Goal: Task Accomplishment & Management: Manage account settings

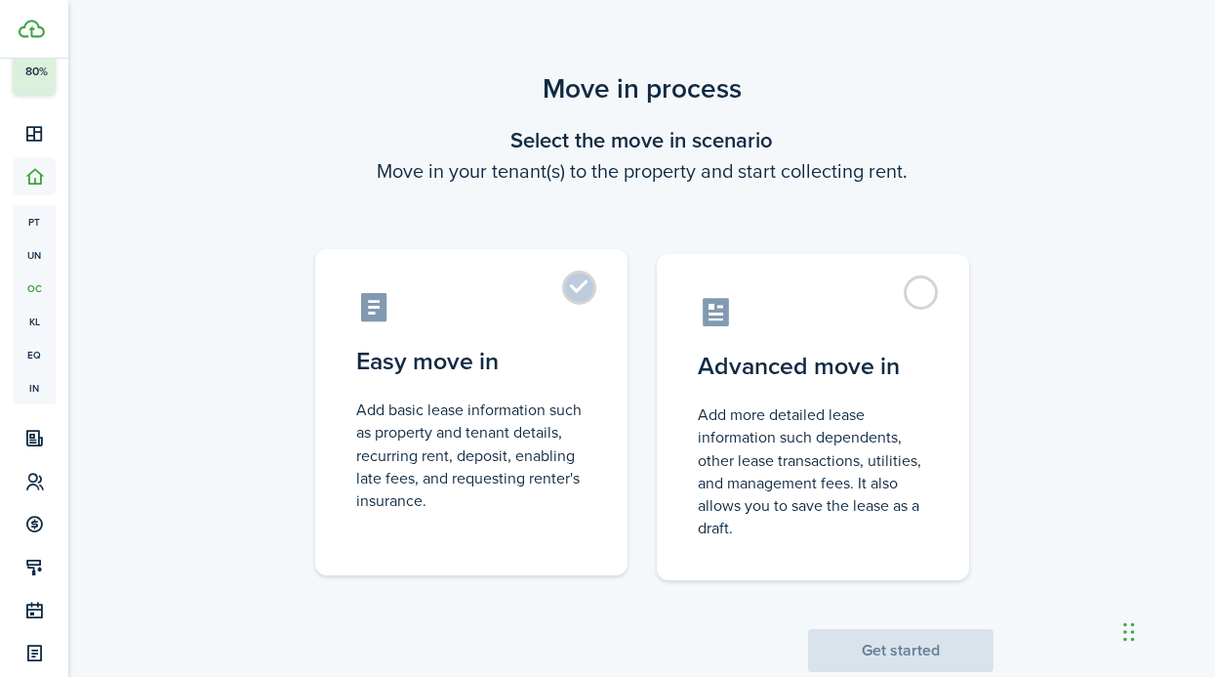
click at [570, 369] on control-radio-card-title "Easy move in" at bounding box center [471, 361] width 230 height 35
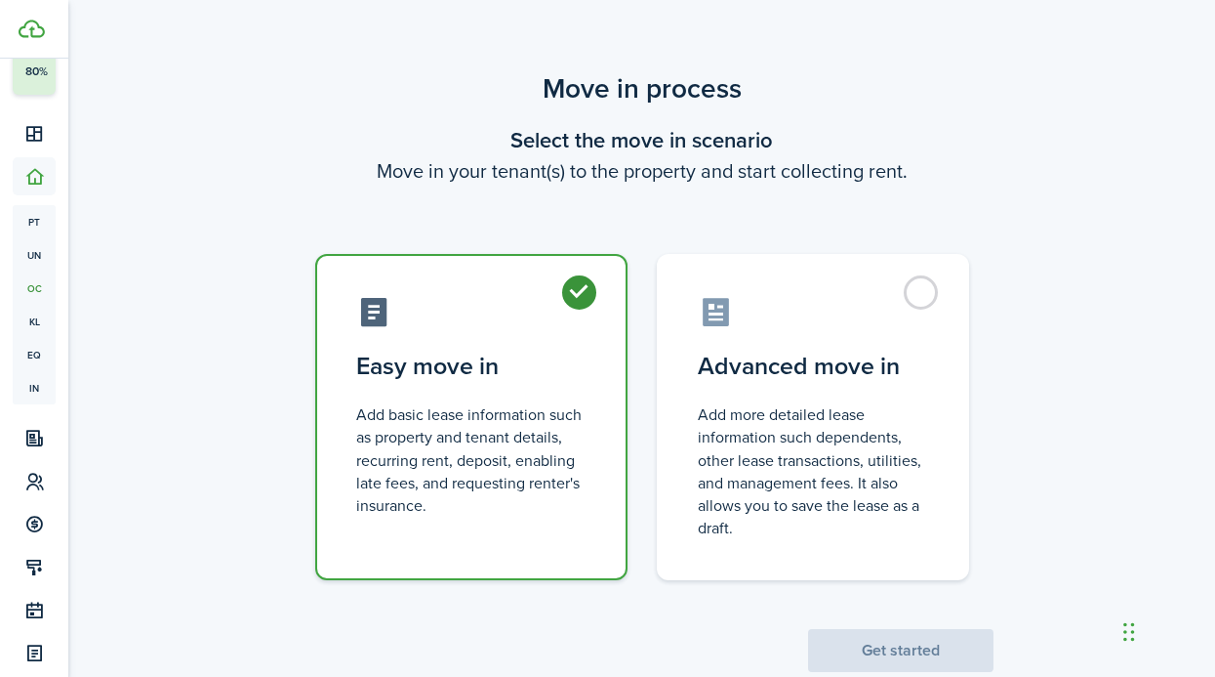
radio input "true"
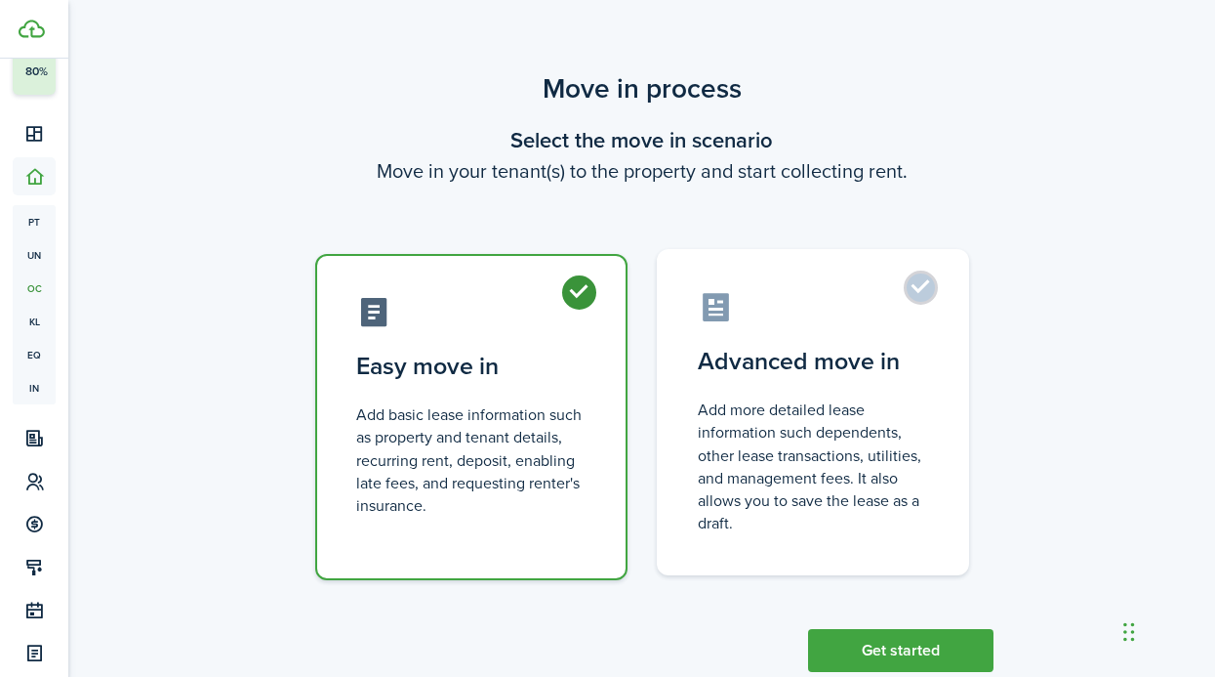
scroll to position [49, 0]
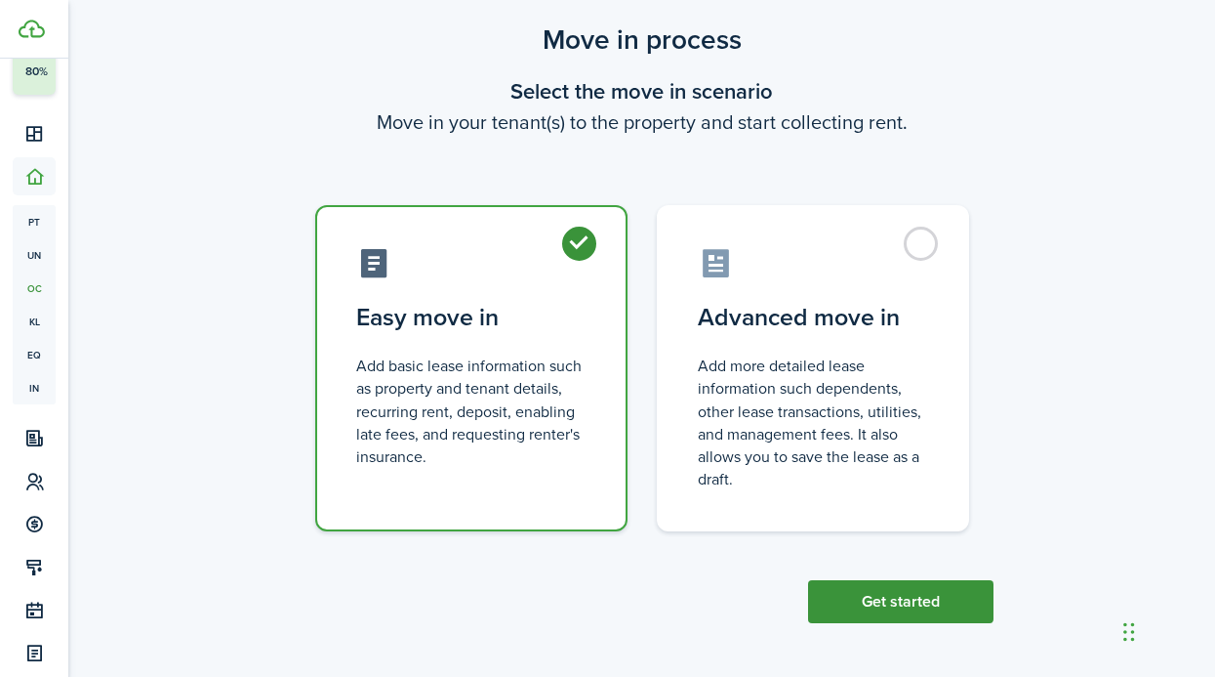
click at [911, 613] on button "Get started" at bounding box center [900, 601] width 185 height 43
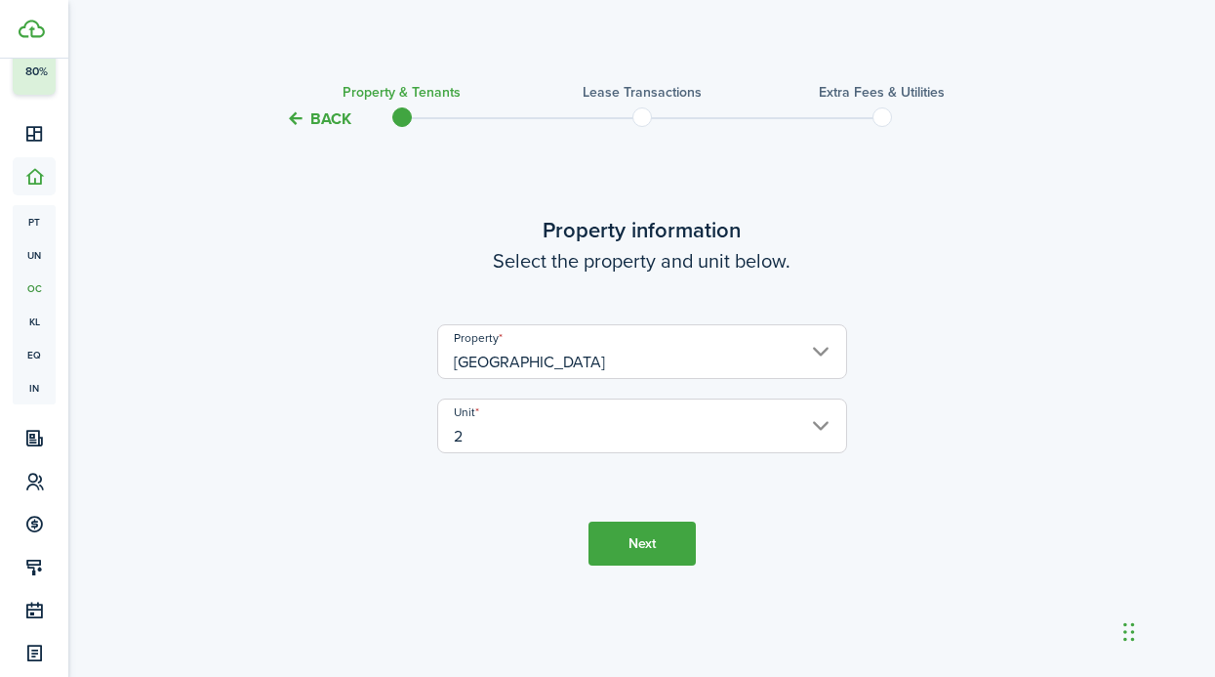
click at [602, 547] on button "Next" at bounding box center [642, 543] width 107 height 44
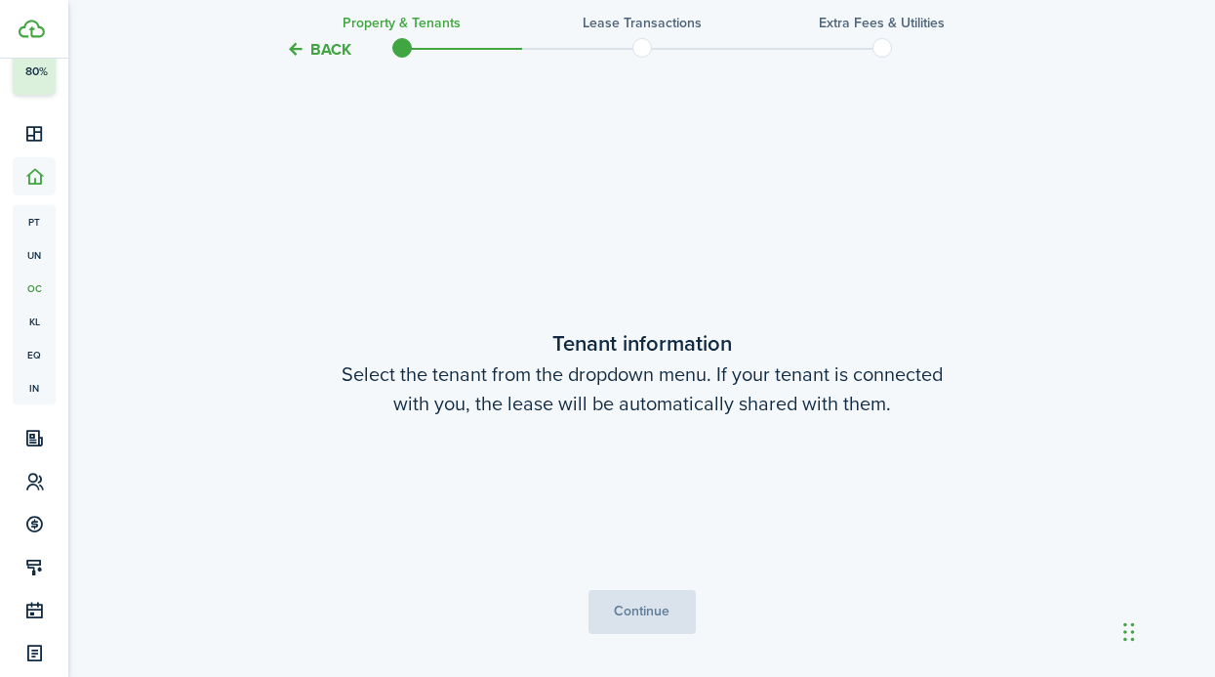
scroll to position [546, 0]
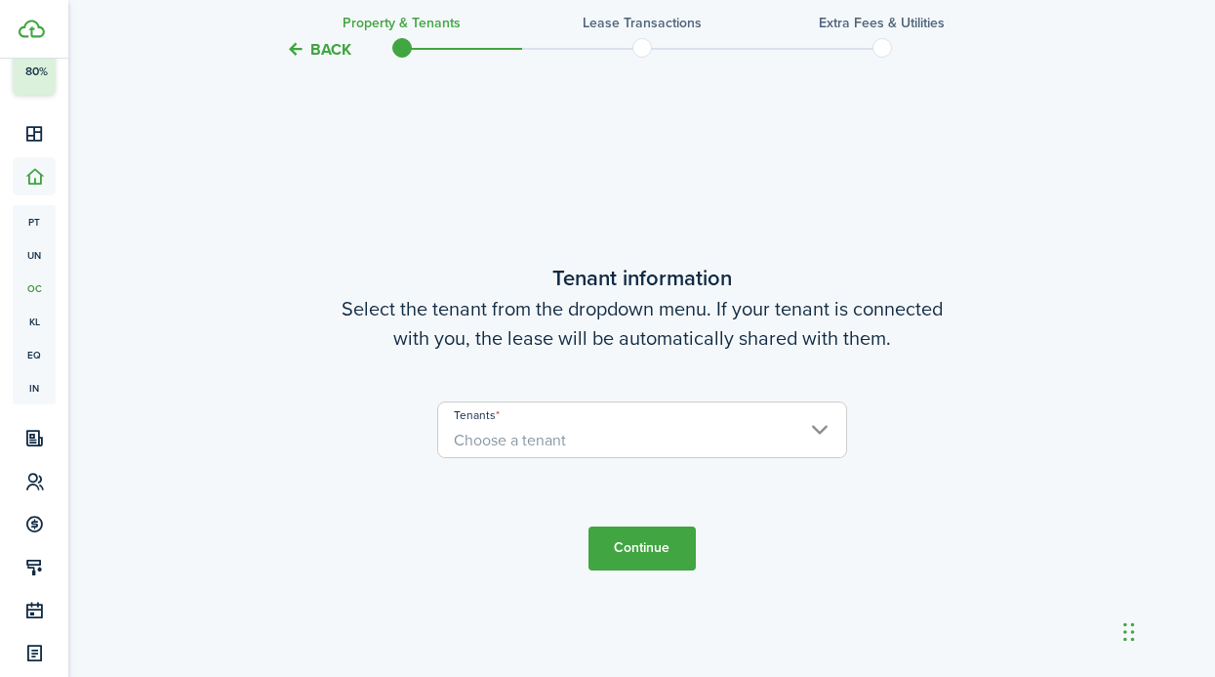
click at [620, 436] on span "Choose a tenant" at bounding box center [642, 440] width 408 height 33
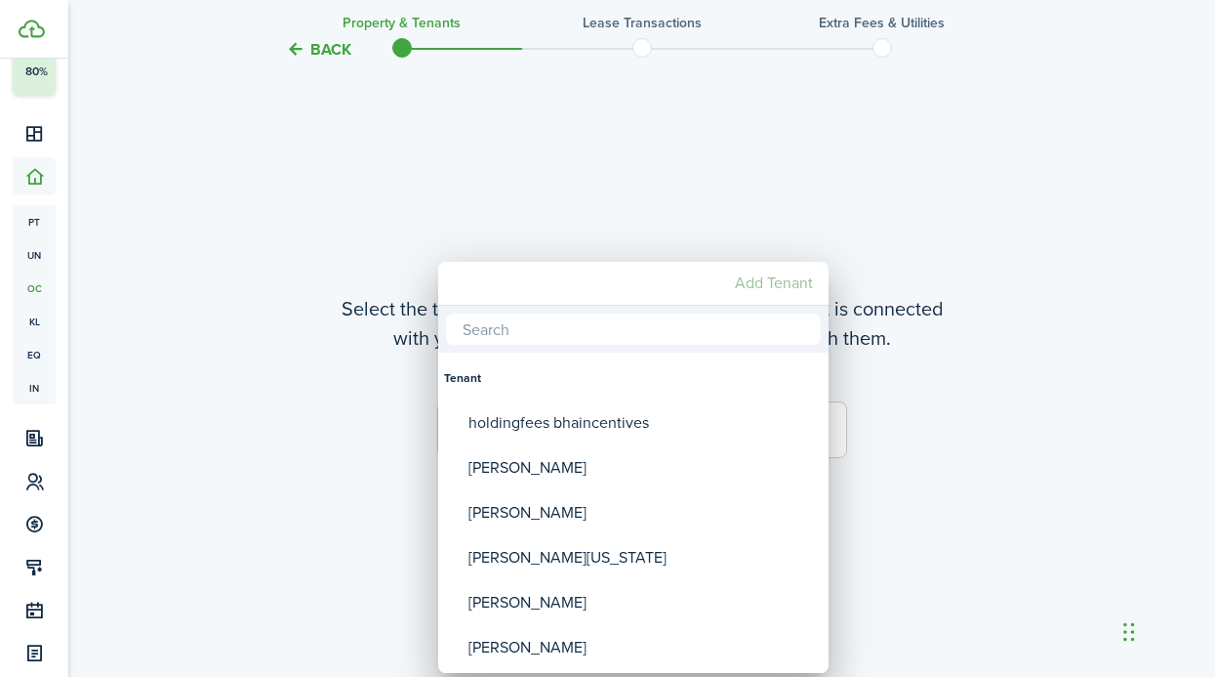
click at [749, 286] on mbsc-button "Add Tenant" at bounding box center [774, 283] width 94 height 35
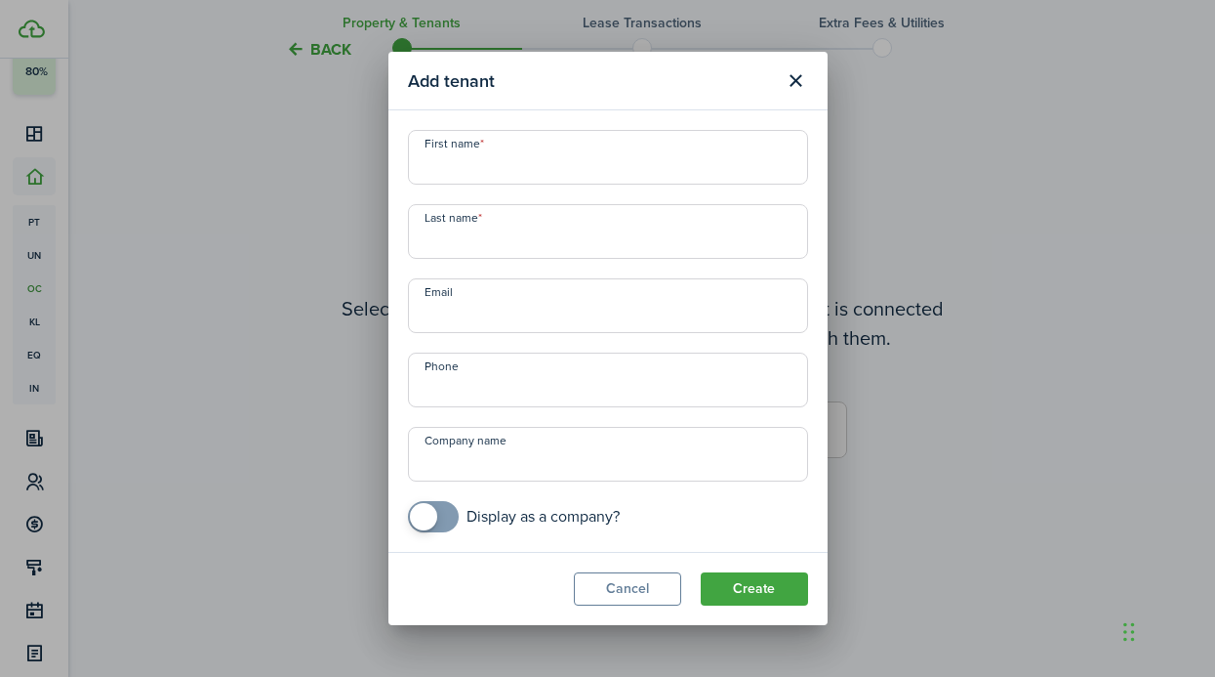
click at [604, 127] on modal-body "First name Last name Email Phone Company name Display as a company?" at bounding box center [608, 330] width 439 height 441
click at [603, 147] on input "First name" at bounding box center [608, 157] width 400 height 55
type input "[PERSON_NAME]"
type input "Burns"
click at [734, 589] on button "Create" at bounding box center [754, 588] width 107 height 33
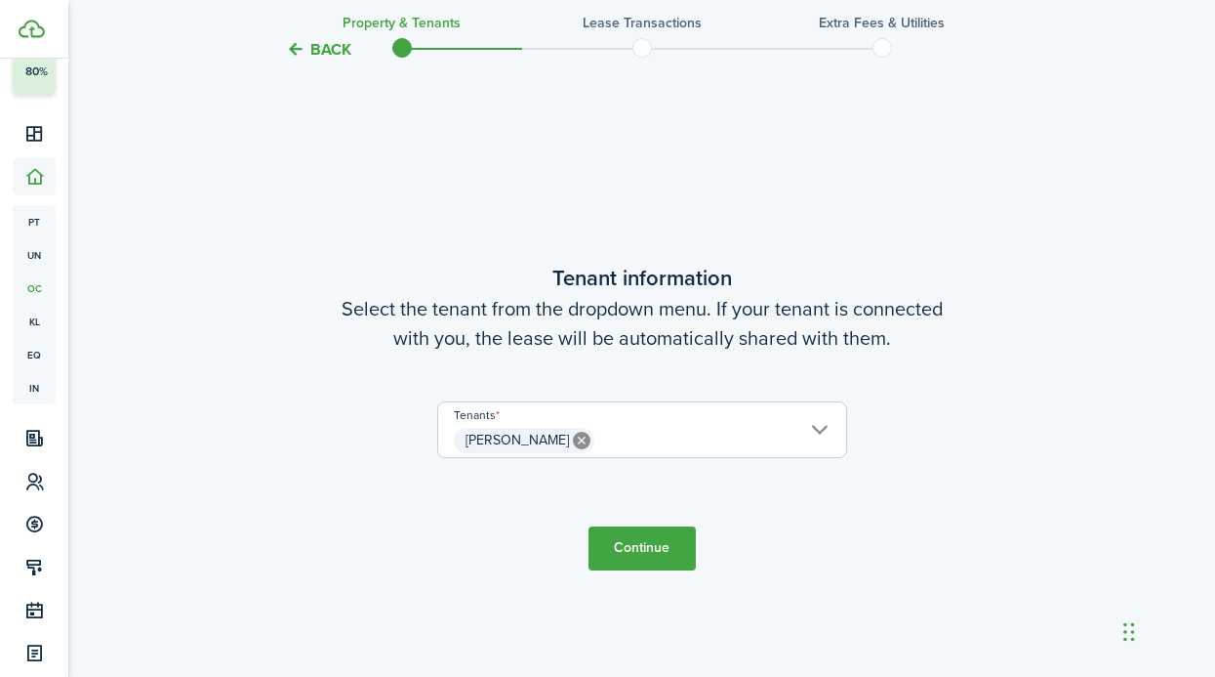
click at [621, 542] on button "Continue" at bounding box center [642, 548] width 107 height 44
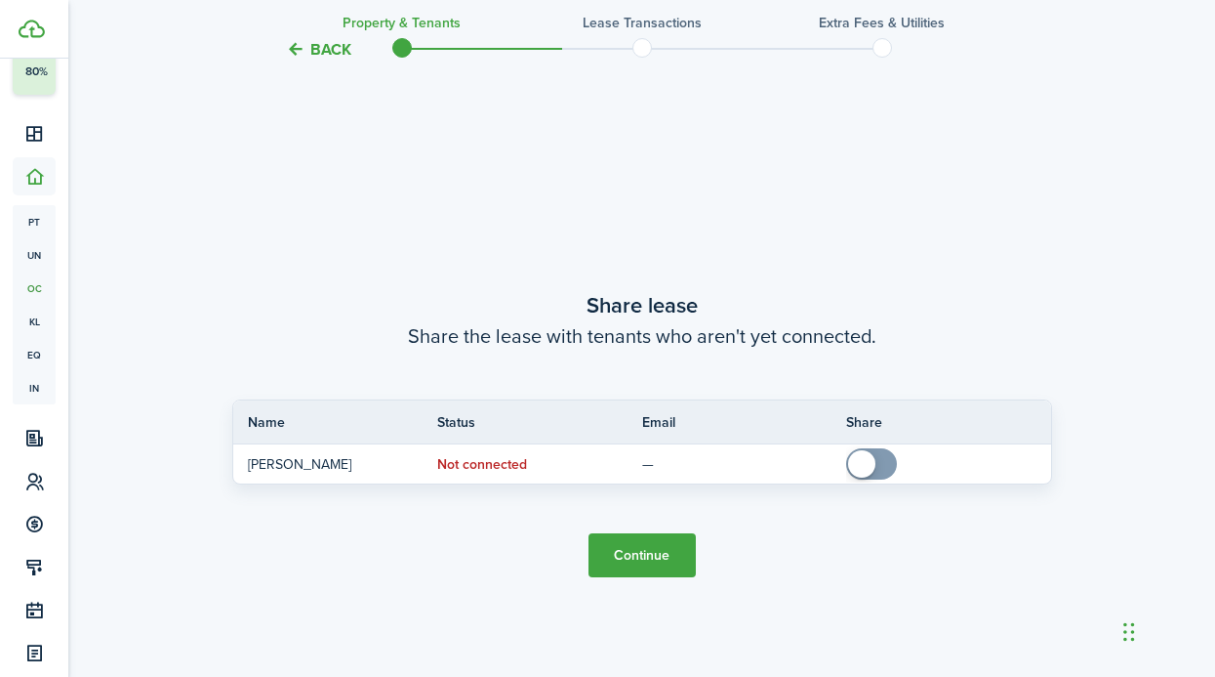
scroll to position [1222, 0]
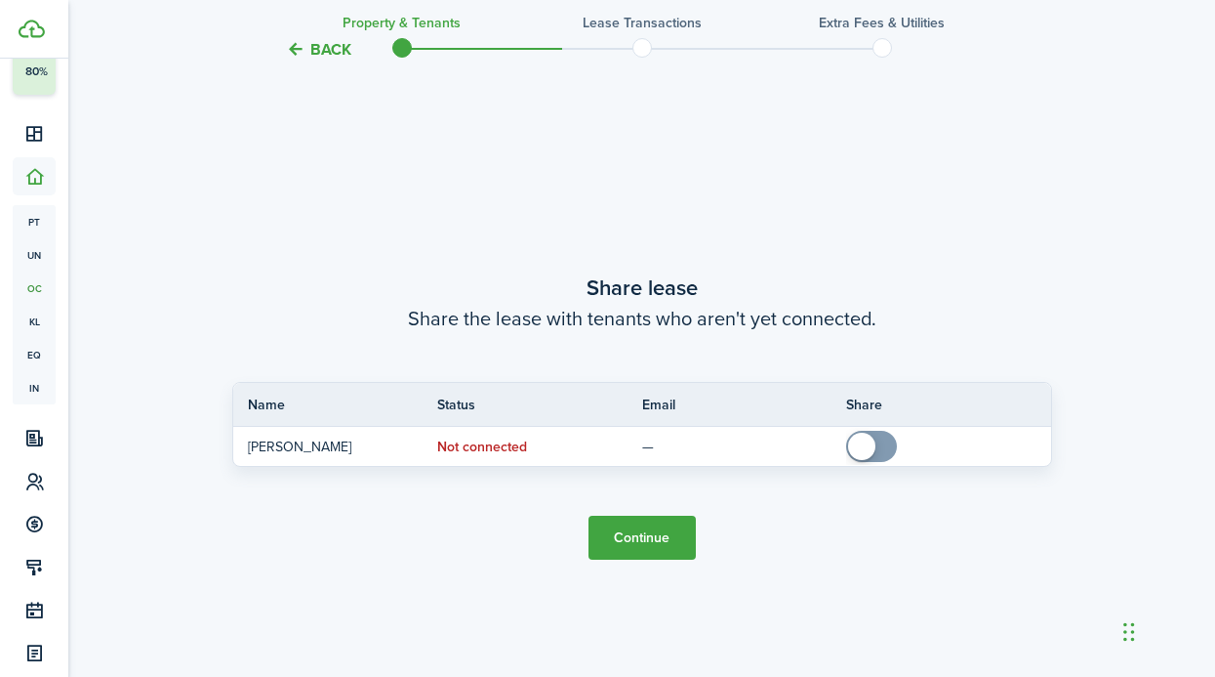
click at [621, 542] on button "Continue" at bounding box center [642, 537] width 107 height 44
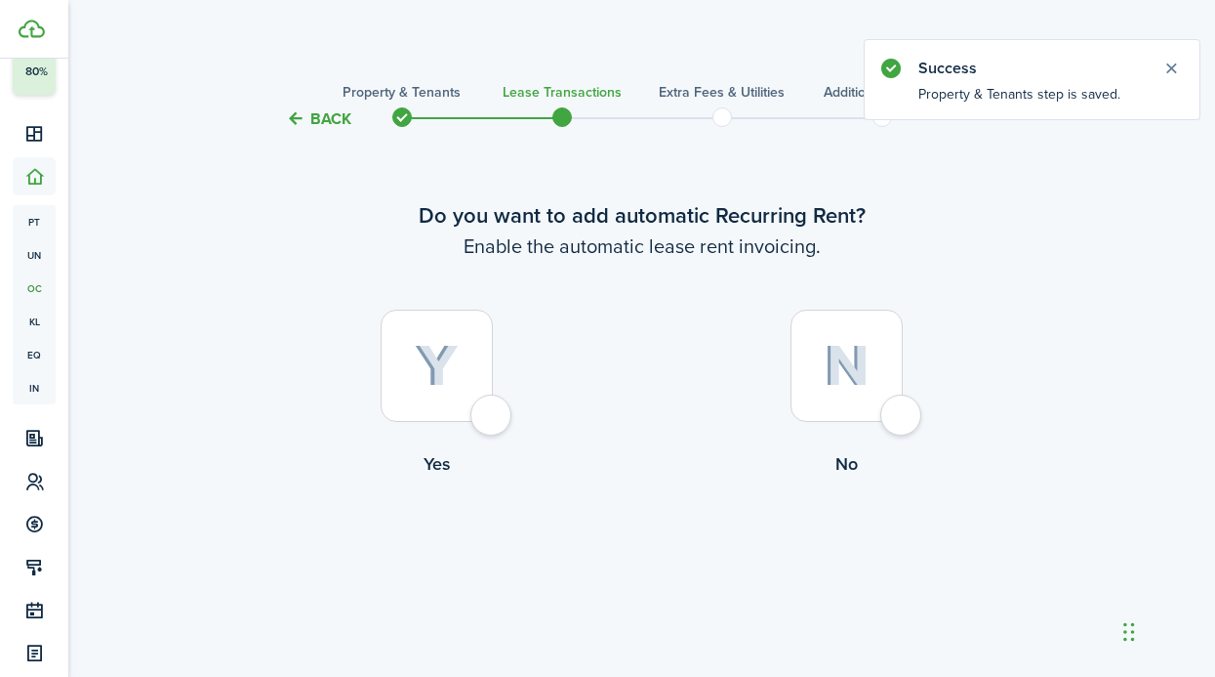
click at [861, 465] on control-radio-card-title "No" at bounding box center [847, 463] width 410 height 25
radio input "true"
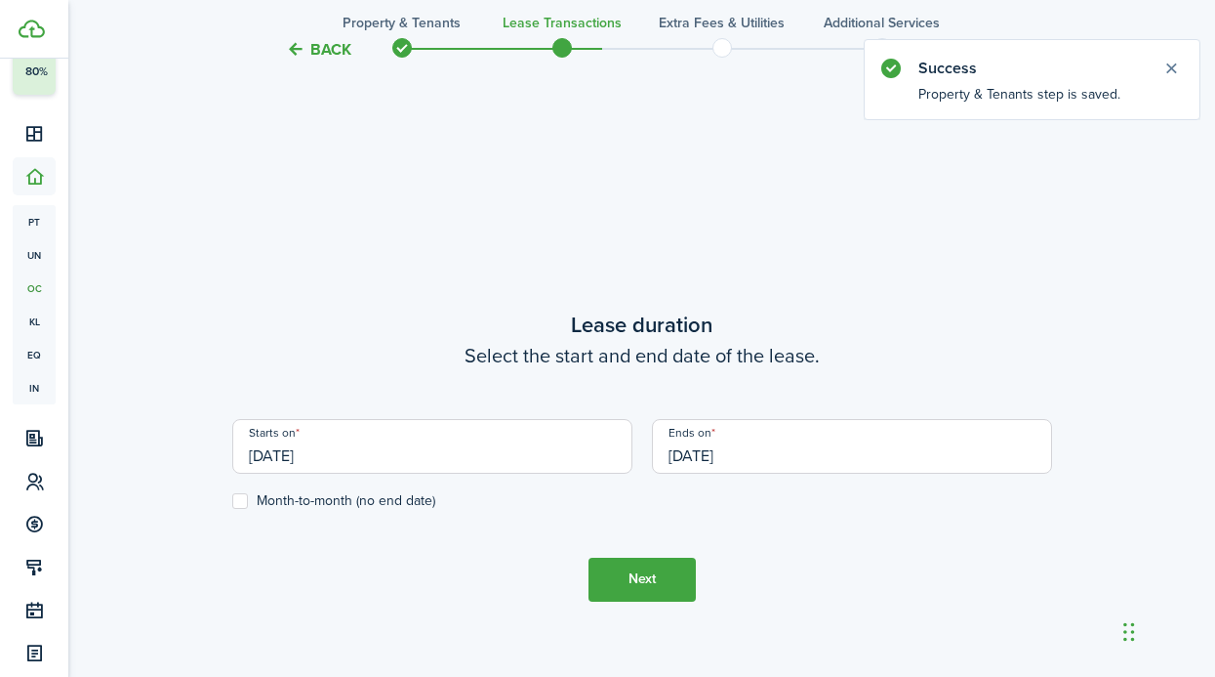
scroll to position [546, 0]
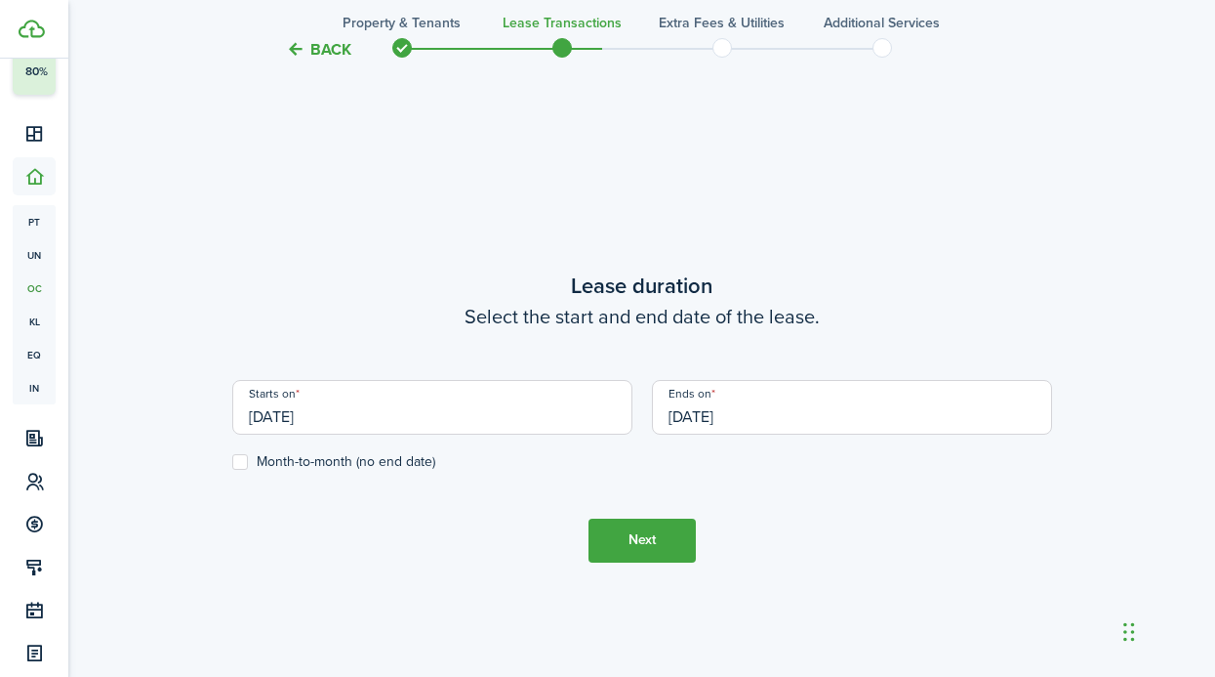
click at [429, 424] on input "[DATE]" at bounding box center [432, 407] width 400 height 55
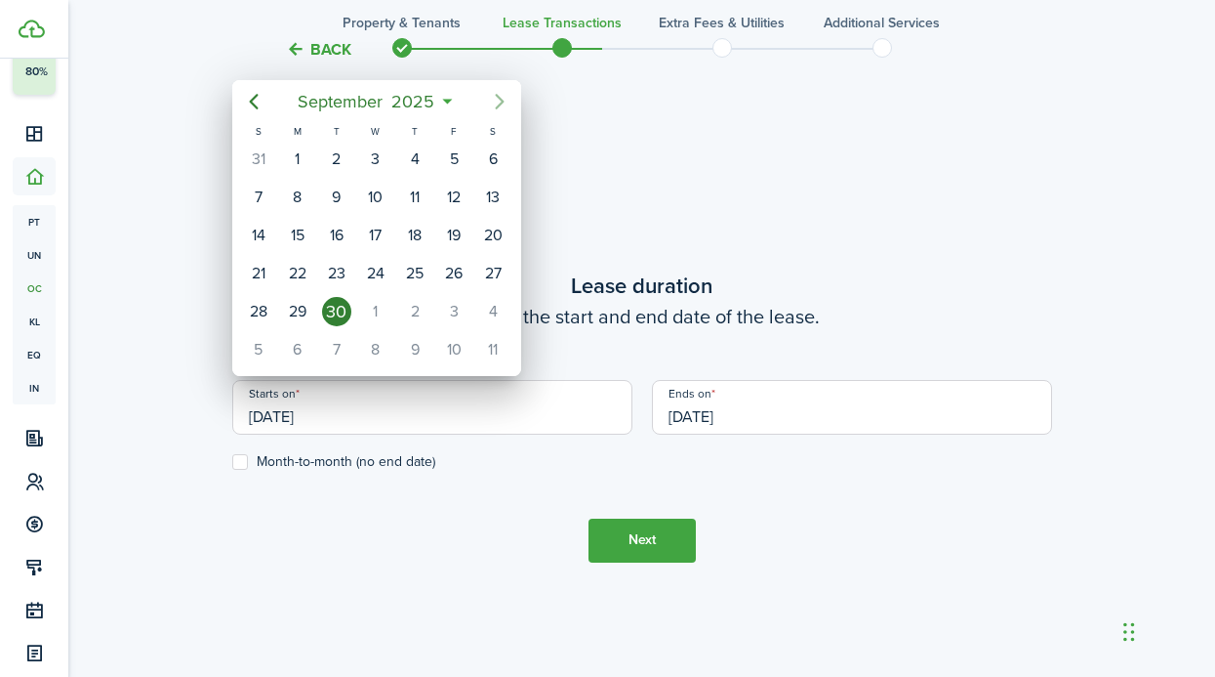
click at [492, 106] on icon "Next page" at bounding box center [499, 101] width 23 height 23
click at [372, 153] on div "1" at bounding box center [375, 158] width 29 height 29
type input "[DATE]"
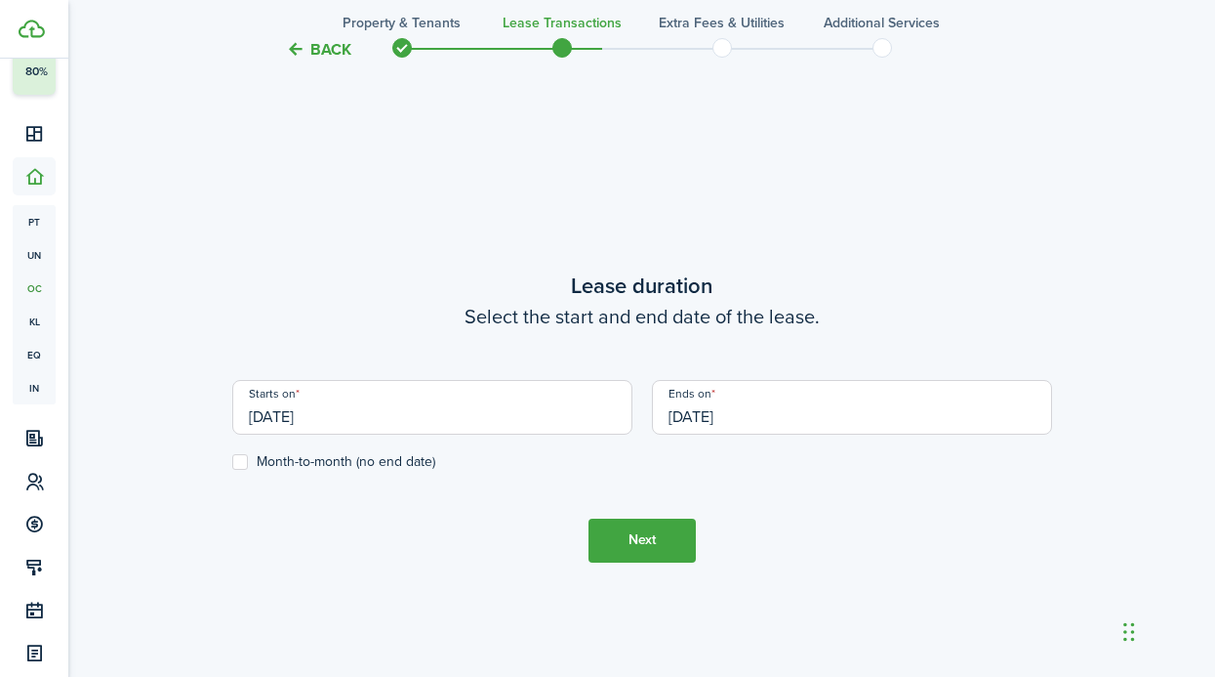
click at [611, 531] on button "Next" at bounding box center [642, 540] width 107 height 44
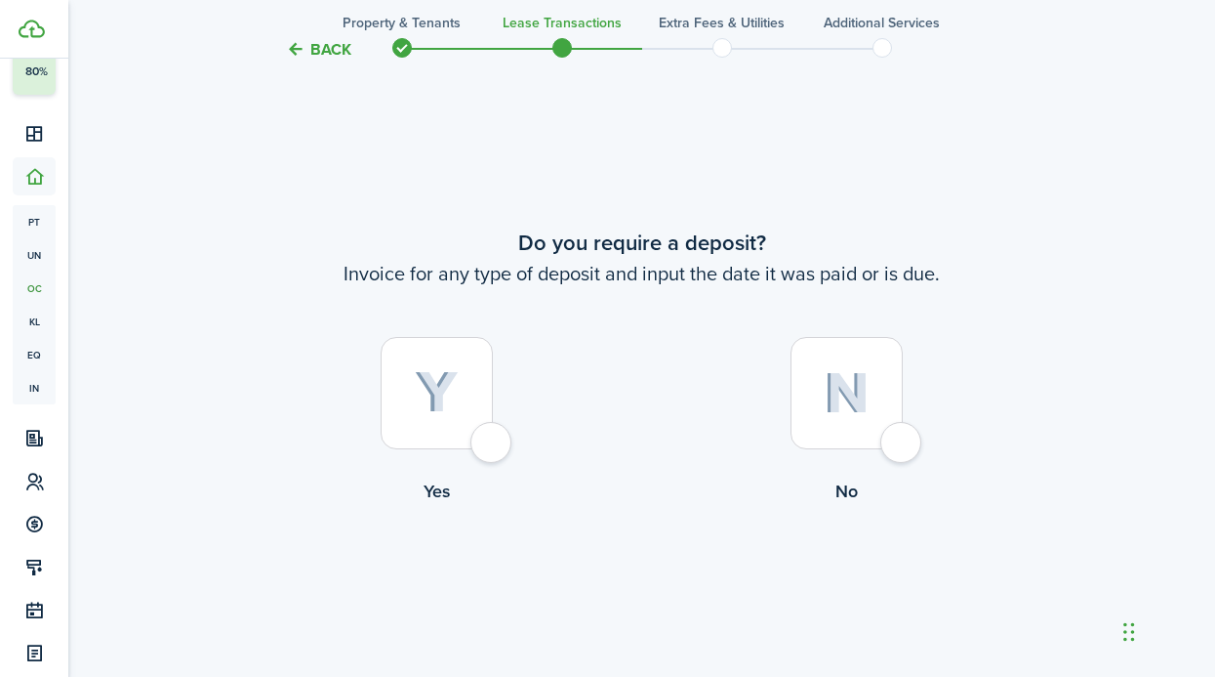
scroll to position [1222, 0]
click at [493, 448] on div at bounding box center [437, 392] width 112 height 112
radio input "true"
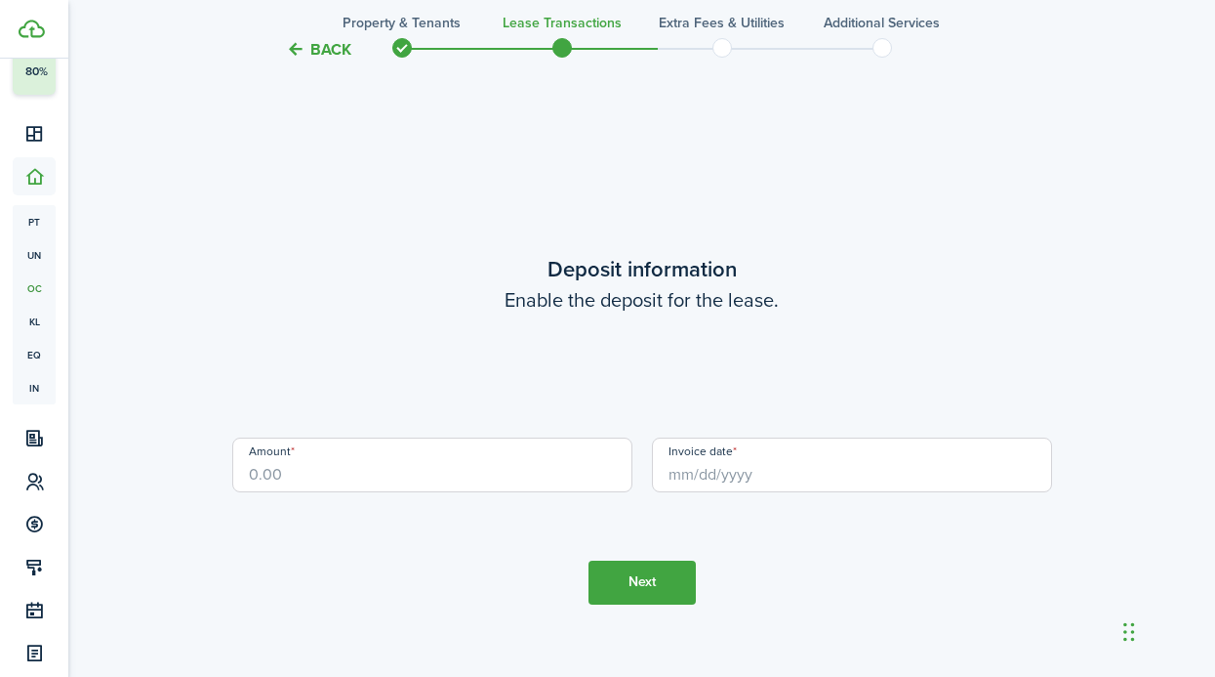
scroll to position [1899, 0]
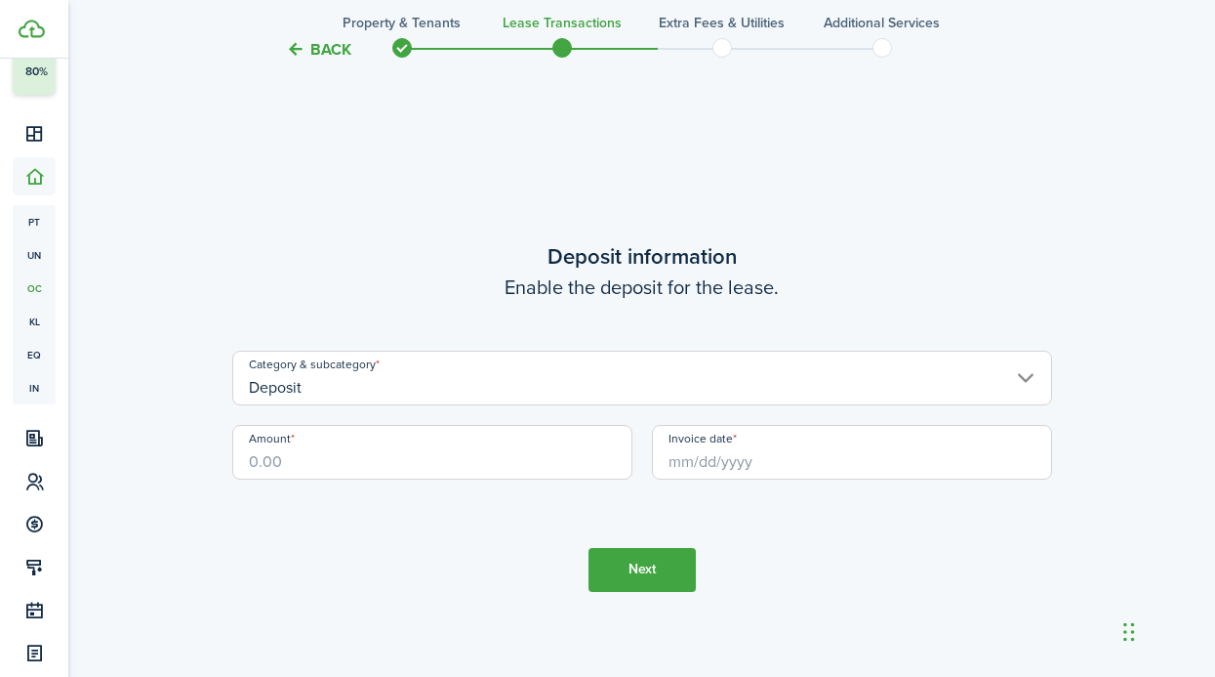
click at [427, 451] on input "Amount" at bounding box center [432, 452] width 400 height 55
click at [722, 443] on input "Invoice date" at bounding box center [852, 452] width 400 height 55
type input "$2,700.00"
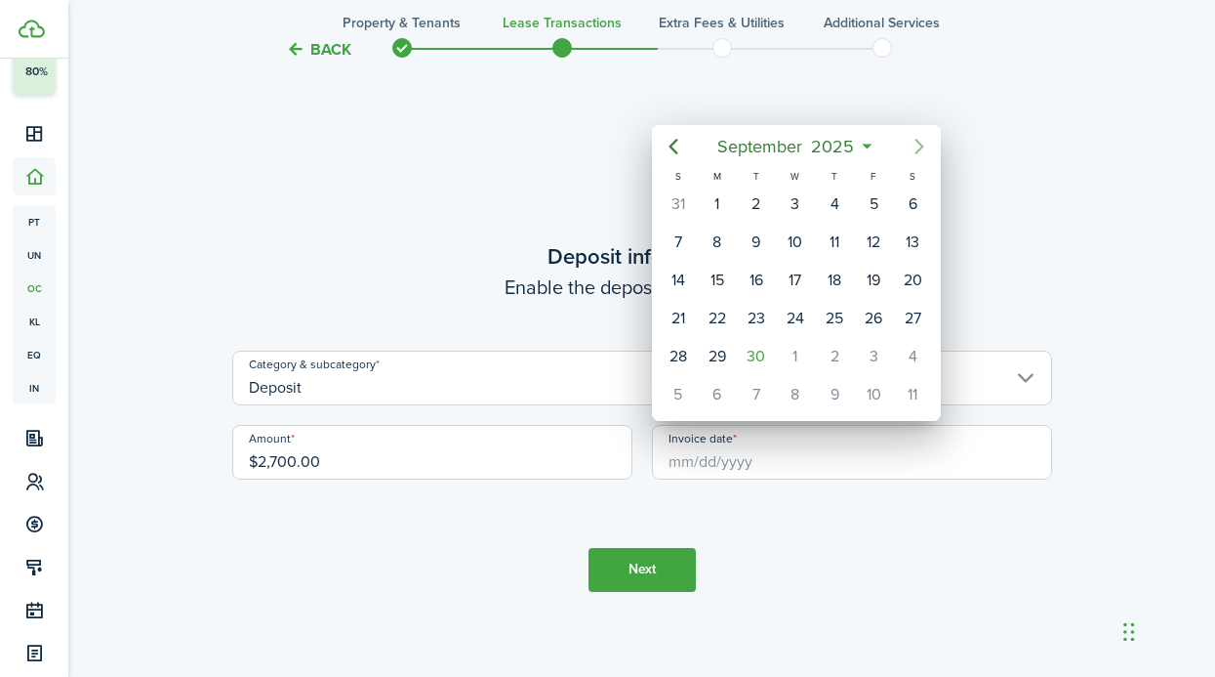
click at [921, 147] on icon "Next page" at bounding box center [919, 147] width 9 height 16
click at [788, 197] on div "1" at bounding box center [795, 203] width 29 height 29
type input "[DATE]"
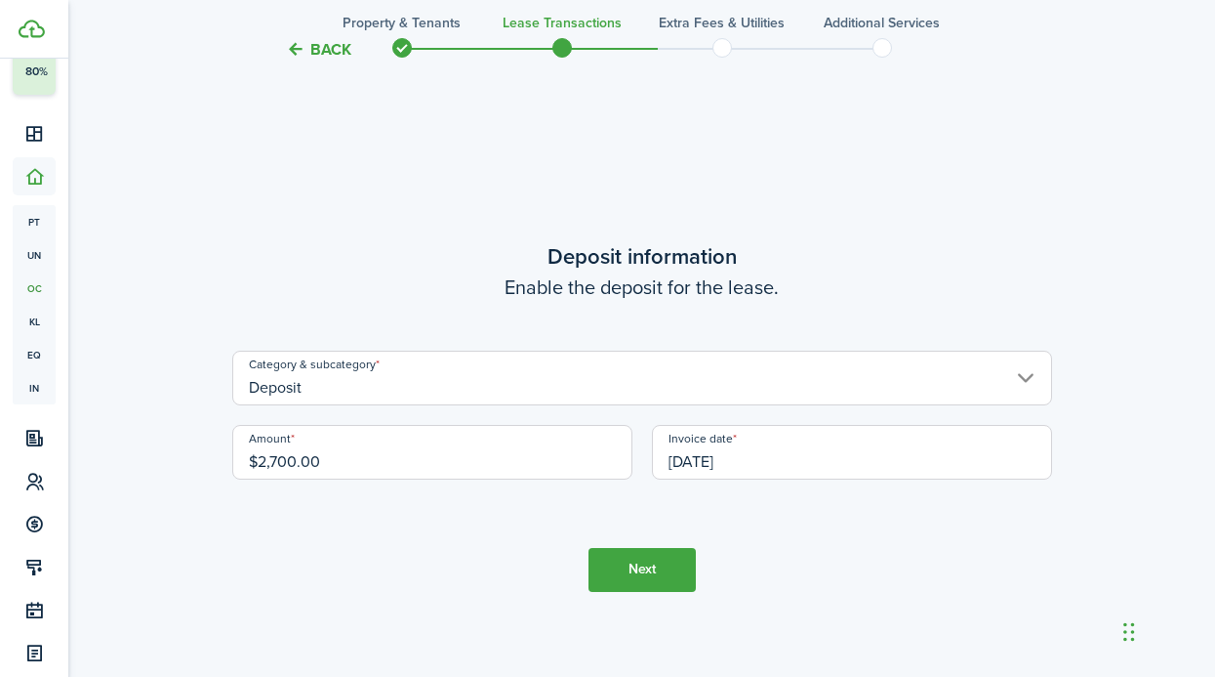
click at [650, 556] on button "Next" at bounding box center [642, 570] width 107 height 44
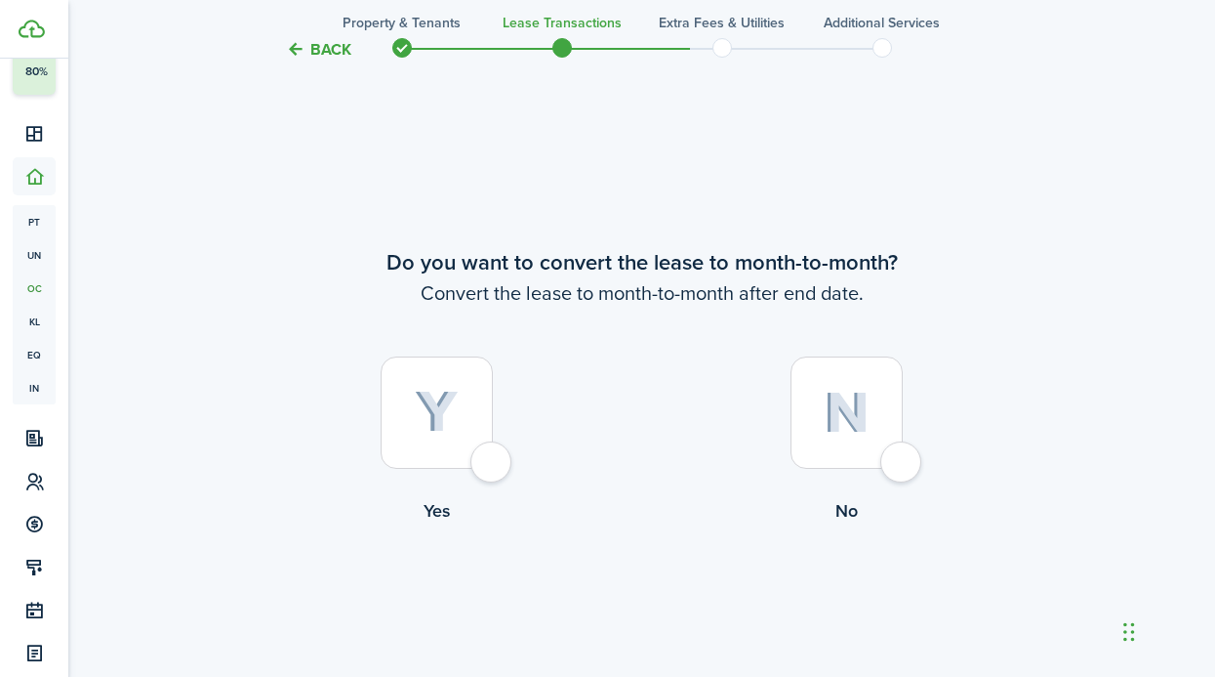
scroll to position [2575, 0]
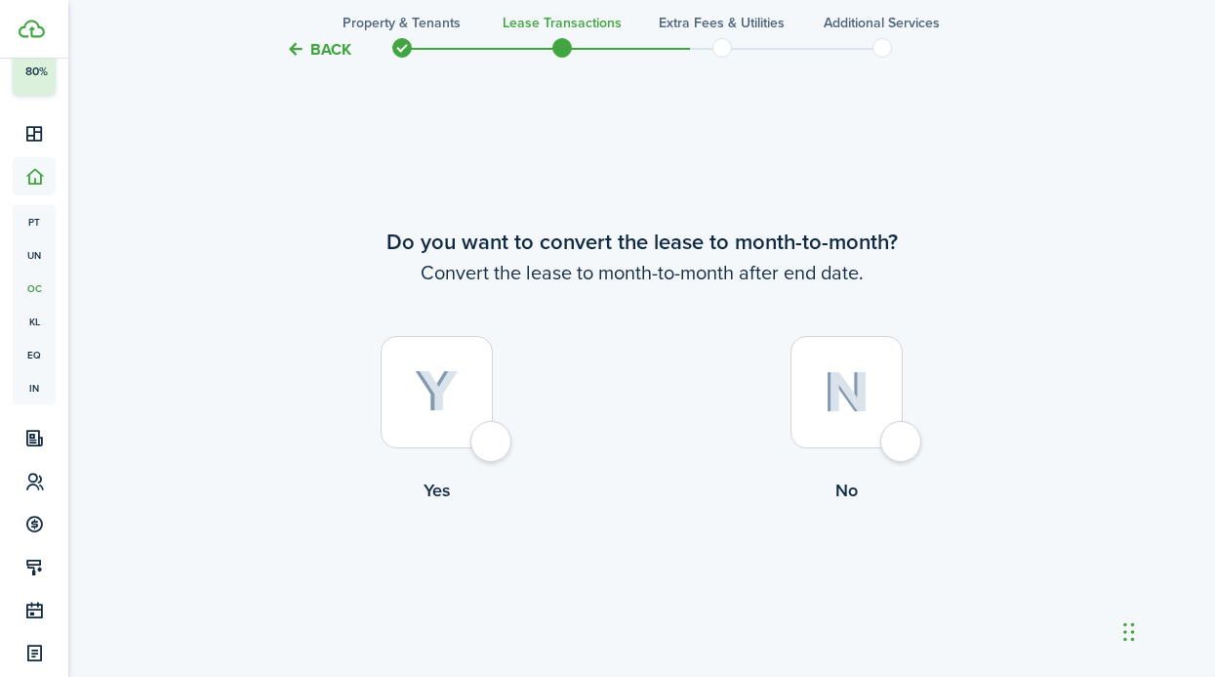
click at [848, 421] on div at bounding box center [847, 392] width 112 height 112
radio input "true"
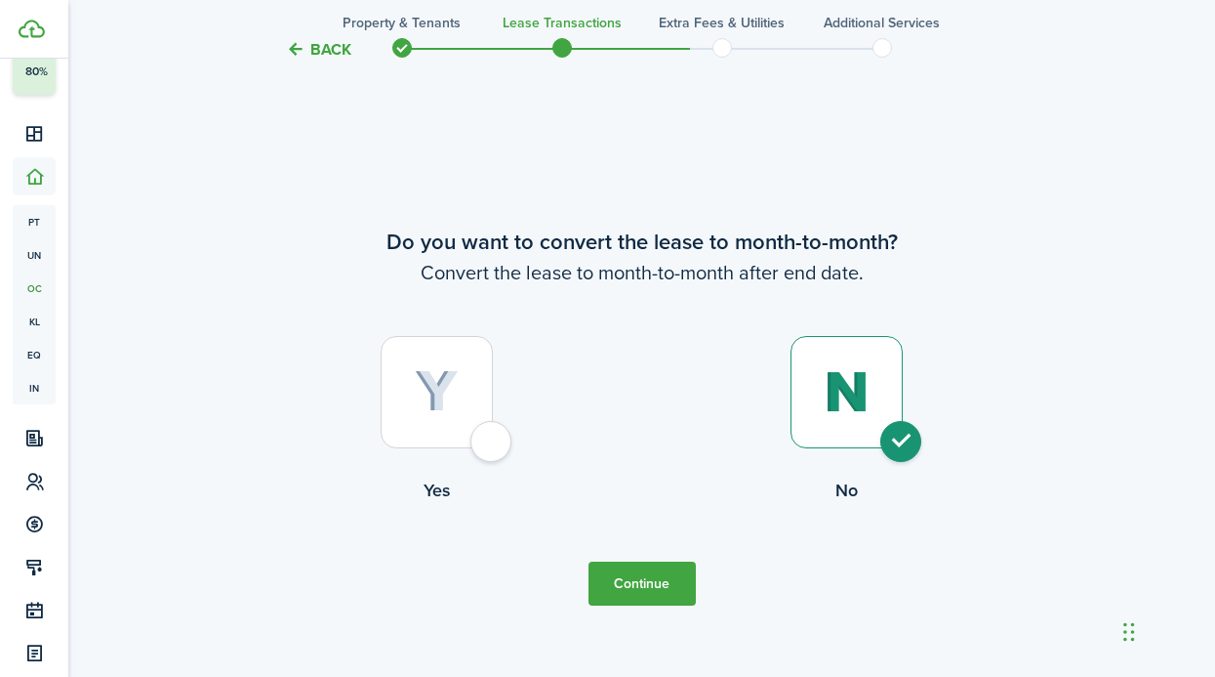
click at [663, 562] on button "Continue" at bounding box center [642, 583] width 107 height 44
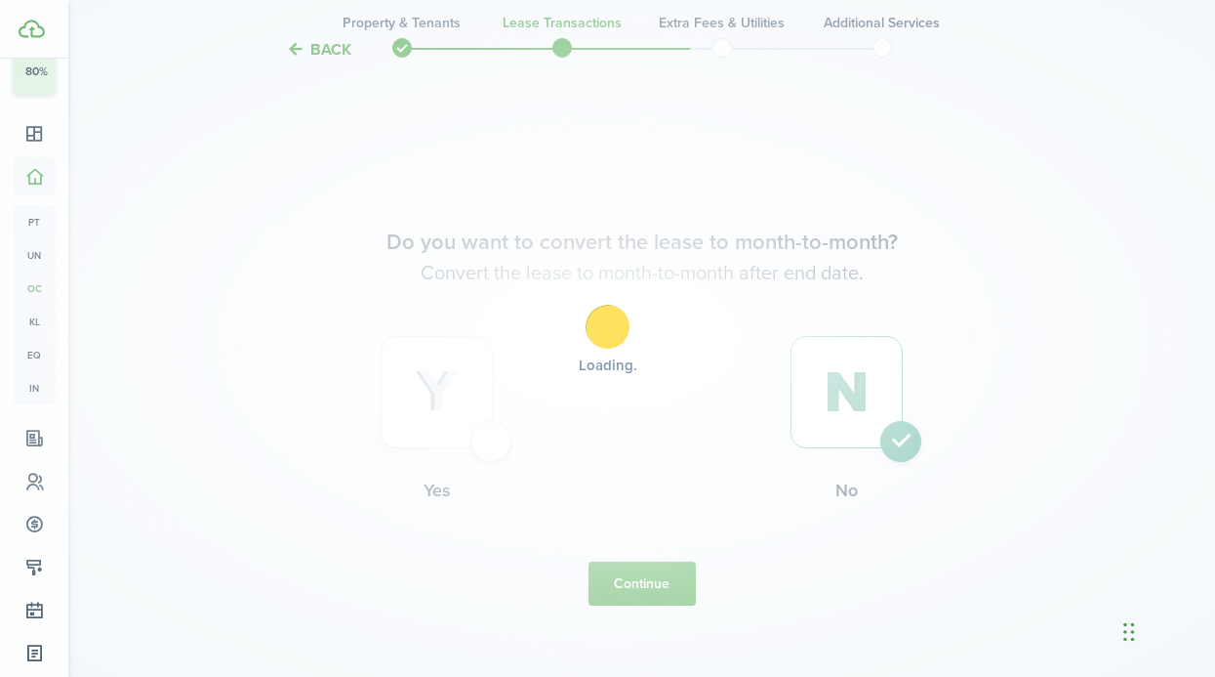
scroll to position [0, 0]
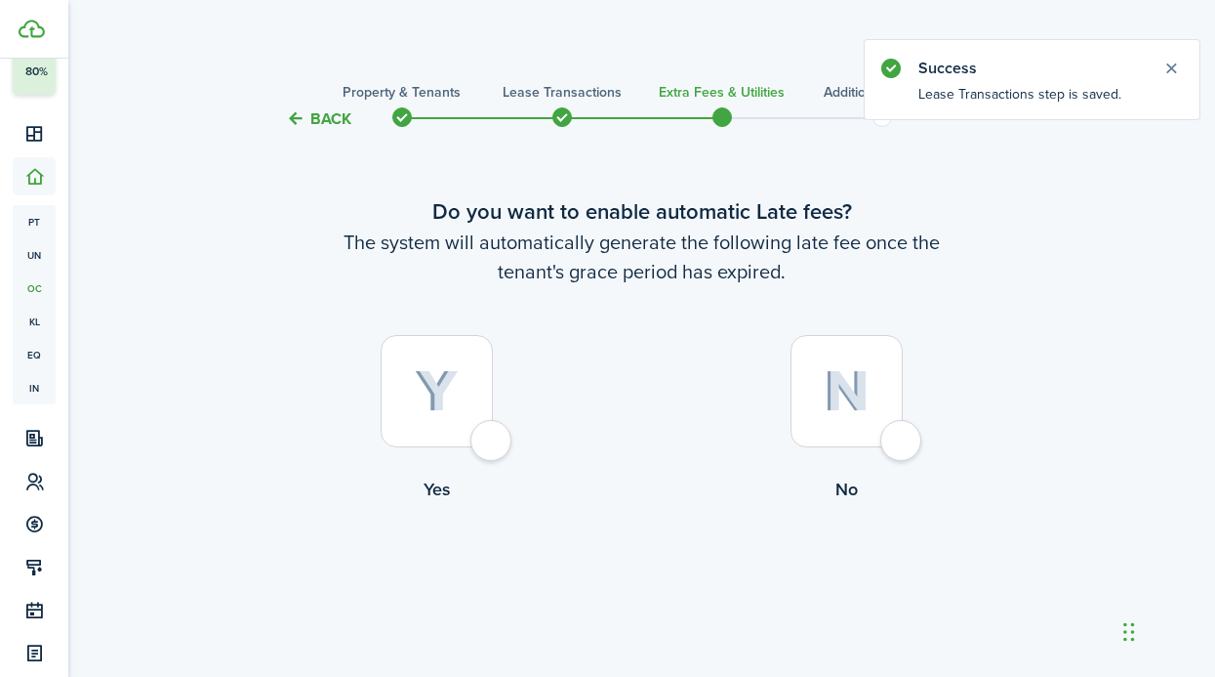
click at [859, 415] on div at bounding box center [847, 391] width 112 height 112
radio input "true"
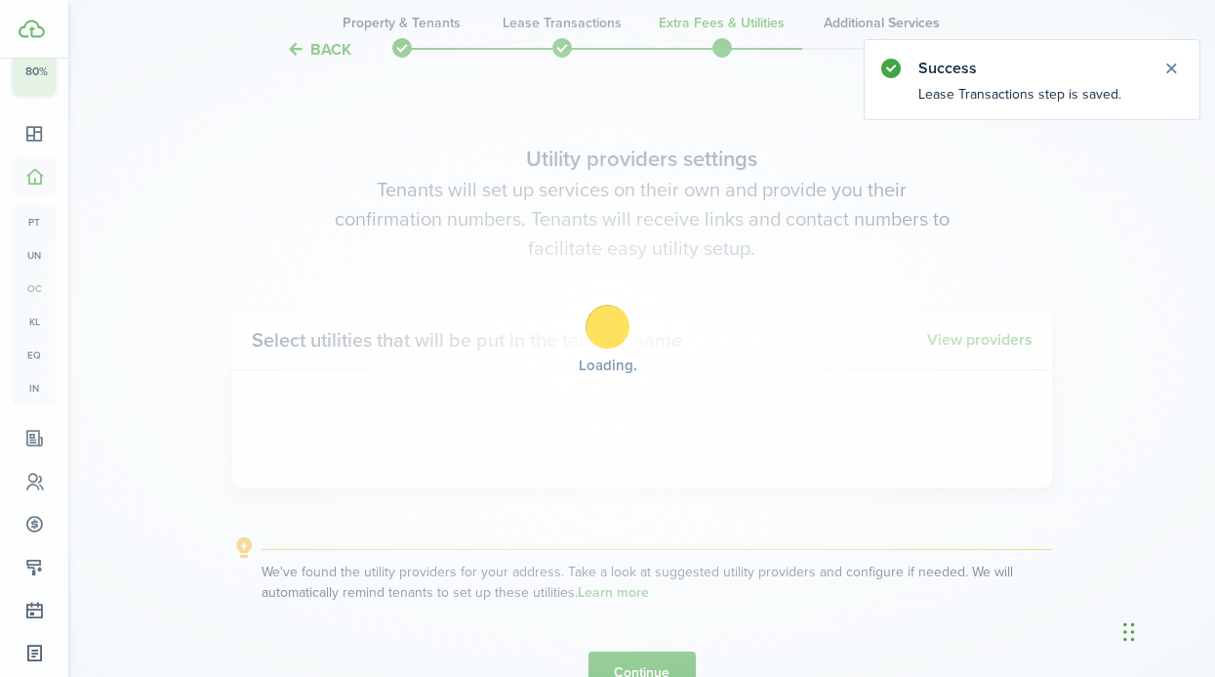
scroll to position [566, 0]
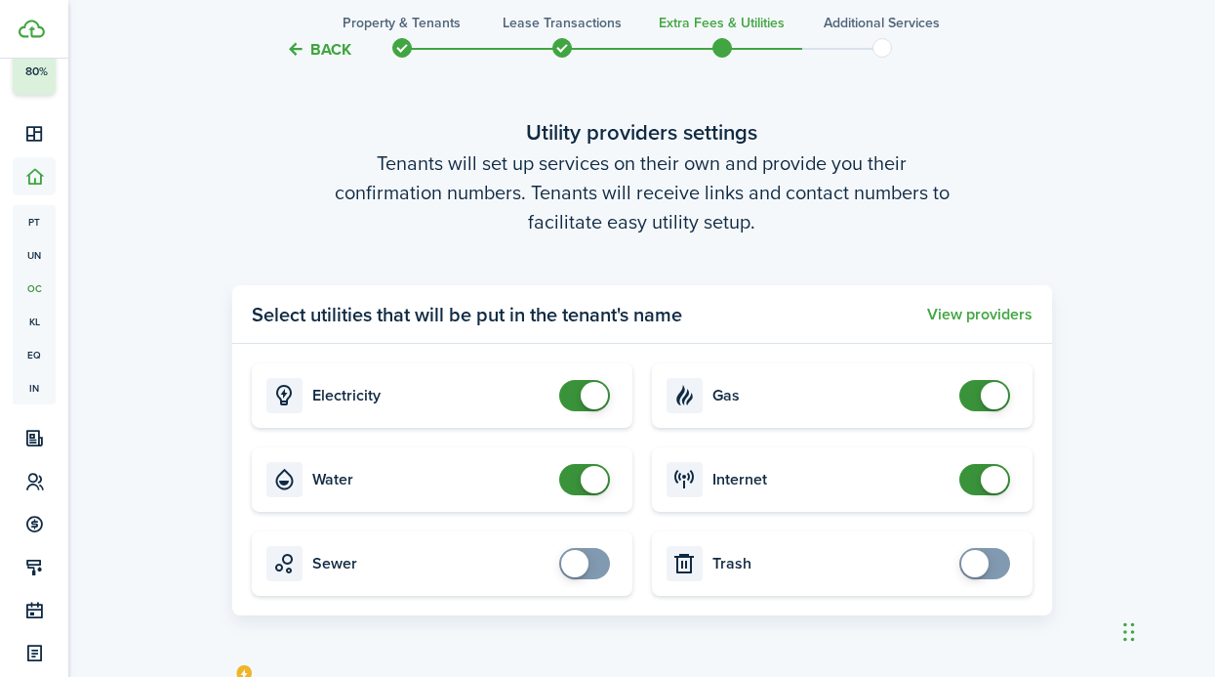
checkbox input "false"
click at [594, 387] on span at bounding box center [594, 395] width 27 height 27
checkbox input "false"
click at [592, 479] on span at bounding box center [594, 479] width 27 height 27
checkbox input "false"
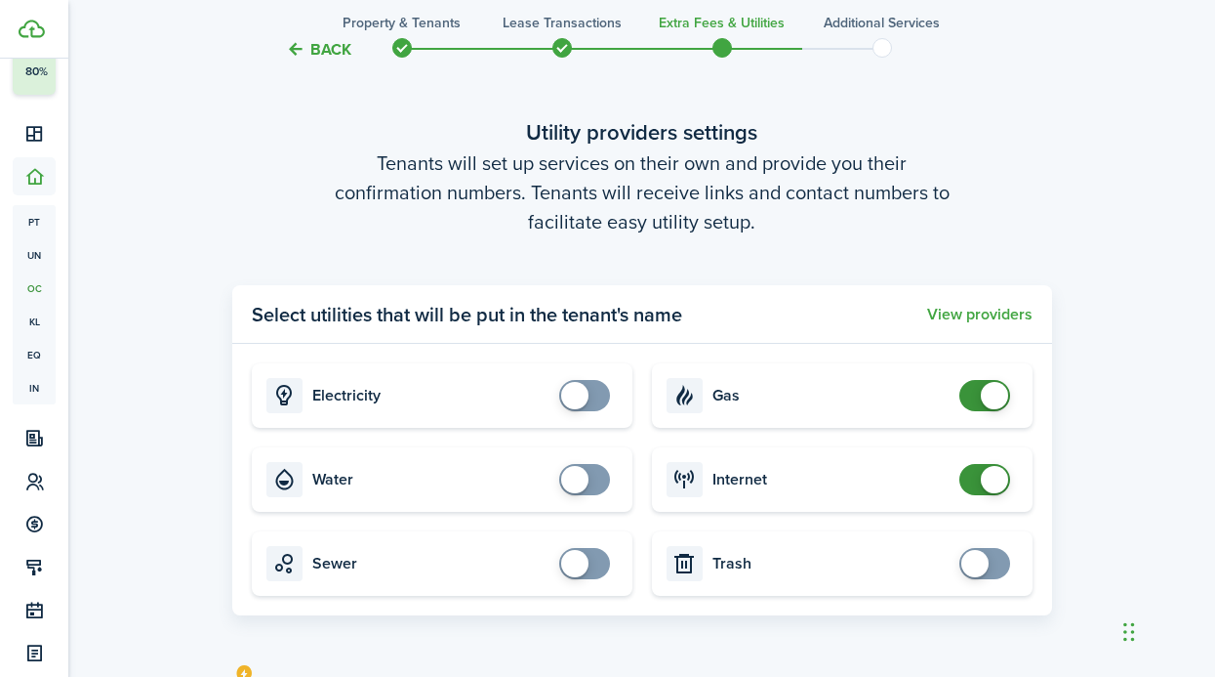
click at [986, 394] on span at bounding box center [994, 395] width 27 height 27
checkbox input "false"
click at [987, 488] on span at bounding box center [994, 479] width 27 height 27
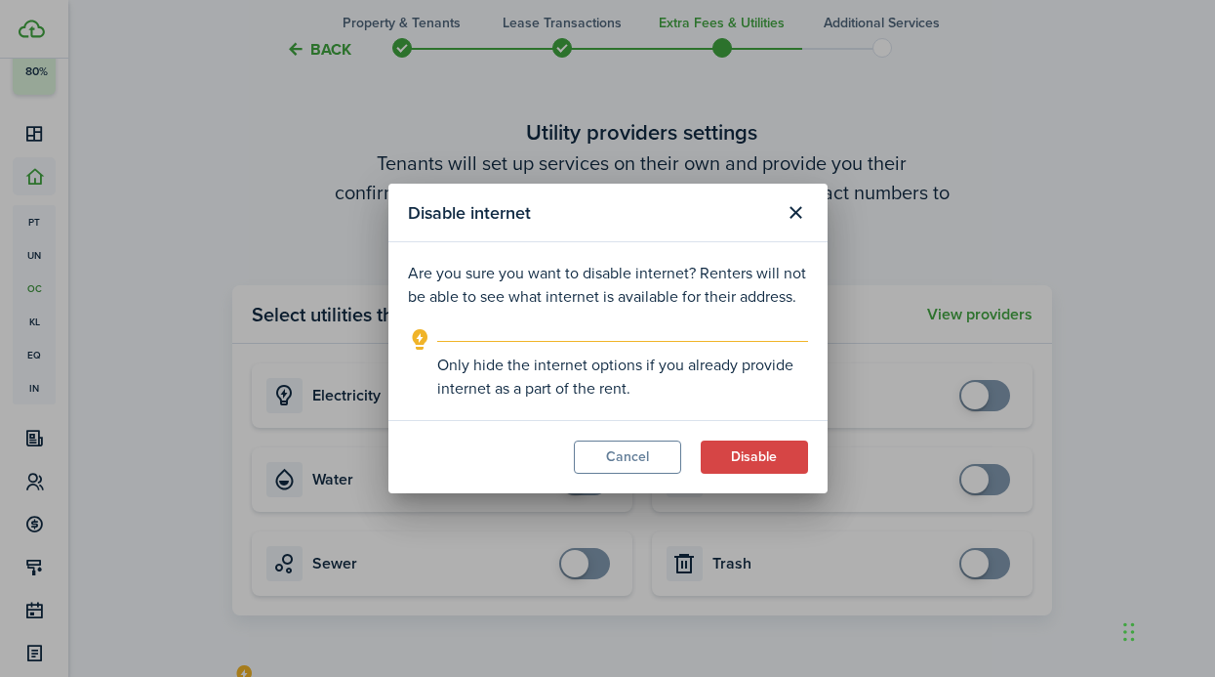
click at [731, 477] on modal-footer "Cancel Disable" at bounding box center [608, 456] width 439 height 73
click at [731, 460] on button "Disable" at bounding box center [754, 456] width 107 height 33
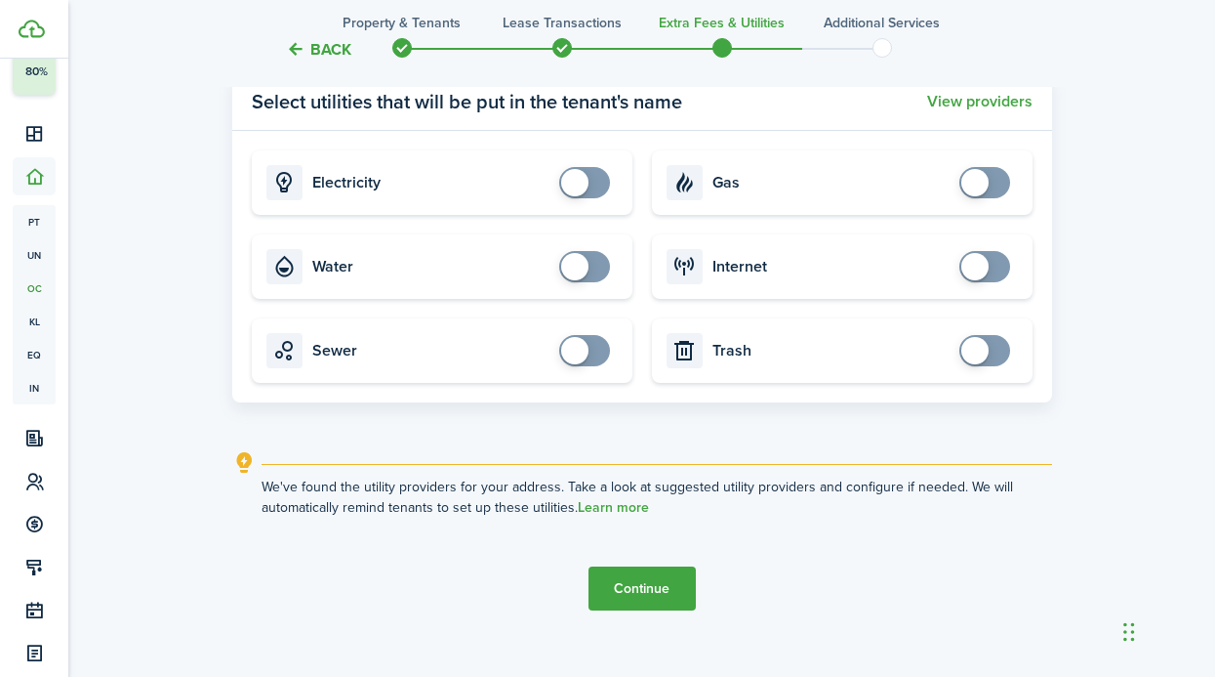
scroll to position [805, 0]
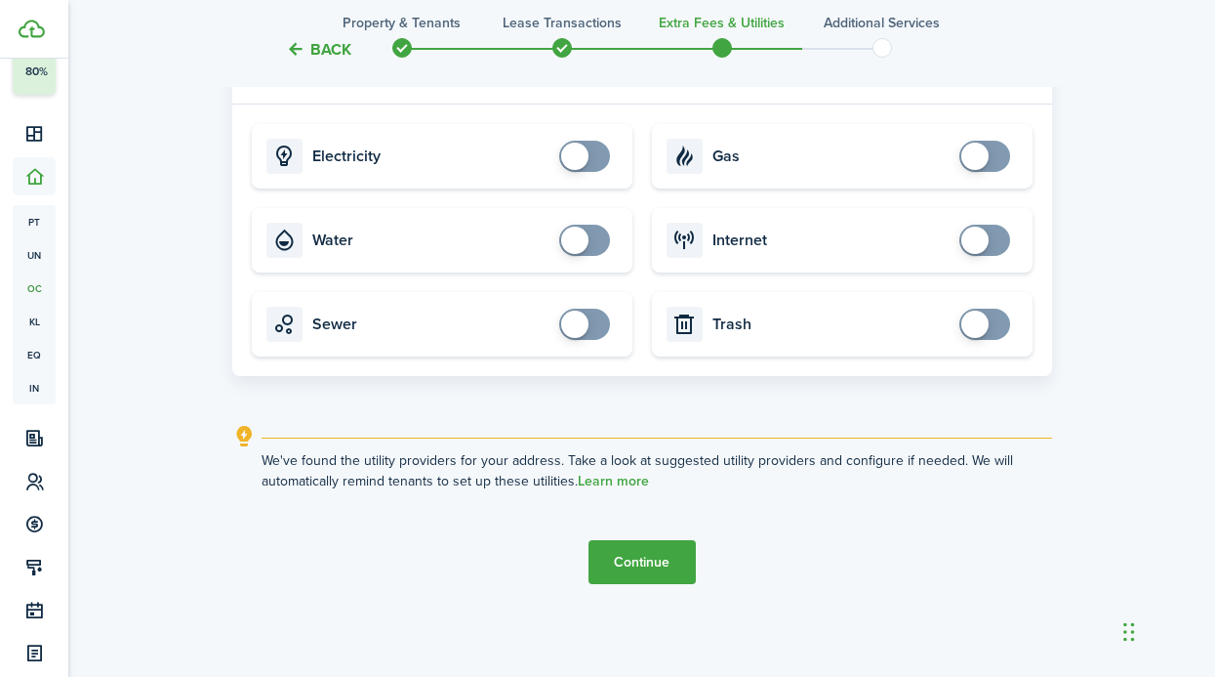
click at [666, 544] on button "Continue" at bounding box center [642, 562] width 107 height 44
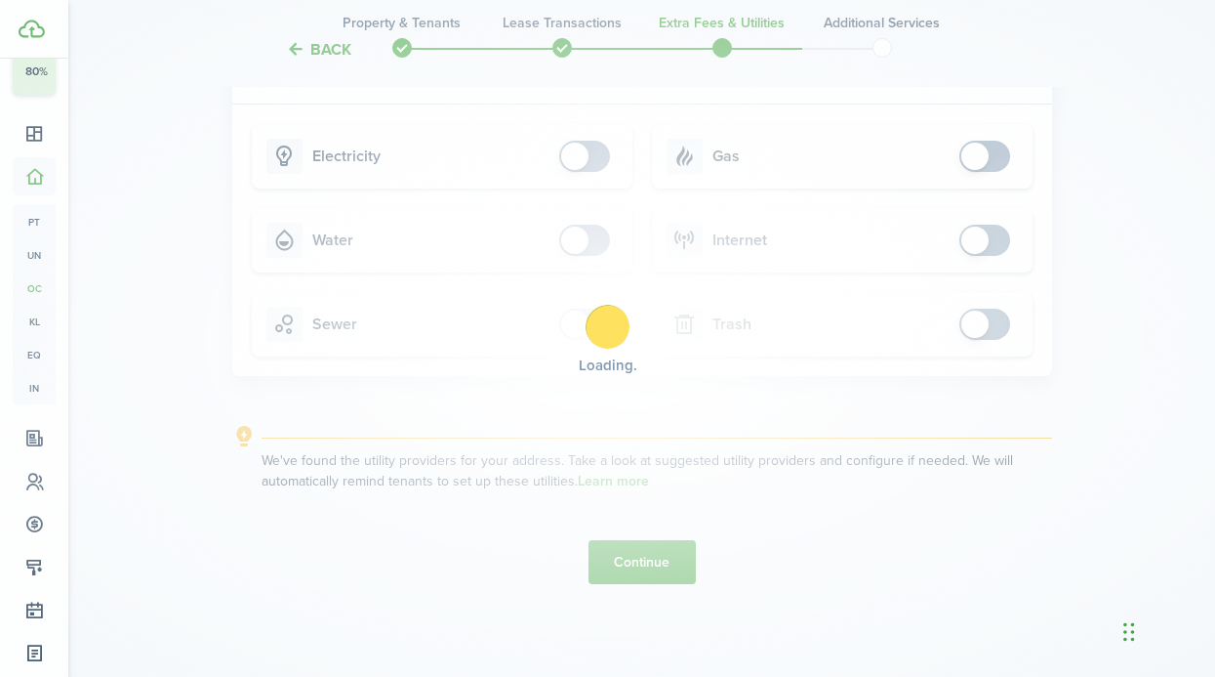
scroll to position [0, 0]
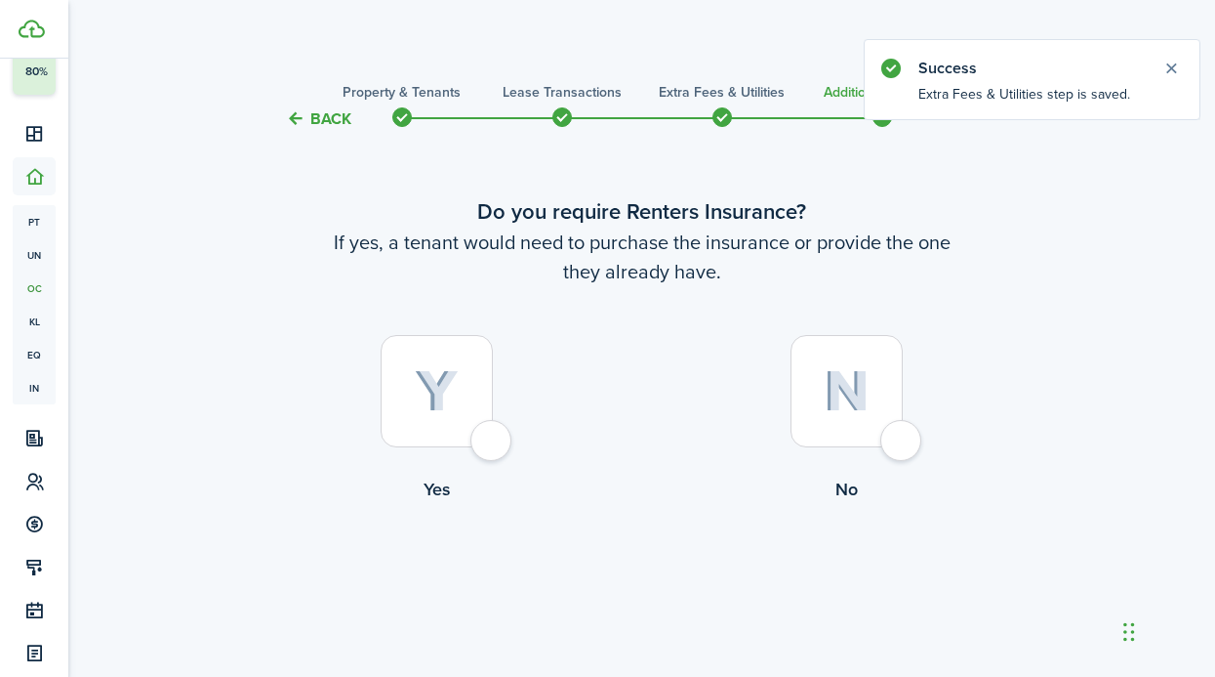
click at [816, 395] on div at bounding box center [847, 391] width 112 height 112
radio input "true"
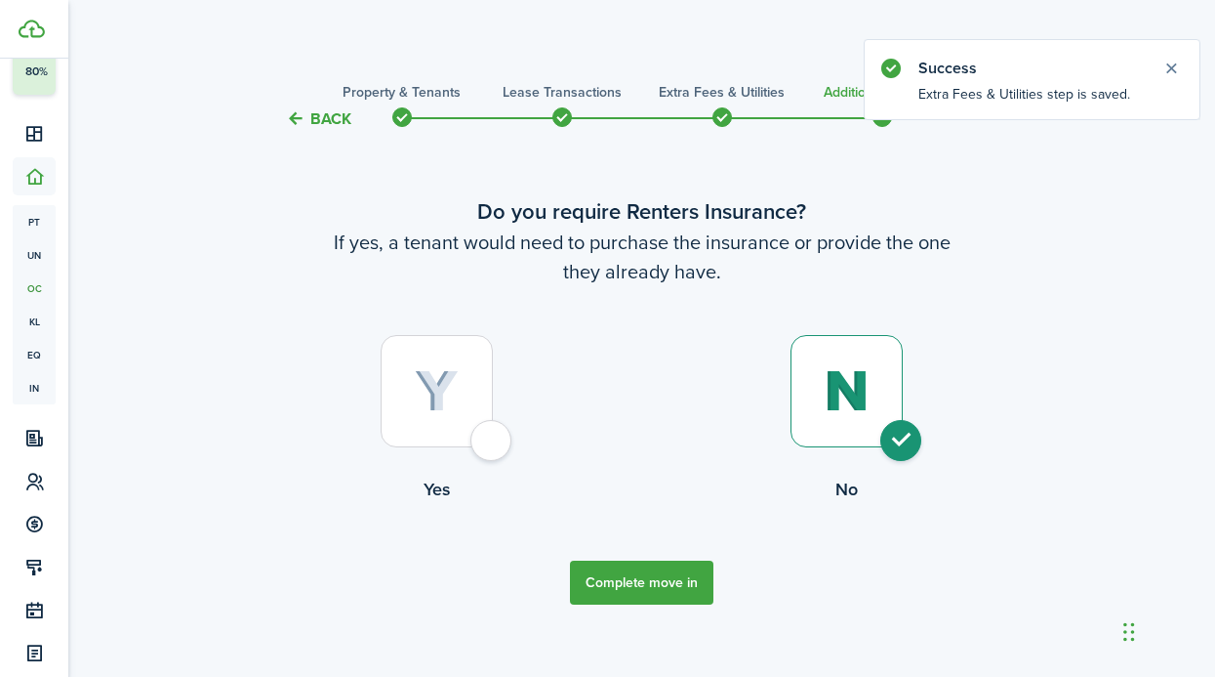
click at [658, 583] on button "Complete move in" at bounding box center [642, 582] width 144 height 44
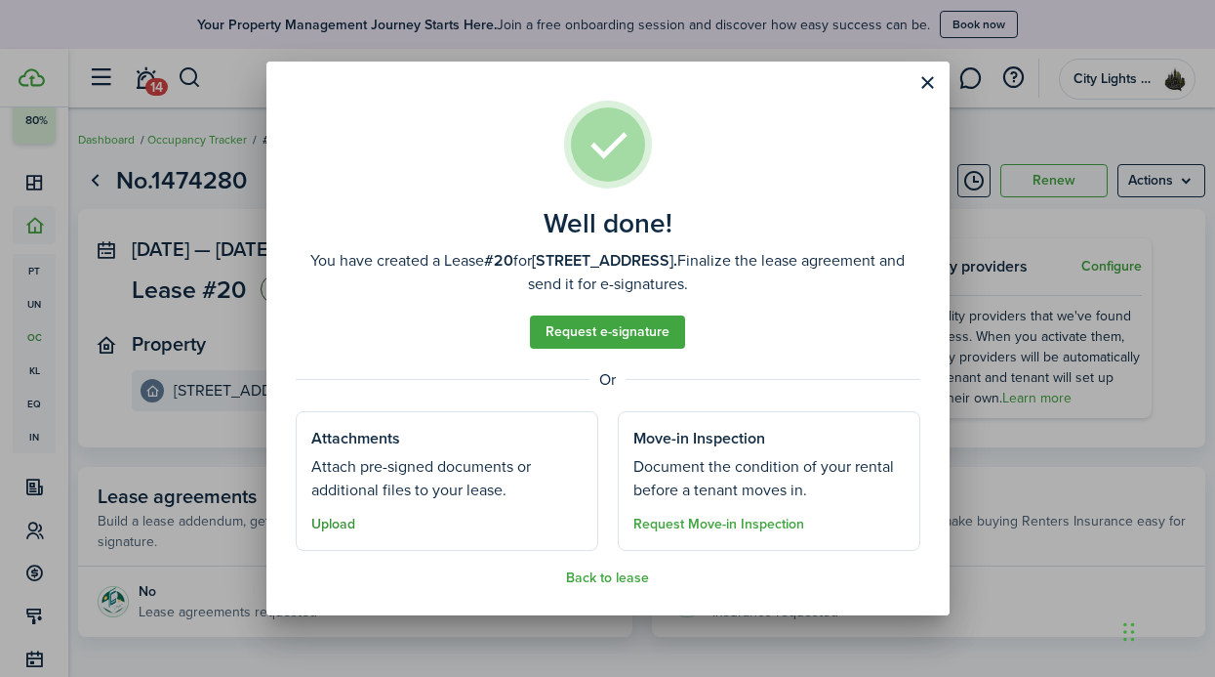
click at [348, 523] on button "Upload" at bounding box center [333, 524] width 44 height 16
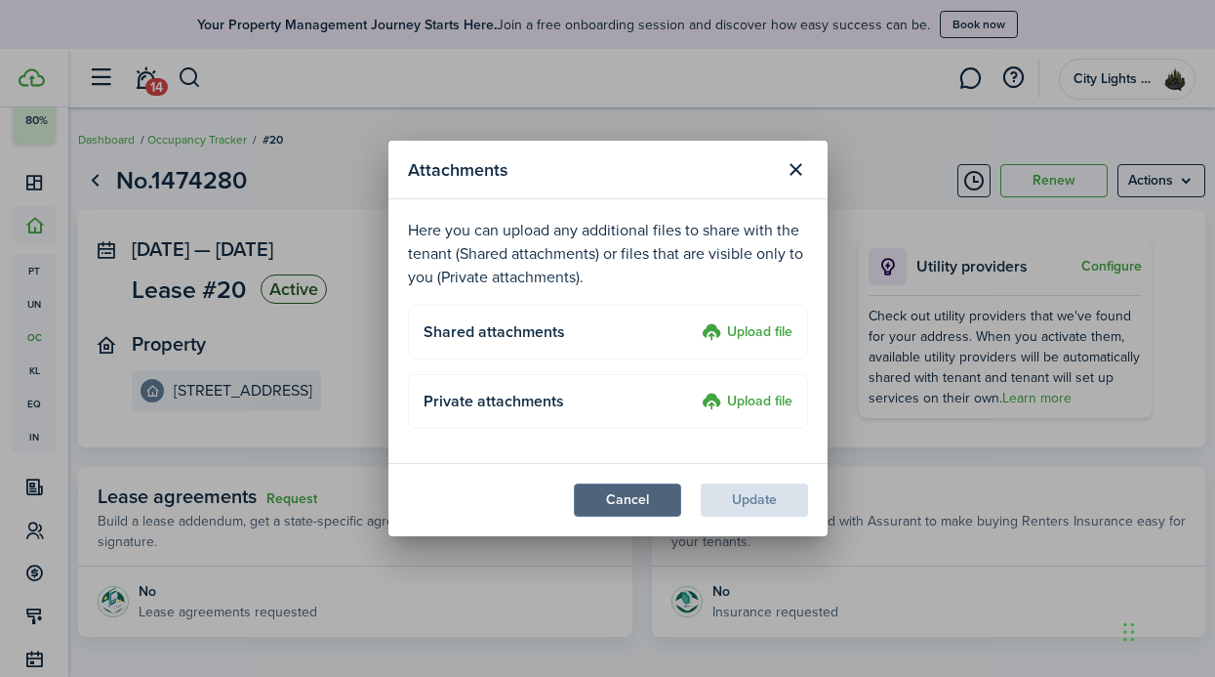
click at [605, 488] on button "Cancel" at bounding box center [627, 499] width 107 height 33
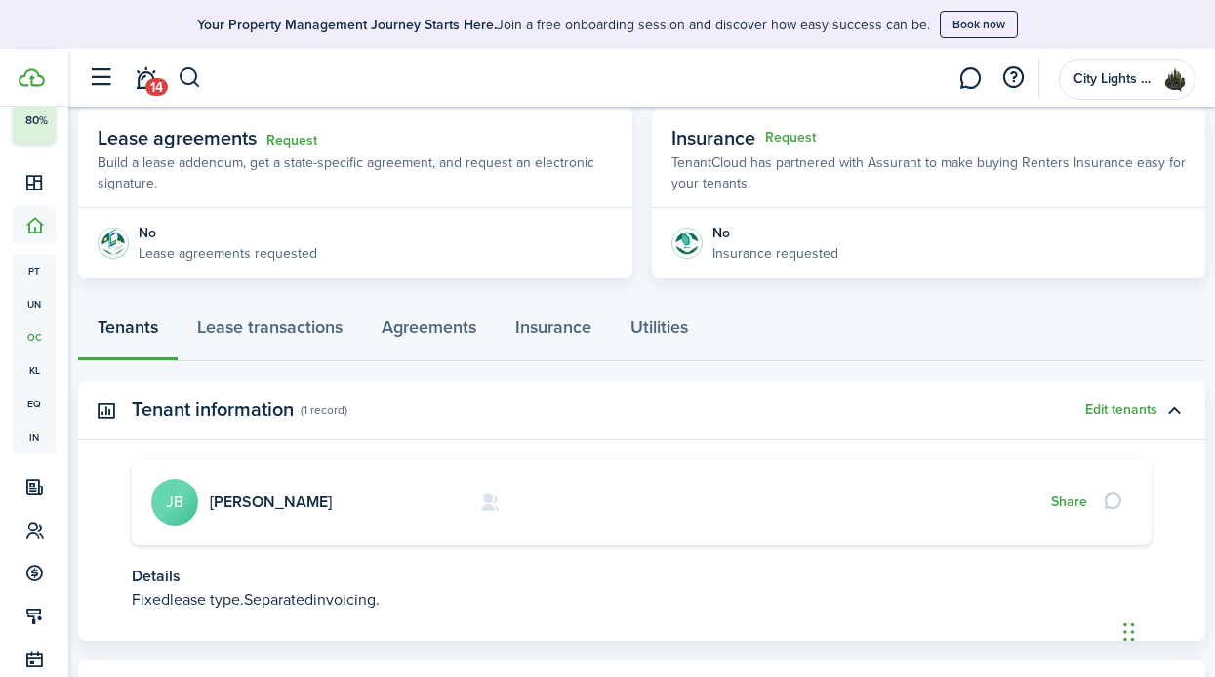
scroll to position [453, 0]
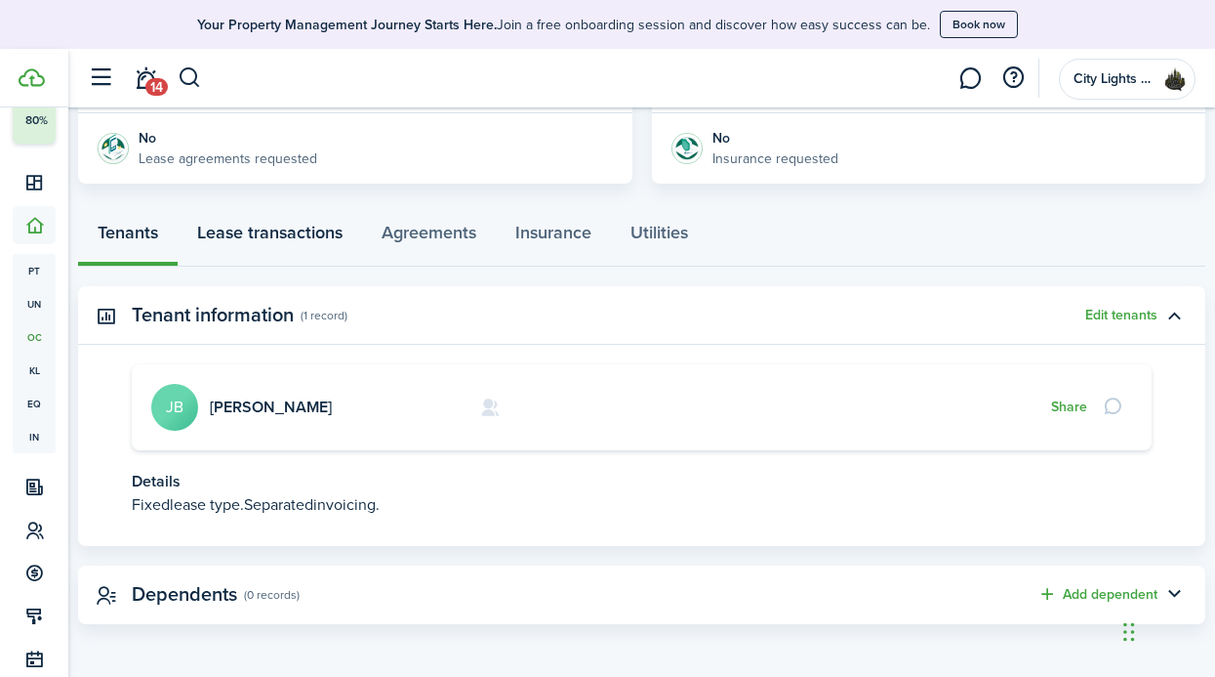
click at [277, 215] on link "Lease transactions" at bounding box center [270, 237] width 185 height 59
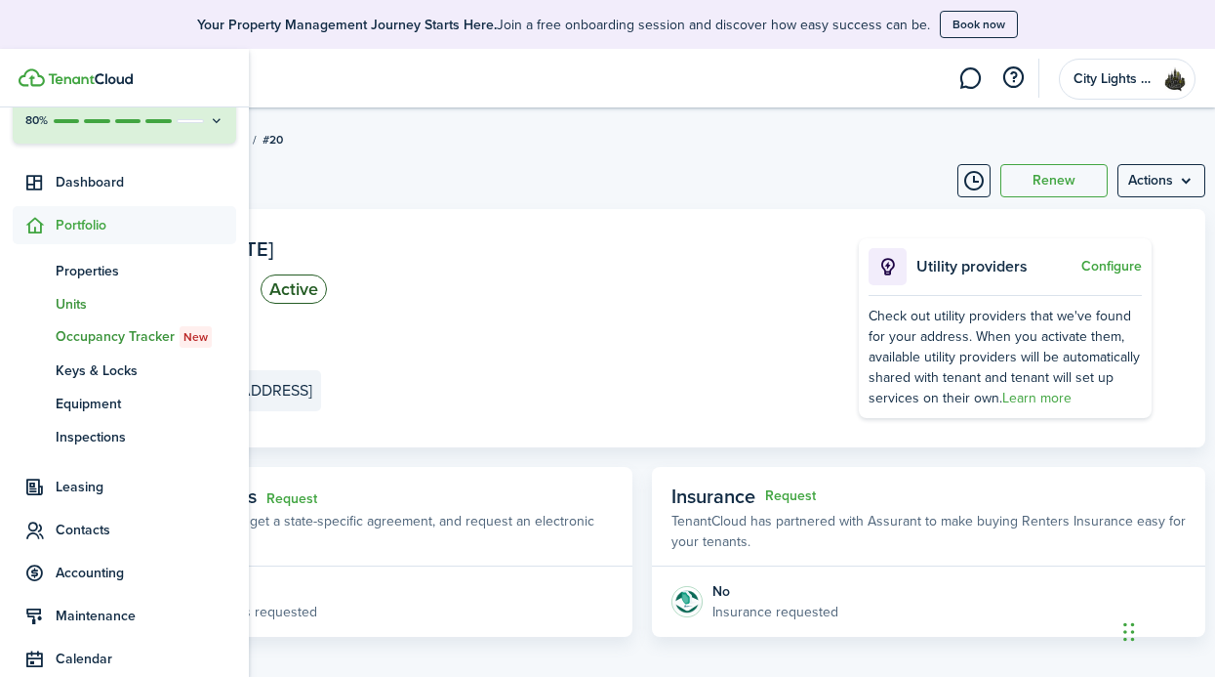
click at [103, 297] on span "Units" at bounding box center [146, 304] width 181 height 21
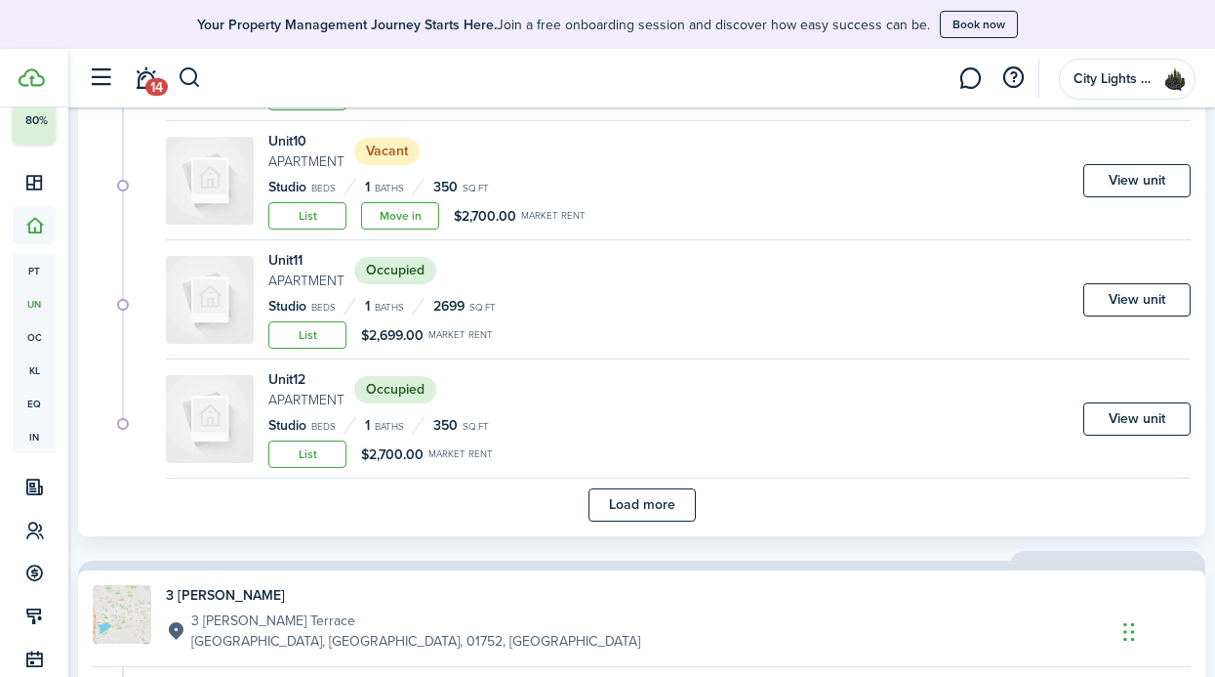
scroll to position [1824, 0]
click at [655, 512] on button "Load more" at bounding box center [642, 502] width 107 height 33
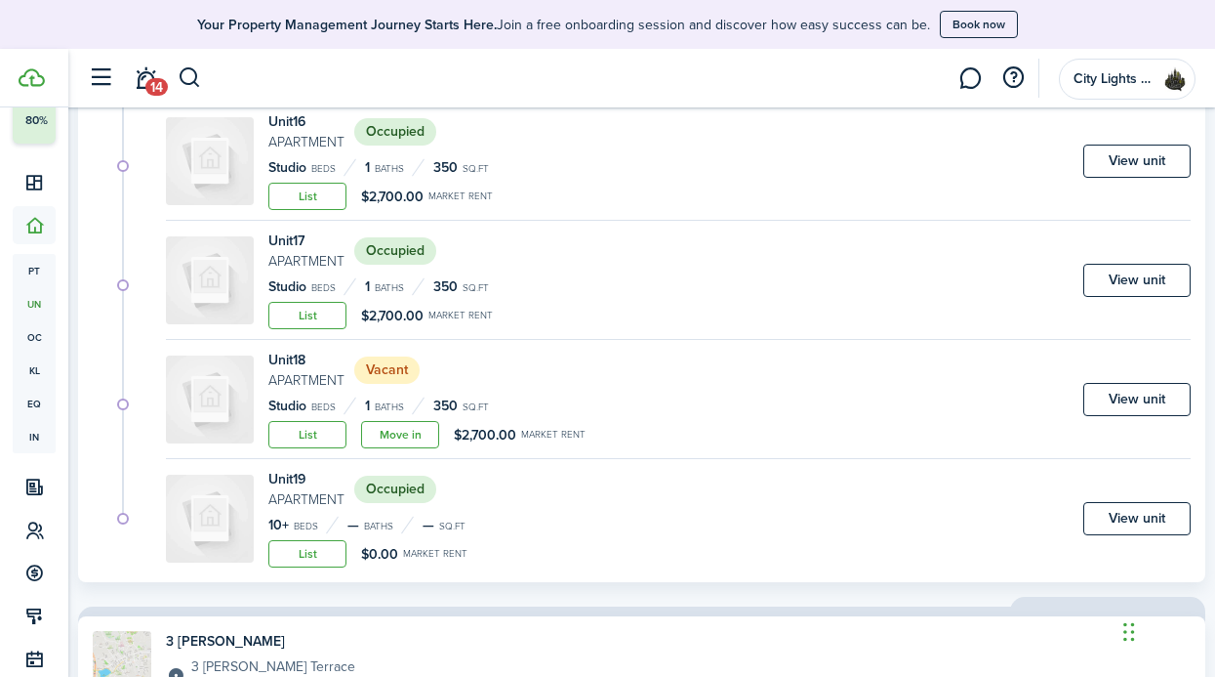
scroll to position [2559, 0]
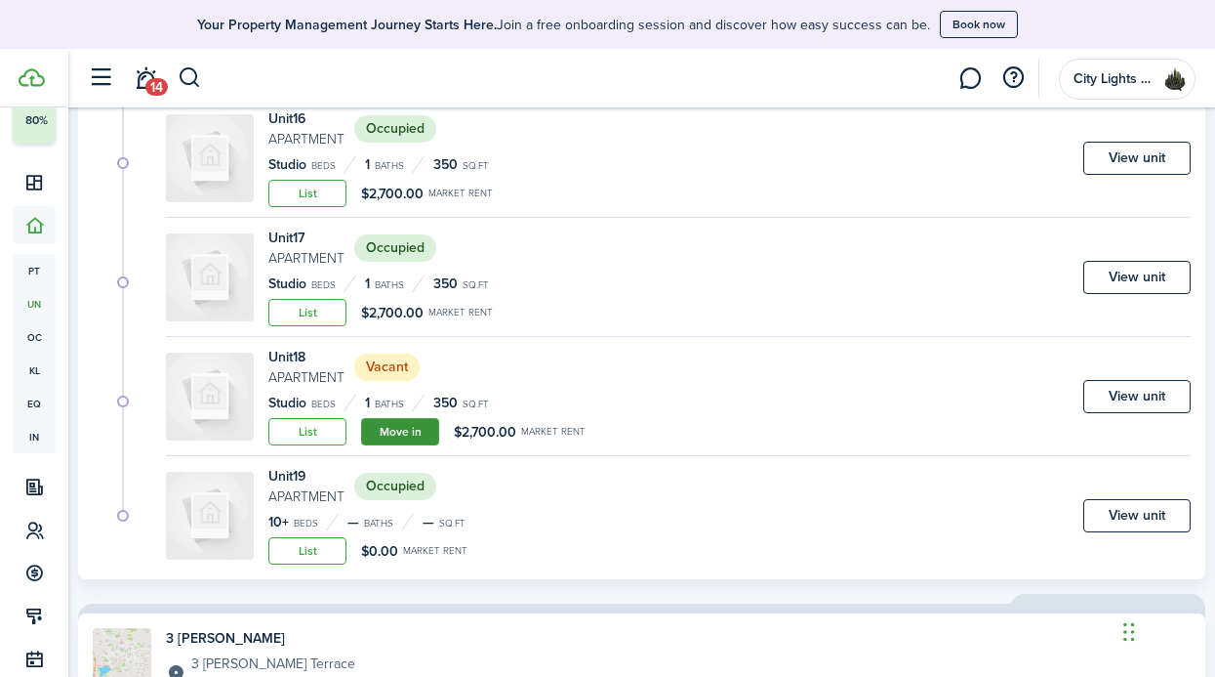
click at [422, 434] on link "Move in" at bounding box center [400, 431] width 78 height 27
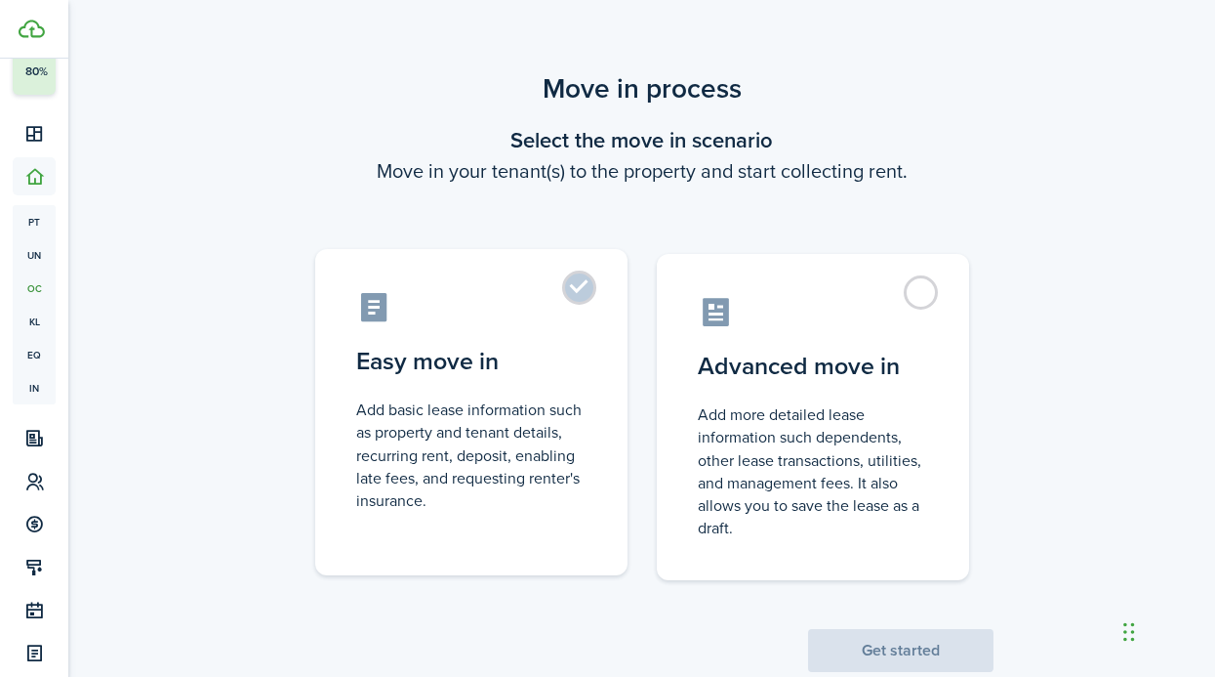
click at [423, 433] on control-radio-card-description "Add basic lease information such as property and tenant details, recurring rent…" at bounding box center [471, 454] width 230 height 113
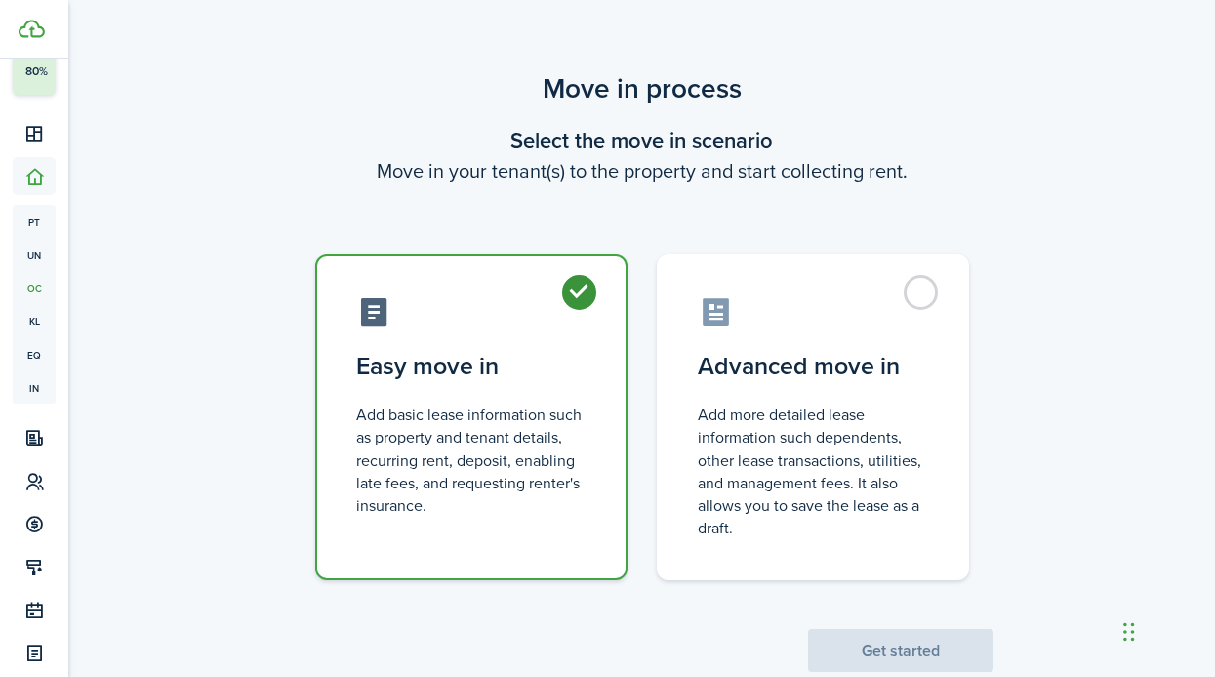
radio input "true"
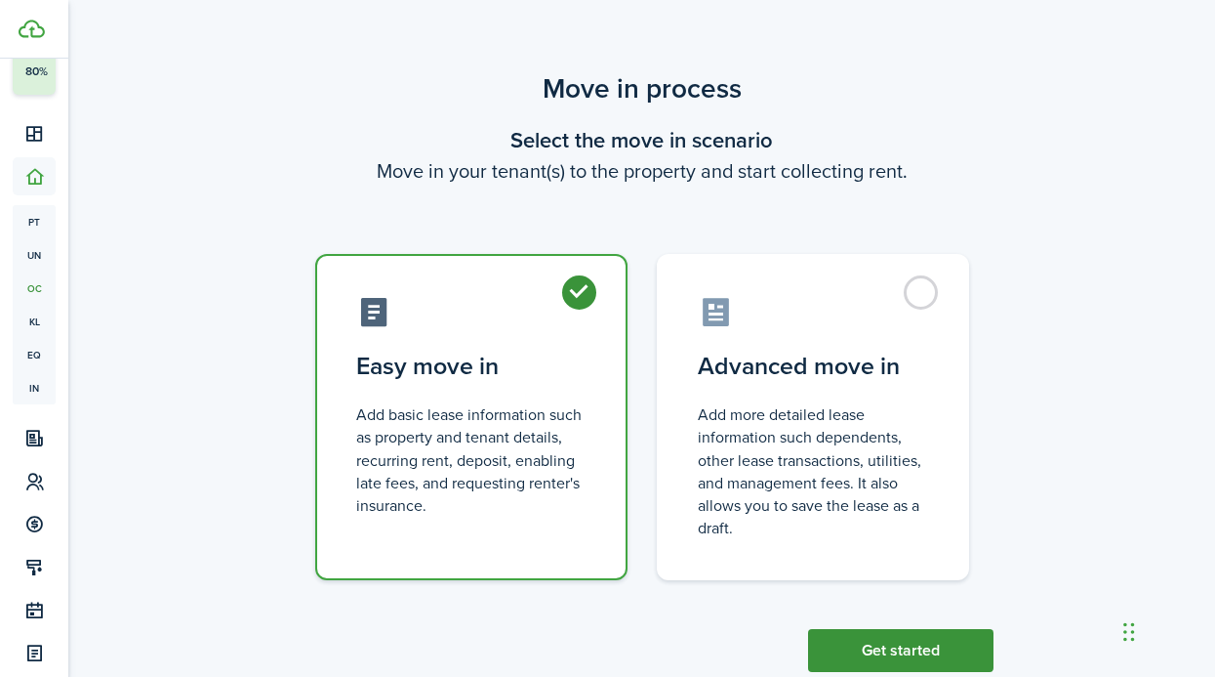
click at [897, 647] on button "Get started" at bounding box center [900, 650] width 185 height 43
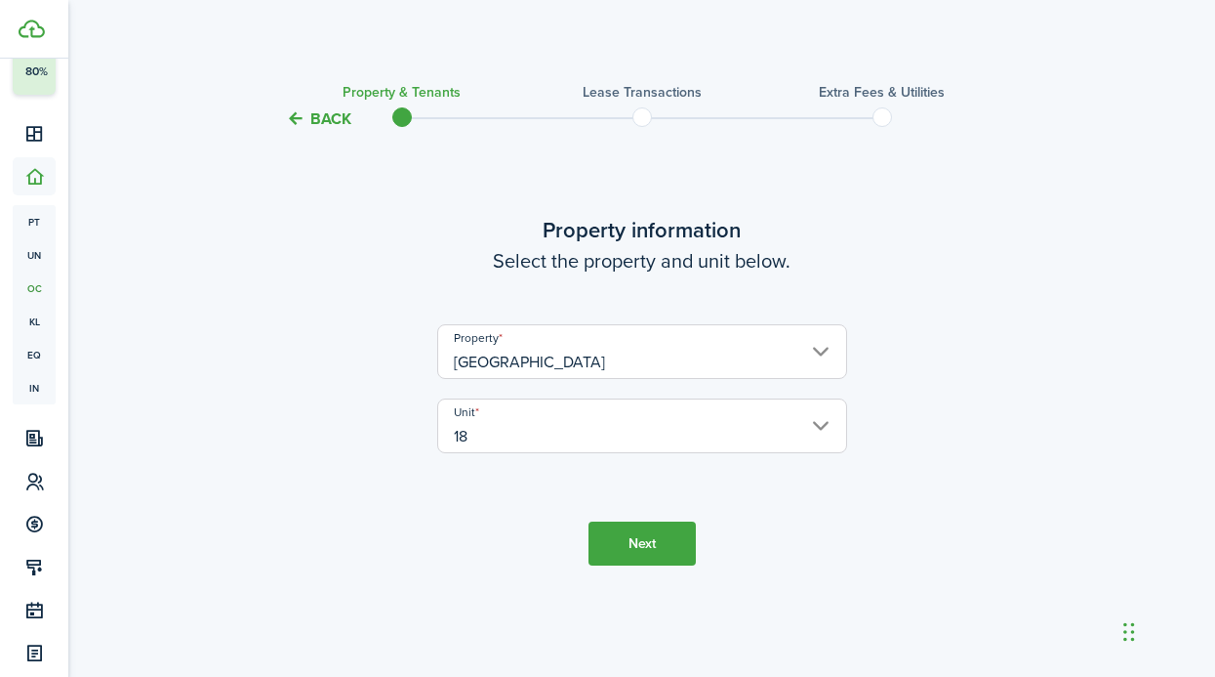
click at [319, 103] on tc-wizard-header "Back Property & Tenants Lease Transactions Extra fees & Utilities" at bounding box center [642, 112] width 849 height 88
click at [319, 116] on button "Back" at bounding box center [318, 118] width 65 height 21
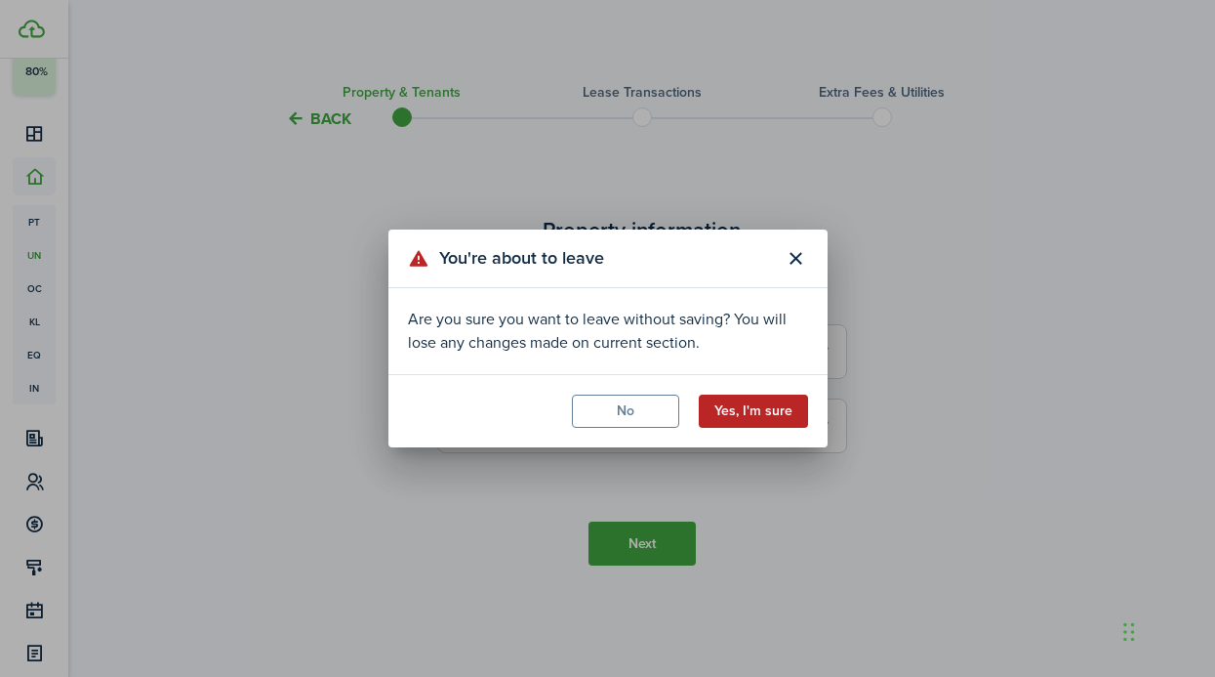
click at [753, 406] on button "Yes, I'm sure" at bounding box center [753, 410] width 109 height 33
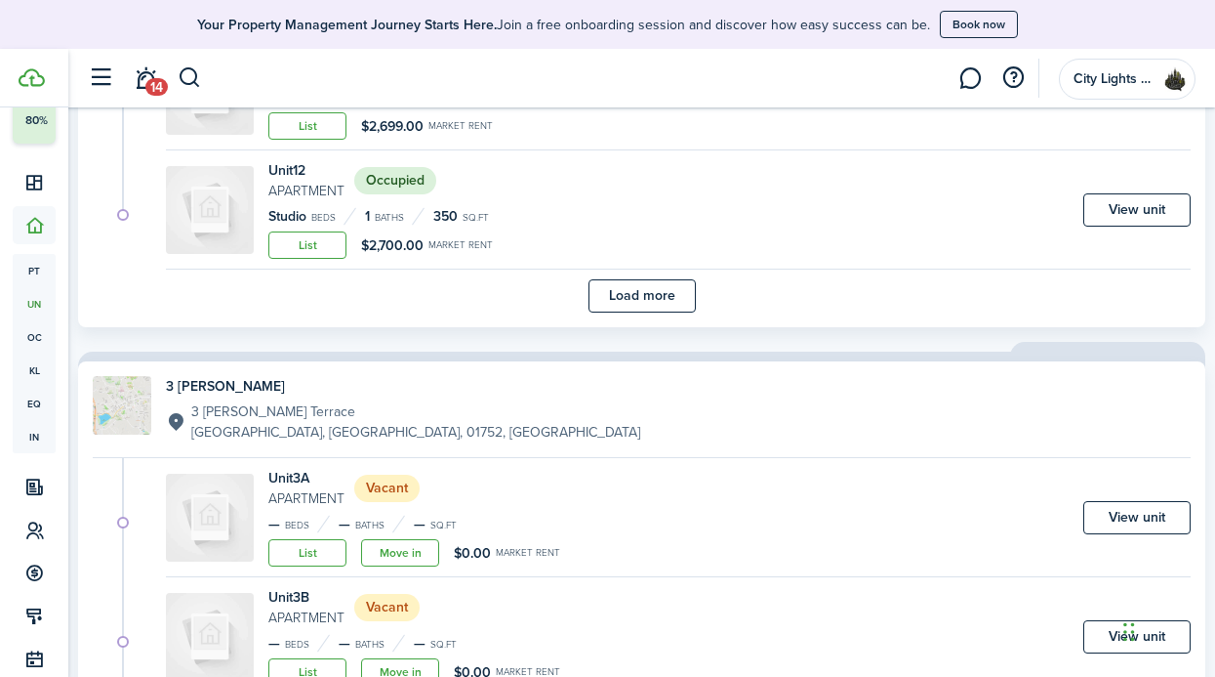
scroll to position [1885, 0]
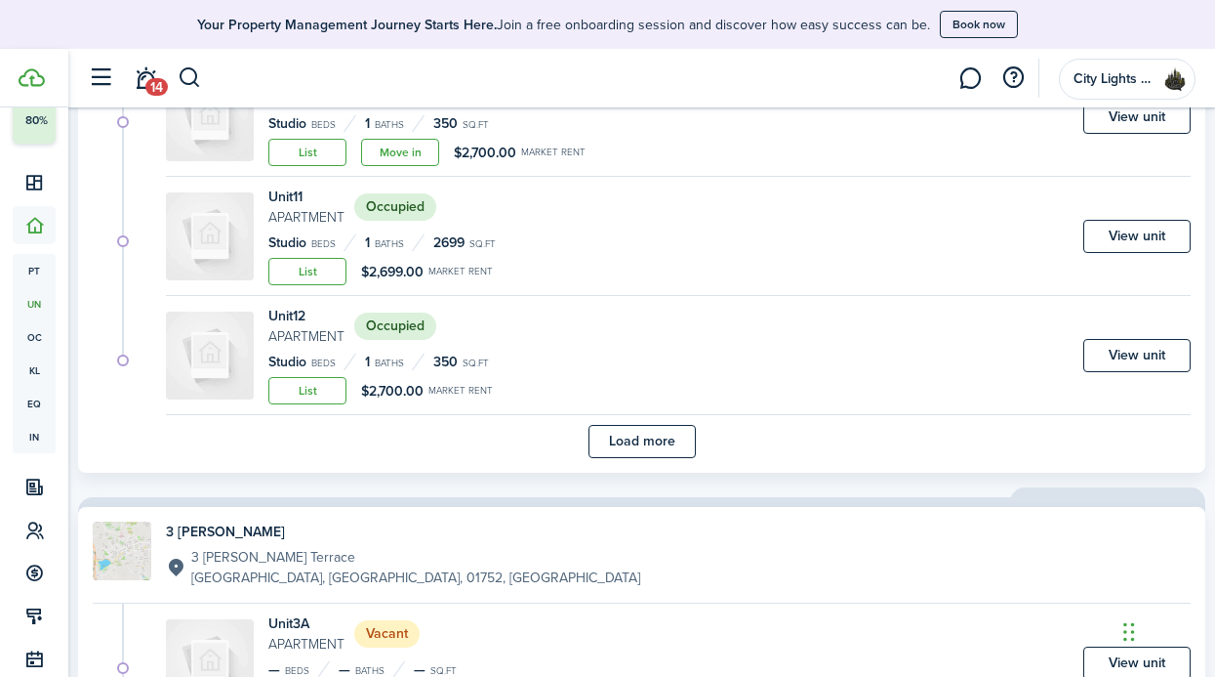
click at [560, 431] on div "Load more" at bounding box center [642, 441] width 1098 height 33
click at [612, 433] on button "Load more" at bounding box center [642, 441] width 107 height 33
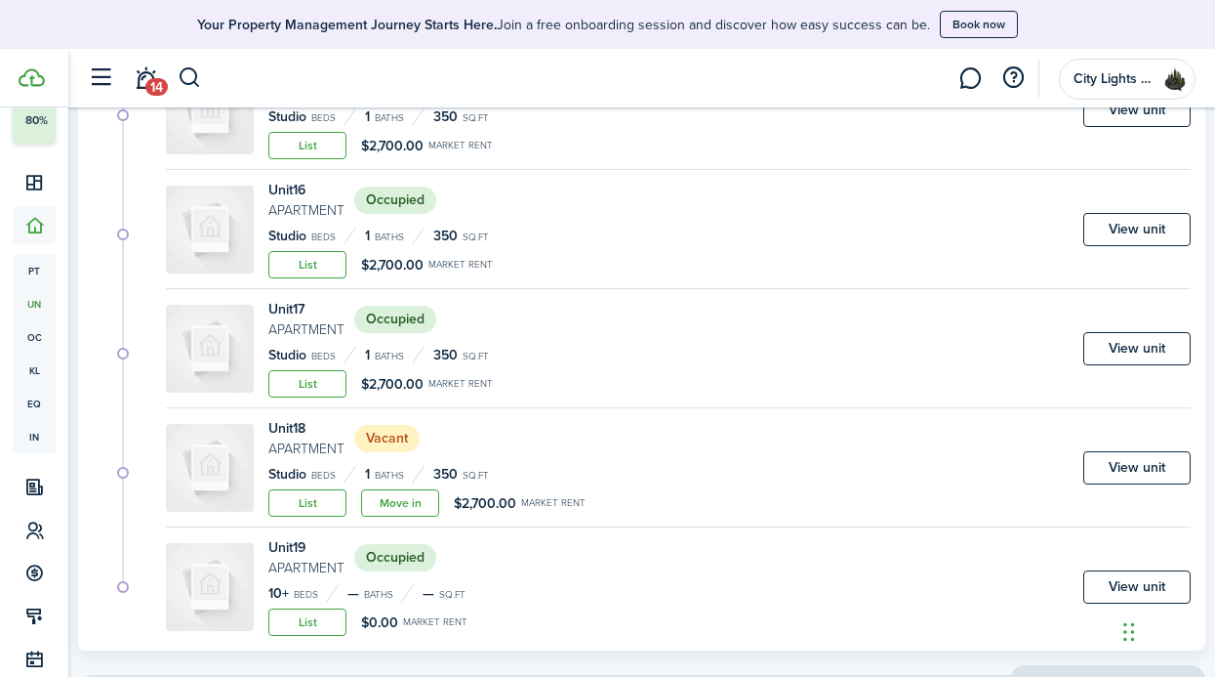
scroll to position [2509, 0]
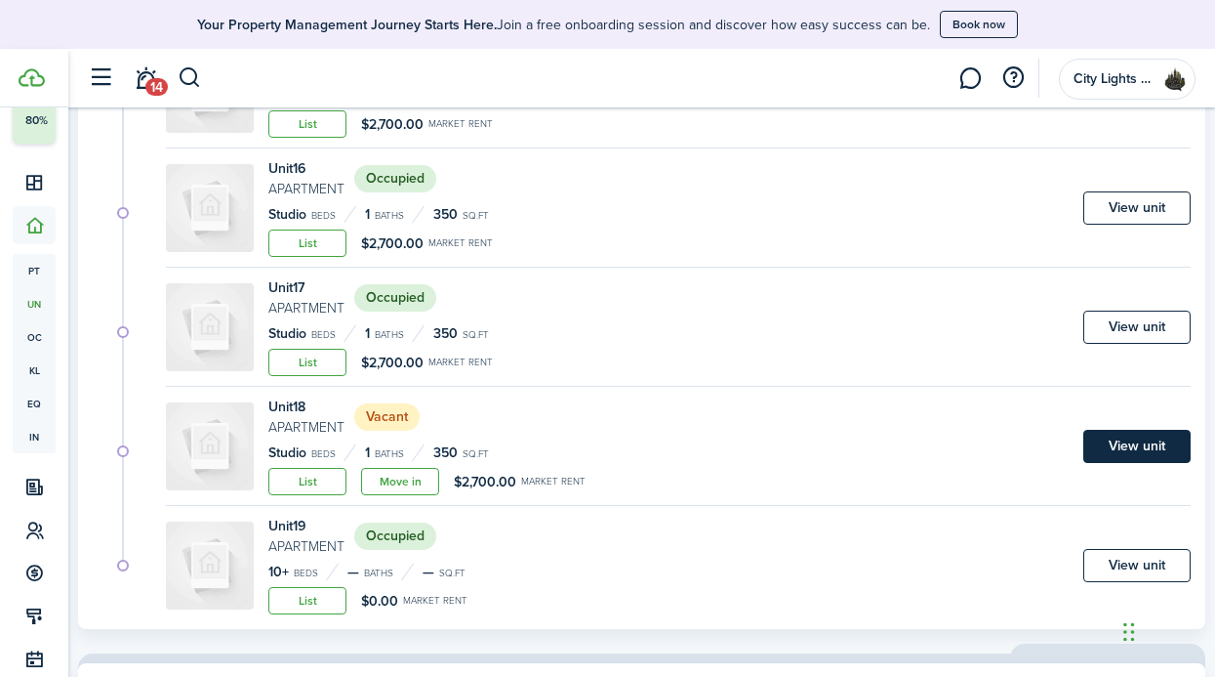
click at [1131, 448] on link "View unit" at bounding box center [1137, 446] width 107 height 33
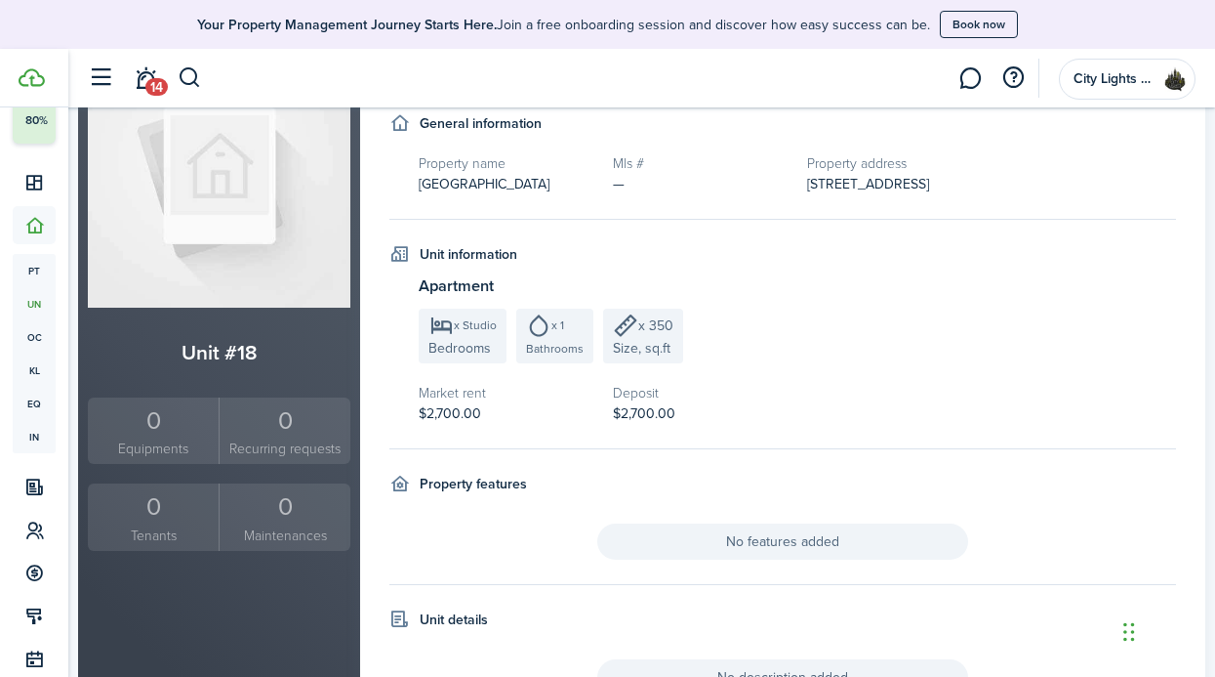
scroll to position [179, 0]
click at [456, 260] on h4 "Unit information" at bounding box center [469, 255] width 98 height 21
click at [462, 390] on h5 "Market rent" at bounding box center [506, 394] width 175 height 21
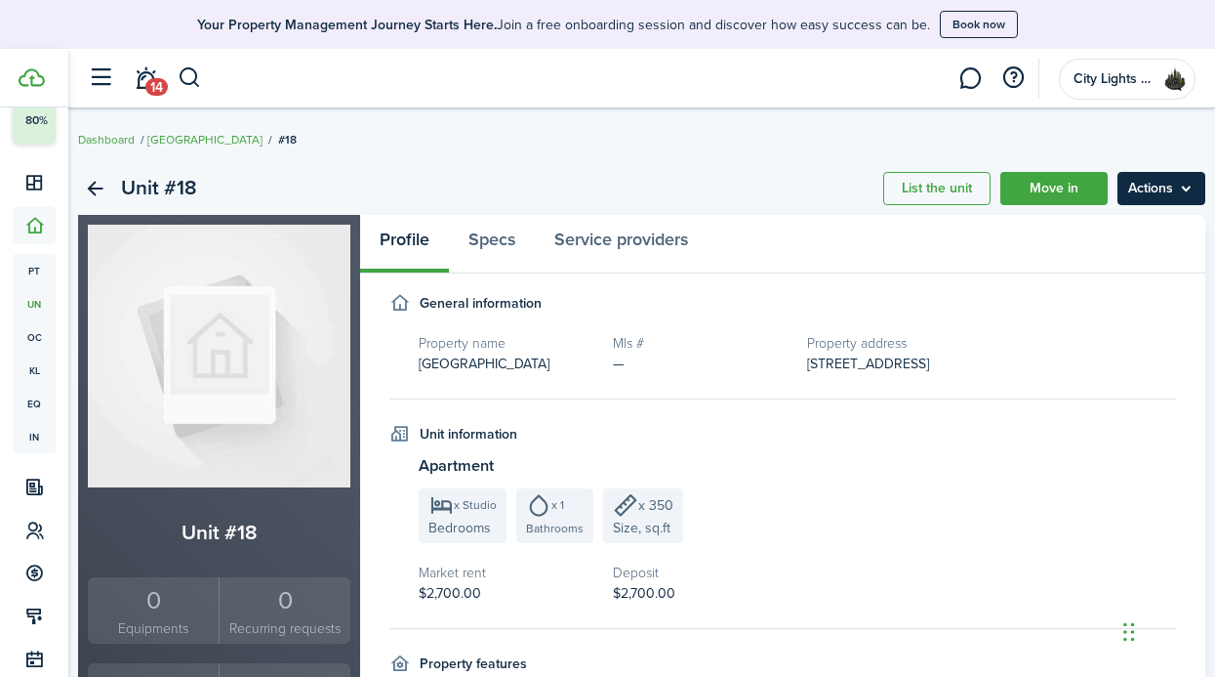
click at [1166, 204] on menu-btn "Actions" at bounding box center [1162, 188] width 88 height 33
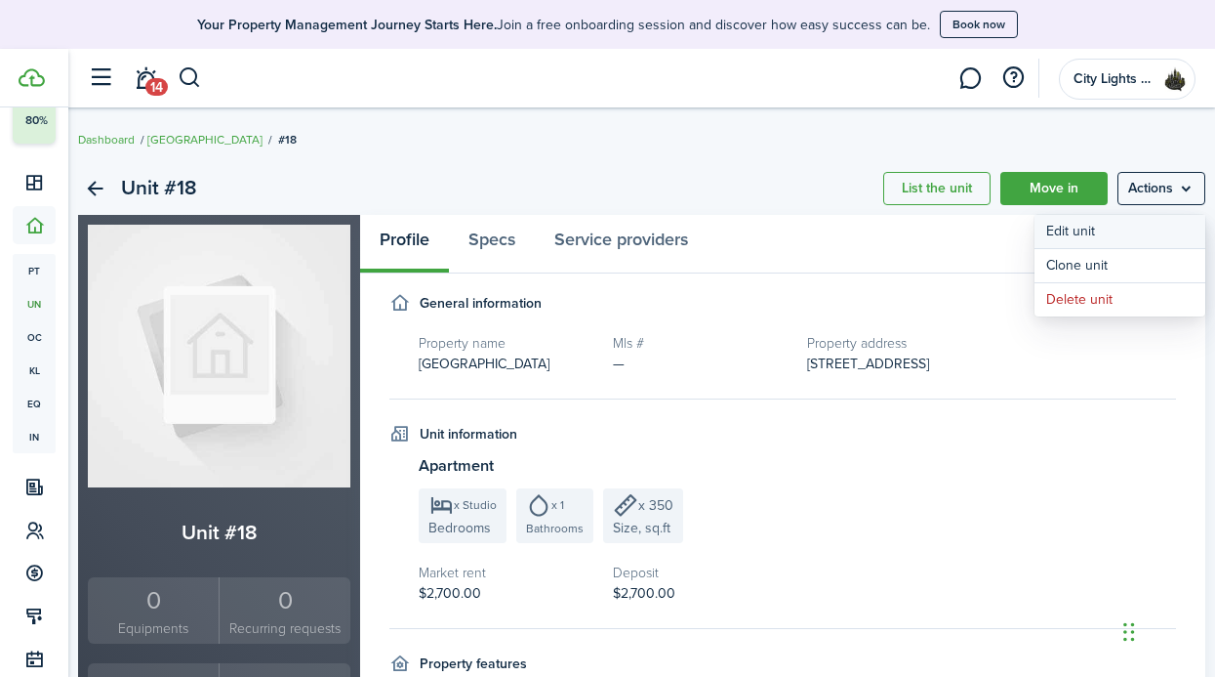
click at [1120, 233] on link "Edit unit" at bounding box center [1120, 231] width 171 height 33
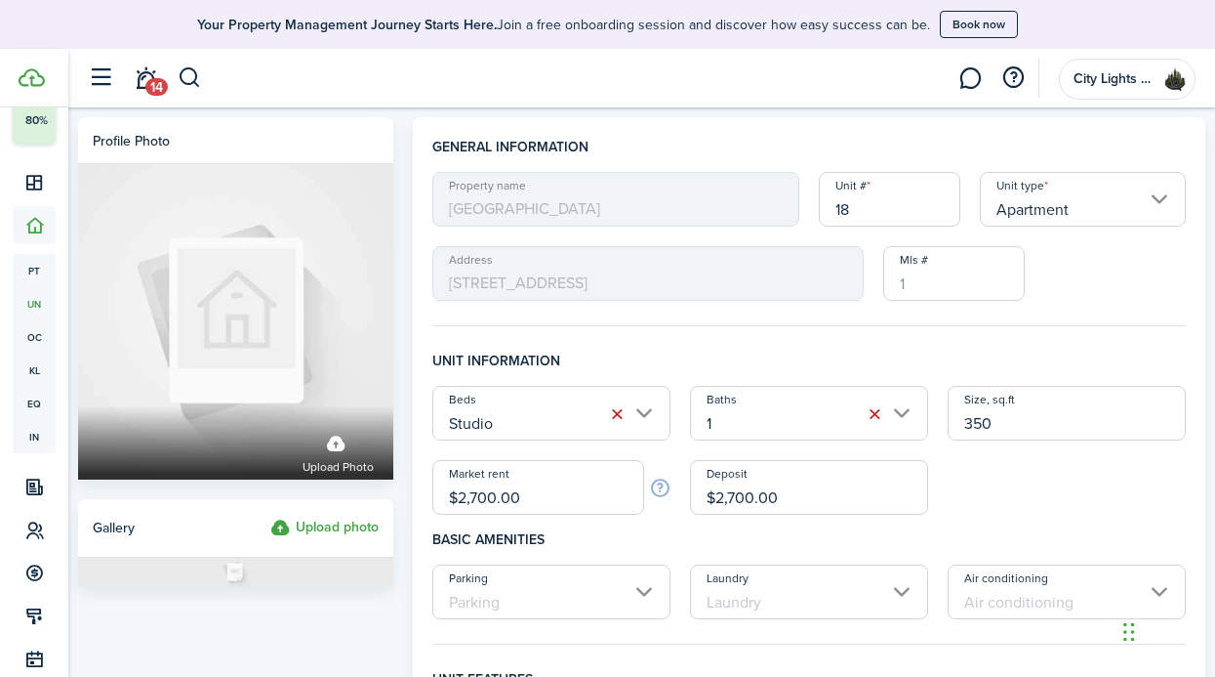
click at [541, 520] on h4 "Basic amenities" at bounding box center [809, 539] width 754 height 50
drag, startPoint x: 536, startPoint y: 482, endPoint x: 532, endPoint y: 512, distance: 29.5
click at [532, 512] on input "$2,700.00" at bounding box center [538, 487] width 212 height 55
type input "$2,699.00"
click at [762, 360] on h4 "Unit information" at bounding box center [809, 367] width 754 height 35
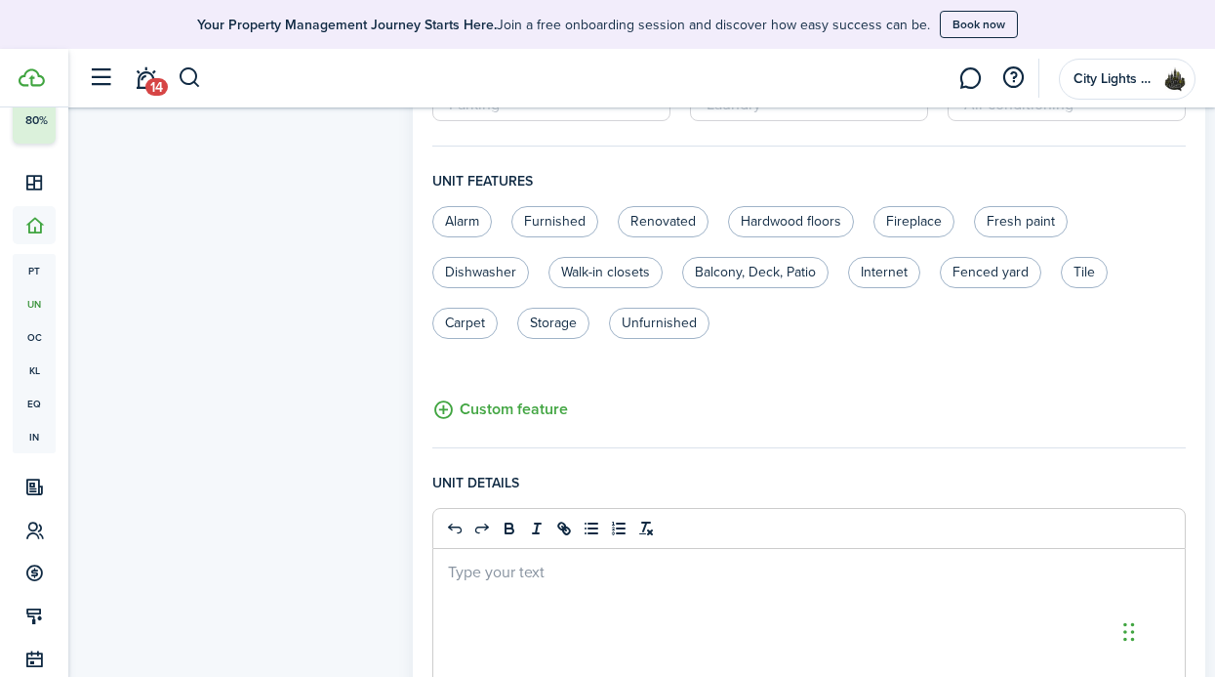
scroll to position [875, 0]
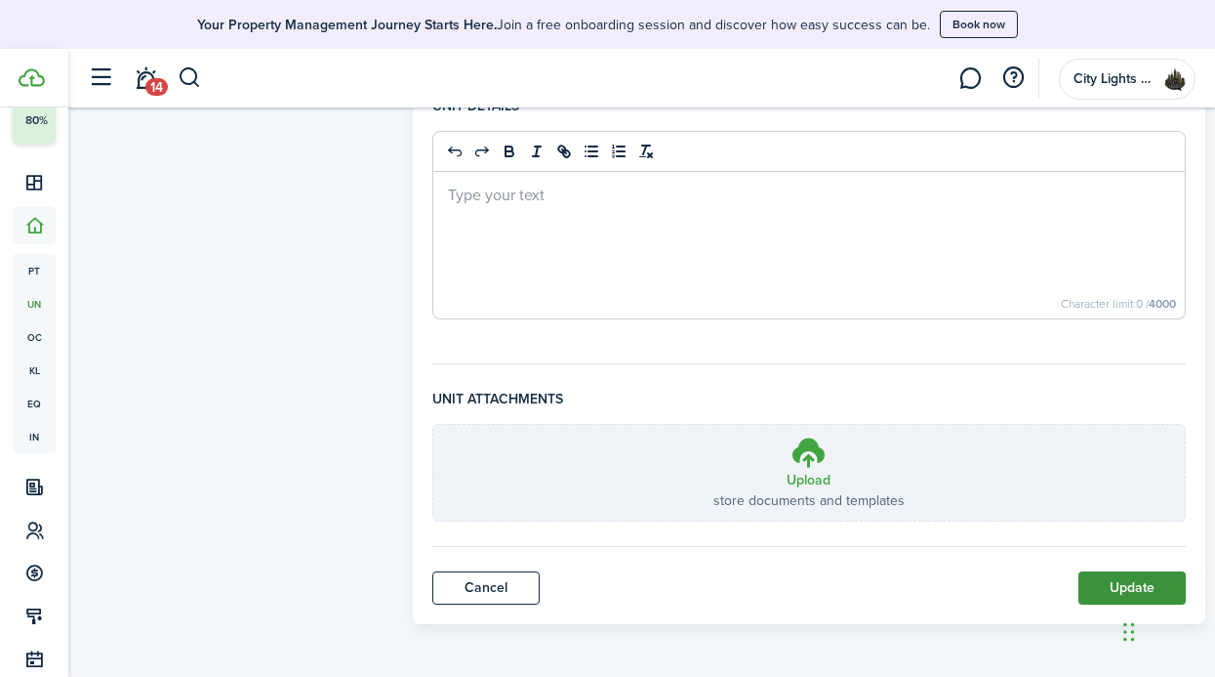
click at [1115, 583] on button "Update" at bounding box center [1132, 587] width 107 height 33
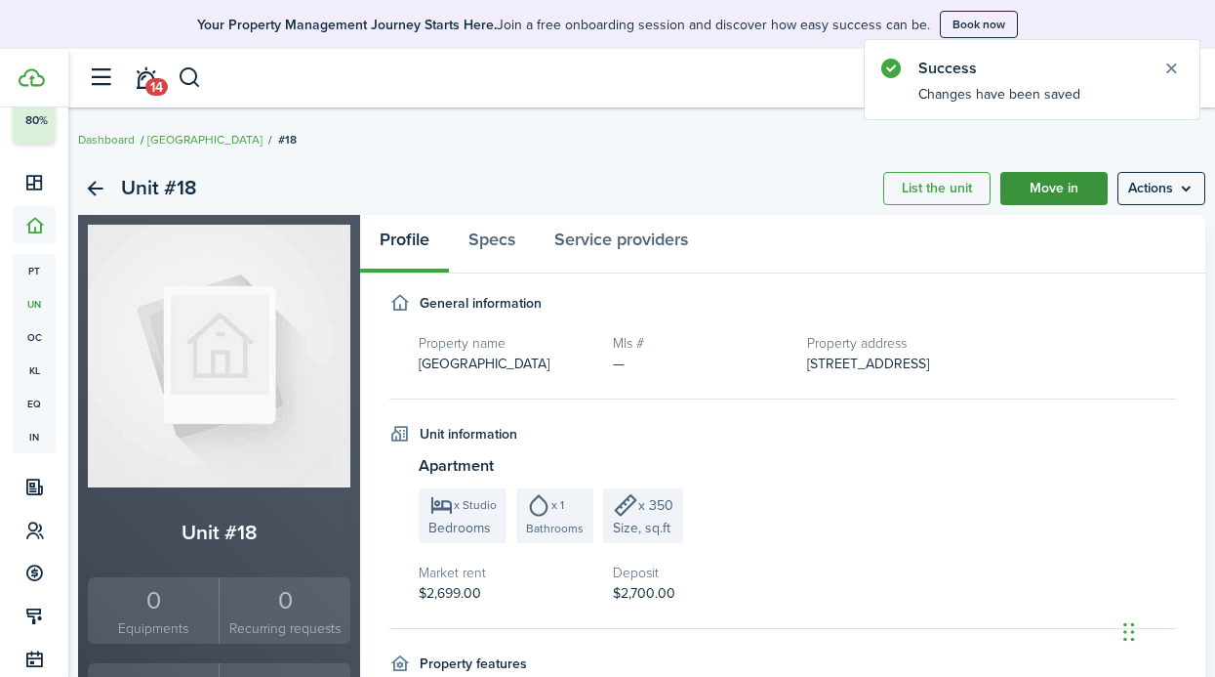
click at [1048, 186] on link "Move in" at bounding box center [1054, 188] width 107 height 33
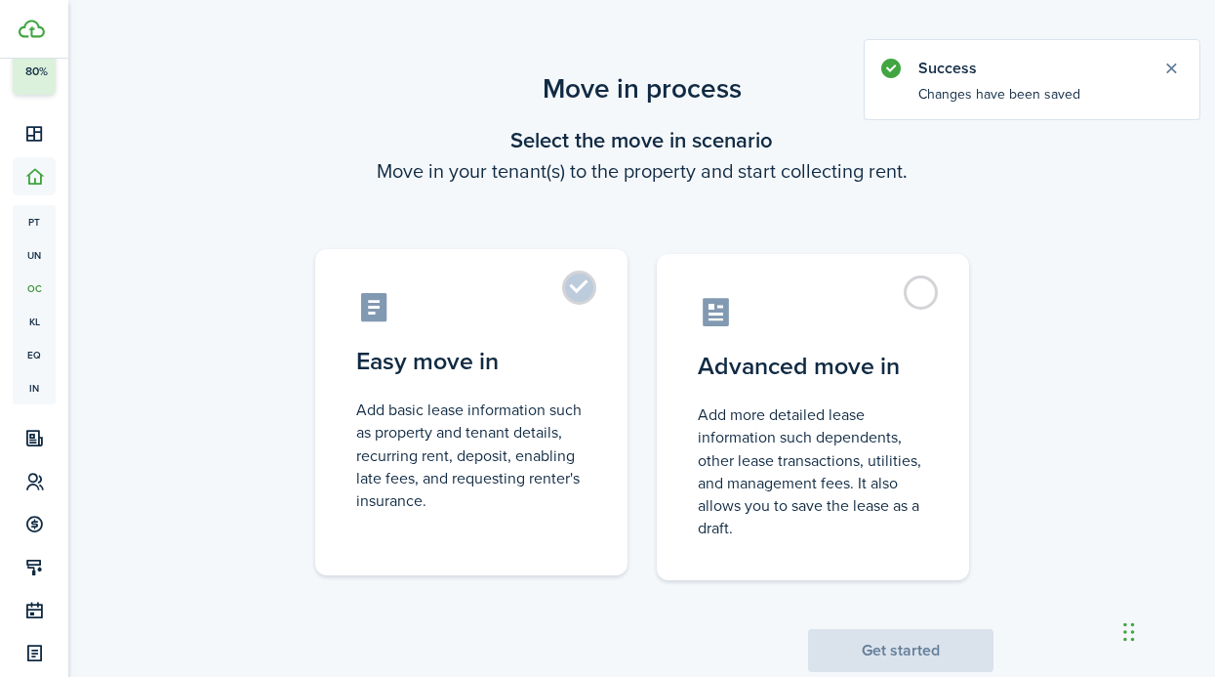
click at [605, 294] on label "Easy move in Add basic lease information such as property and tenant details, r…" at bounding box center [471, 412] width 312 height 326
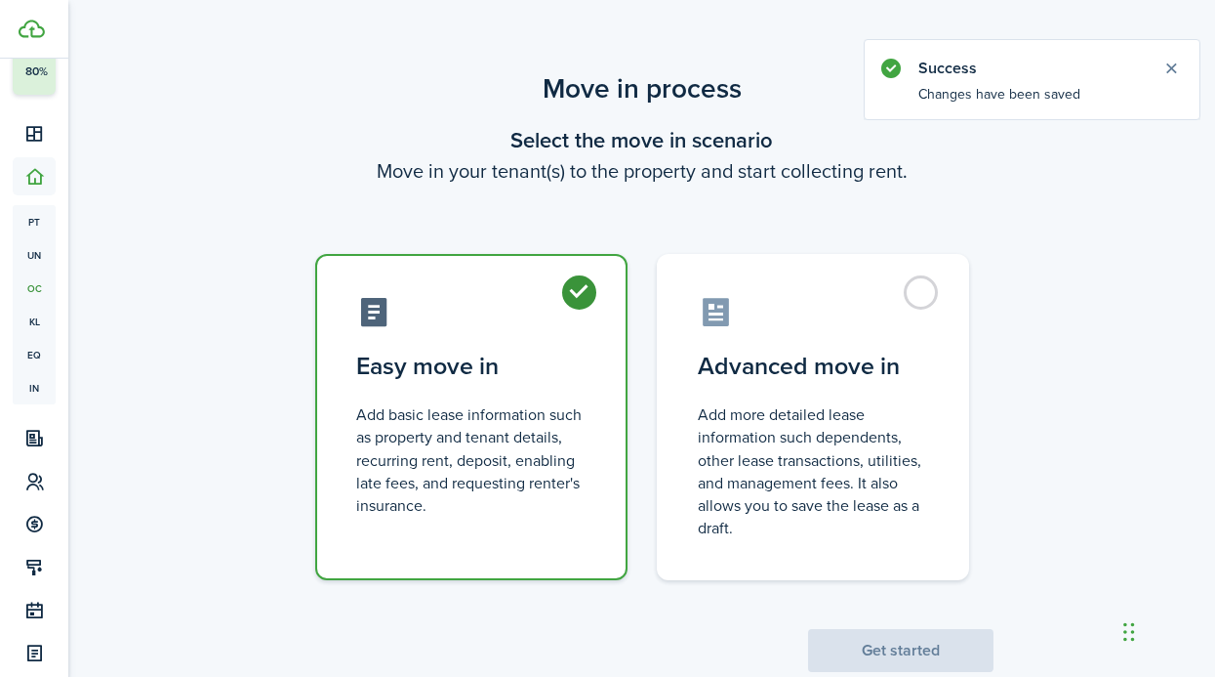
radio input "true"
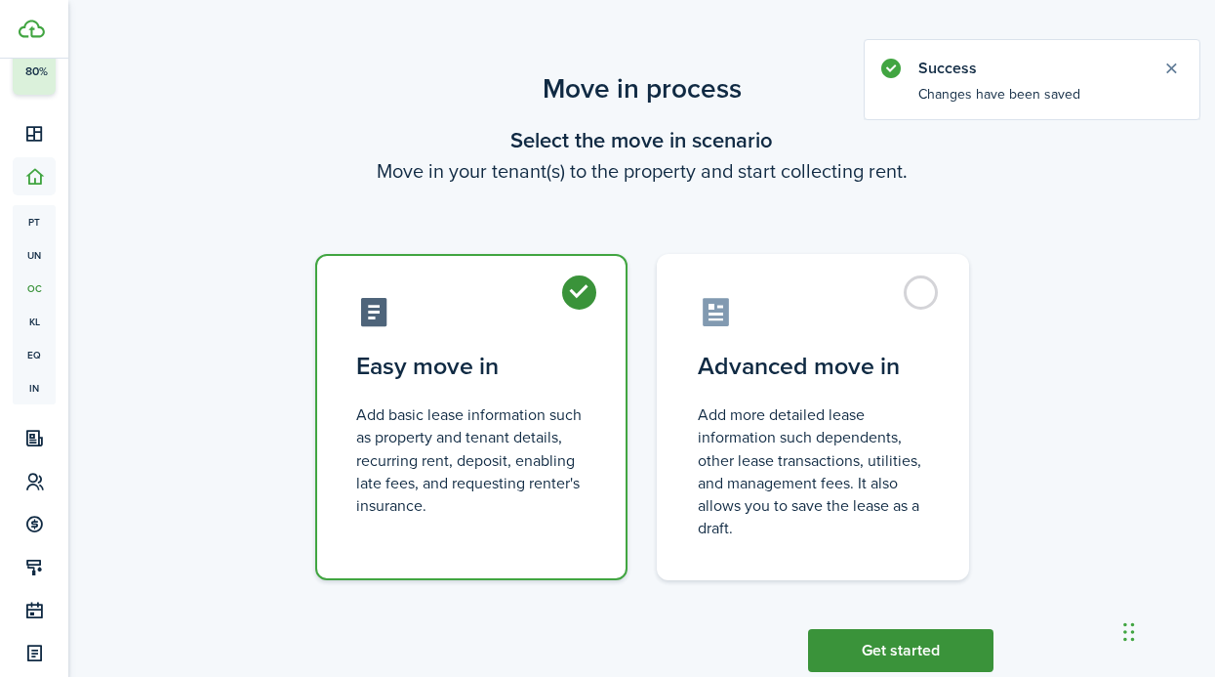
click at [876, 672] on button "Get started" at bounding box center [900, 650] width 185 height 43
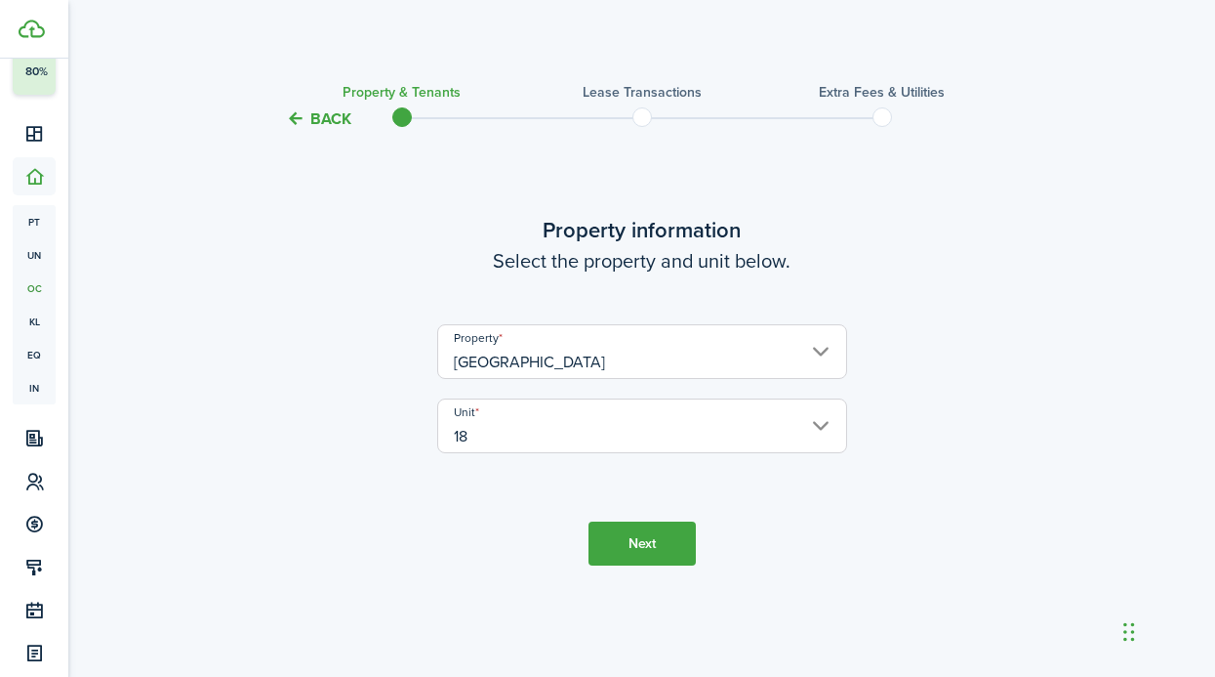
click at [635, 534] on button "Next" at bounding box center [642, 543] width 107 height 44
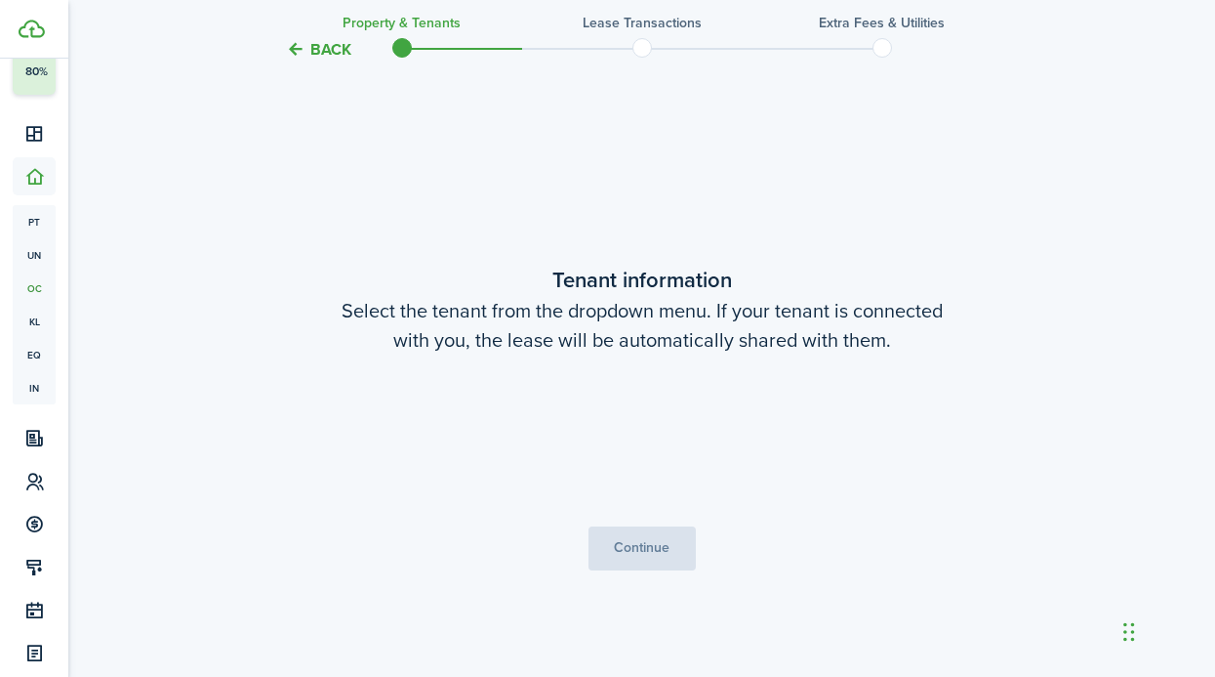
scroll to position [546, 0]
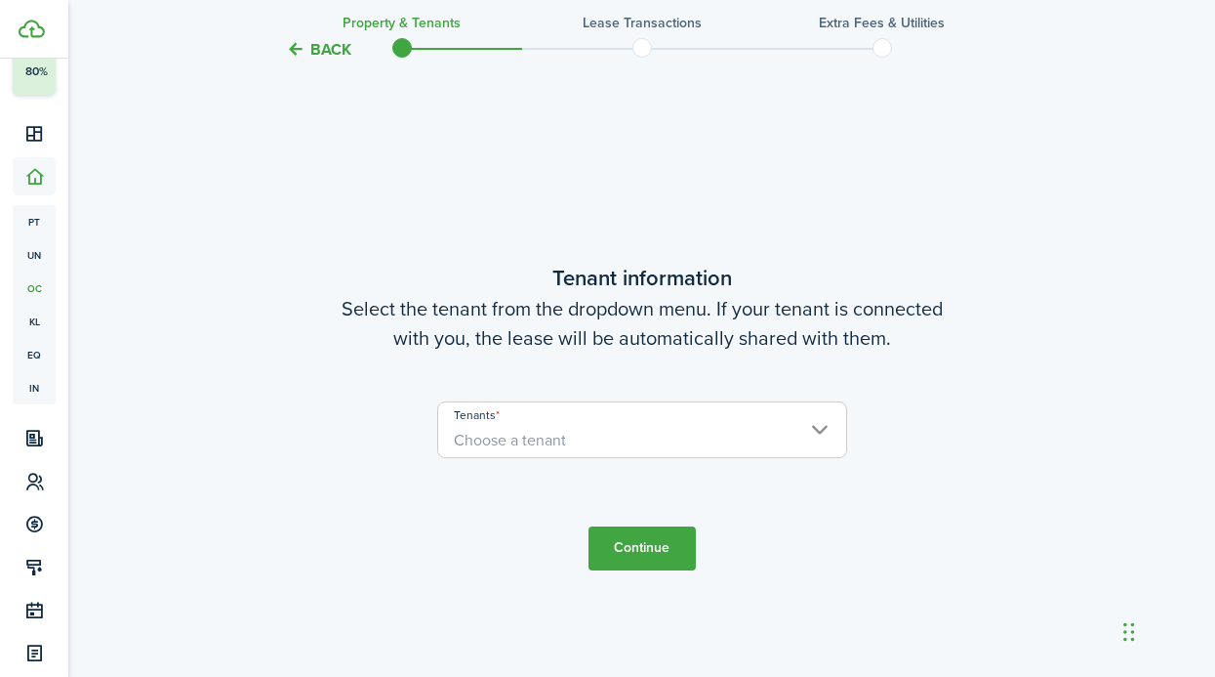
click at [633, 449] on span "Choose a tenant" at bounding box center [642, 440] width 408 height 33
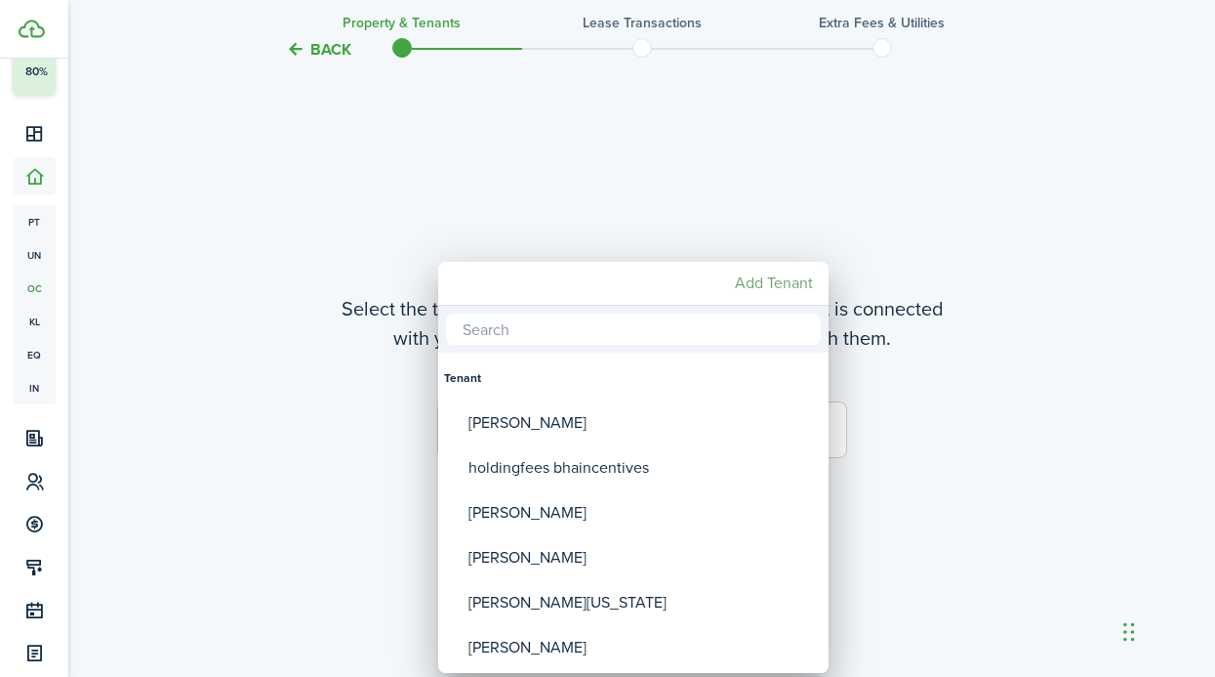
click at [749, 284] on mbsc-button "Add Tenant" at bounding box center [774, 283] width 94 height 35
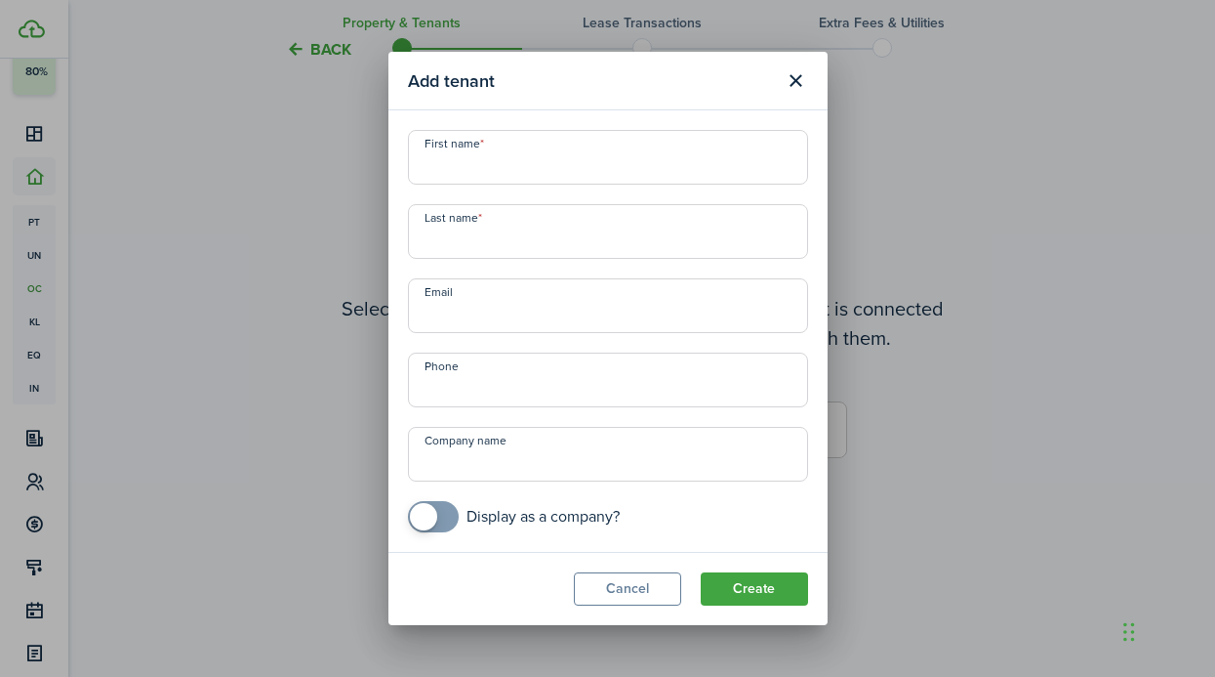
click at [707, 184] on input "First name" at bounding box center [608, 157] width 400 height 55
type input "j"
type input "[PERSON_NAME]"
click at [780, 576] on button "Create" at bounding box center [754, 588] width 107 height 33
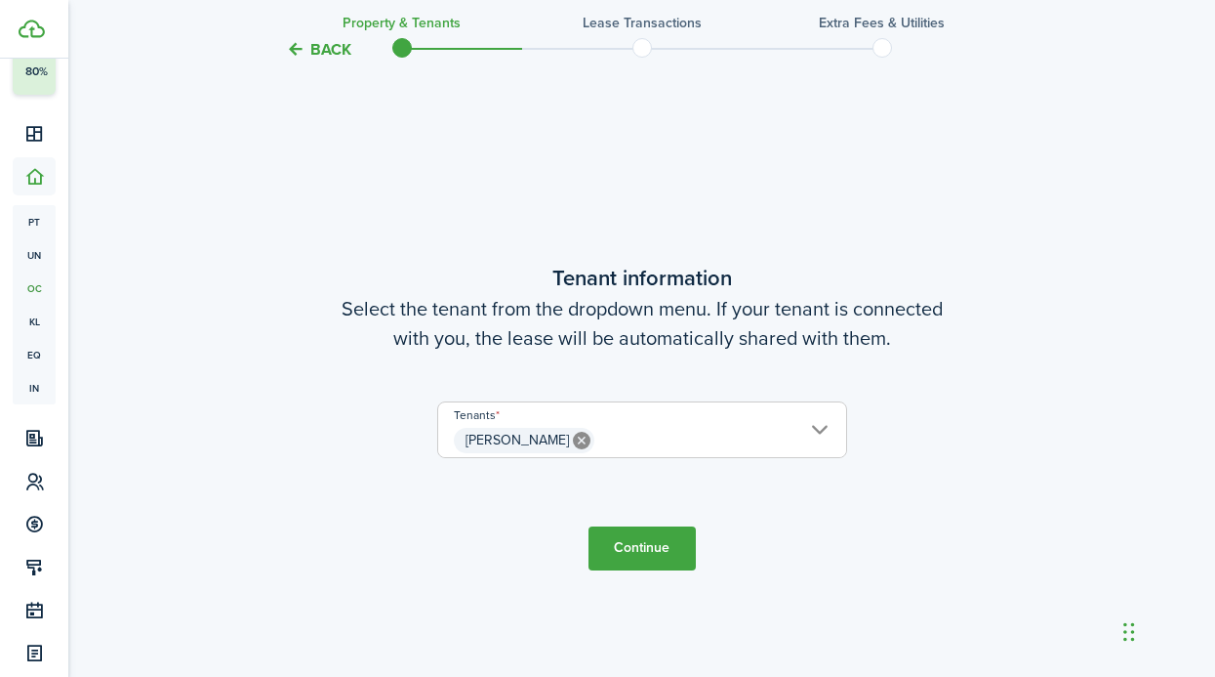
click at [630, 581] on tc-wizard-step "Tenant information Select the tenant from the dropdown menu. If your tenant is …" at bounding box center [642, 415] width 820 height 677
click at [651, 545] on button "Continue" at bounding box center [642, 548] width 107 height 44
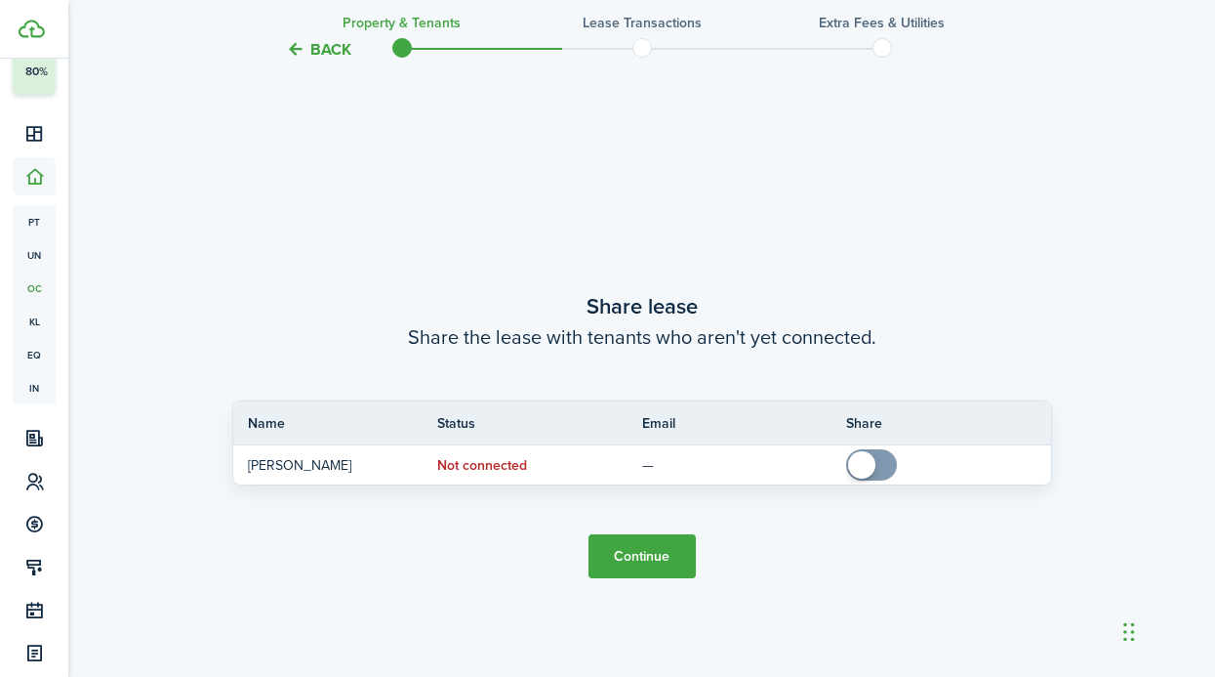
scroll to position [1222, 0]
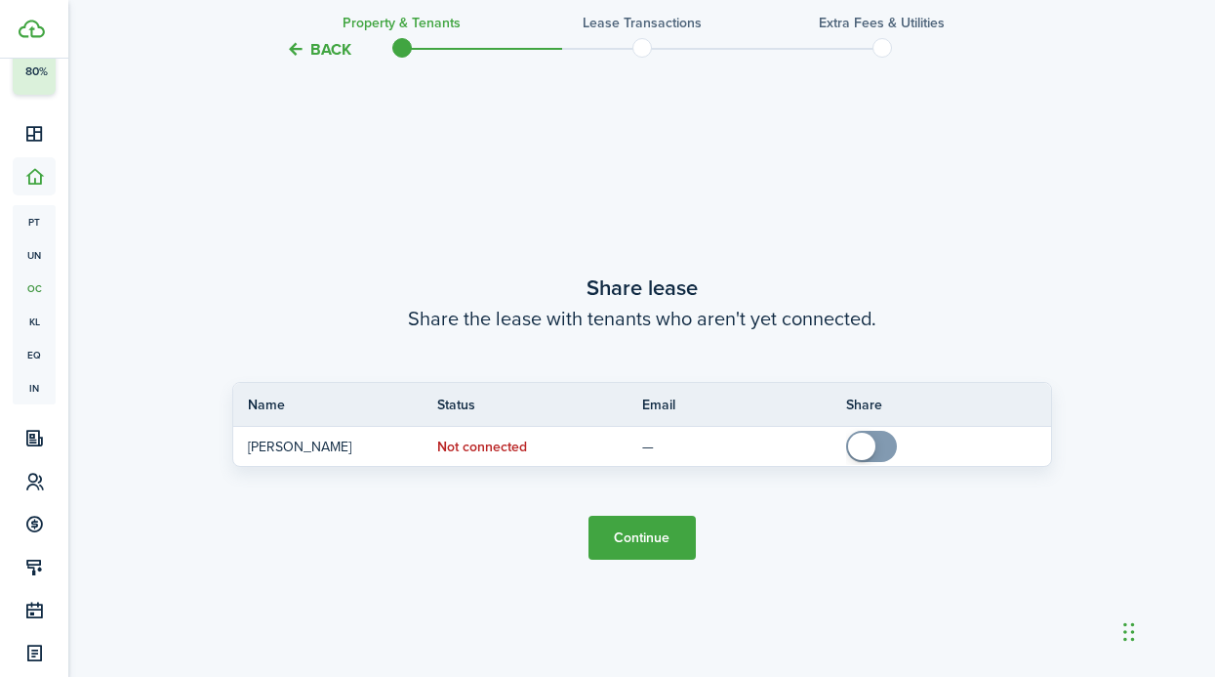
click at [649, 542] on button "Continue" at bounding box center [642, 537] width 107 height 44
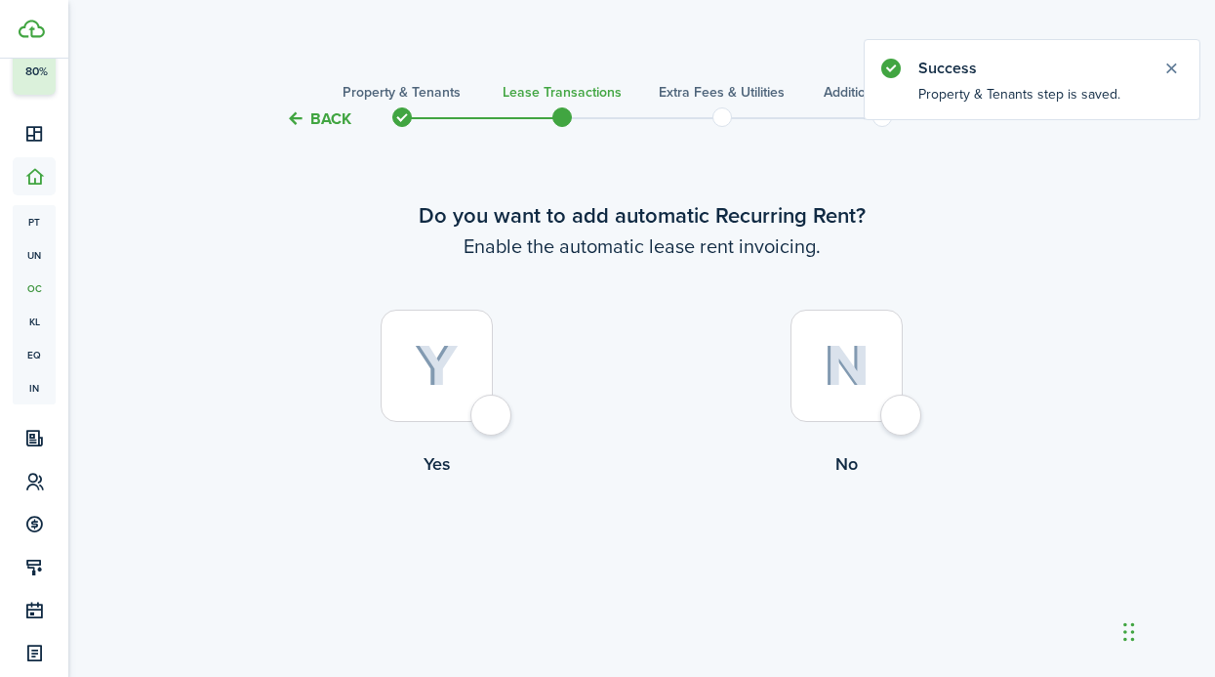
click at [871, 393] on div at bounding box center [847, 365] width 112 height 112
radio input "true"
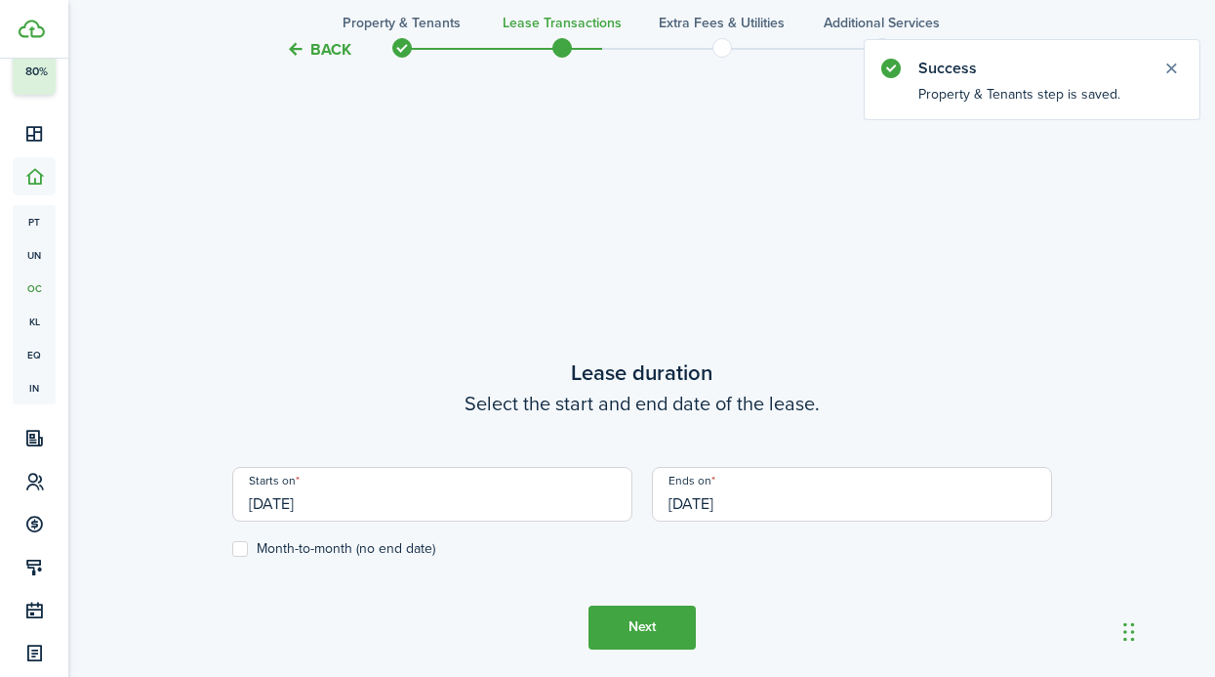
scroll to position [546, 0]
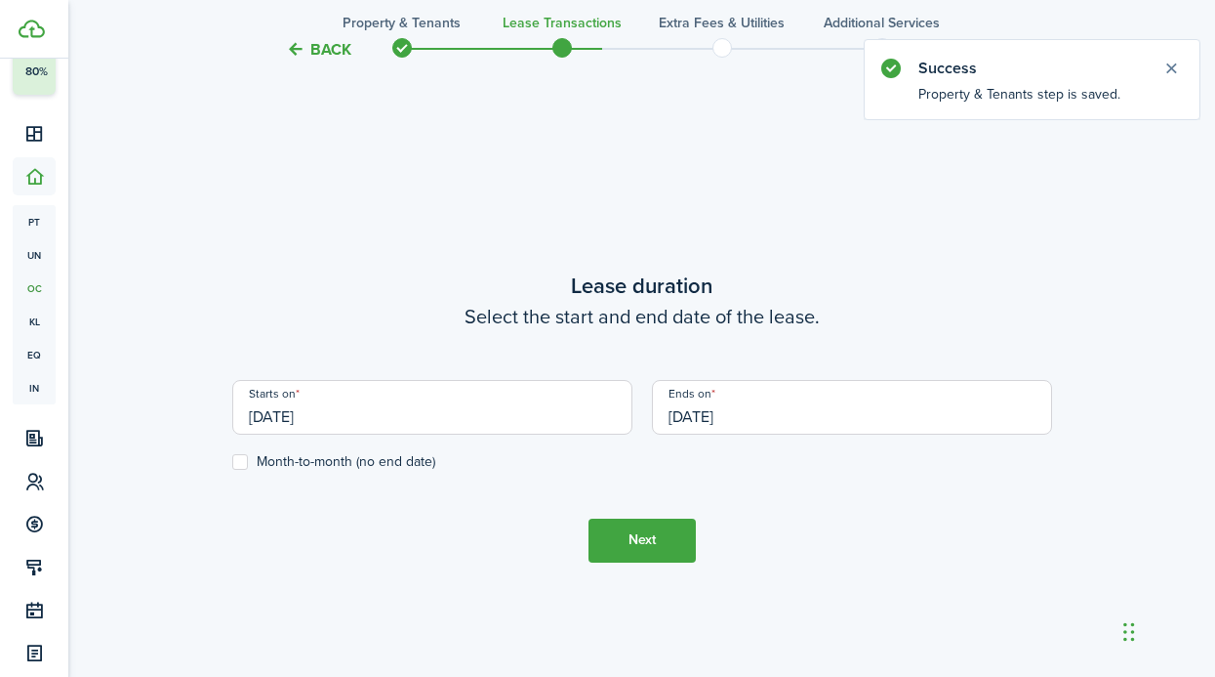
click at [486, 422] on input "[DATE]" at bounding box center [432, 407] width 400 height 55
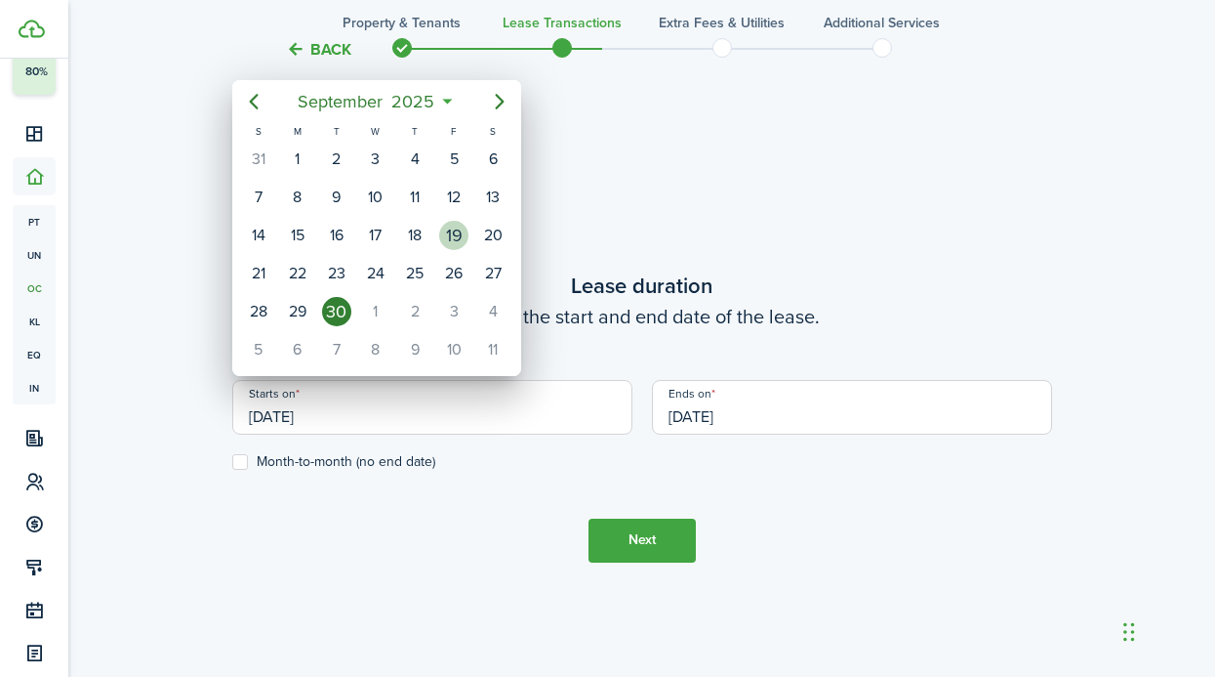
click at [465, 245] on div "19" at bounding box center [453, 235] width 39 height 37
type input "[DATE]"
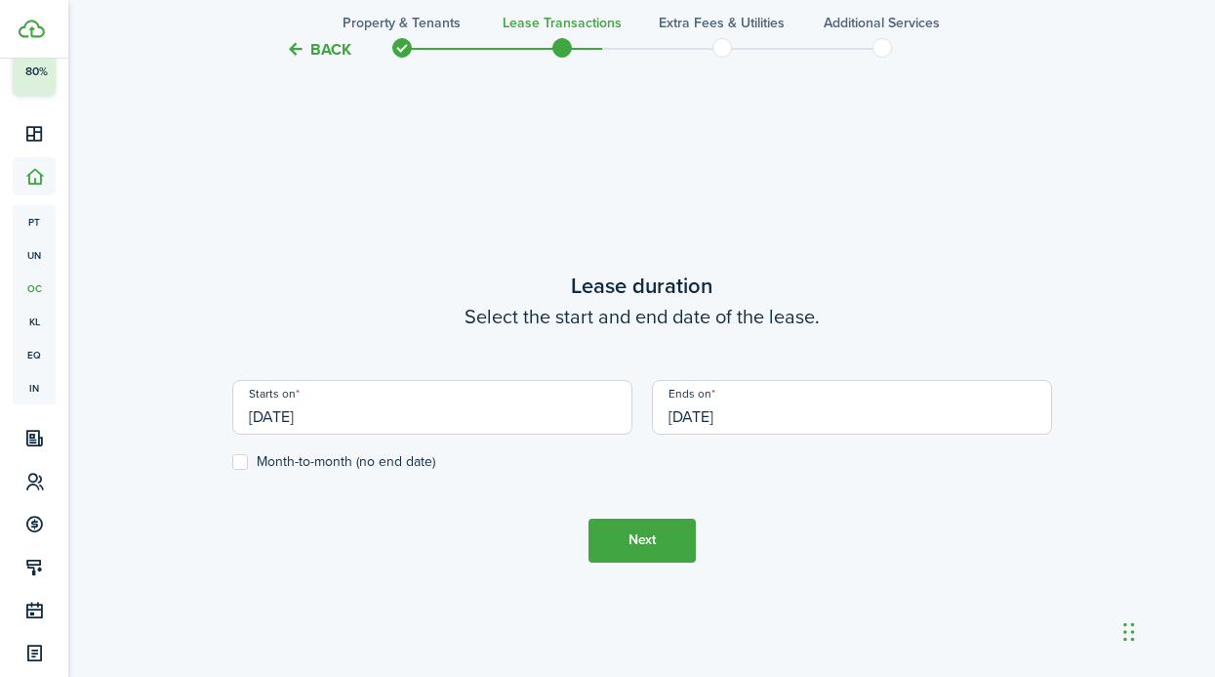
click at [615, 540] on button "Next" at bounding box center [642, 540] width 107 height 44
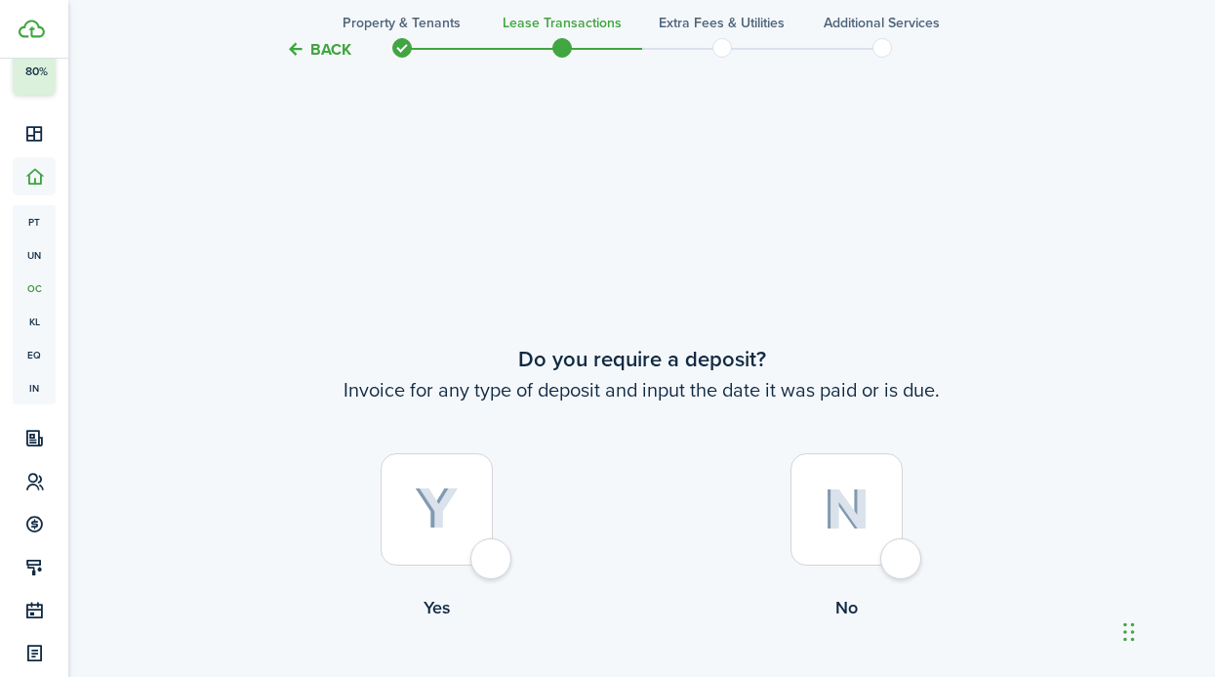
scroll to position [1222, 0]
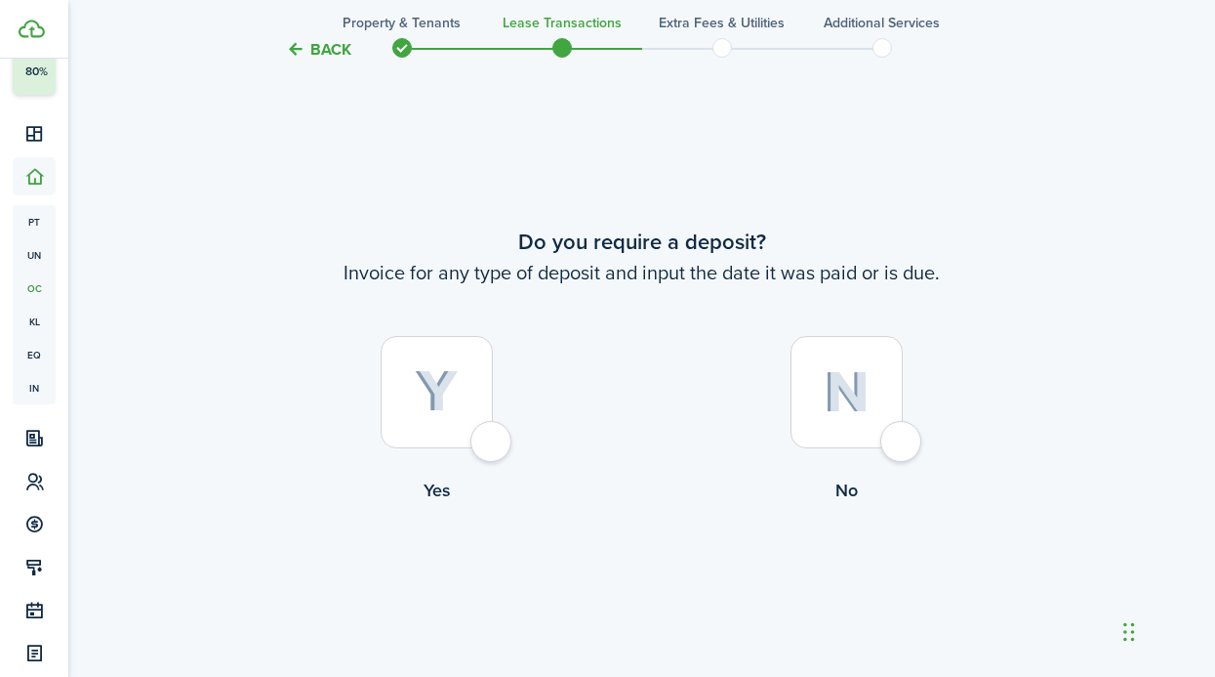
click at [402, 398] on div at bounding box center [437, 392] width 112 height 112
radio input "true"
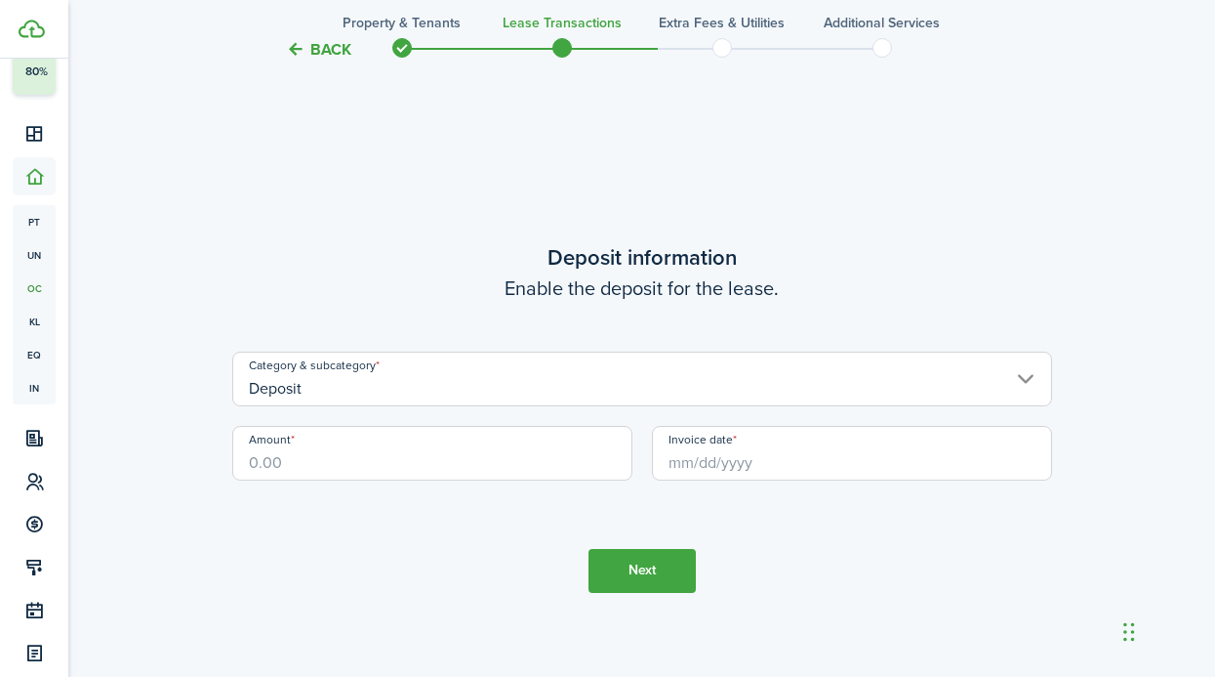
scroll to position [1899, 0]
click at [391, 459] on input "Amount" at bounding box center [432, 452] width 400 height 55
click at [709, 473] on input "Invoice date" at bounding box center [852, 452] width 400 height 55
type input "$2,699.00"
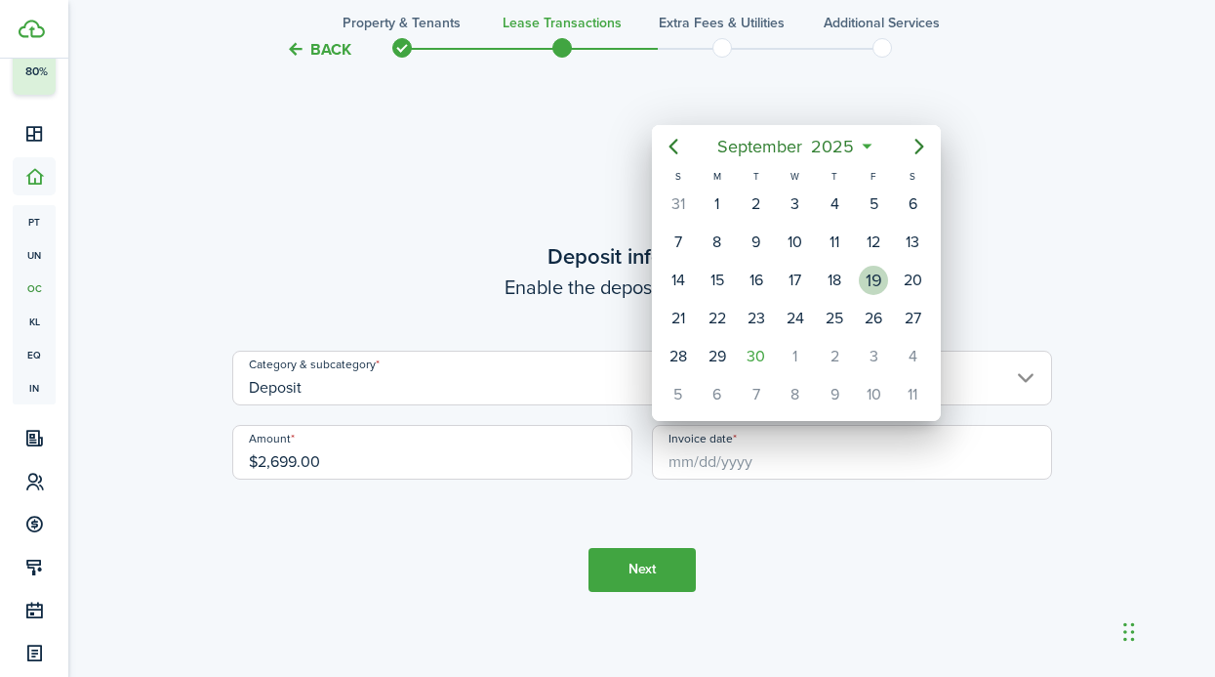
click at [887, 278] on div "19" at bounding box center [873, 280] width 29 height 29
type input "[DATE]"
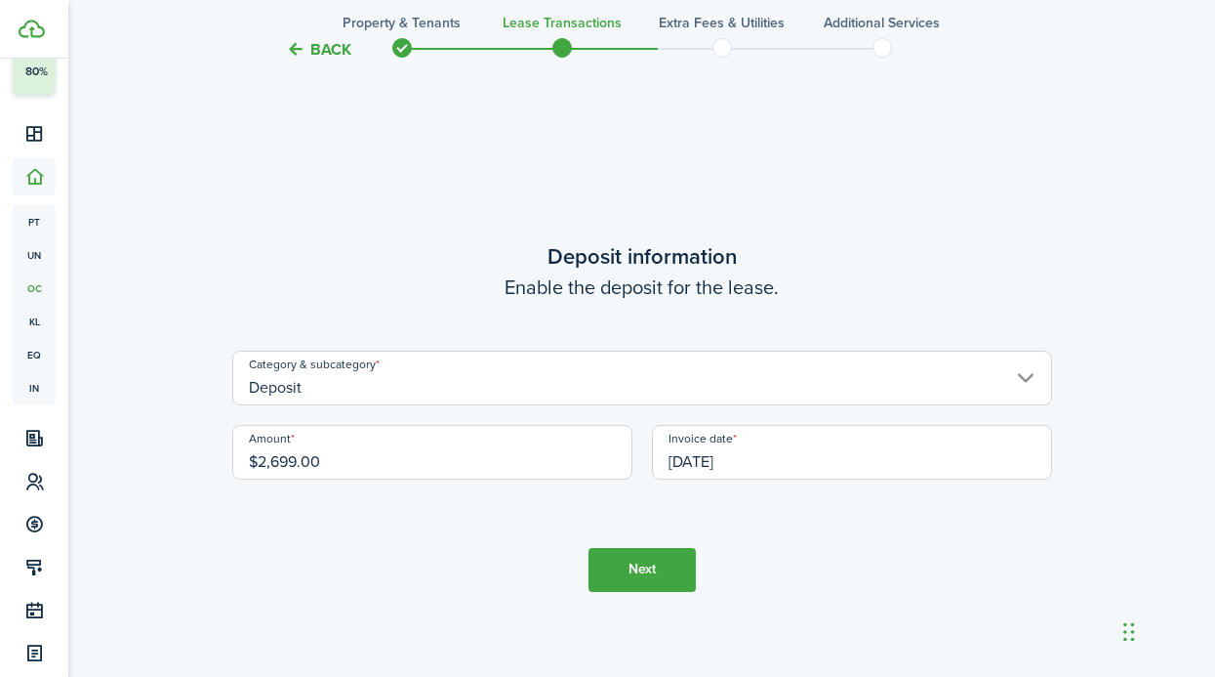
click at [655, 563] on button "Next" at bounding box center [642, 570] width 107 height 44
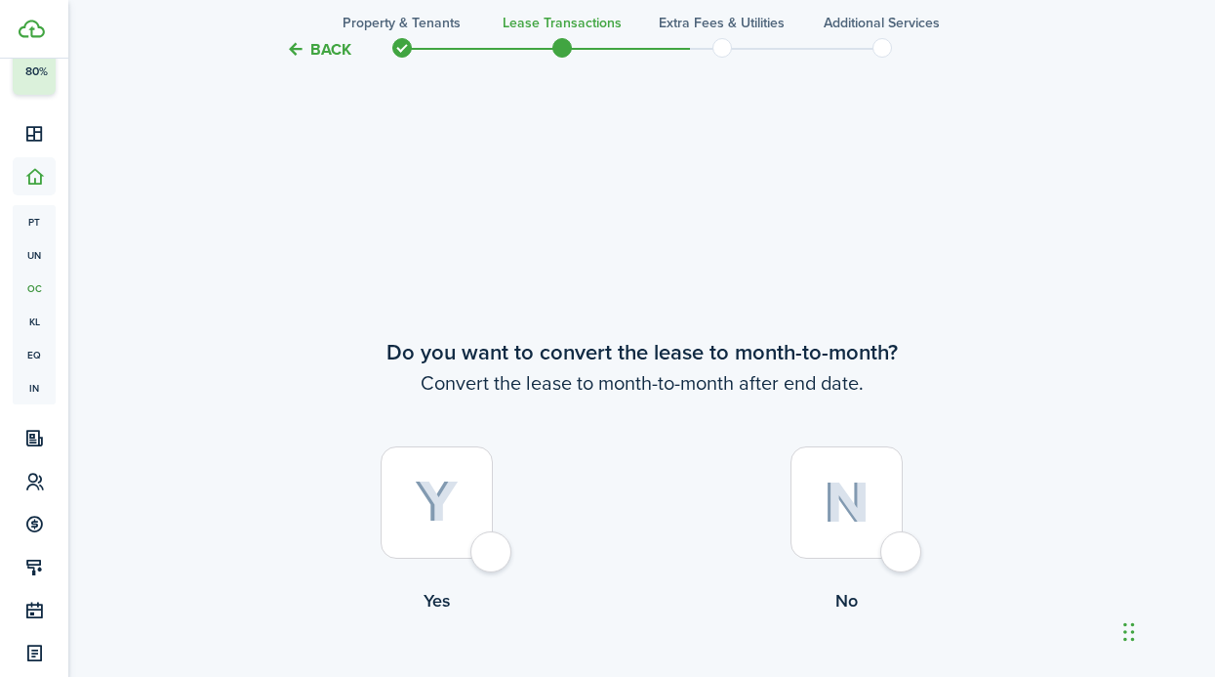
scroll to position [2575, 0]
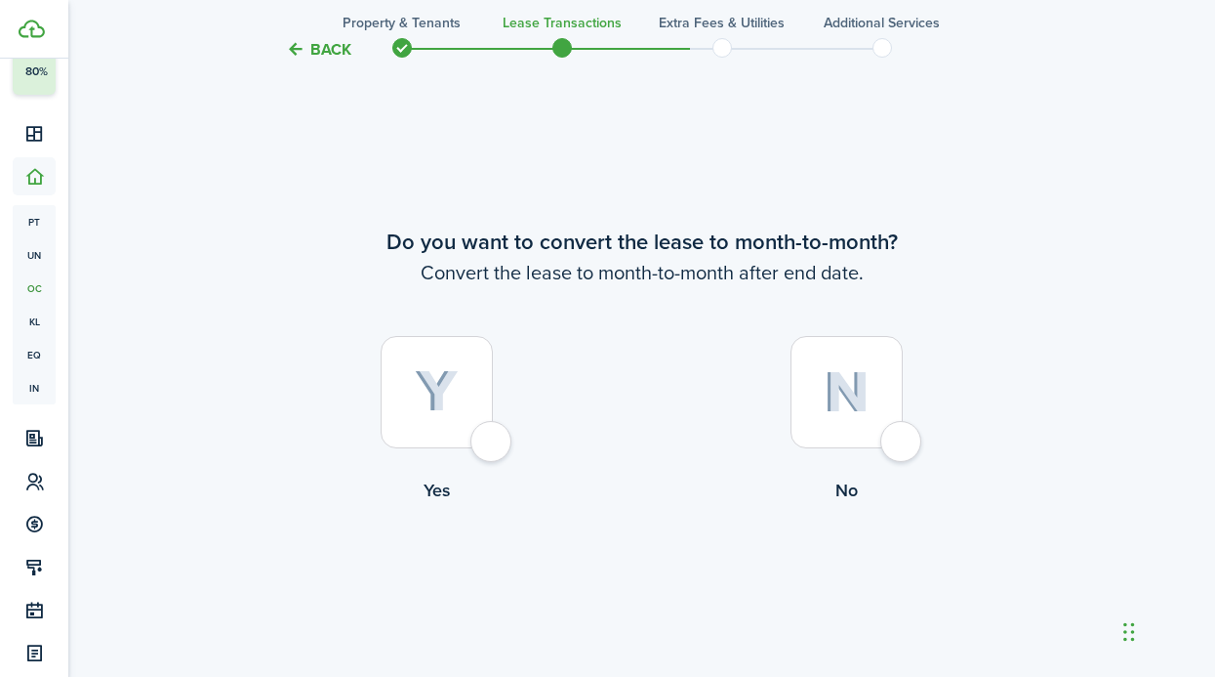
click at [830, 445] on div at bounding box center [847, 392] width 112 height 112
radio input "true"
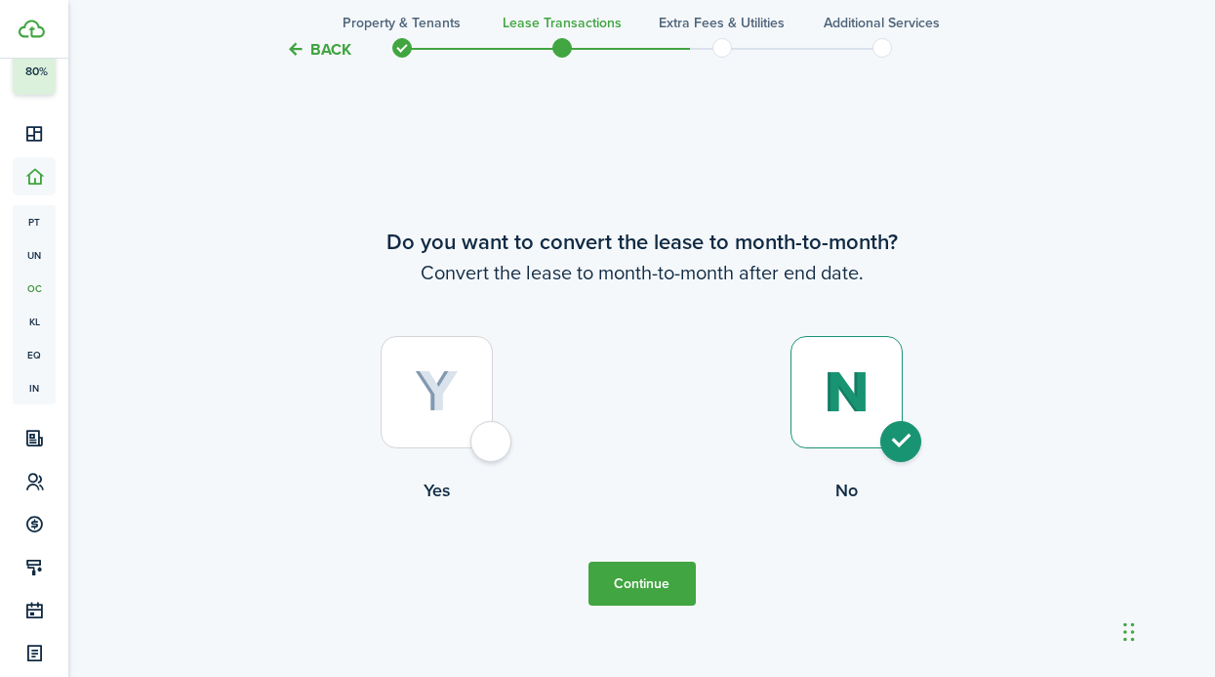
click at [549, 597] on tc-wizard-step "Do you want to convert the lease to month-to-month? Convert the lease to month-…" at bounding box center [642, 415] width 820 height 677
click at [654, 597] on button "Continue" at bounding box center [642, 583] width 107 height 44
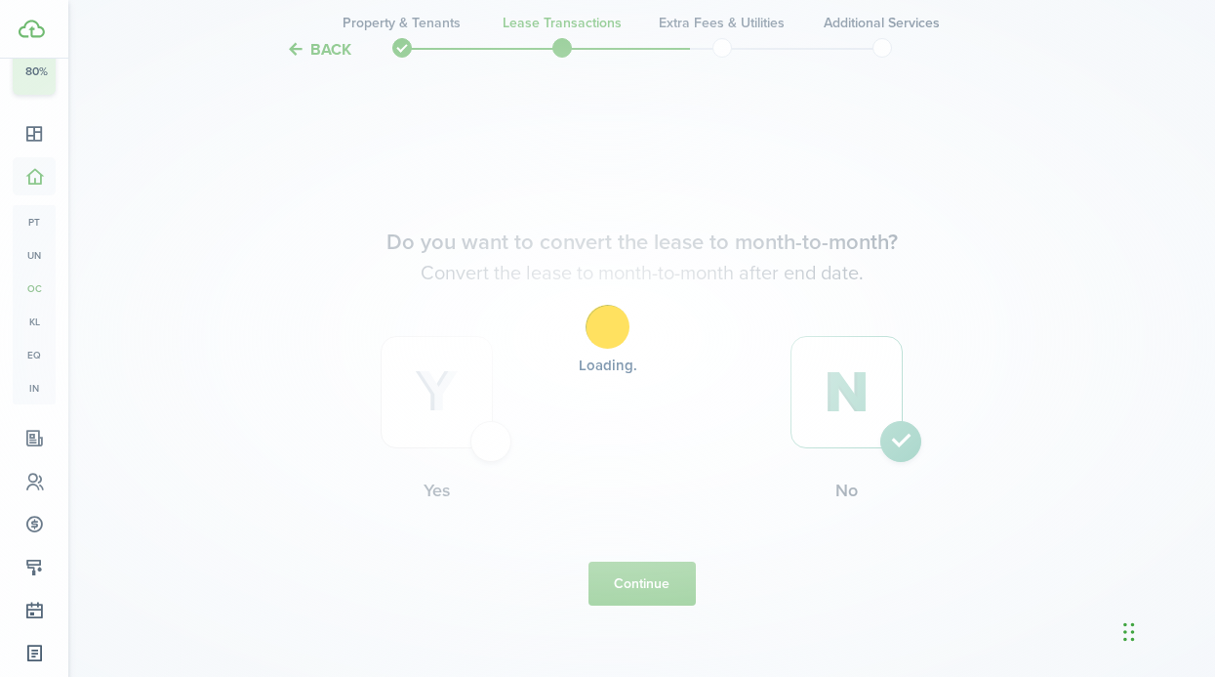
scroll to position [0, 0]
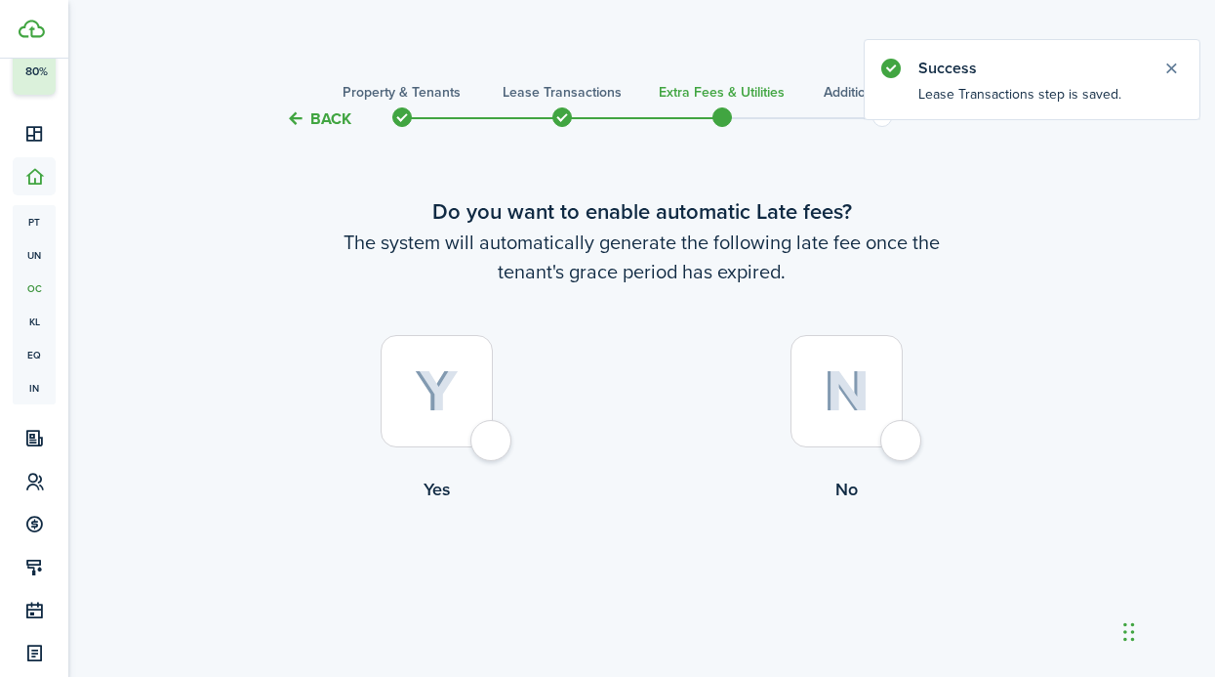
click at [870, 418] on div at bounding box center [847, 391] width 112 height 112
radio input "true"
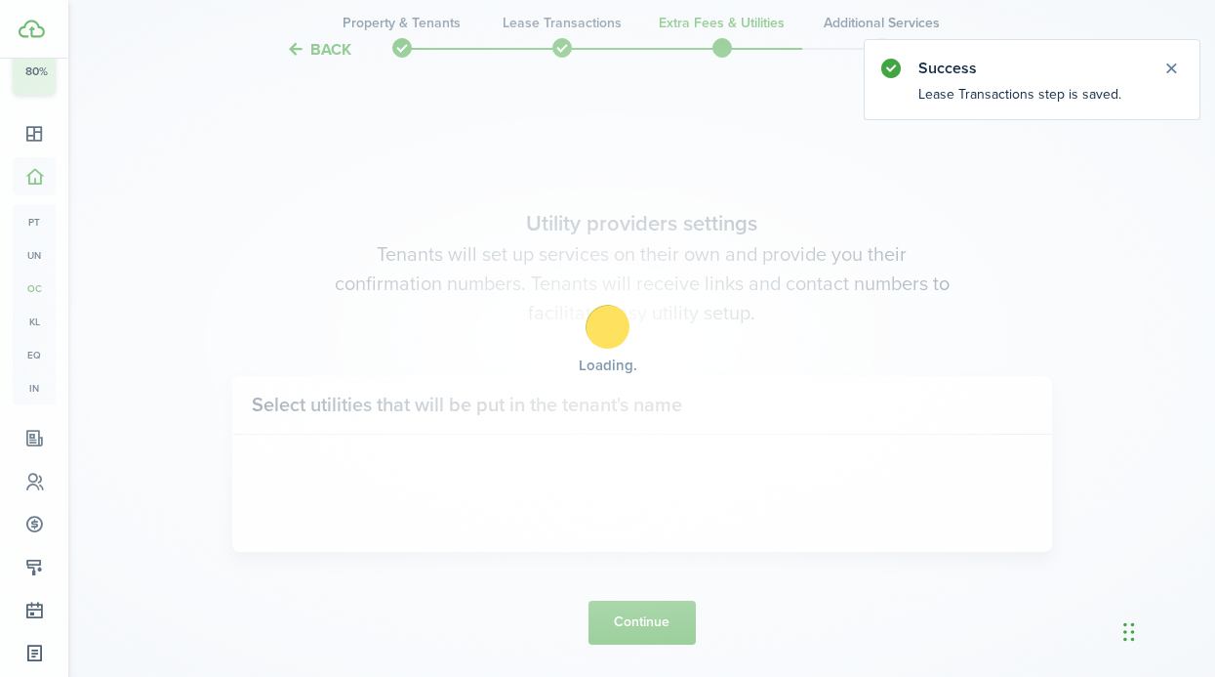
scroll to position [566, 0]
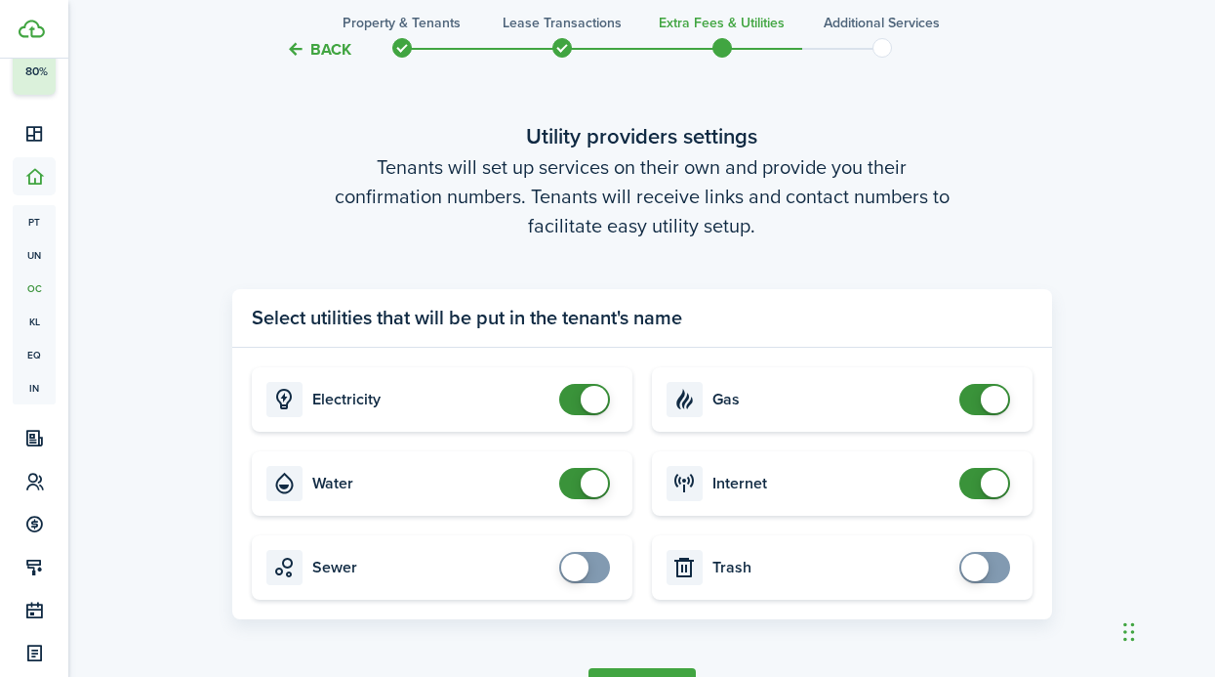
checkbox input "false"
click at [580, 409] on span at bounding box center [585, 399] width 20 height 31
checkbox input "false"
click at [583, 478] on span at bounding box center [594, 483] width 27 height 27
checkbox input "false"
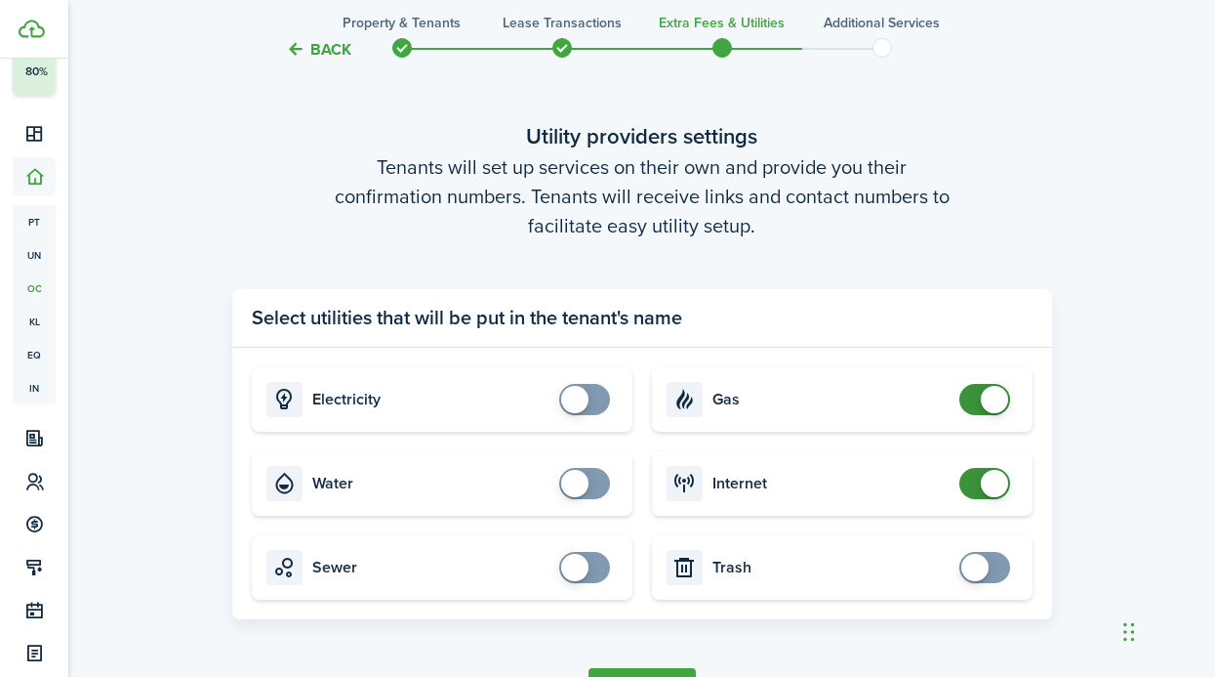
click at [1001, 402] on span at bounding box center [994, 399] width 27 height 27
checkbox input "false"
click at [983, 488] on span at bounding box center [994, 483] width 27 height 27
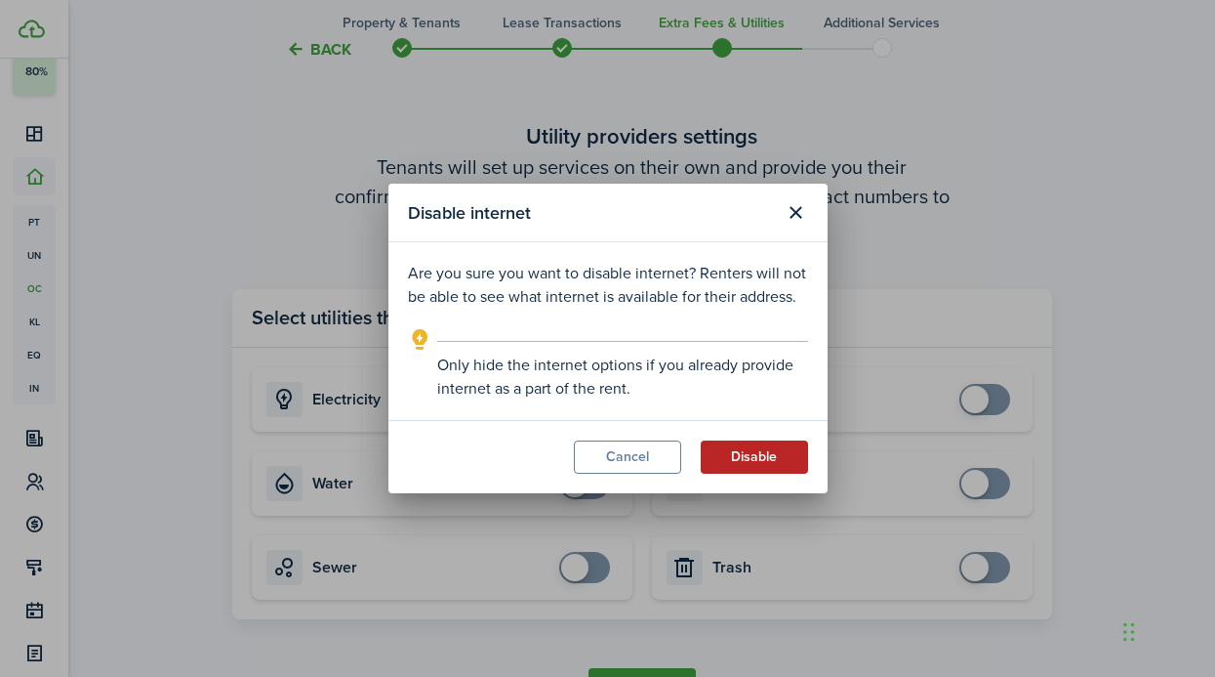
click at [724, 457] on button "Disable" at bounding box center [754, 456] width 107 height 33
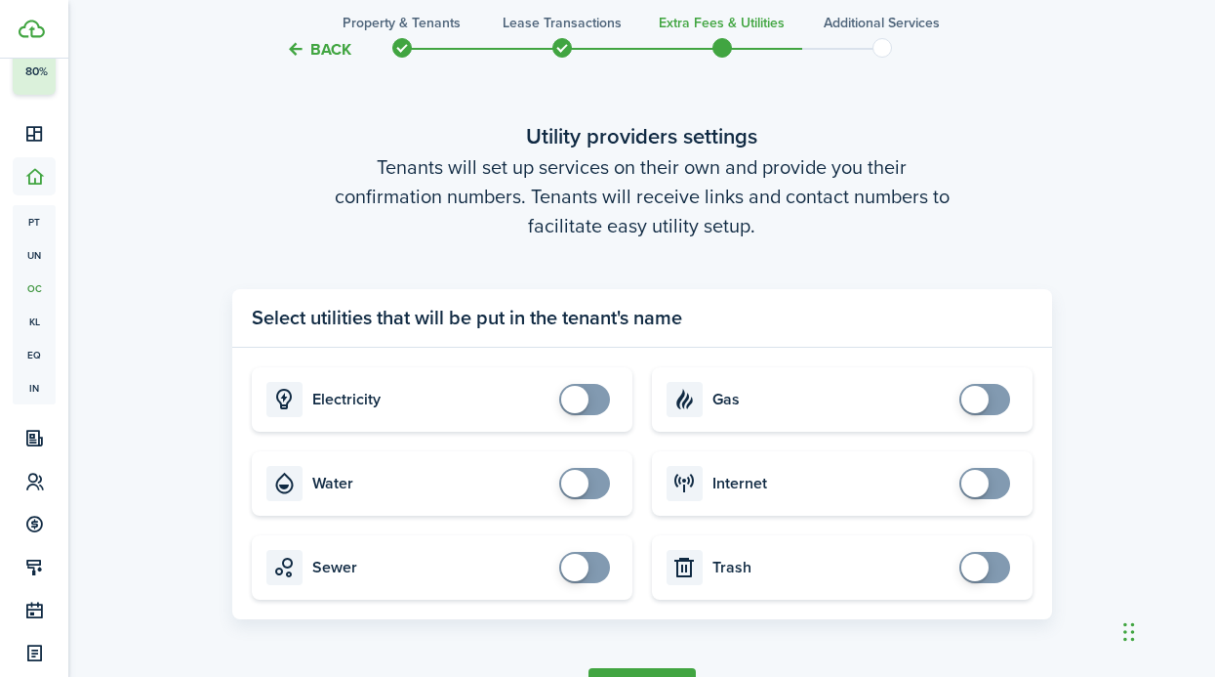
scroll to position [697, 0]
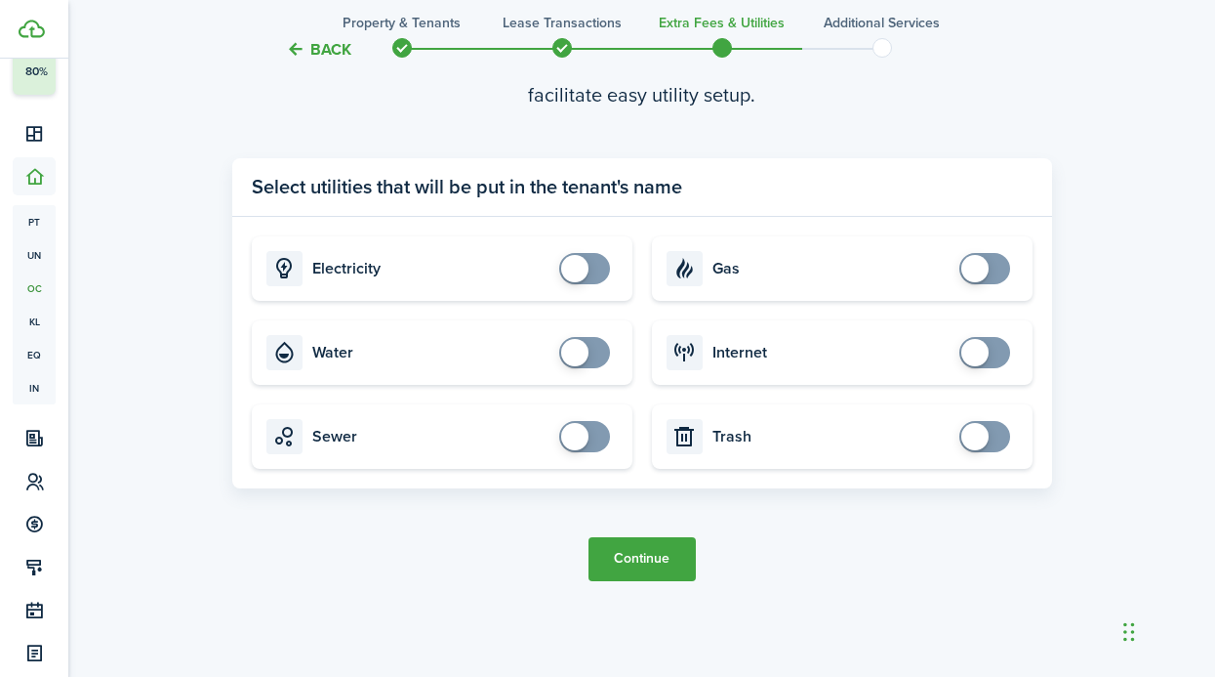
click at [669, 551] on button "Continue" at bounding box center [642, 559] width 107 height 44
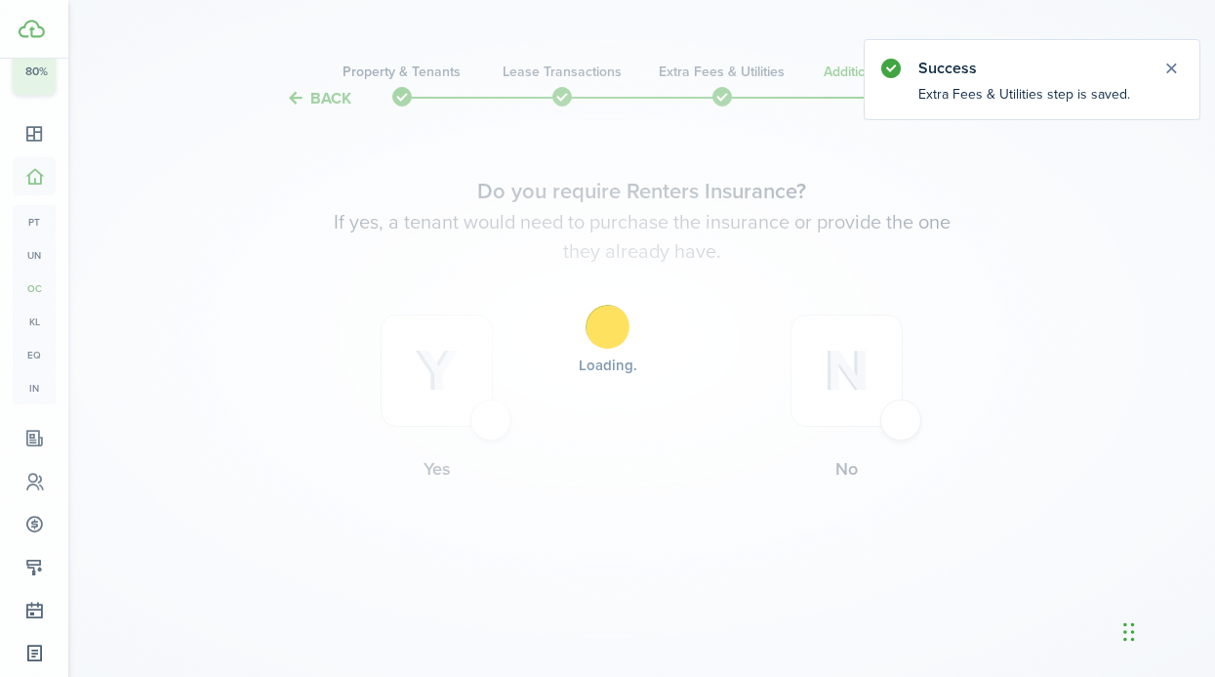
scroll to position [0, 0]
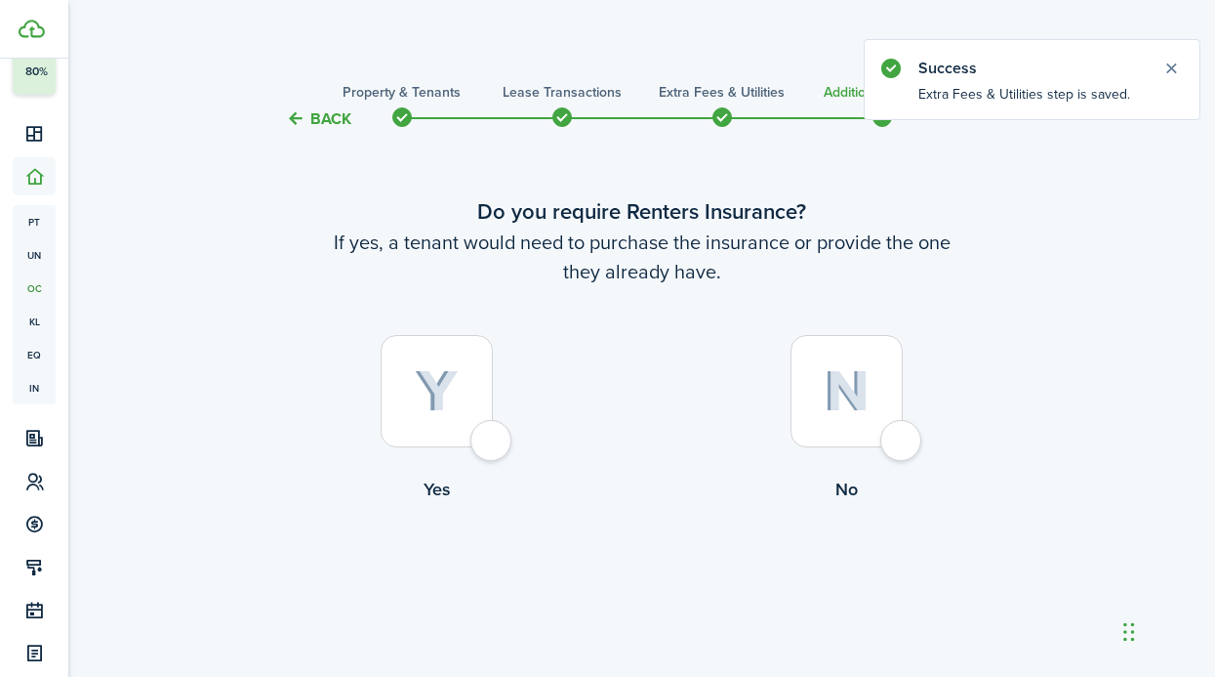
click at [855, 409] on img at bounding box center [847, 391] width 46 height 42
radio input "true"
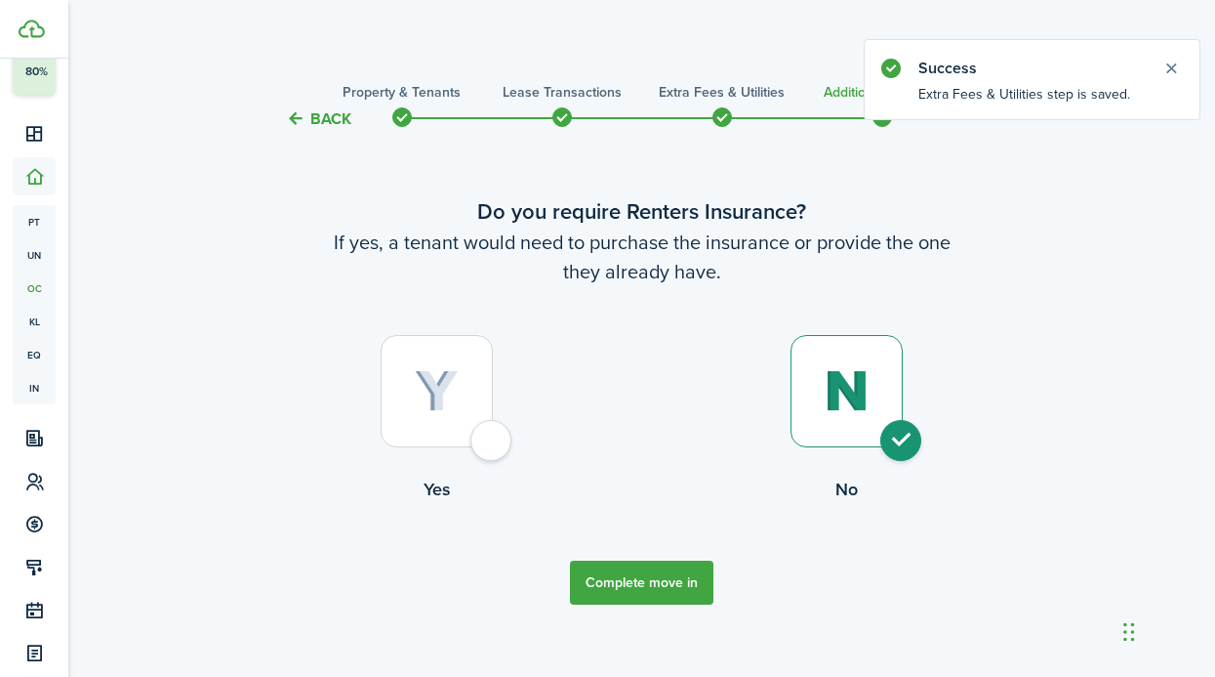
click at [668, 583] on button "Complete move in" at bounding box center [642, 582] width 144 height 44
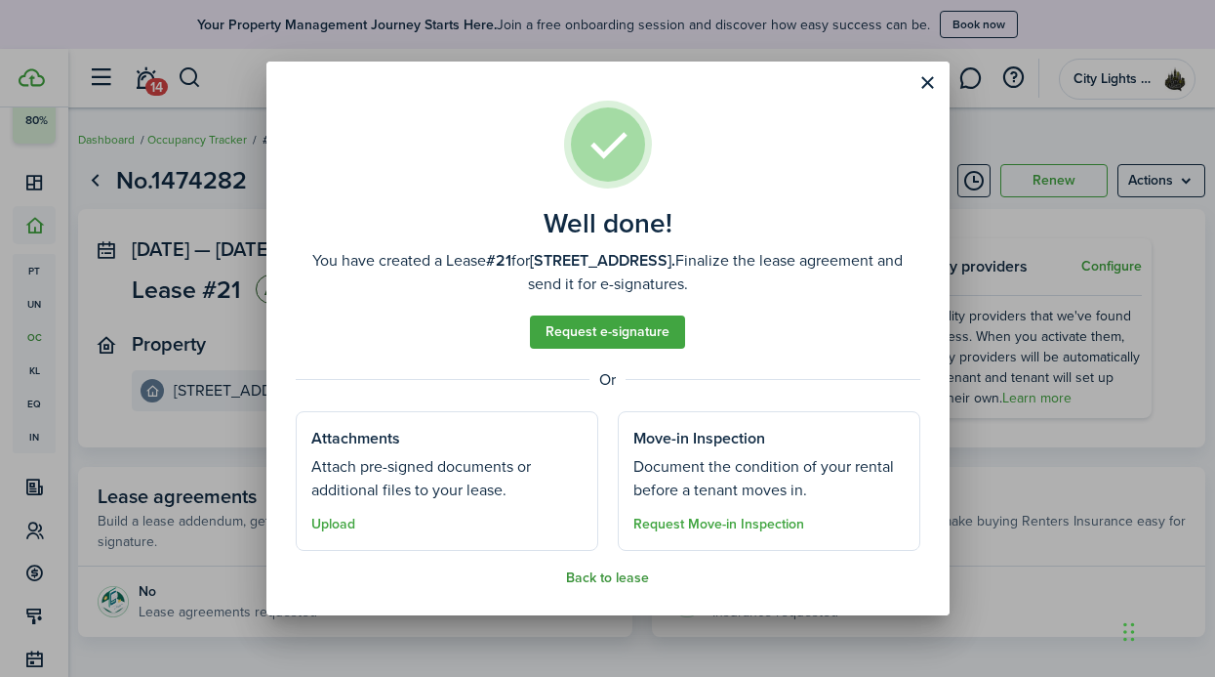
click at [588, 579] on button "Back to lease" at bounding box center [607, 578] width 83 height 16
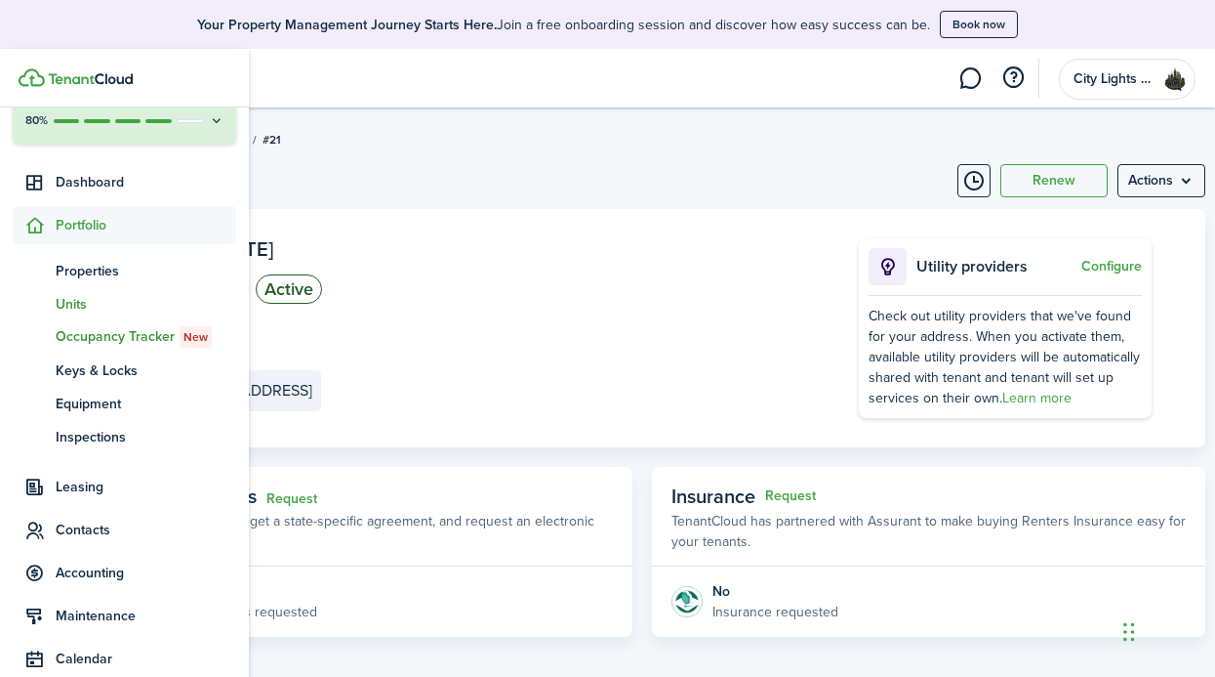
click at [103, 303] on span "Units" at bounding box center [146, 304] width 181 height 21
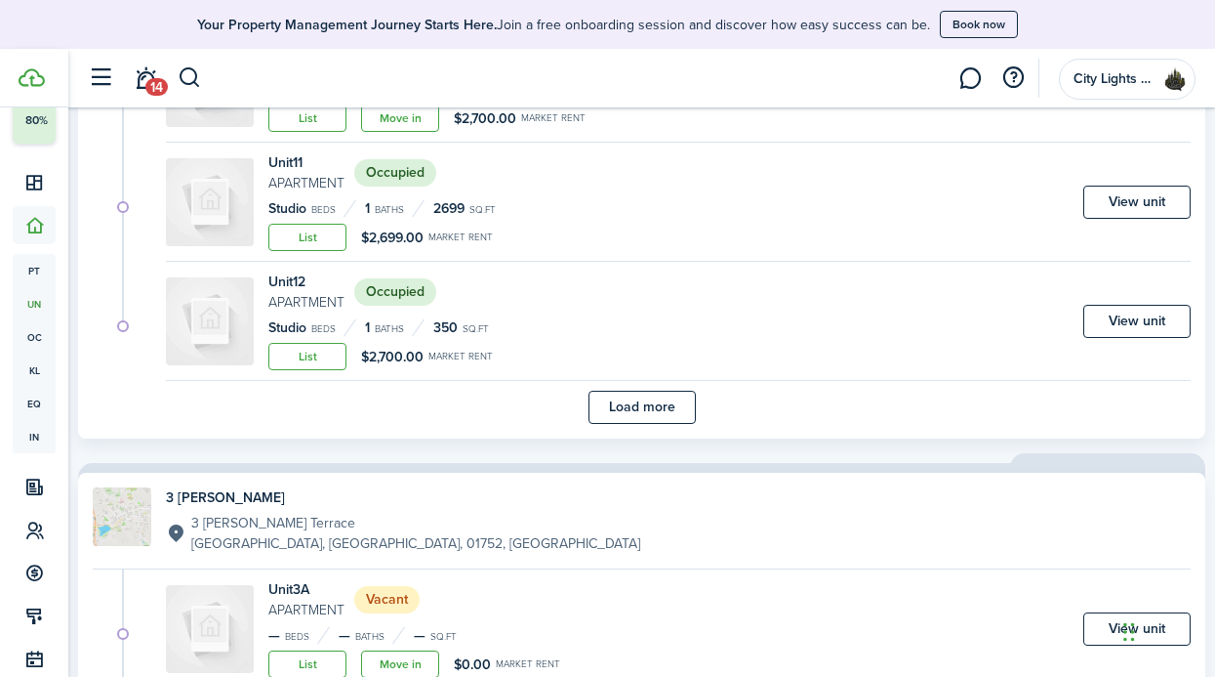
scroll to position [1854, 0]
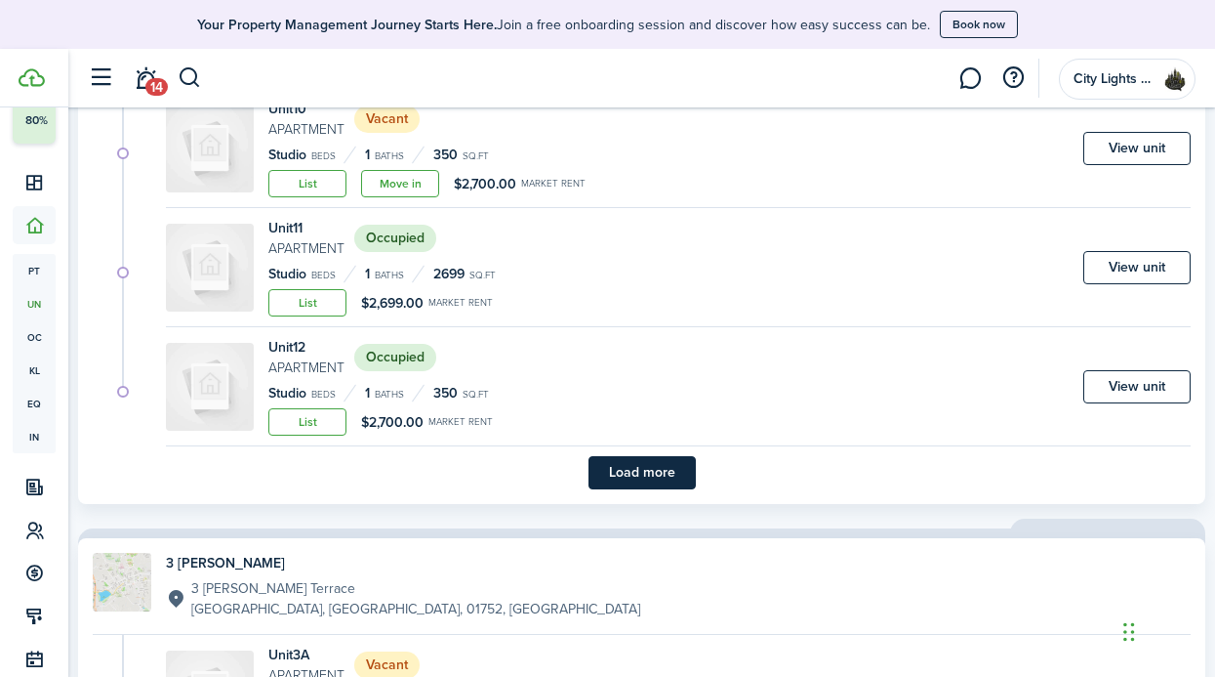
click at [640, 472] on button "Load more" at bounding box center [642, 472] width 107 height 33
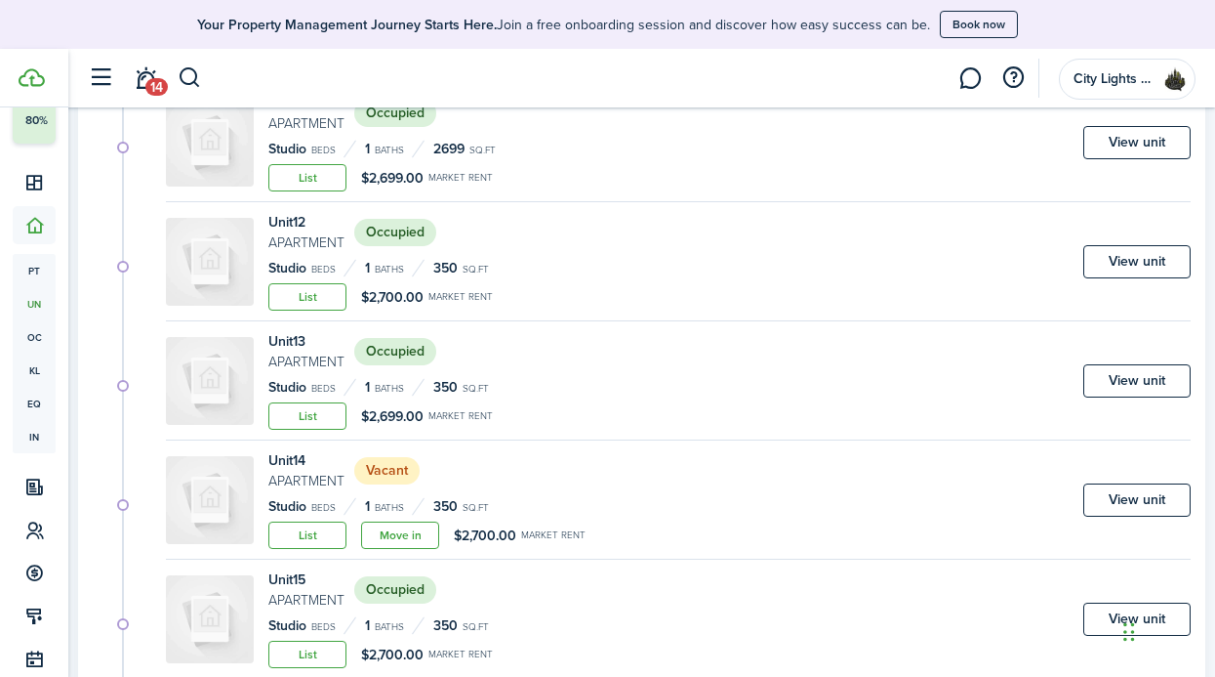
scroll to position [1980, 0]
click at [380, 546] on link "Move in" at bounding box center [400, 533] width 78 height 27
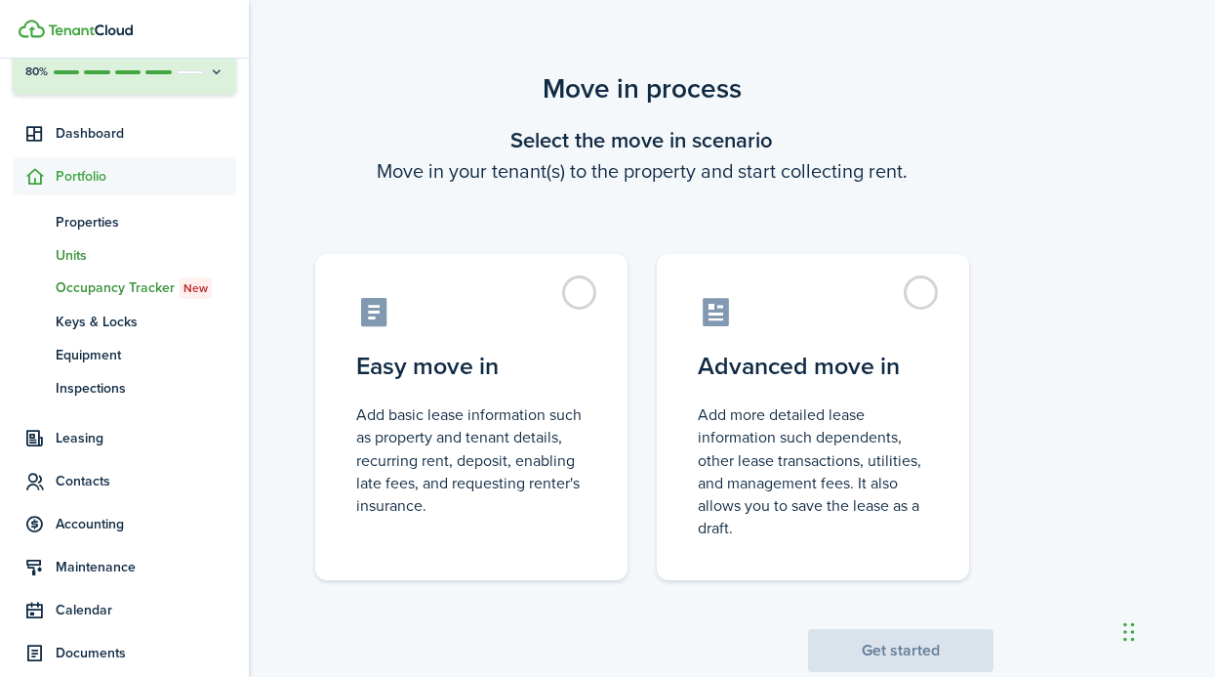
click at [67, 249] on span "Units" at bounding box center [146, 255] width 181 height 21
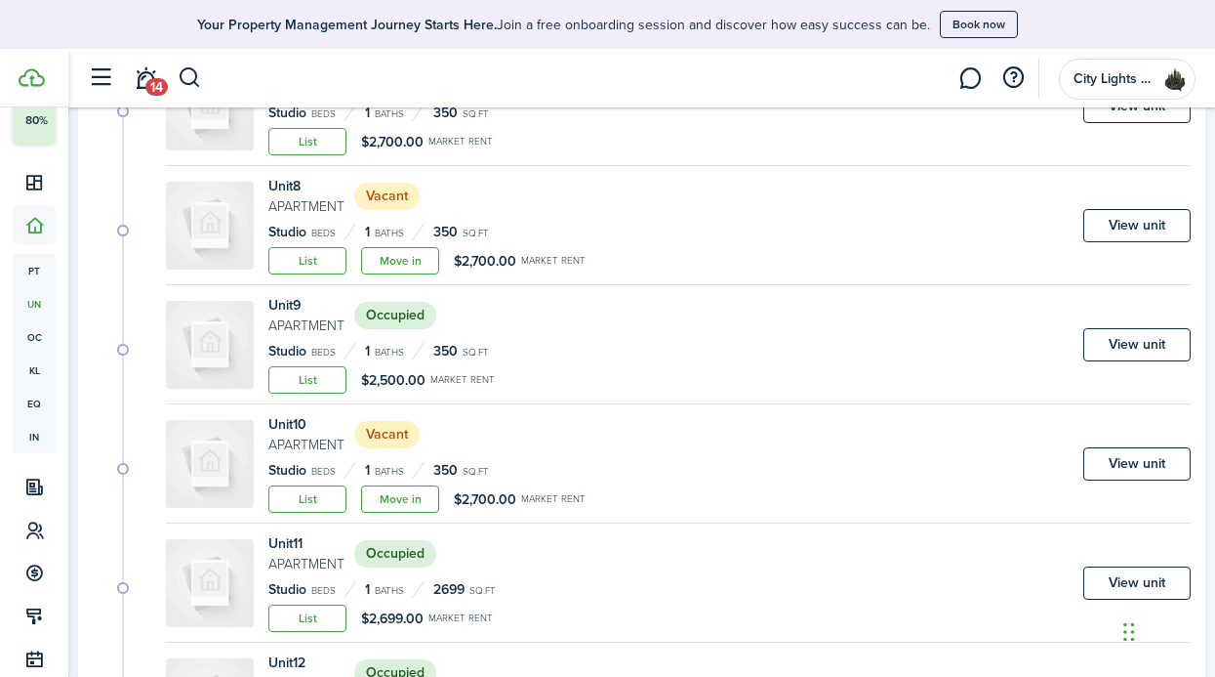
scroll to position [1731, 0]
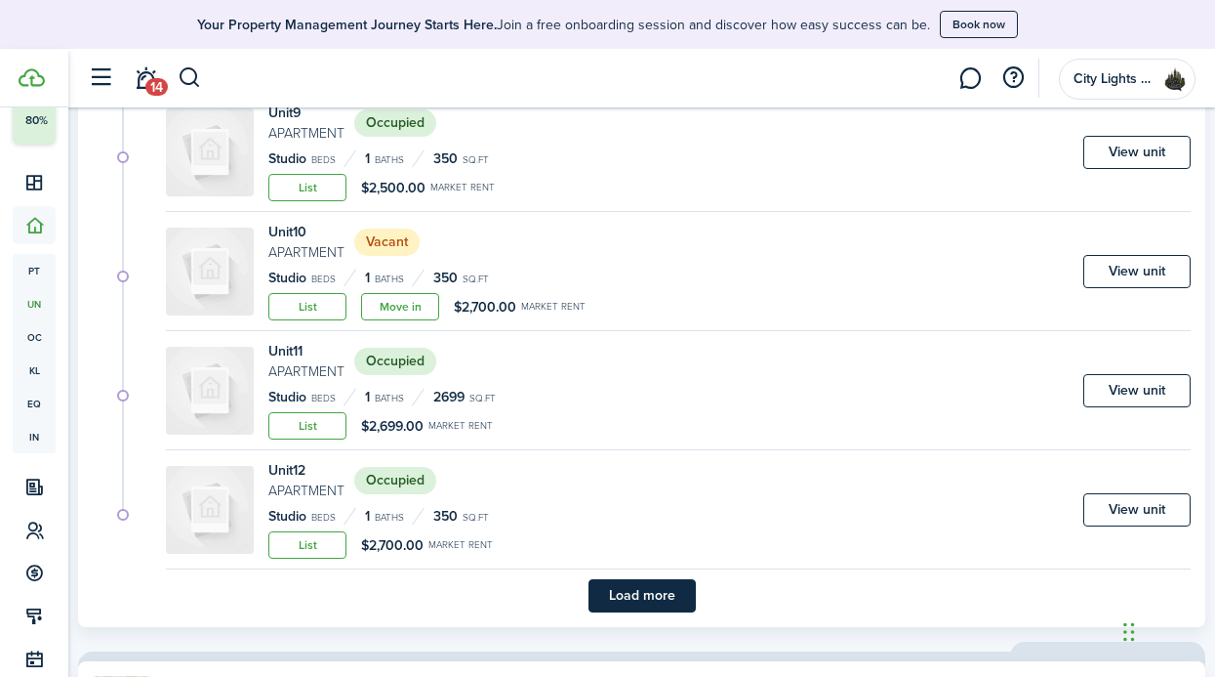
click at [615, 596] on button "Load more" at bounding box center [642, 595] width 107 height 33
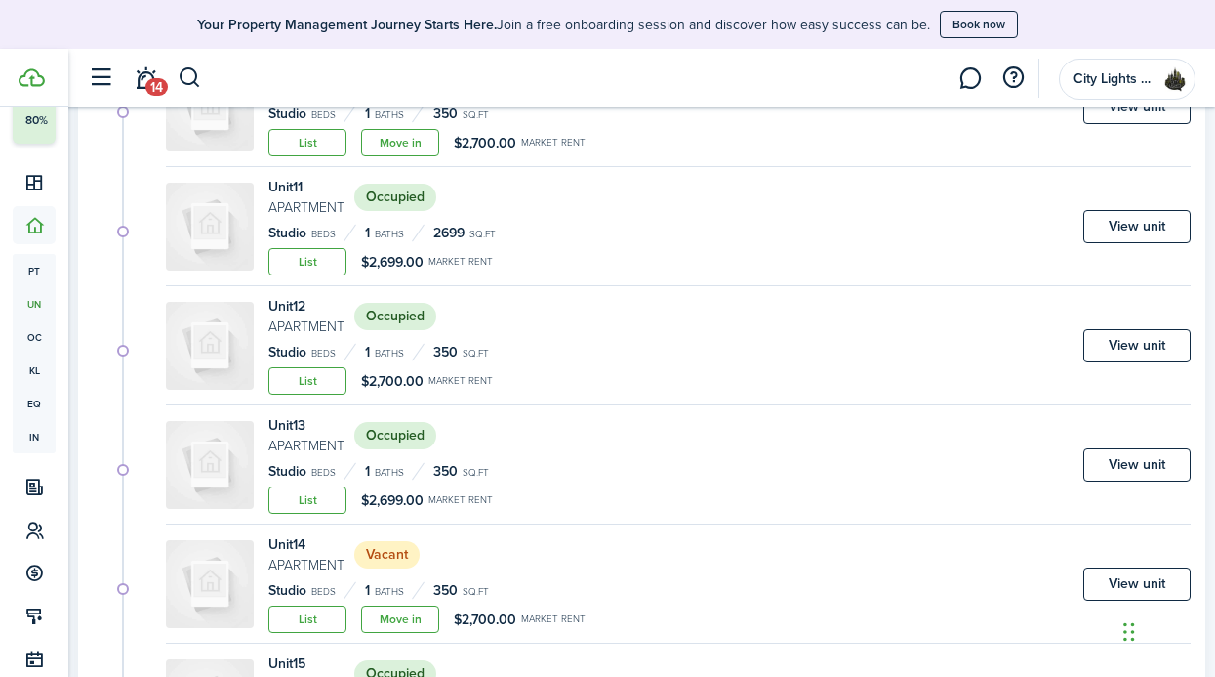
scroll to position [1896, 0]
click at [1137, 575] on link "View unit" at bounding box center [1137, 582] width 107 height 33
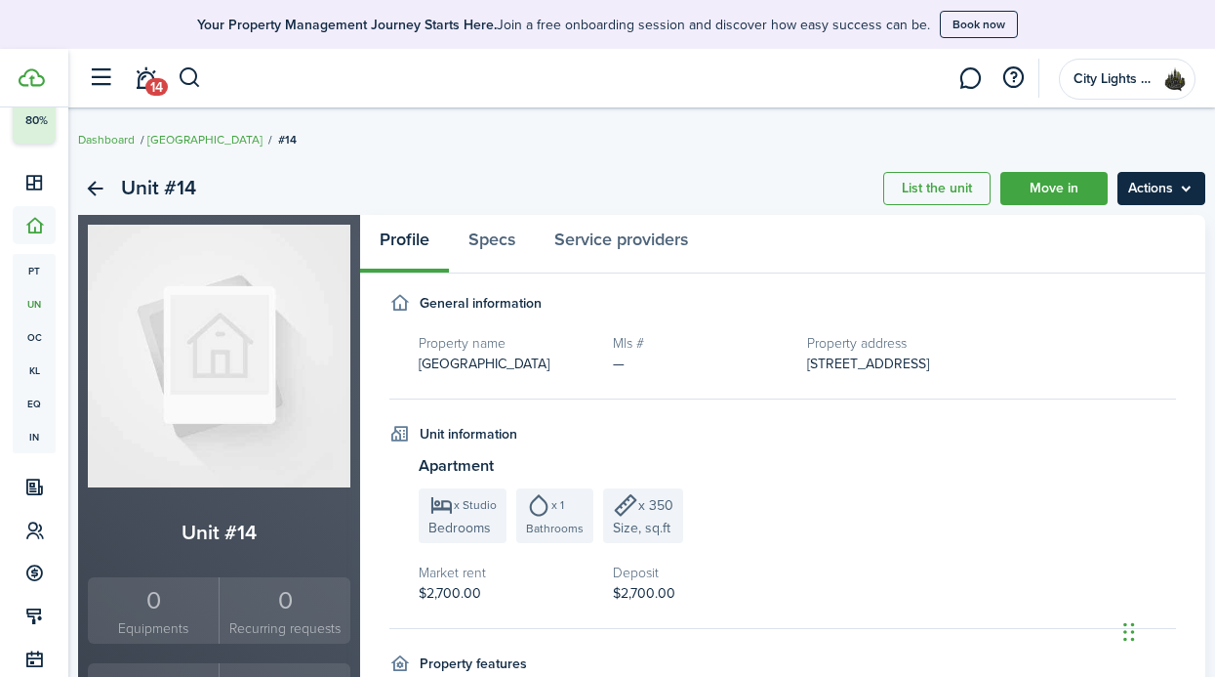
click at [1165, 197] on menu-btn "Actions" at bounding box center [1162, 188] width 88 height 33
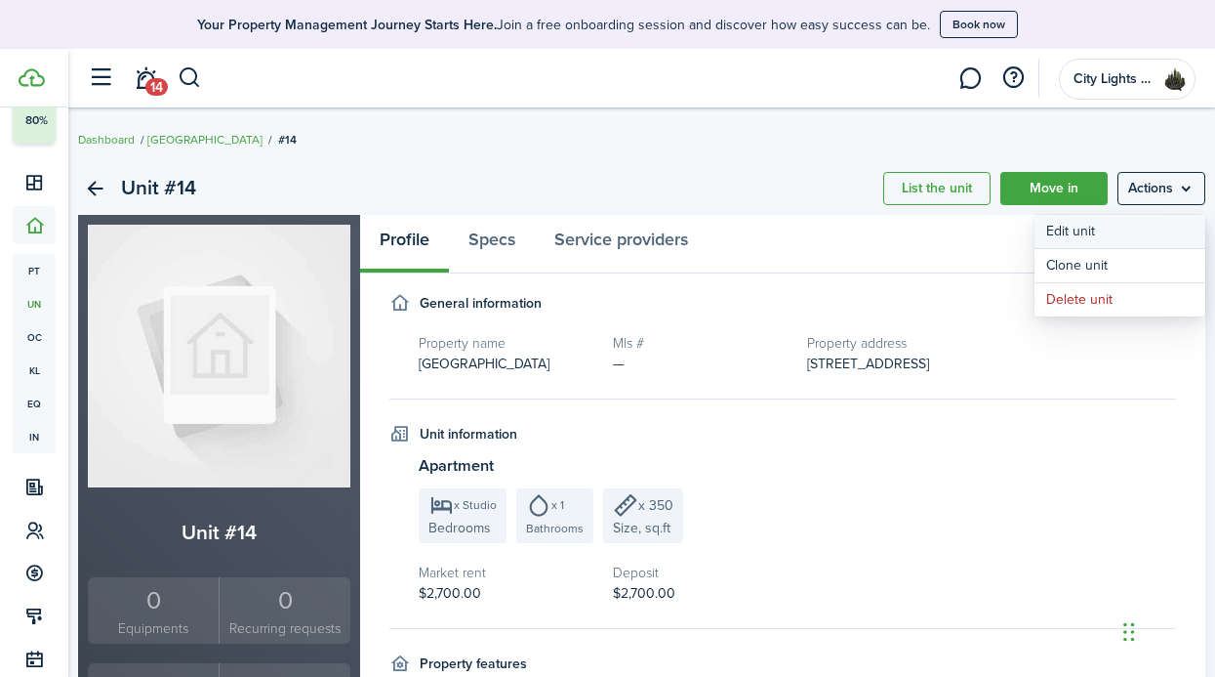
click at [1098, 231] on link "Edit unit" at bounding box center [1120, 231] width 171 height 33
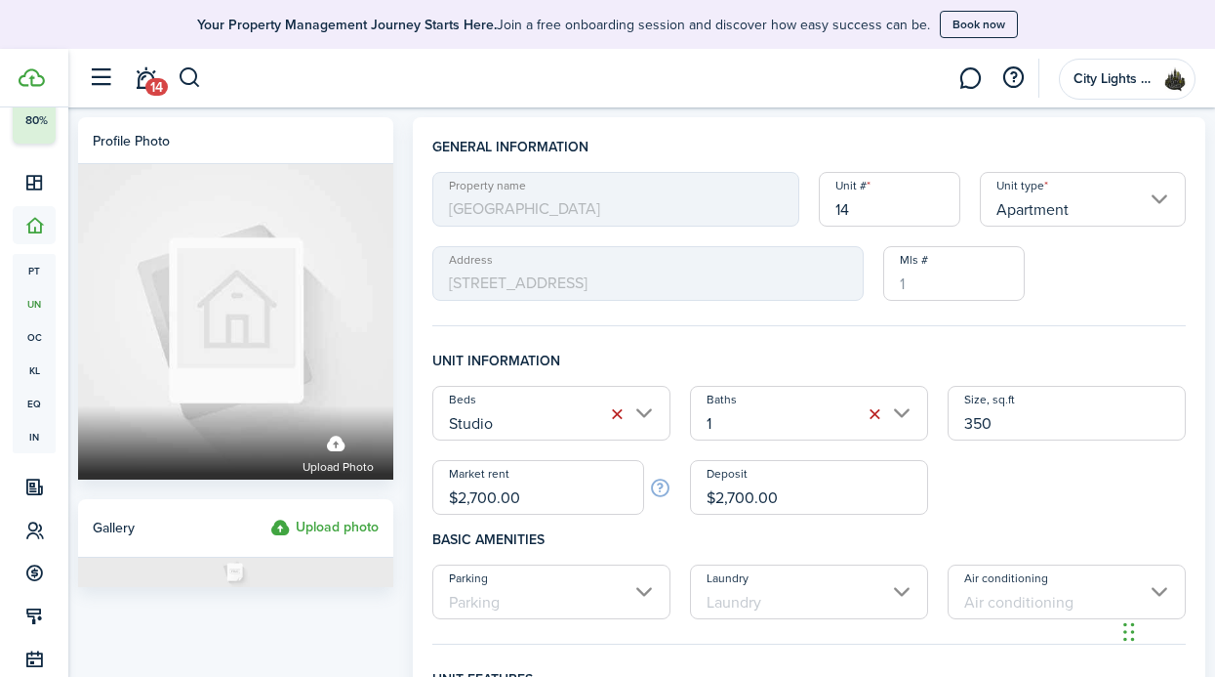
drag, startPoint x: 563, startPoint y: 504, endPoint x: 376, endPoint y: 511, distance: 187.6
drag, startPoint x: 555, startPoint y: 506, endPoint x: 332, endPoint y: 499, distance: 223.7
type input "$2,699.00"
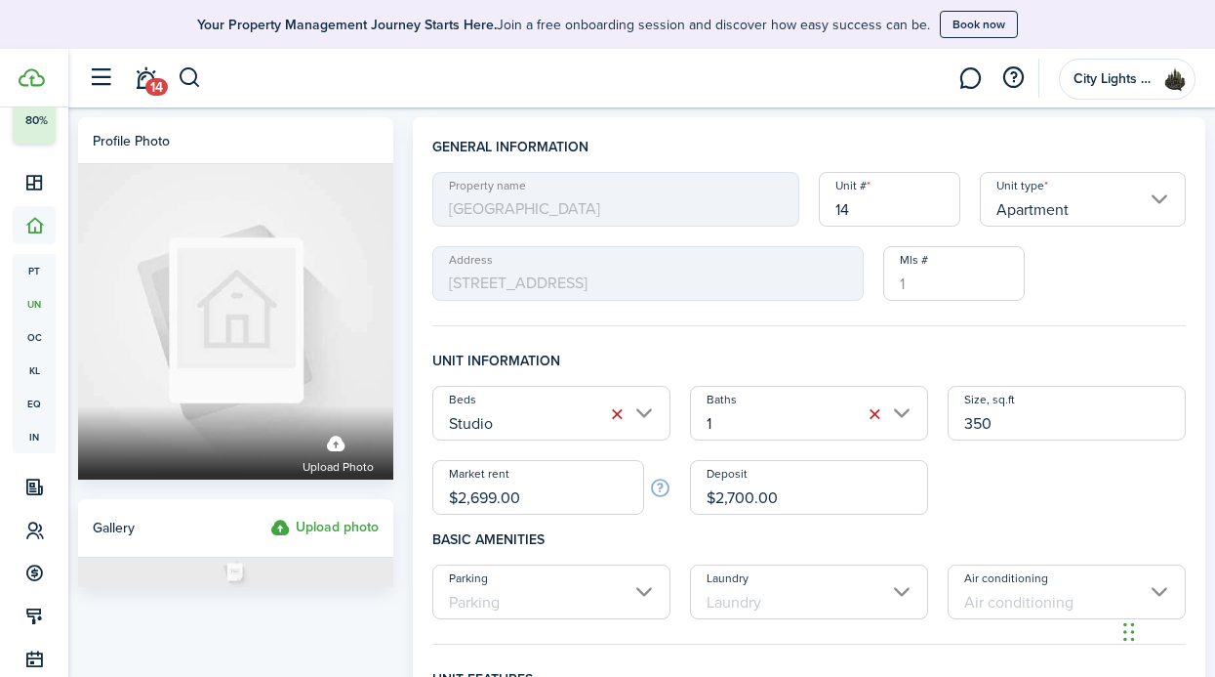
drag, startPoint x: 824, startPoint y: 498, endPoint x: 591, endPoint y: 495, distance: 233.3
click at [591, 495] on div "Beds Studio Baths 1 Size, sq.ft 350 Market rent $2,699.00 Deposit $2,700.00" at bounding box center [809, 450] width 773 height 129
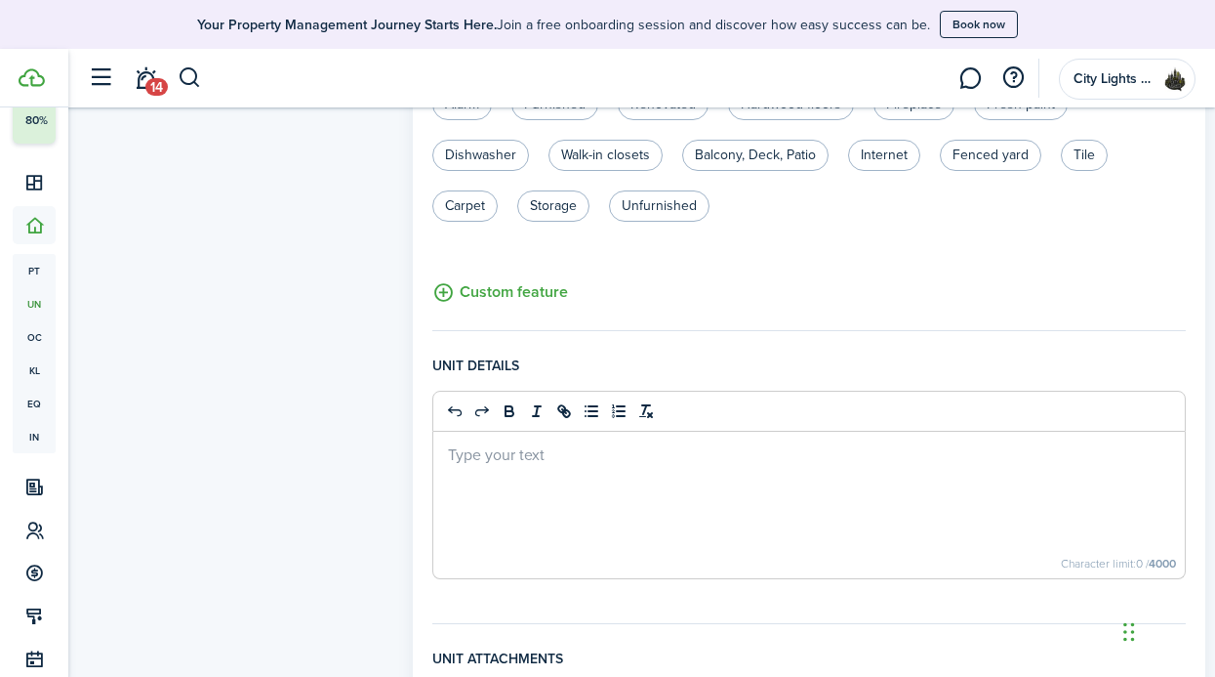
scroll to position [875, 0]
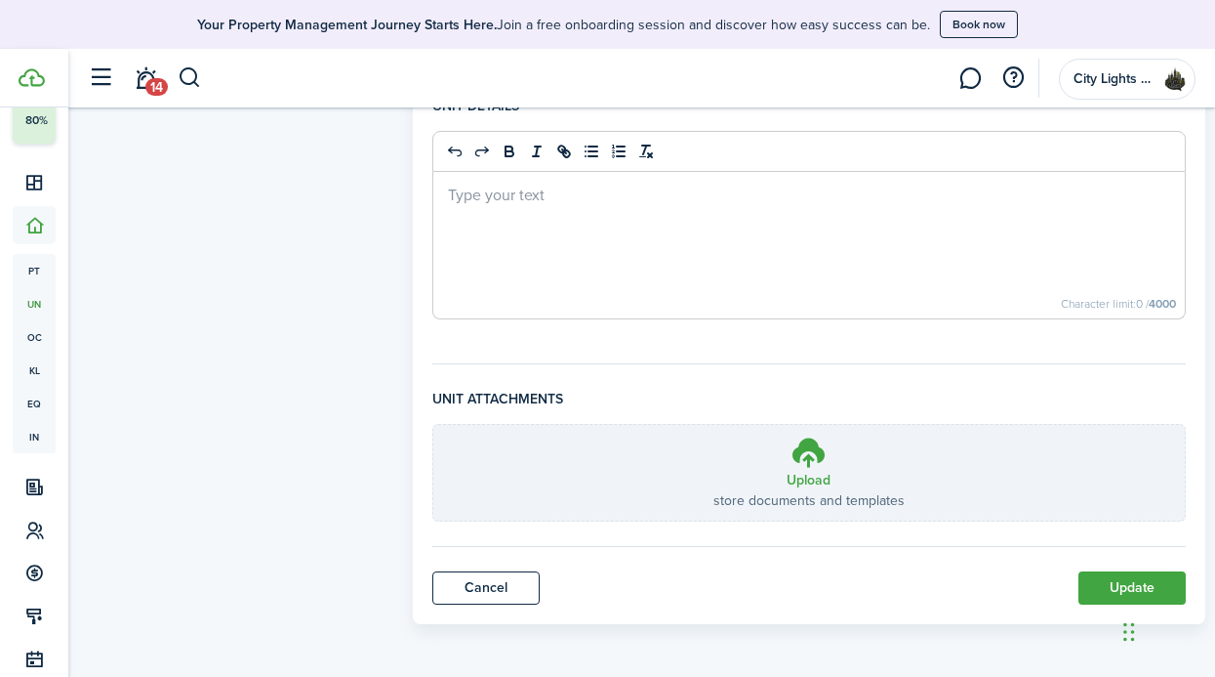
type input "$2,699.00"
click at [1110, 586] on button "Update" at bounding box center [1132, 587] width 107 height 33
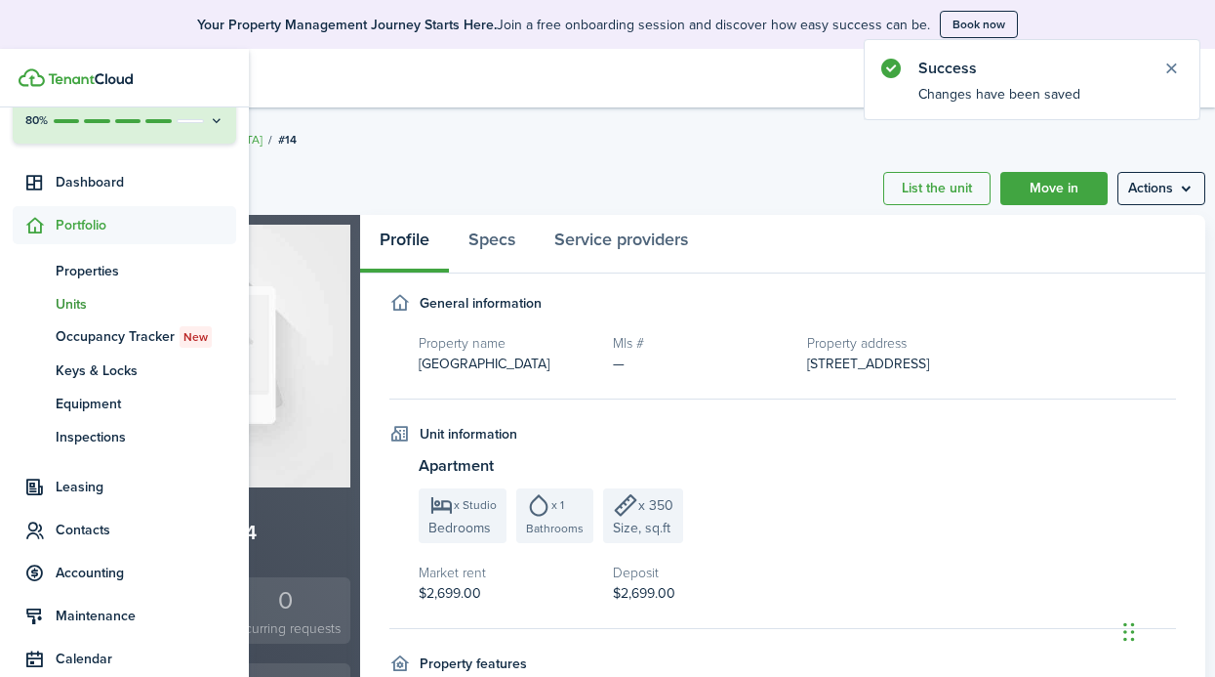
click at [86, 309] on span "Units" at bounding box center [146, 304] width 181 height 21
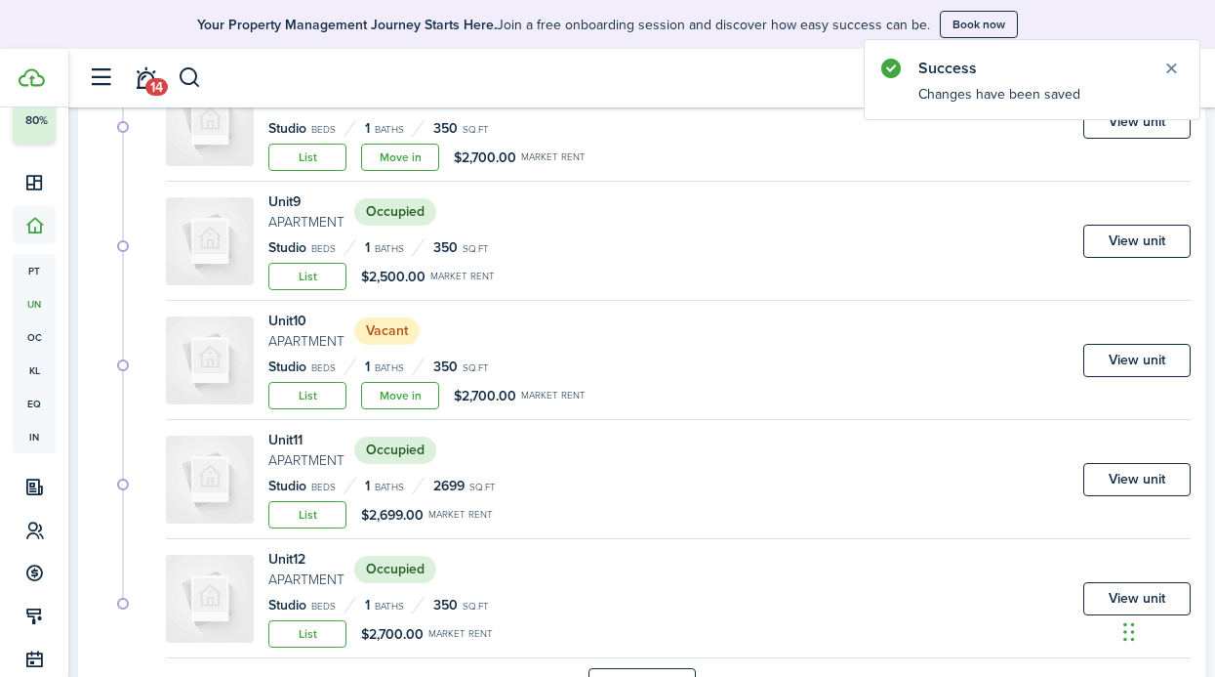
scroll to position [1733, 0]
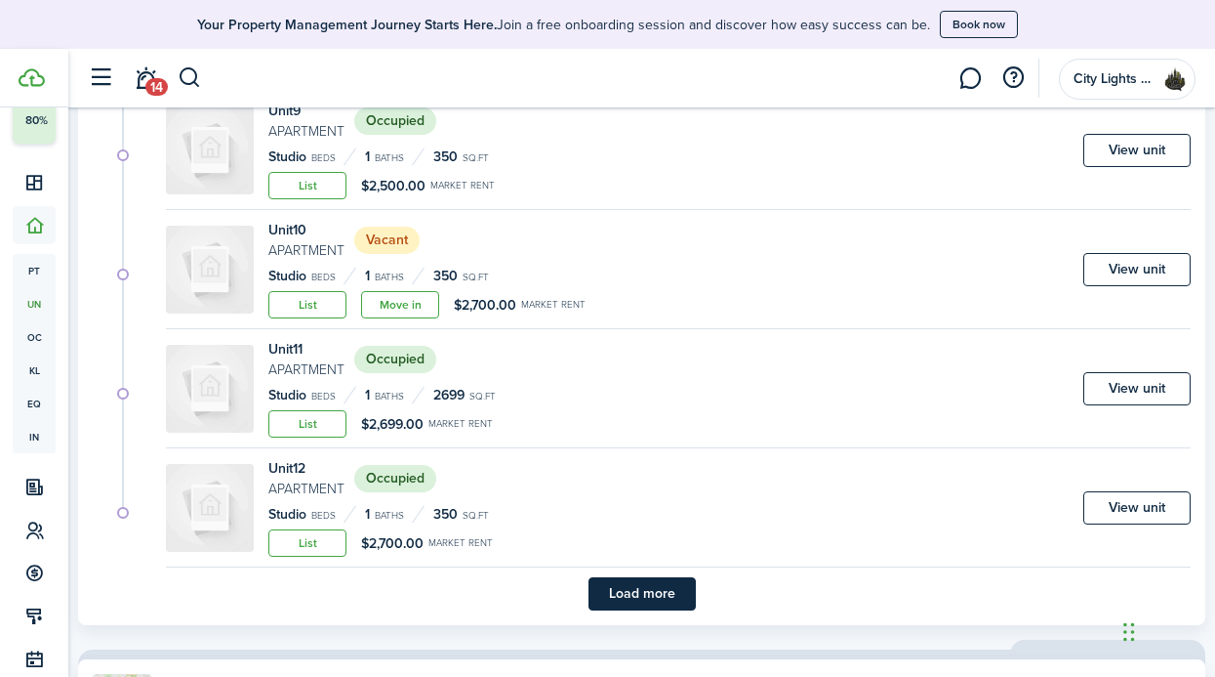
click at [627, 598] on button "Load more" at bounding box center [642, 593] width 107 height 33
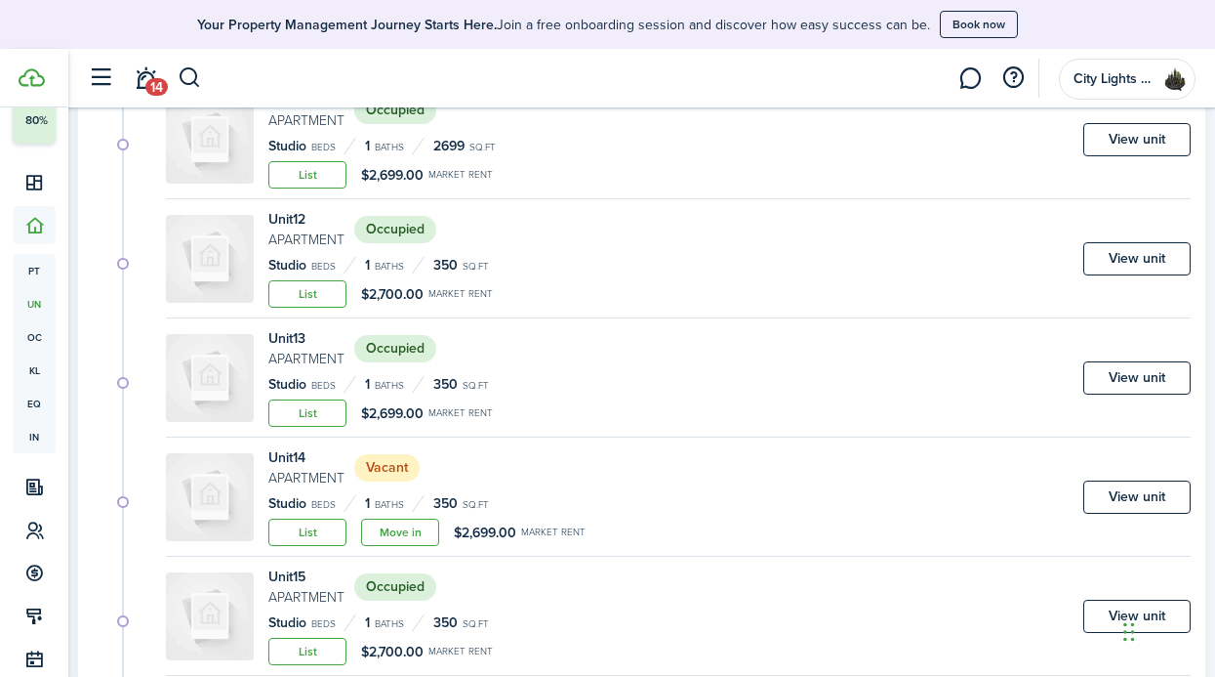
scroll to position [2005, 0]
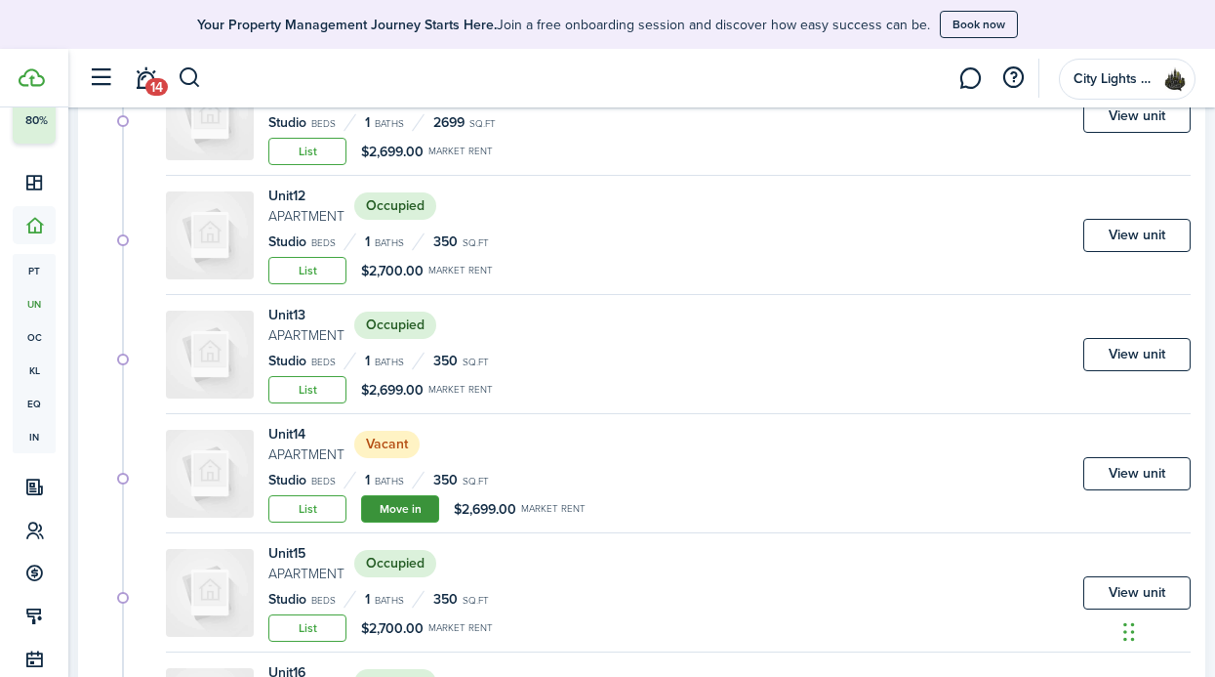
click at [436, 504] on link "Move in" at bounding box center [400, 508] width 78 height 27
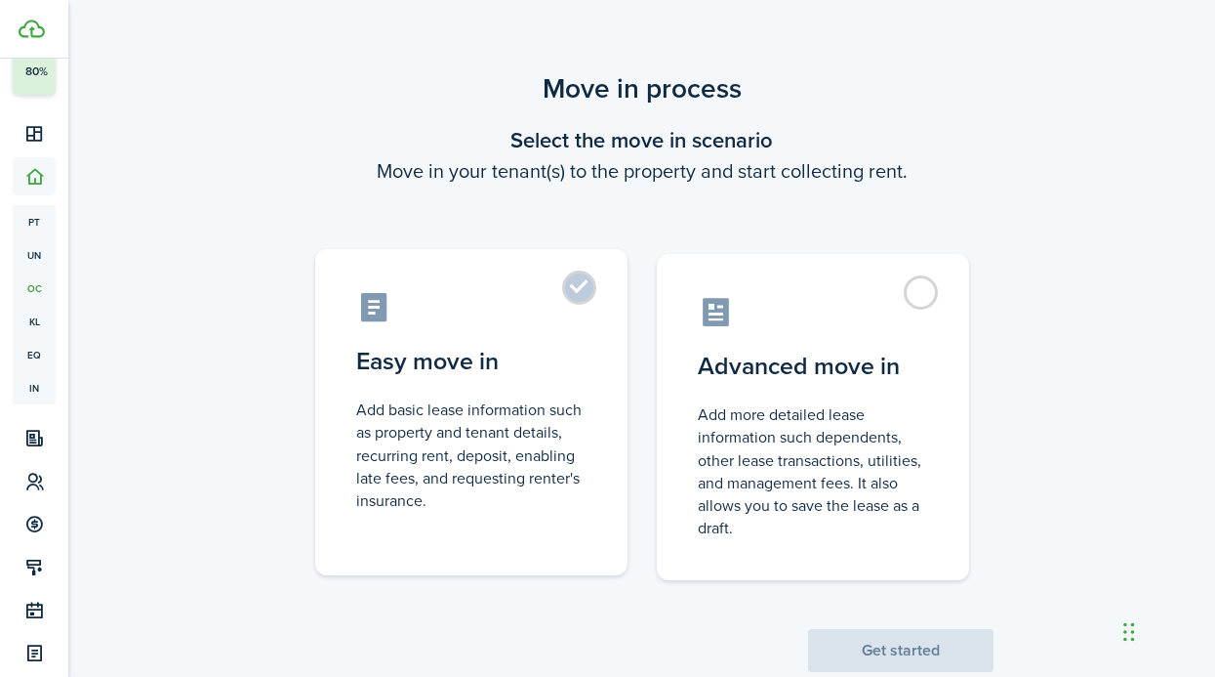
click at [445, 501] on control-radio-card-description "Add basic lease information such as property and tenant details, recurring rent…" at bounding box center [471, 454] width 230 height 113
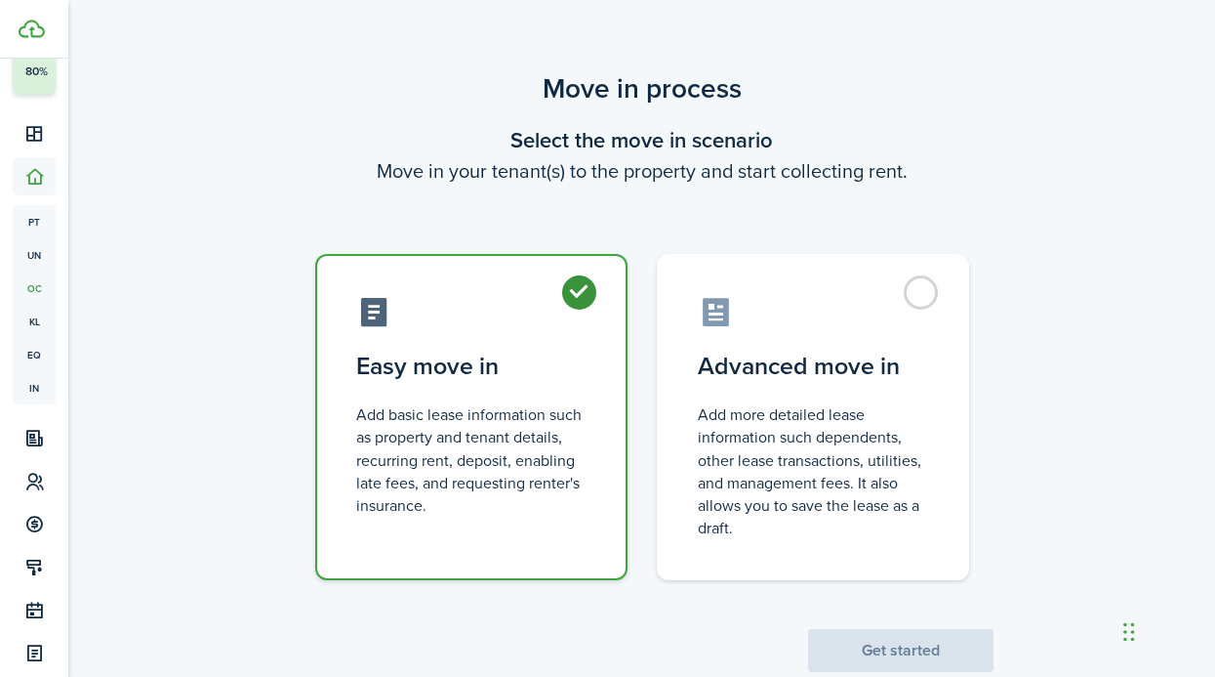
radio input "true"
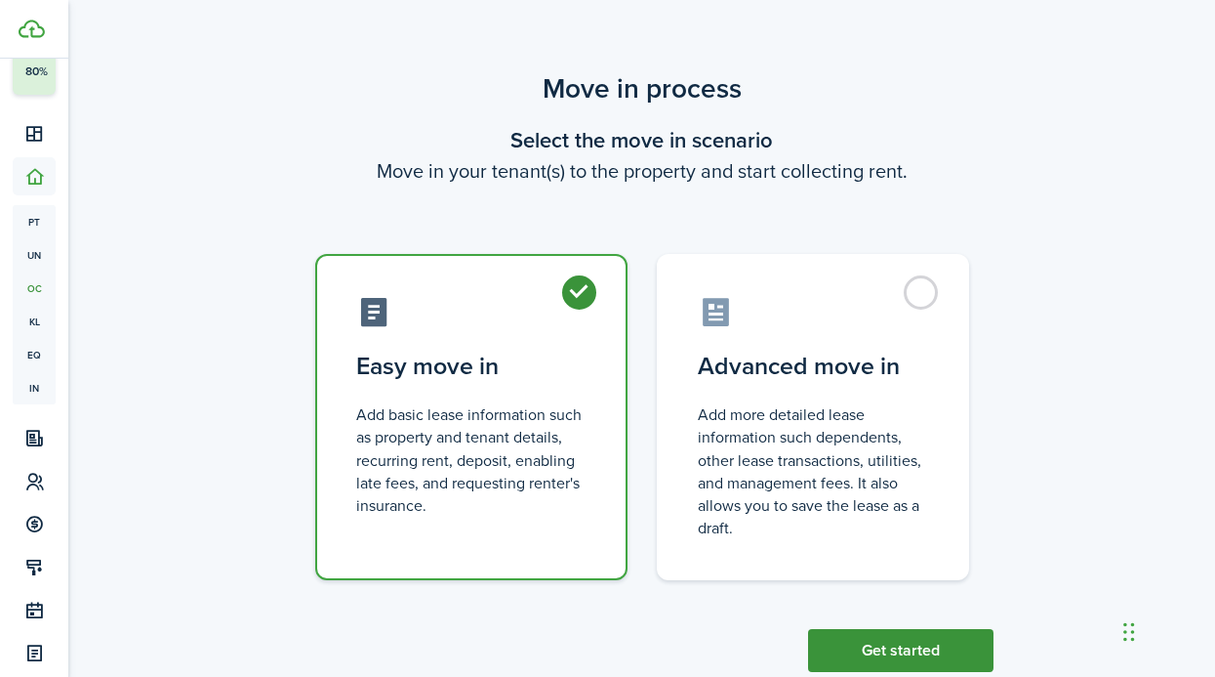
click at [858, 638] on button "Get started" at bounding box center [900, 650] width 185 height 43
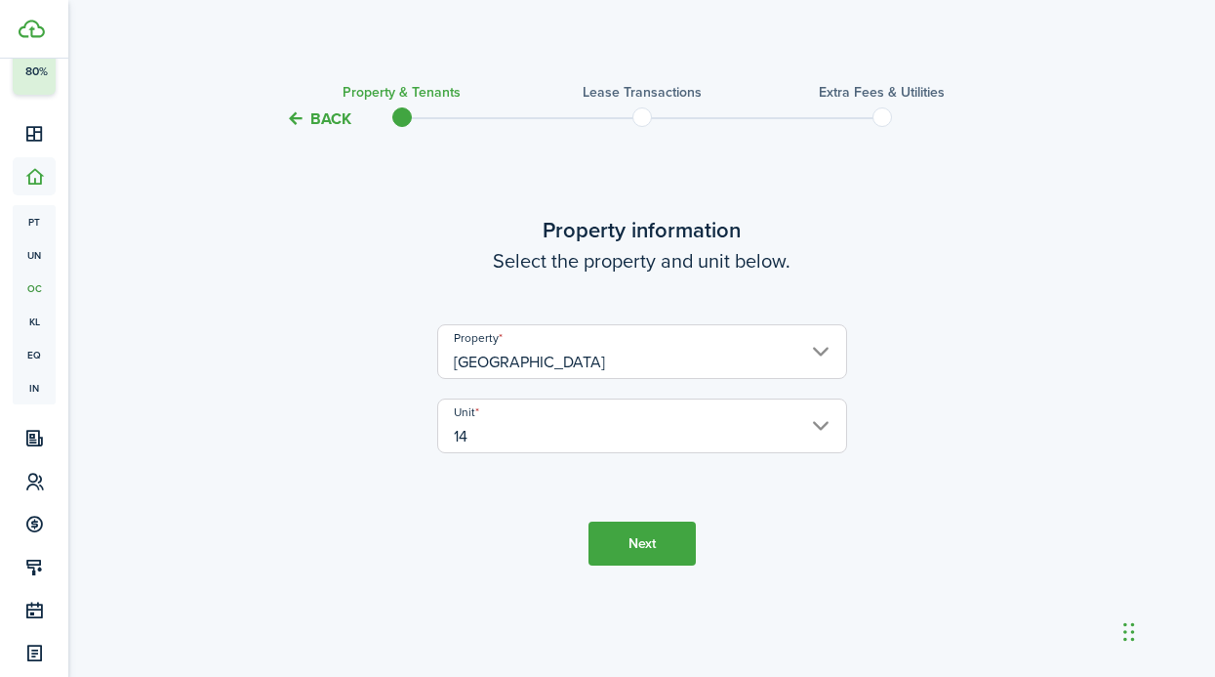
click at [577, 533] on tc-wizard-step "Property information Select the property and unit below. [GEOGRAPHIC_DATA] 14 N…" at bounding box center [642, 389] width 820 height 467
click at [598, 533] on button "Next" at bounding box center [642, 543] width 107 height 44
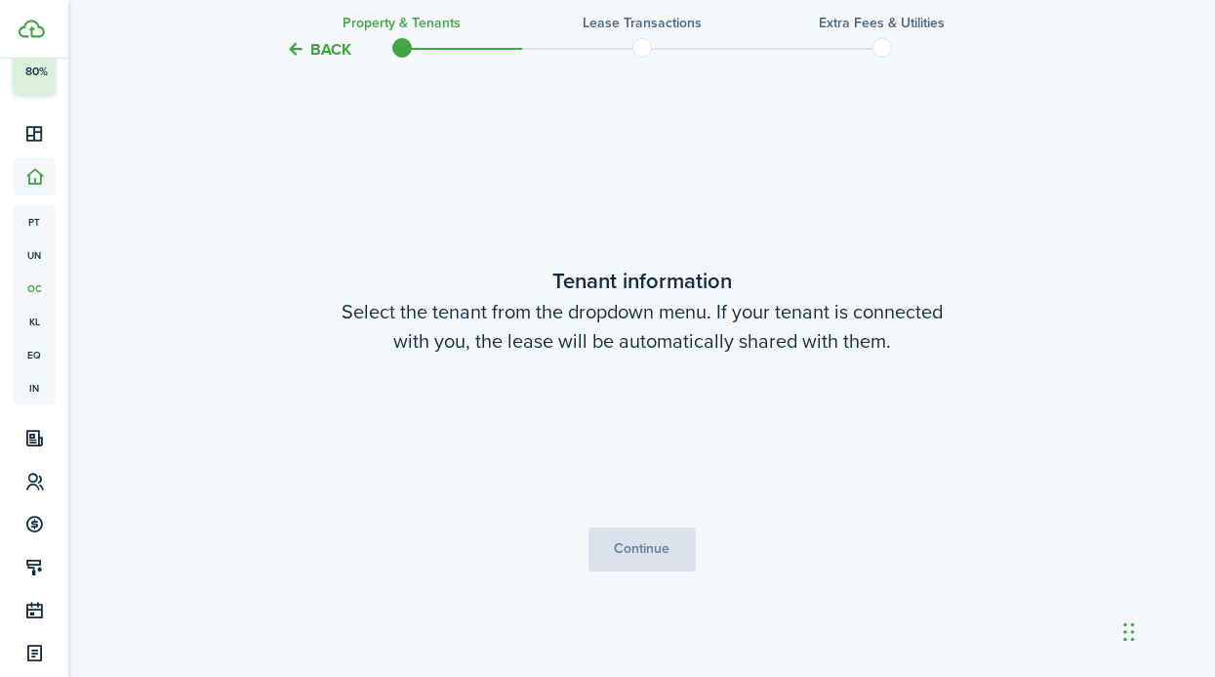
scroll to position [546, 0]
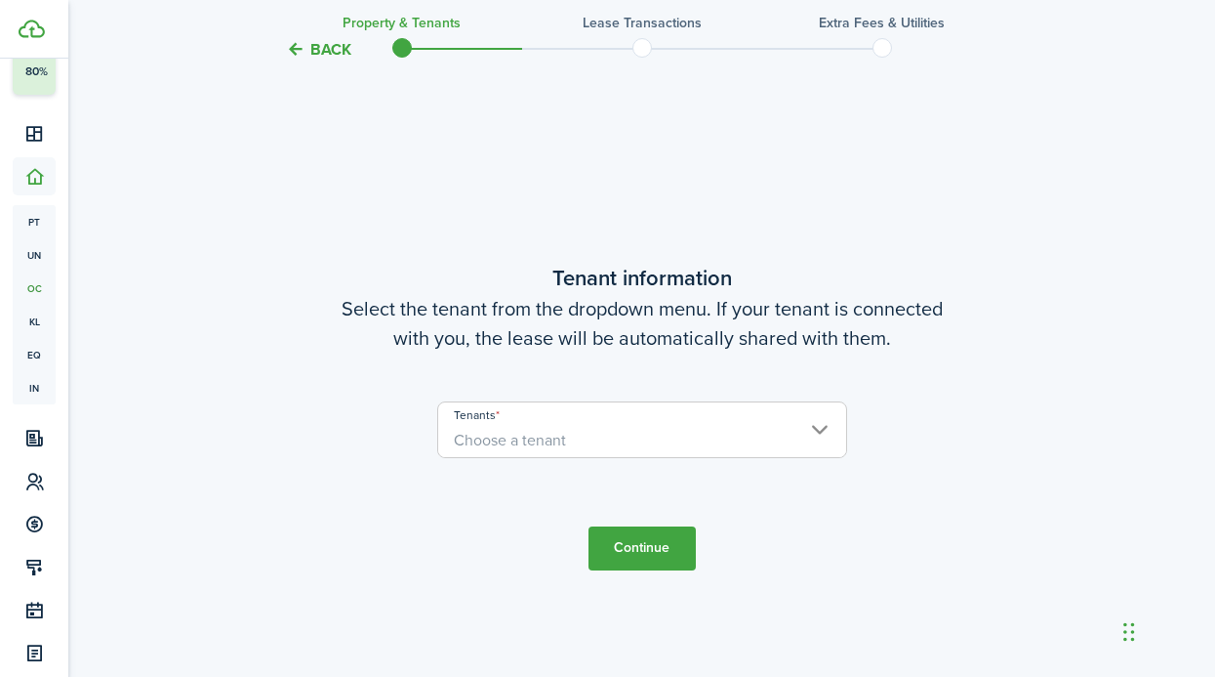
click at [635, 473] on user-client-select "Tenants Choose a tenant" at bounding box center [642, 439] width 410 height 76
click at [636, 432] on span "Choose a tenant" at bounding box center [642, 440] width 408 height 33
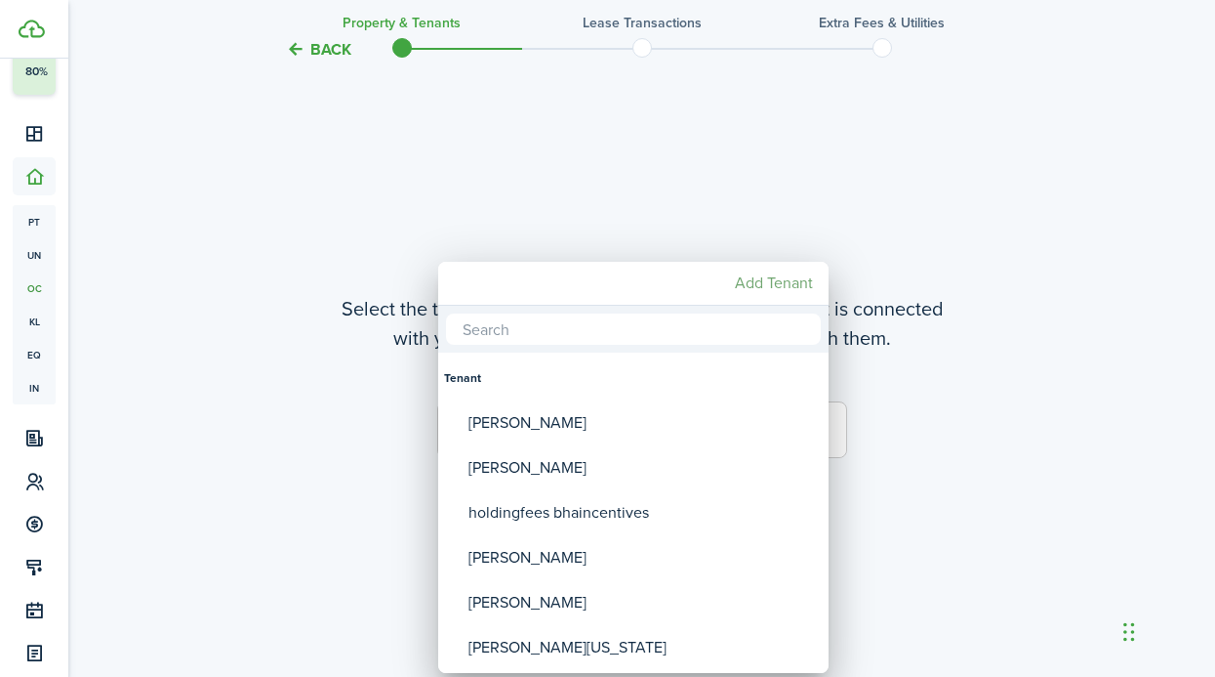
click at [764, 294] on mbsc-button "Add Tenant" at bounding box center [774, 283] width 94 height 35
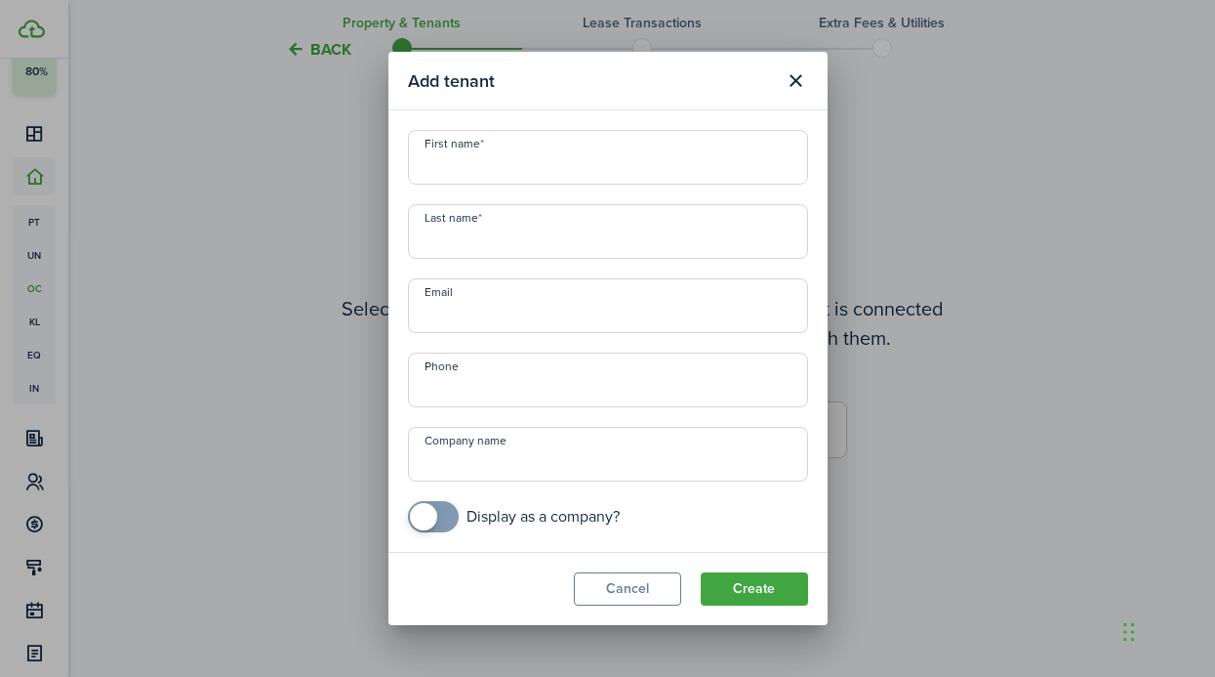
click at [719, 168] on input "First name" at bounding box center [608, 157] width 400 height 55
click at [779, 581] on button "Create" at bounding box center [754, 588] width 107 height 33
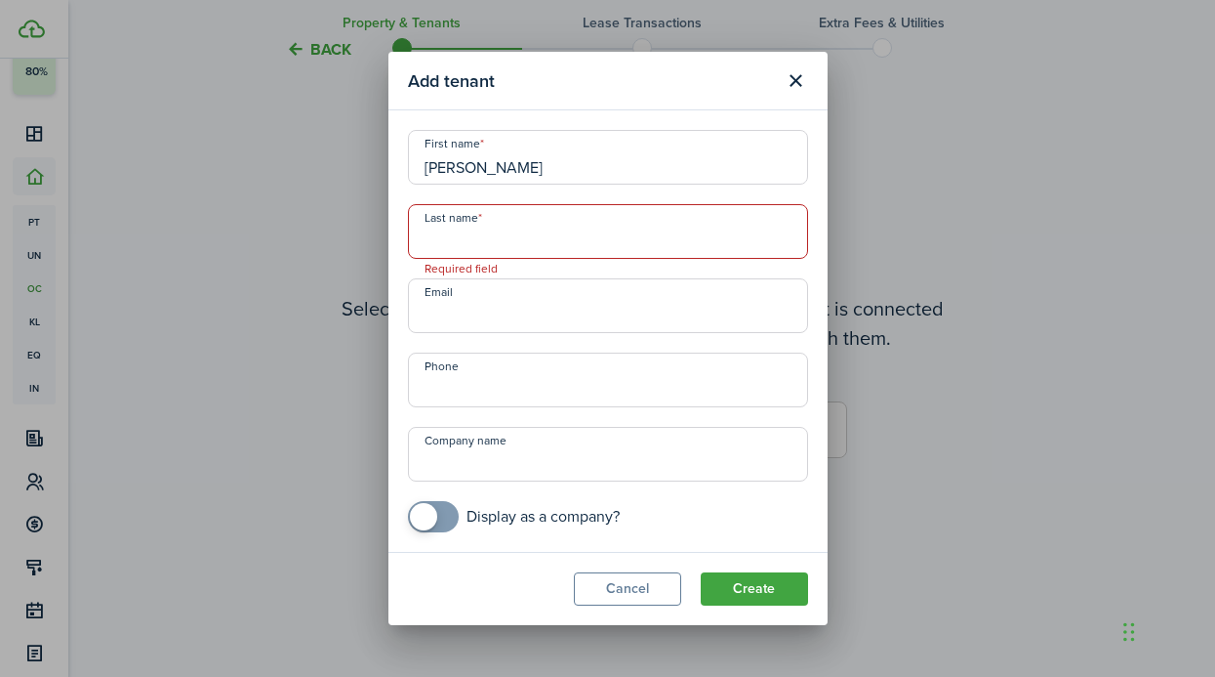
drag, startPoint x: 561, startPoint y: 125, endPoint x: 546, endPoint y: 170, distance: 47.5
click at [546, 169] on modal-body "First name [PERSON_NAME] Last name Required field Email Phone Company name Disp…" at bounding box center [608, 330] width 439 height 441
drag, startPoint x: 546, startPoint y: 170, endPoint x: 485, endPoint y: 175, distance: 60.7
click at [485, 175] on input "[PERSON_NAME]" at bounding box center [608, 157] width 400 height 55
type input "[PERSON_NAME]"
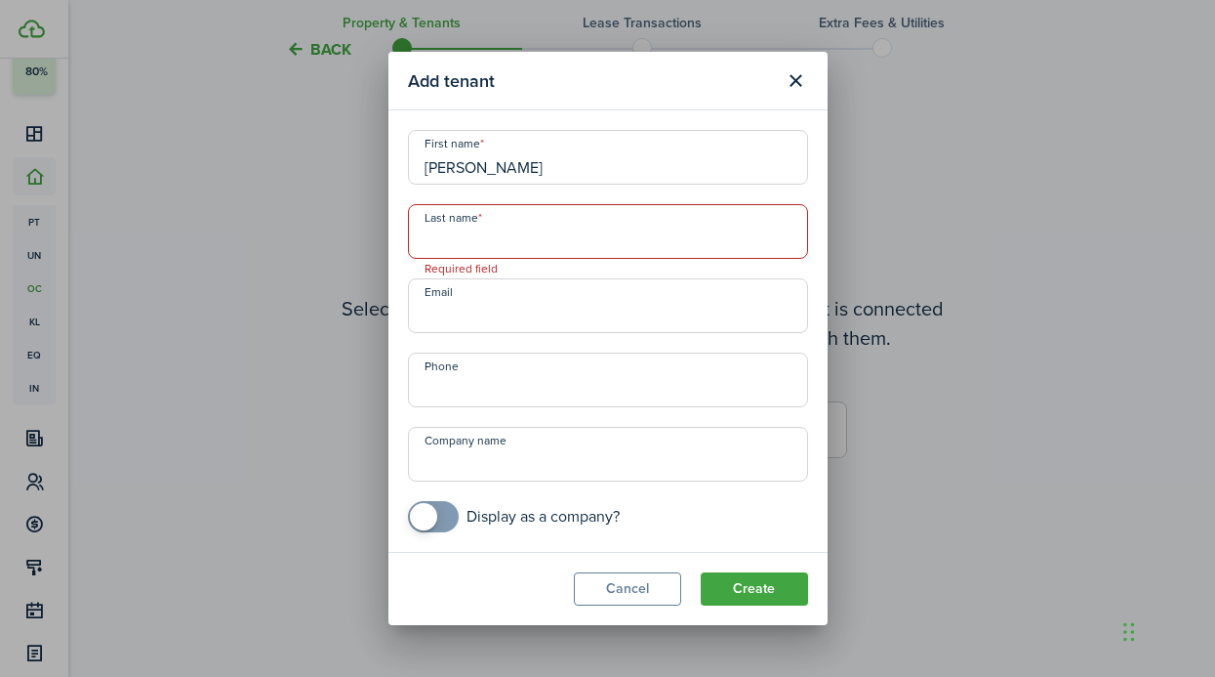
click at [480, 237] on input "Last name" at bounding box center [608, 231] width 400 height 55
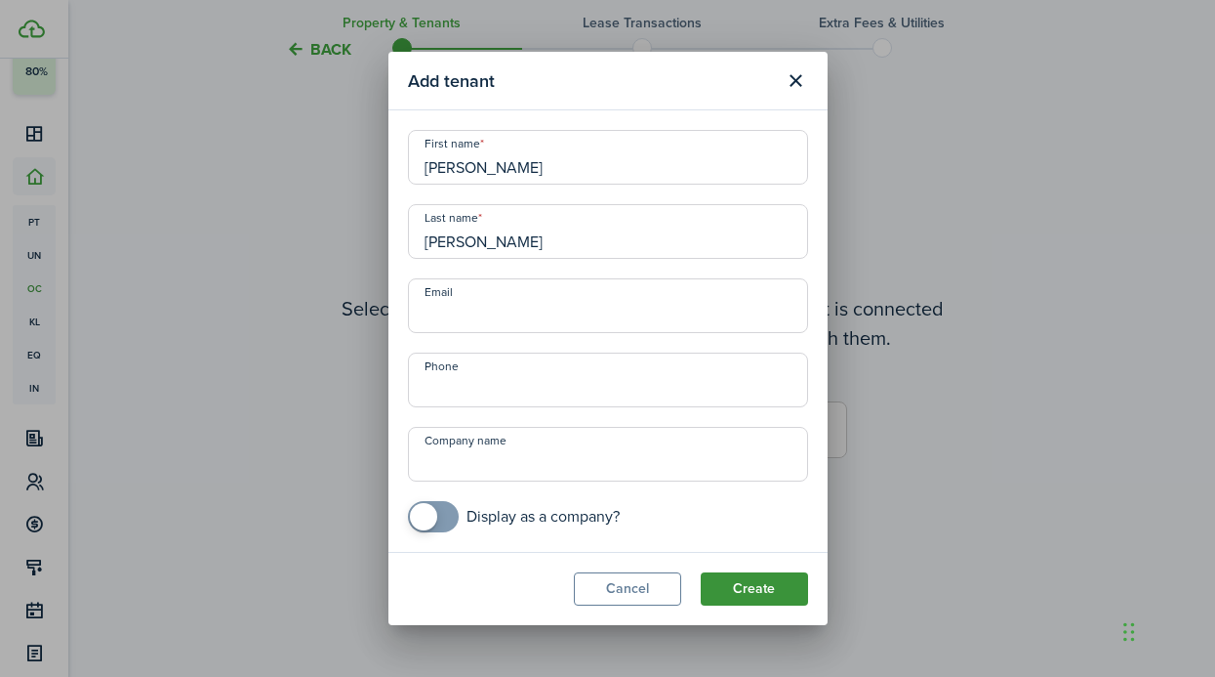
type input "[PERSON_NAME]"
click at [733, 591] on button "Create" at bounding box center [754, 588] width 107 height 33
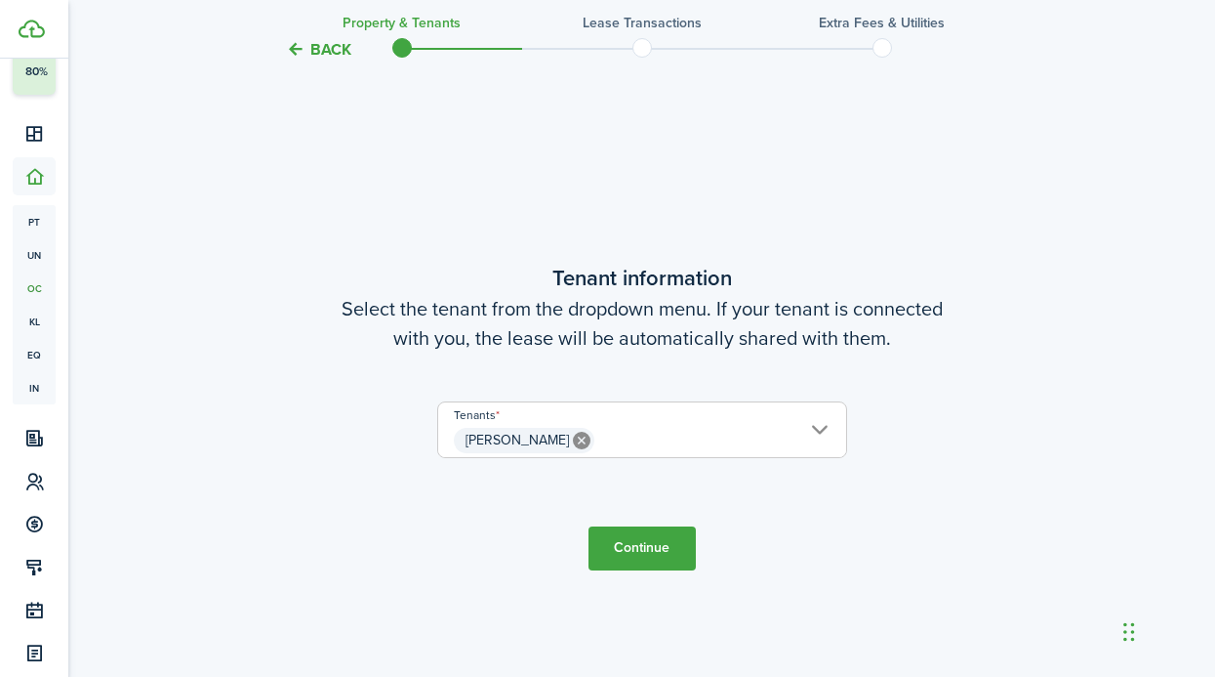
click at [632, 514] on tc-wizard-step "Tenant information Select the tenant from the dropdown menu. If your tenant is …" at bounding box center [642, 415] width 820 height 677
click at [650, 574] on tc-wizard-step "Tenant information Select the tenant from the dropdown menu. If your tenant is …" at bounding box center [642, 415] width 820 height 677
click at [650, 541] on button "Continue" at bounding box center [642, 548] width 107 height 44
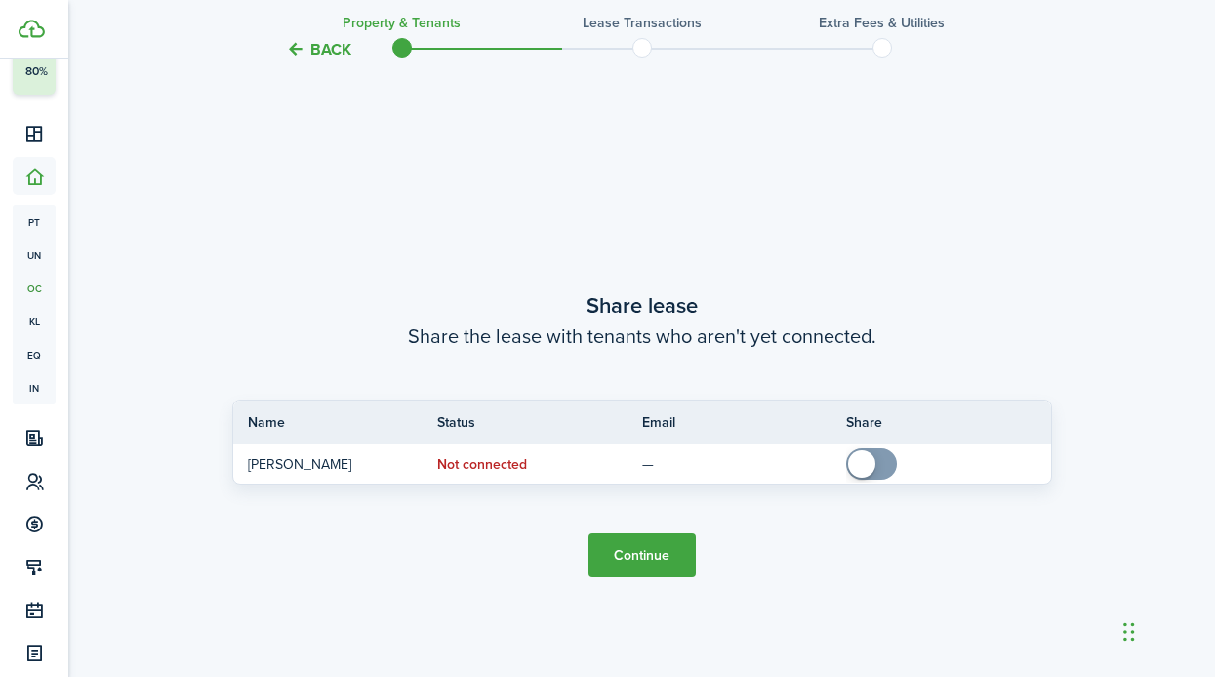
scroll to position [1222, 0]
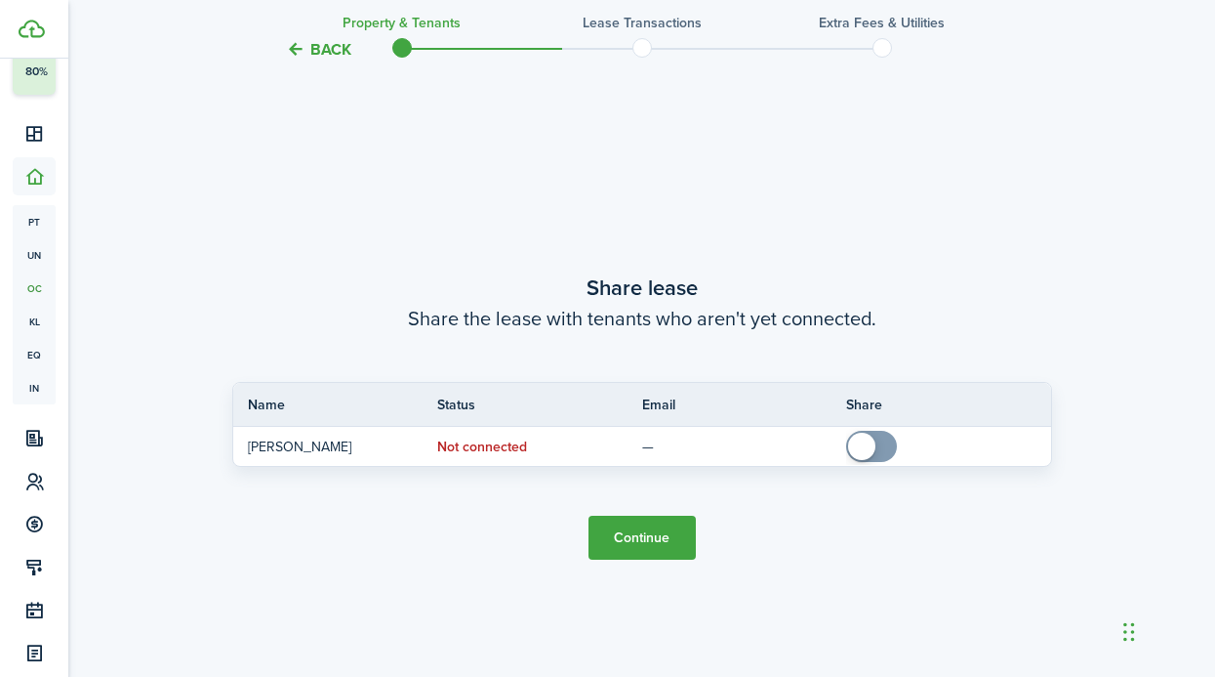
click at [644, 532] on button "Continue" at bounding box center [642, 537] width 107 height 44
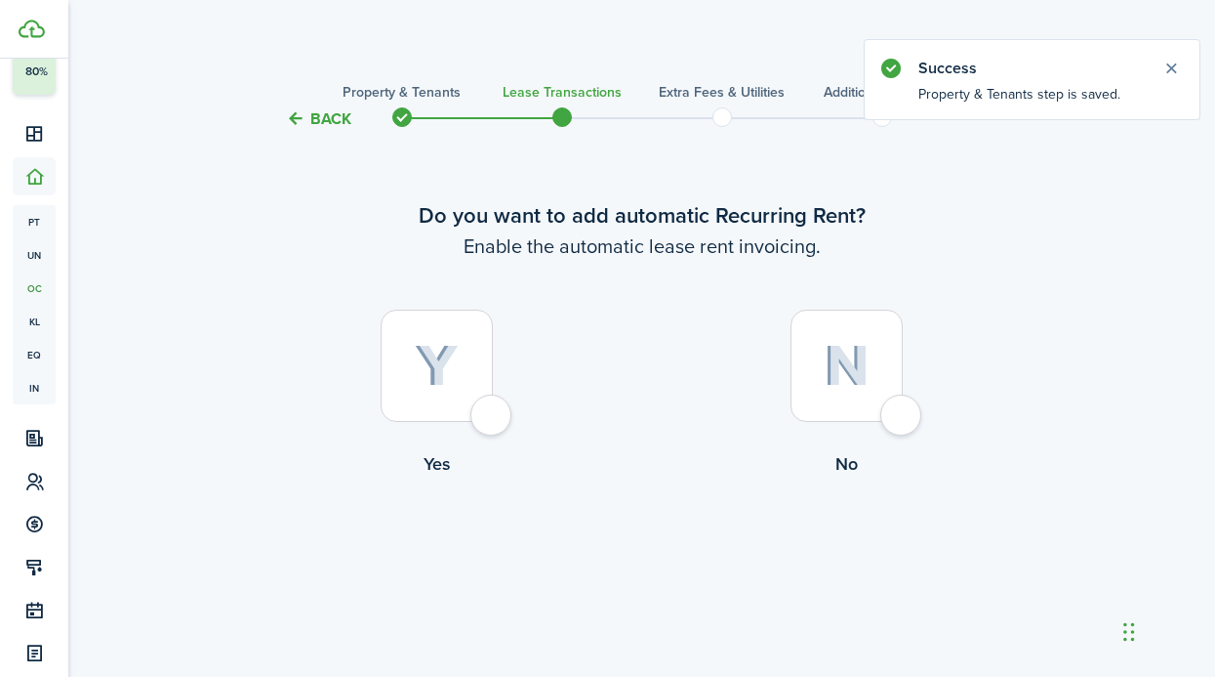
click at [886, 391] on div at bounding box center [847, 365] width 112 height 112
radio input "true"
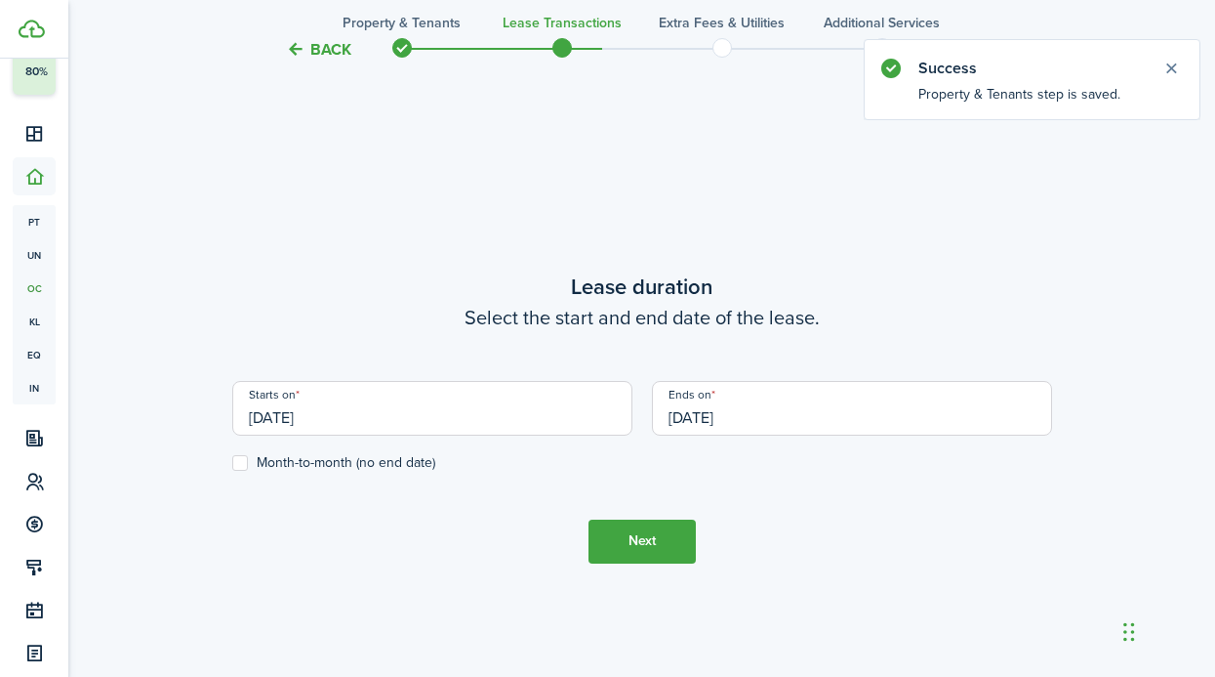
scroll to position [546, 0]
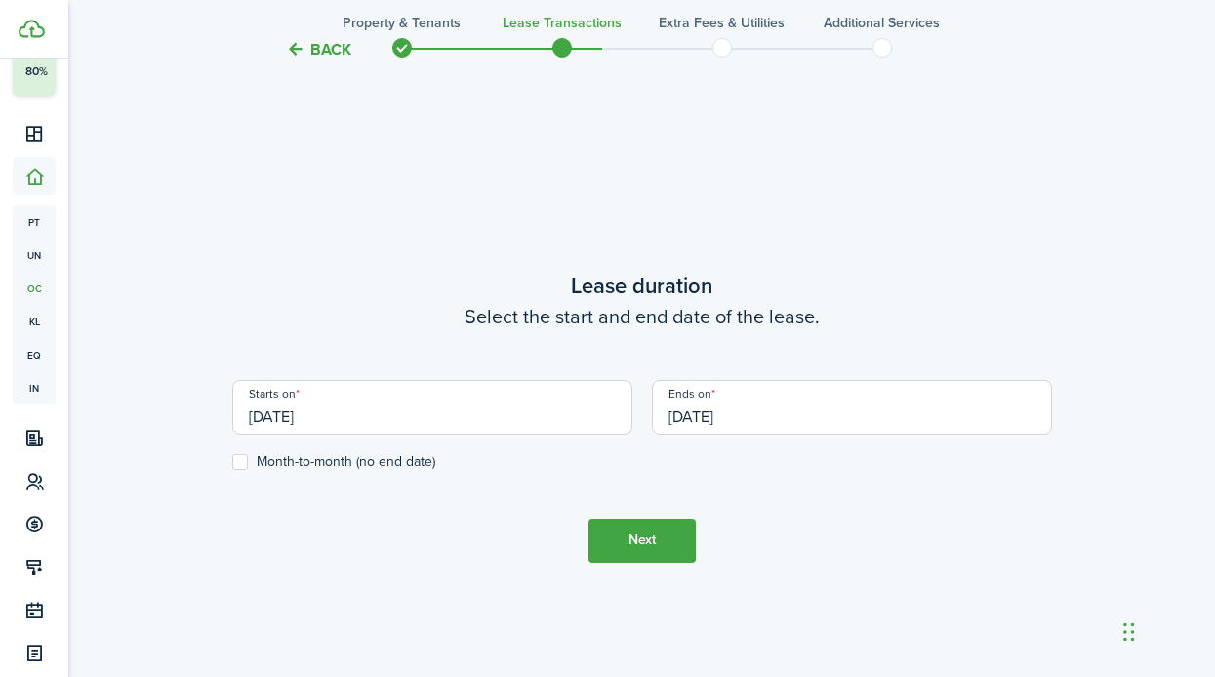
click at [478, 446] on div "Starts on [DATE]" at bounding box center [433, 417] width 420 height 74
click at [478, 424] on input "[DATE]" at bounding box center [432, 407] width 400 height 55
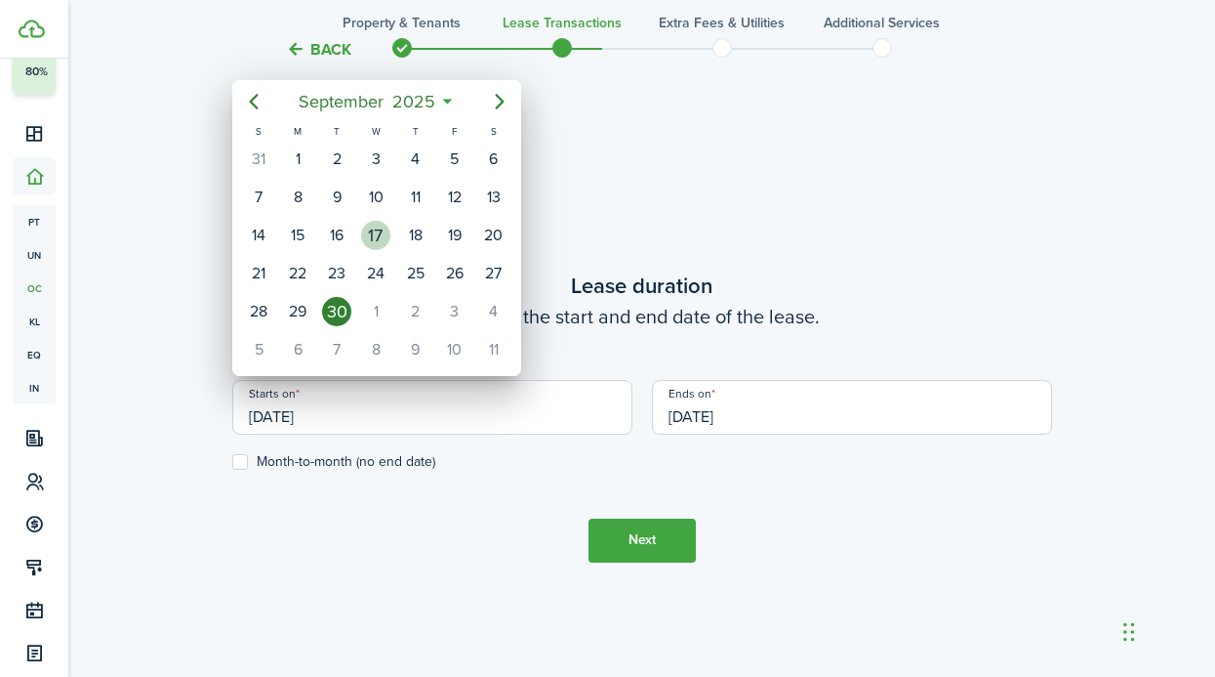
click at [357, 228] on div "17" at bounding box center [375, 235] width 39 height 37
type input "[DATE]"
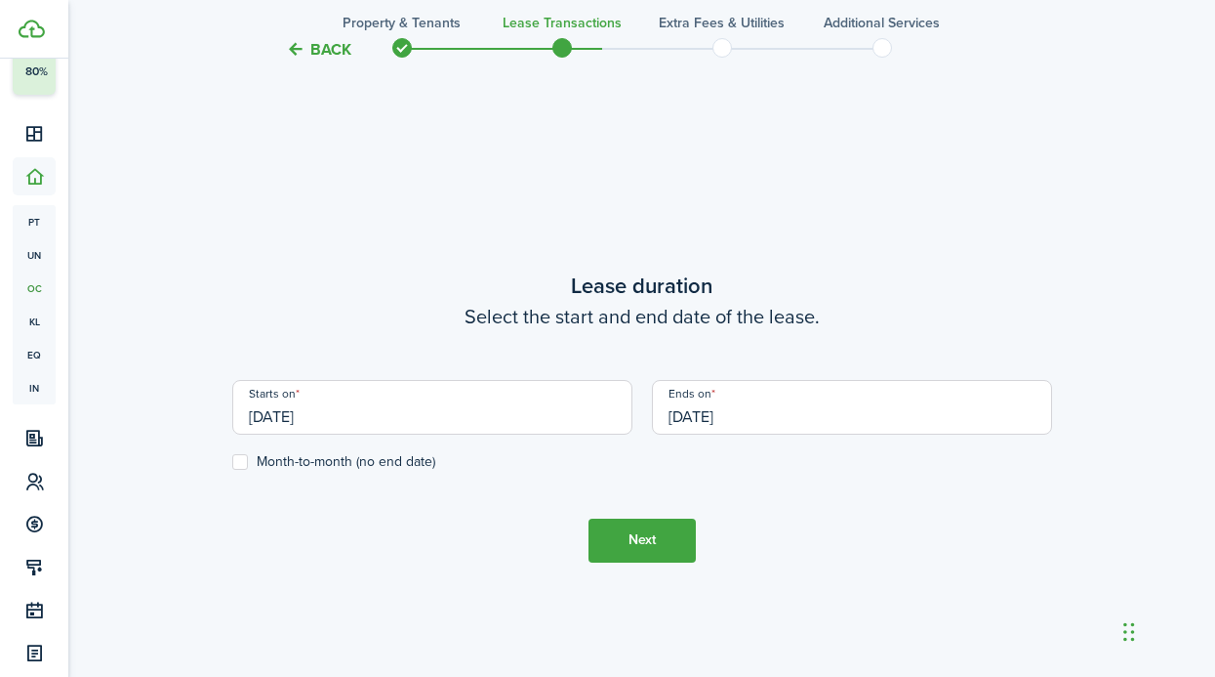
click at [625, 531] on button "Next" at bounding box center [642, 540] width 107 height 44
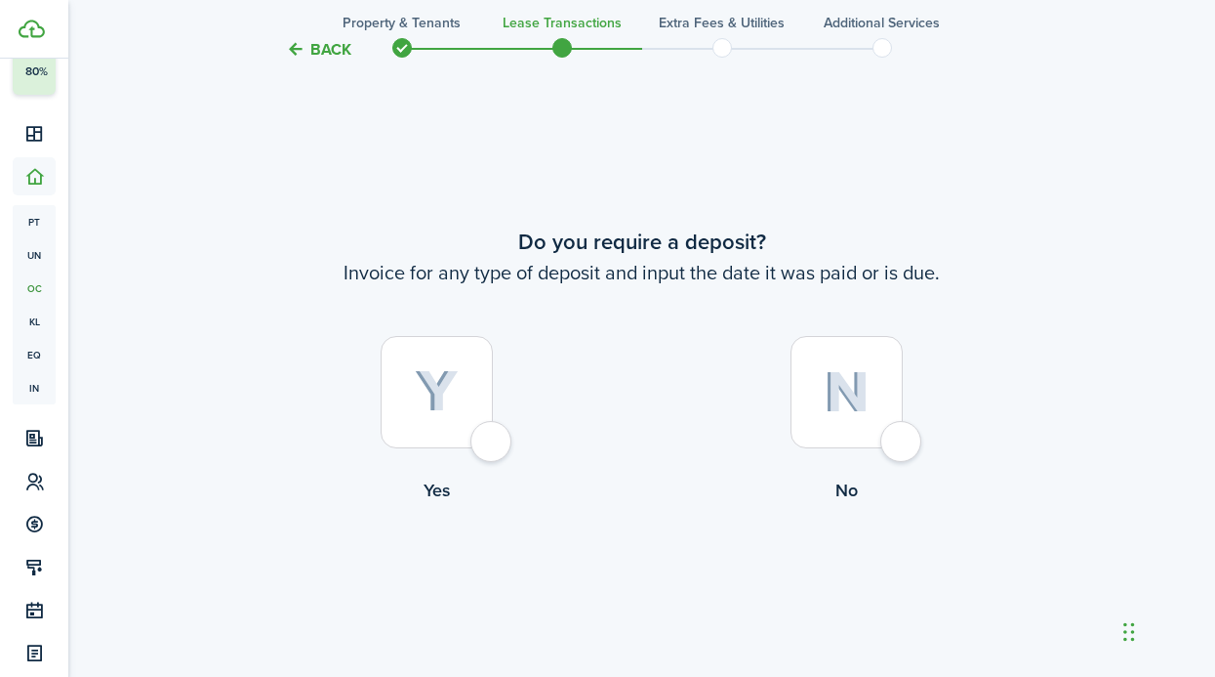
click at [831, 436] on div at bounding box center [847, 392] width 112 height 112
radio input "true"
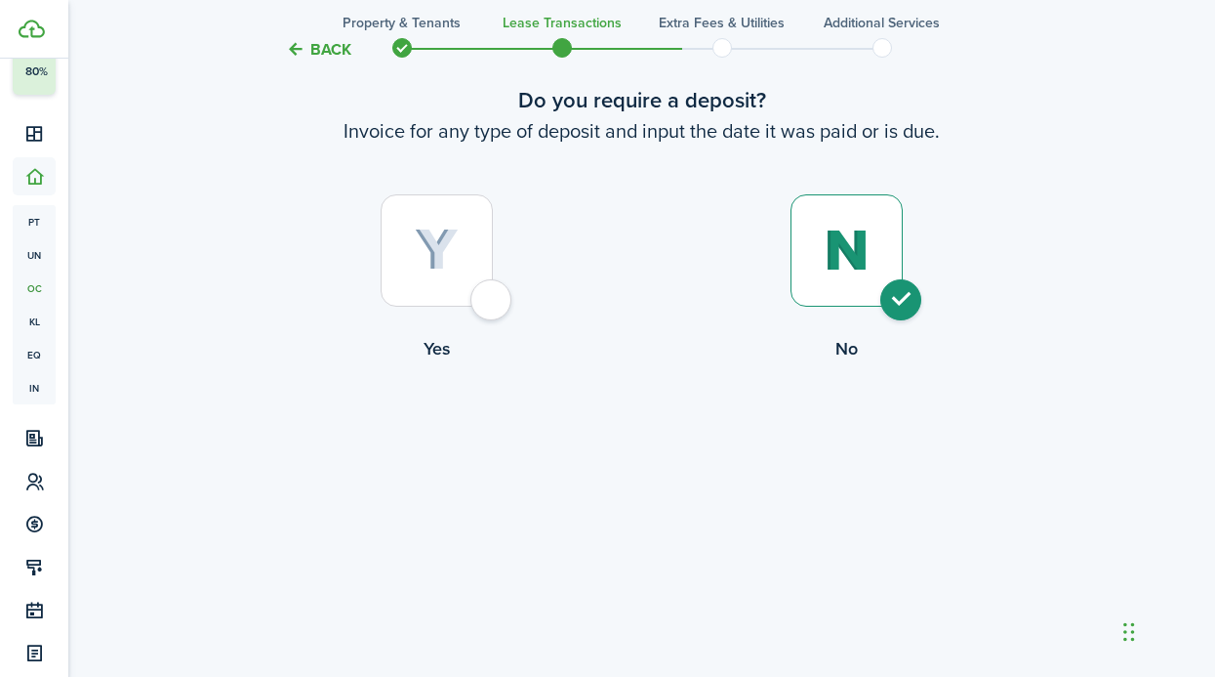
scroll to position [1371, 0]
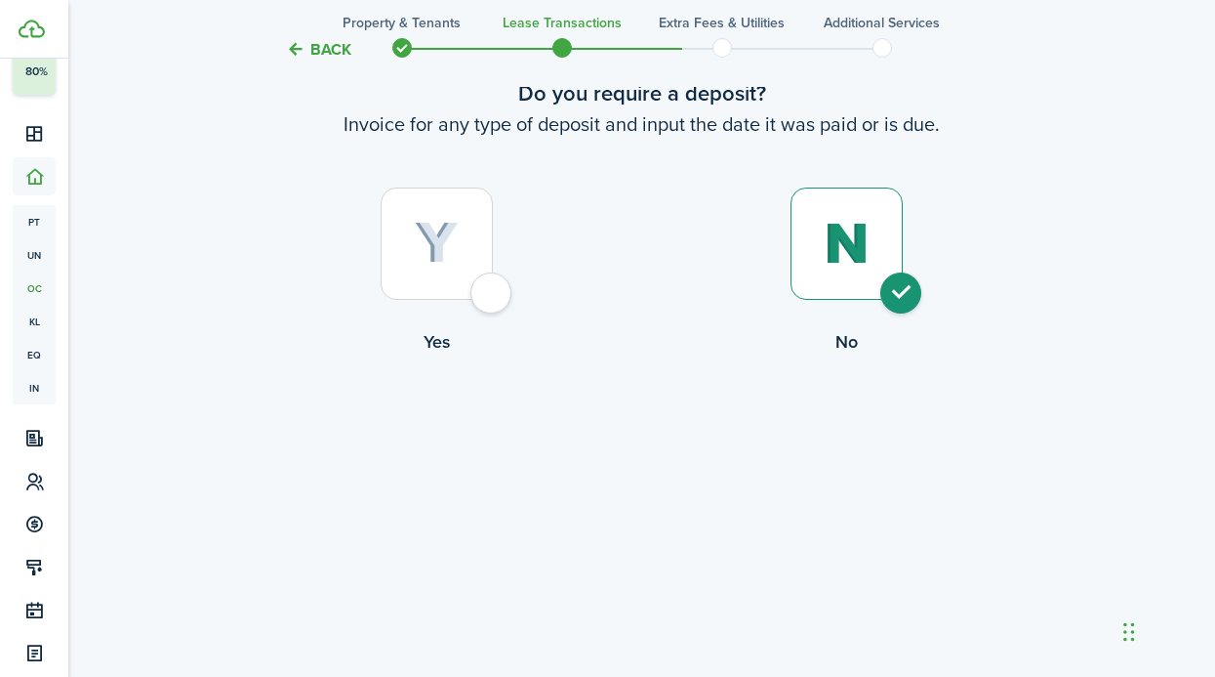
click at [308, 156] on lease-wizard-deposit-choice "Do you require a deposit? Invoice for any type of deposit and input the date it…" at bounding box center [642, 220] width 820 height 287
click at [428, 248] on img at bounding box center [437, 243] width 44 height 43
radio input "true"
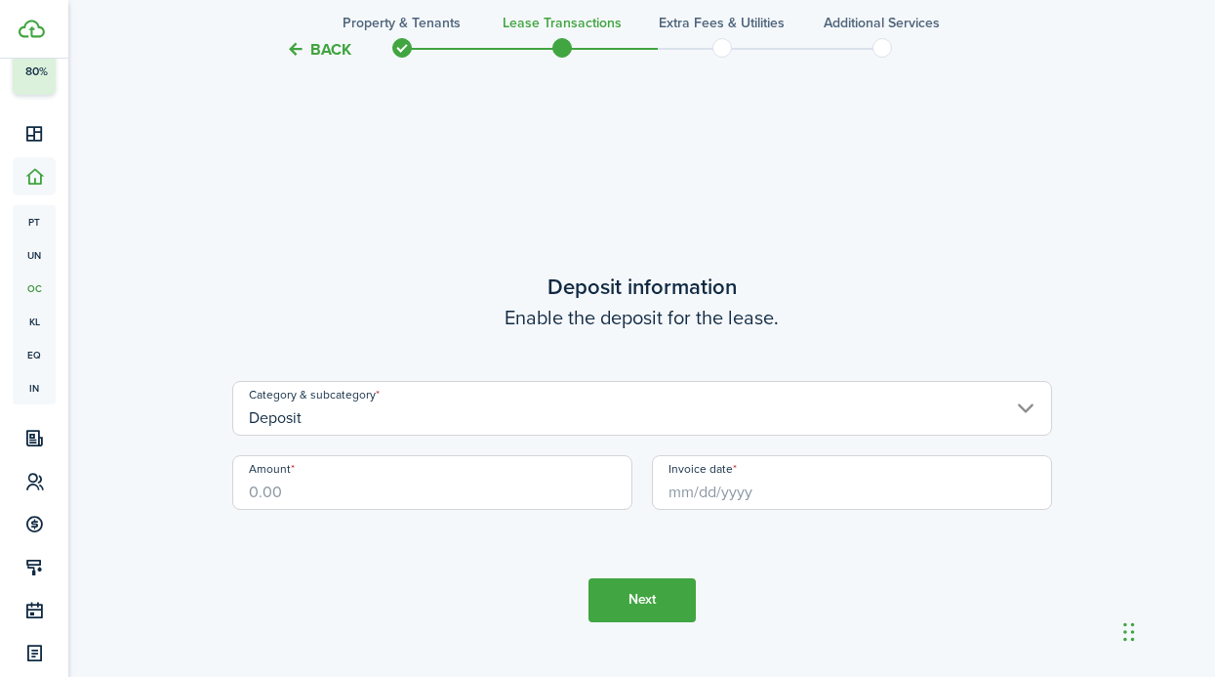
scroll to position [1899, 0]
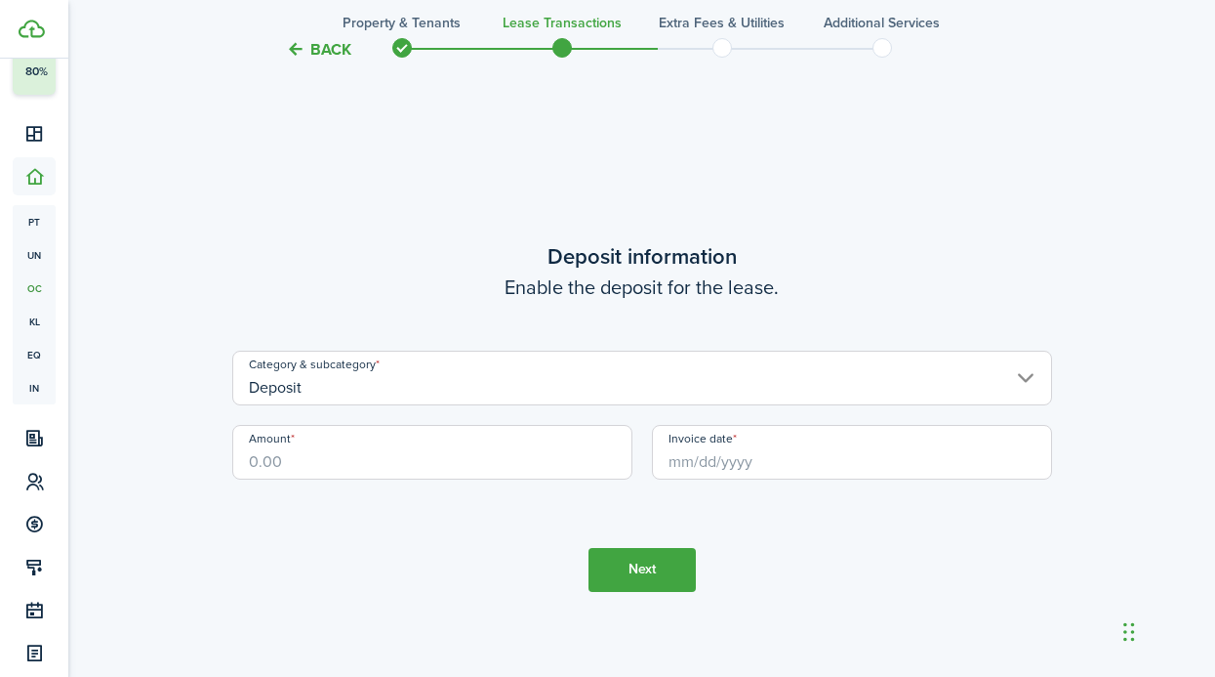
click at [525, 449] on input "Amount" at bounding box center [432, 452] width 400 height 55
type input "$2,699.00"
click at [787, 481] on div "Invoice date" at bounding box center [852, 462] width 420 height 74
click at [790, 463] on input "Invoice date" at bounding box center [852, 452] width 400 height 55
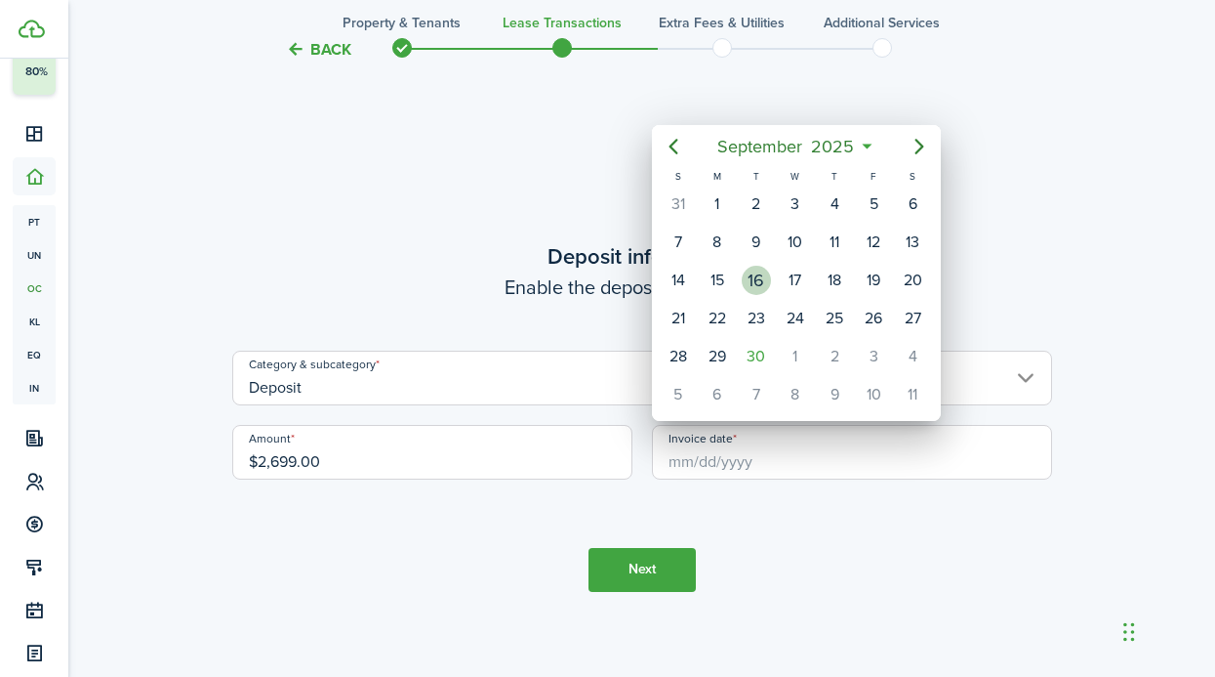
click at [756, 274] on div "16" at bounding box center [756, 280] width 29 height 29
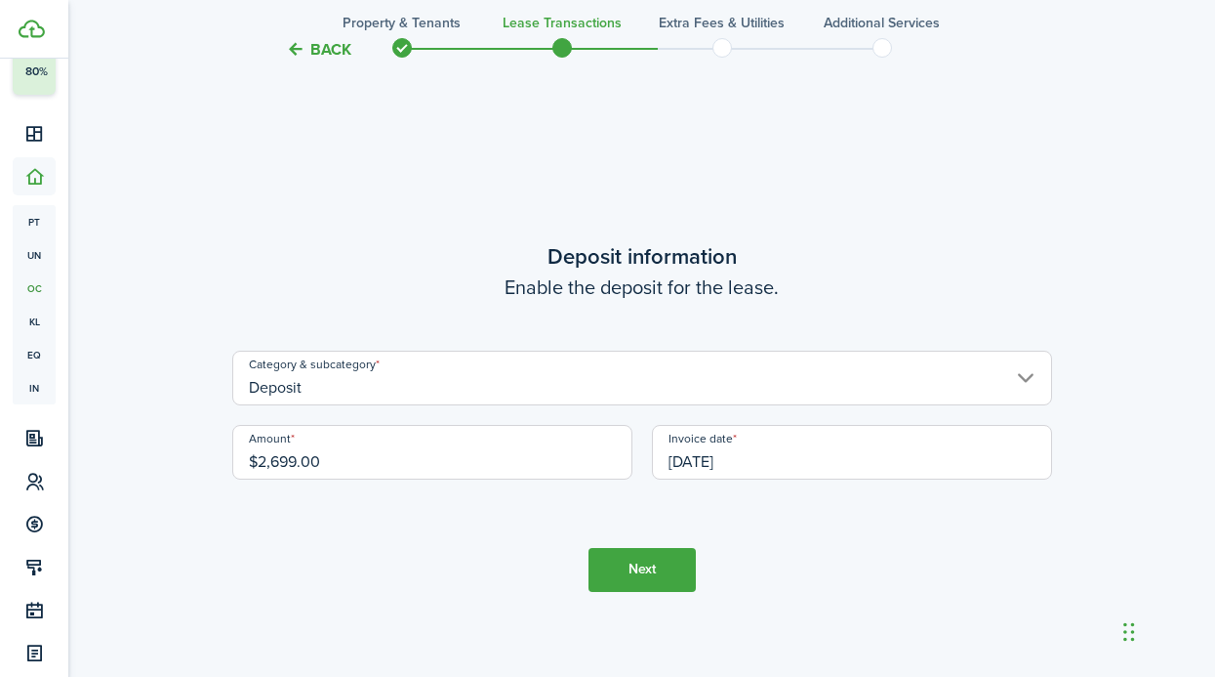
click at [624, 397] on input "Deposit" at bounding box center [642, 377] width 820 height 55
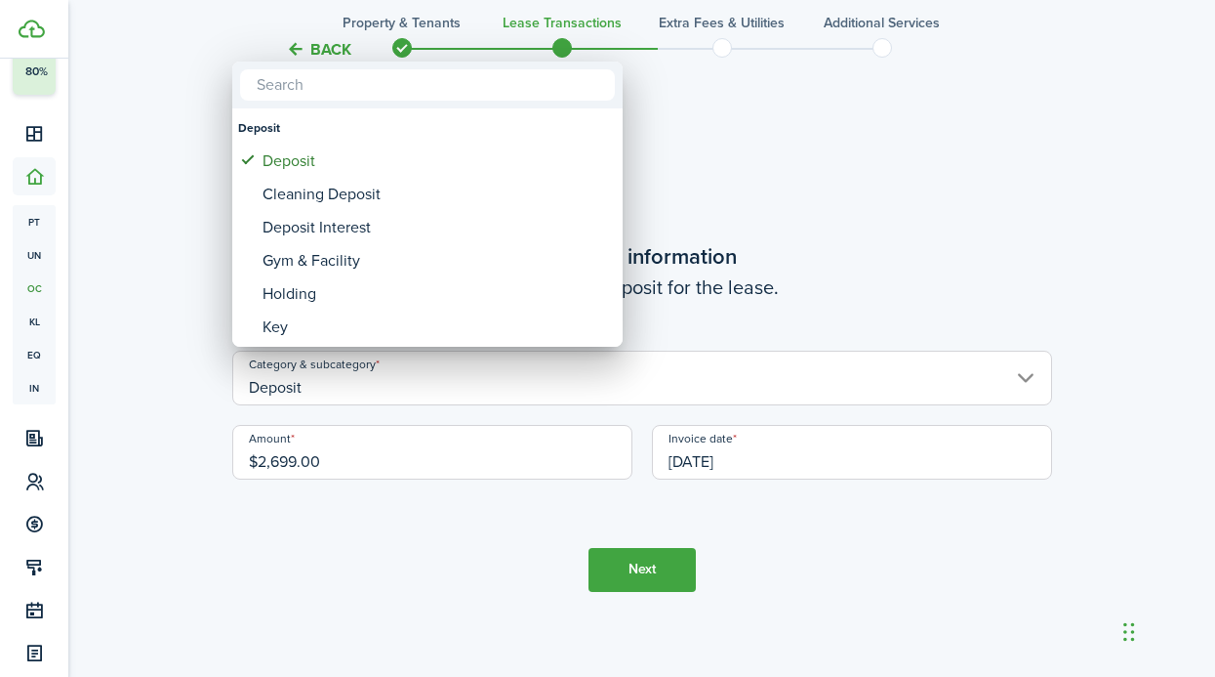
click at [820, 459] on div at bounding box center [608, 338] width 1528 height 989
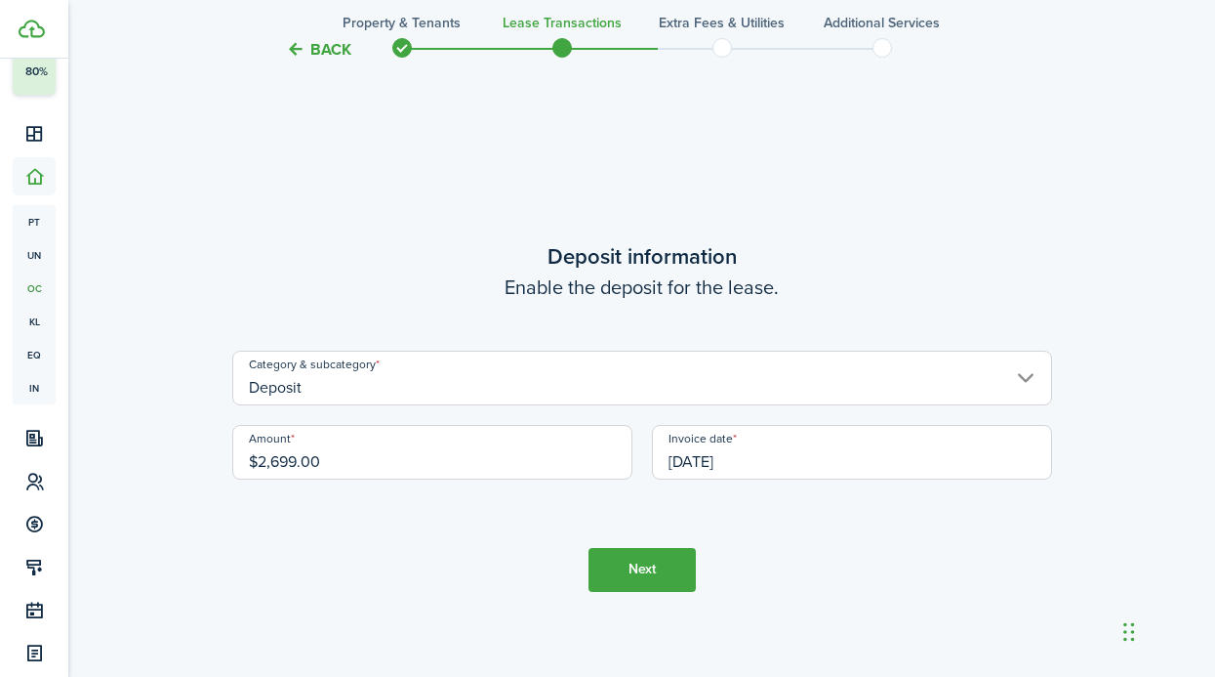
click at [820, 459] on input "[DATE]" at bounding box center [852, 452] width 400 height 55
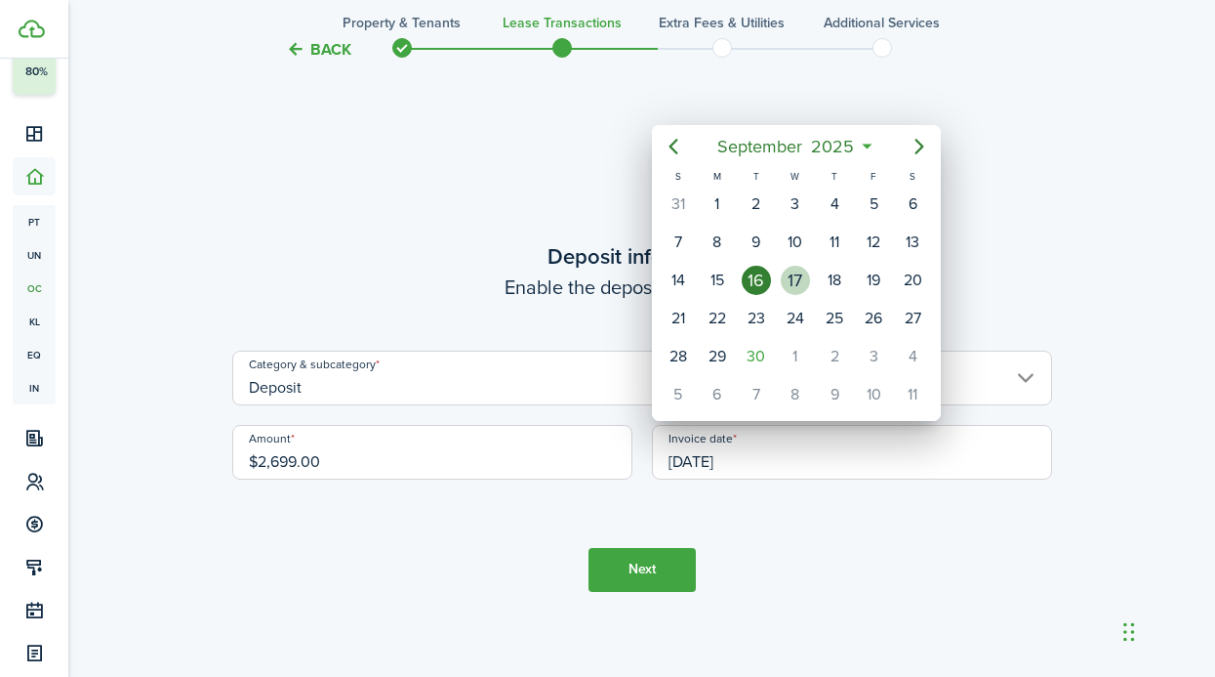
click at [793, 282] on div "17" at bounding box center [795, 280] width 29 height 29
type input "[DATE]"
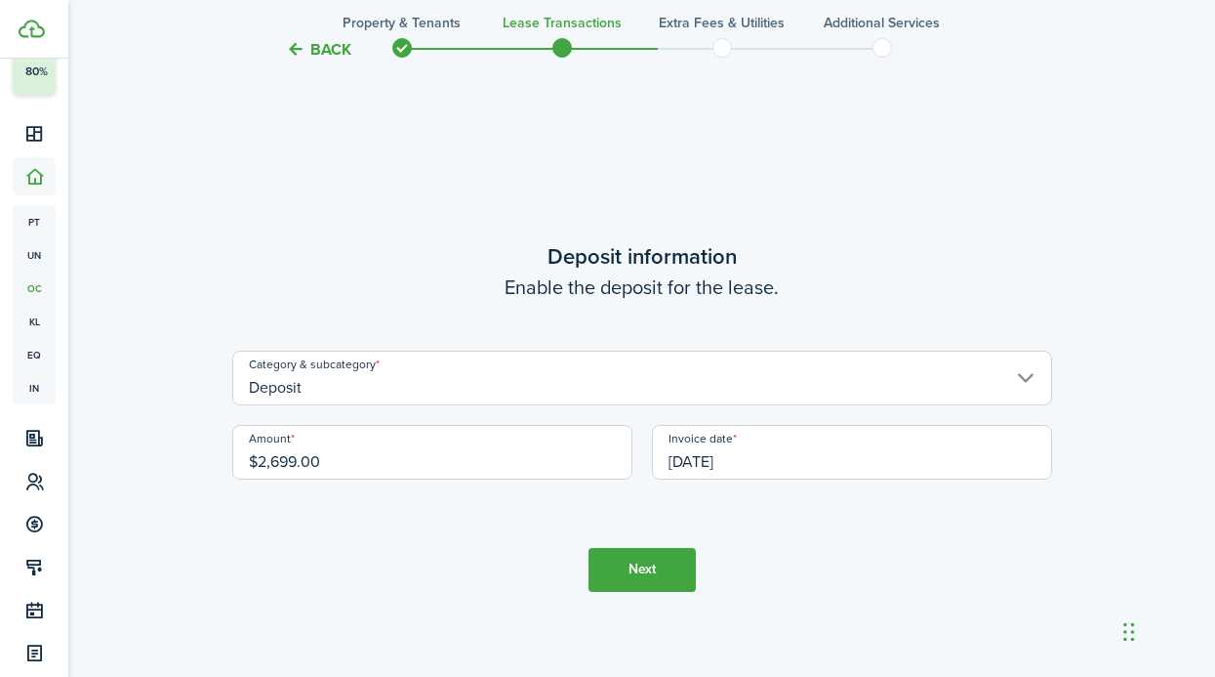
click at [653, 555] on button "Next" at bounding box center [642, 570] width 107 height 44
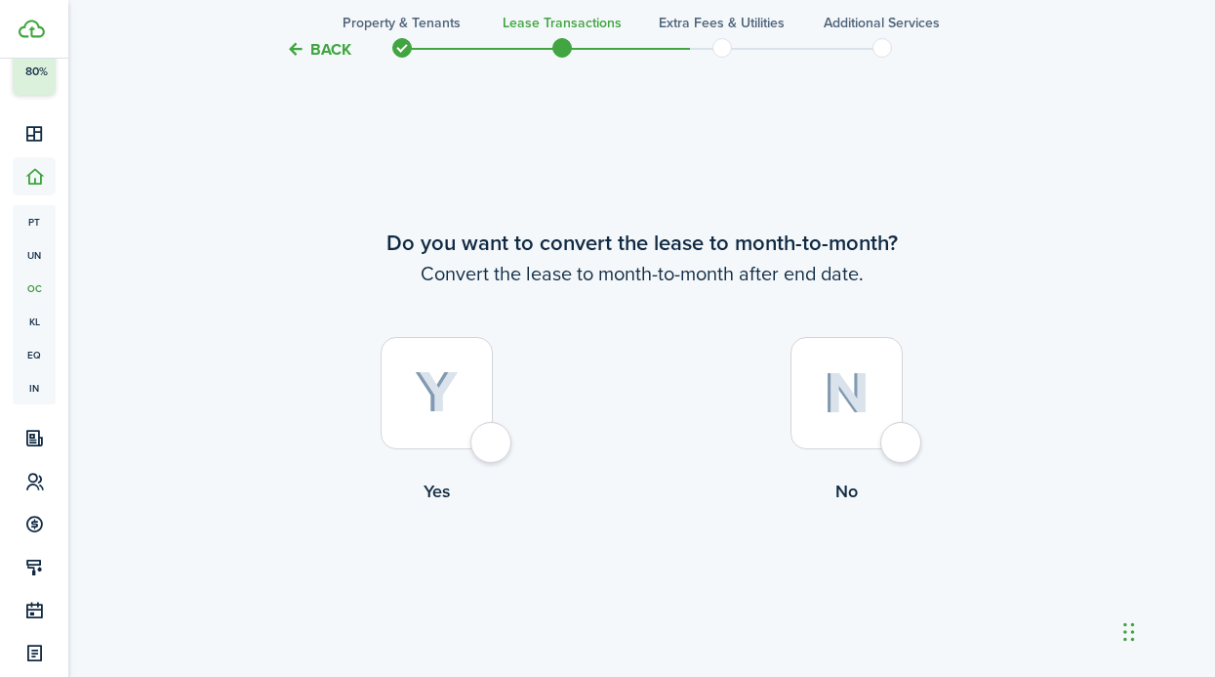
scroll to position [2575, 0]
click at [841, 415] on div at bounding box center [847, 392] width 112 height 112
radio input "true"
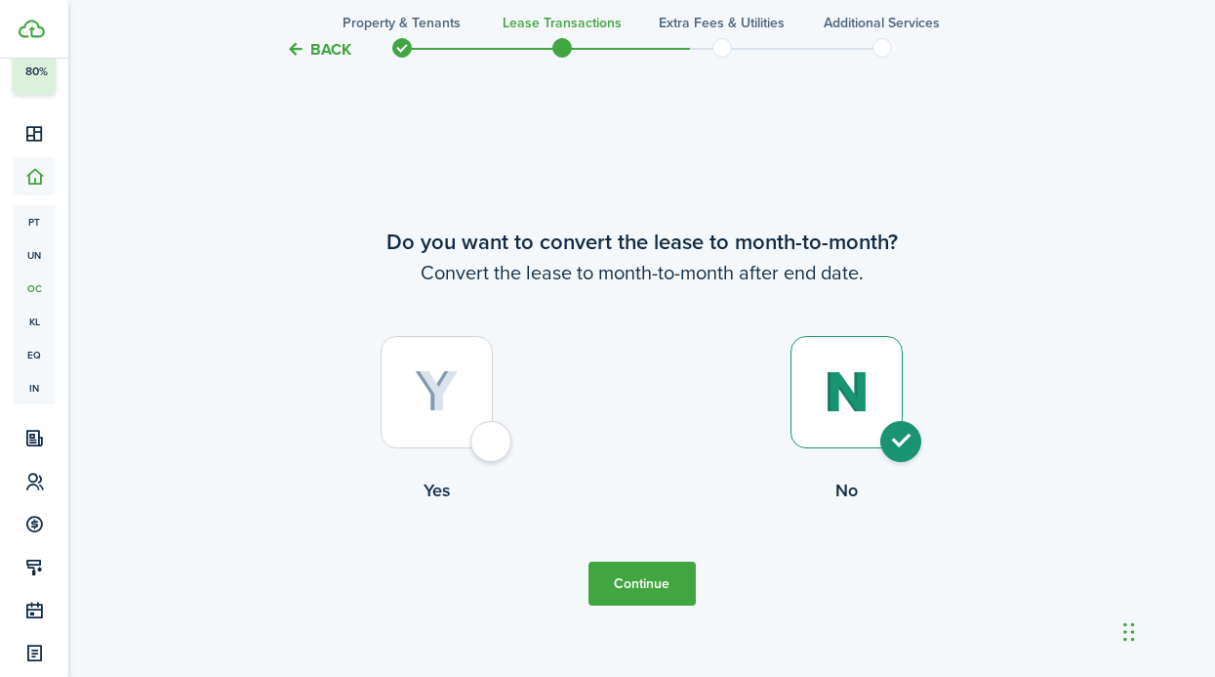
click at [645, 583] on button "Continue" at bounding box center [642, 583] width 107 height 44
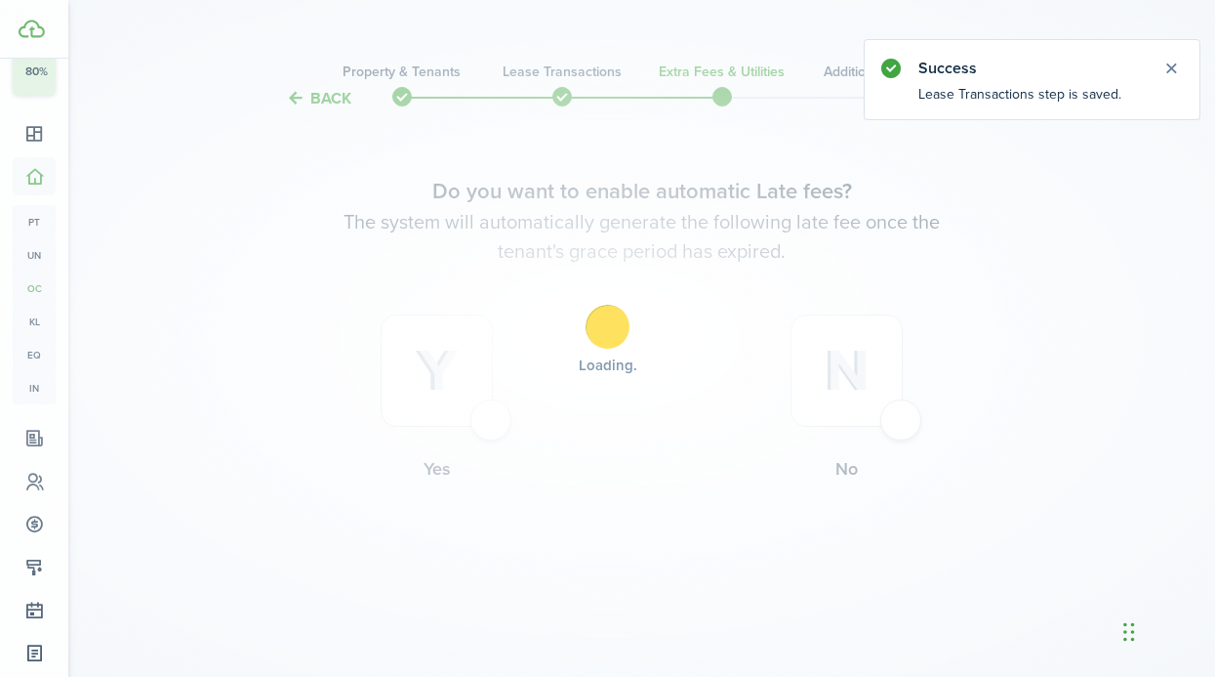
scroll to position [0, 0]
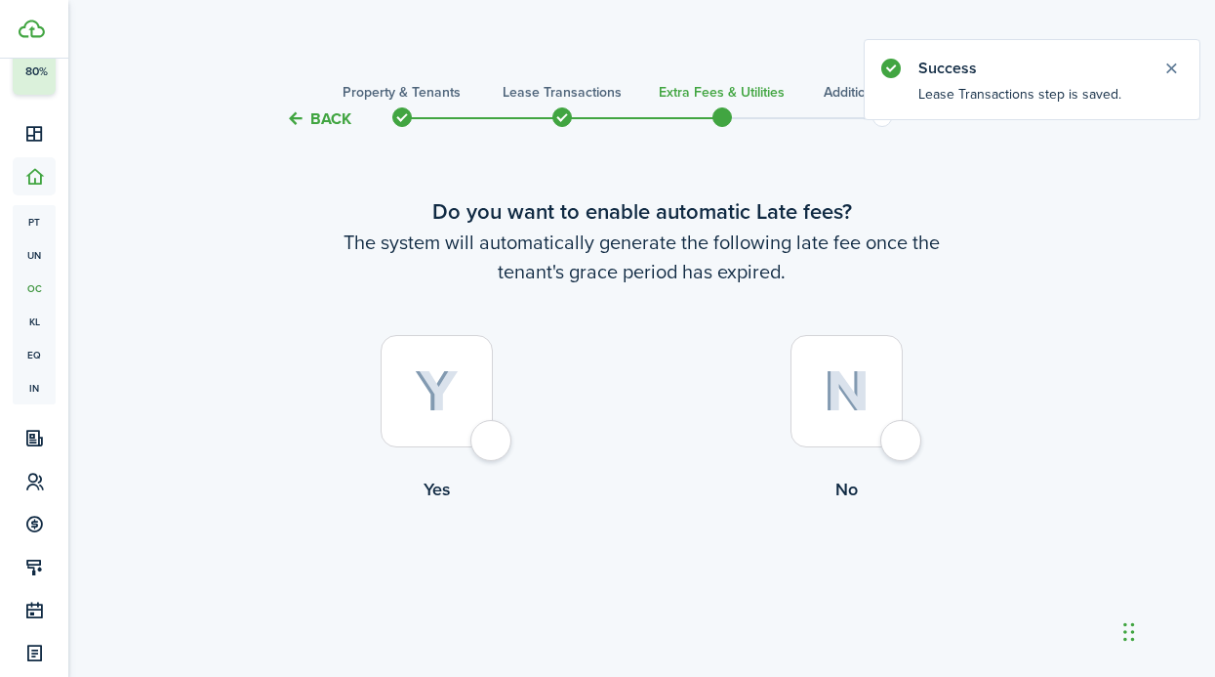
click at [833, 420] on div at bounding box center [847, 391] width 112 height 112
radio input "true"
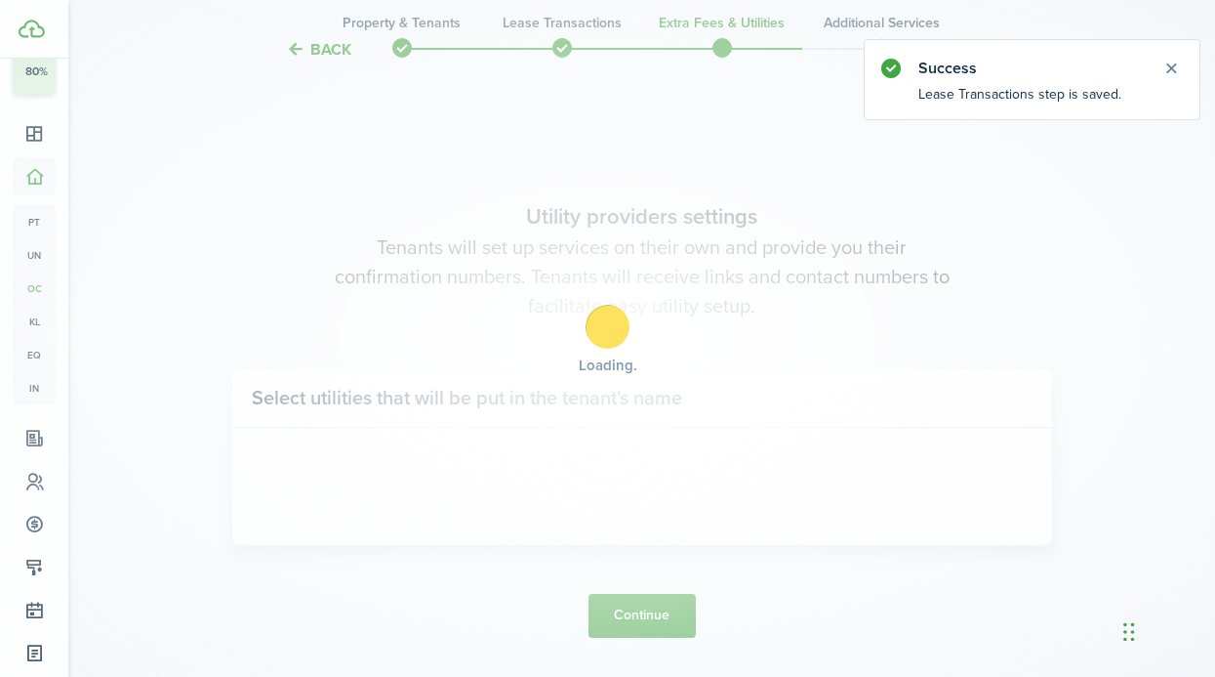
scroll to position [566, 0]
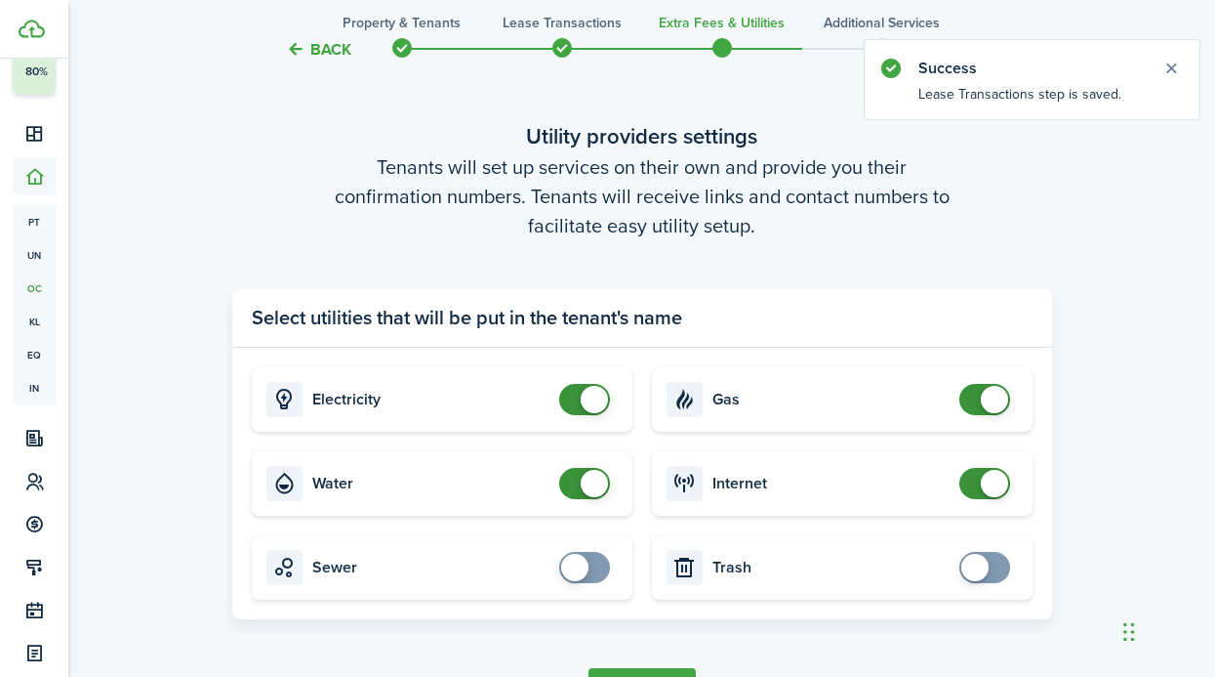
checkbox input "false"
click at [584, 407] on span at bounding box center [594, 399] width 27 height 27
checkbox input "false"
click at [595, 485] on span at bounding box center [585, 483] width 20 height 31
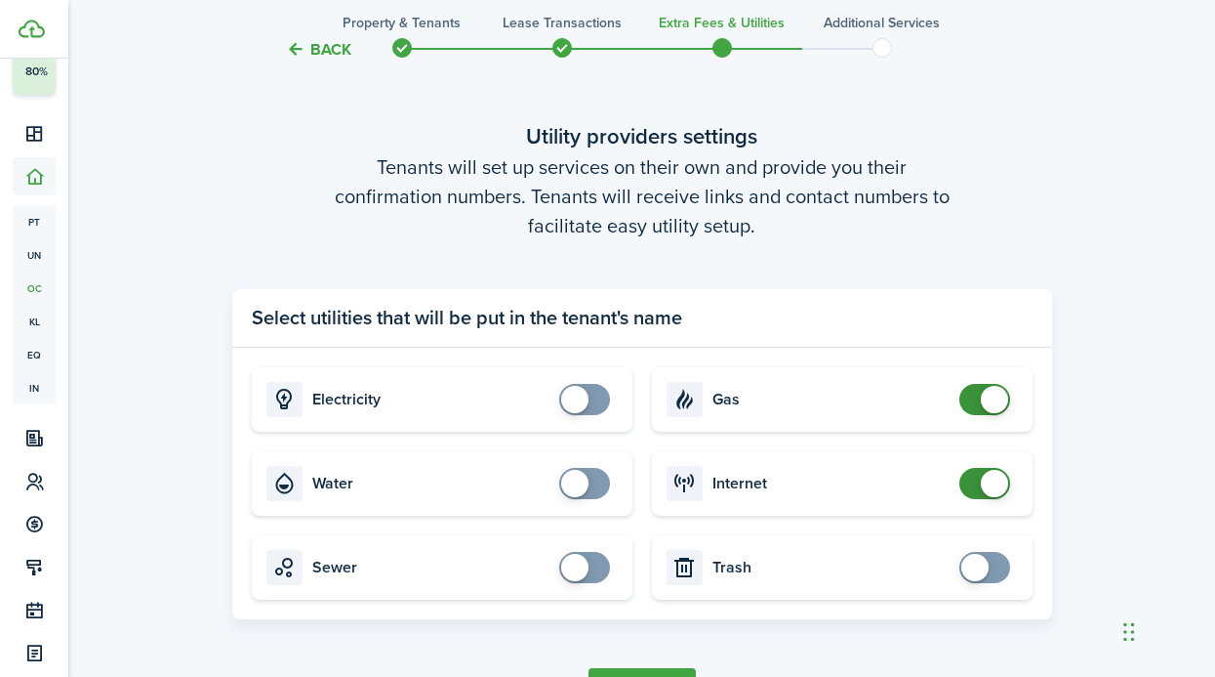
checkbox input "false"
click at [992, 404] on span at bounding box center [994, 399] width 27 height 27
checkbox input "false"
click at [989, 486] on span at bounding box center [994, 483] width 27 height 27
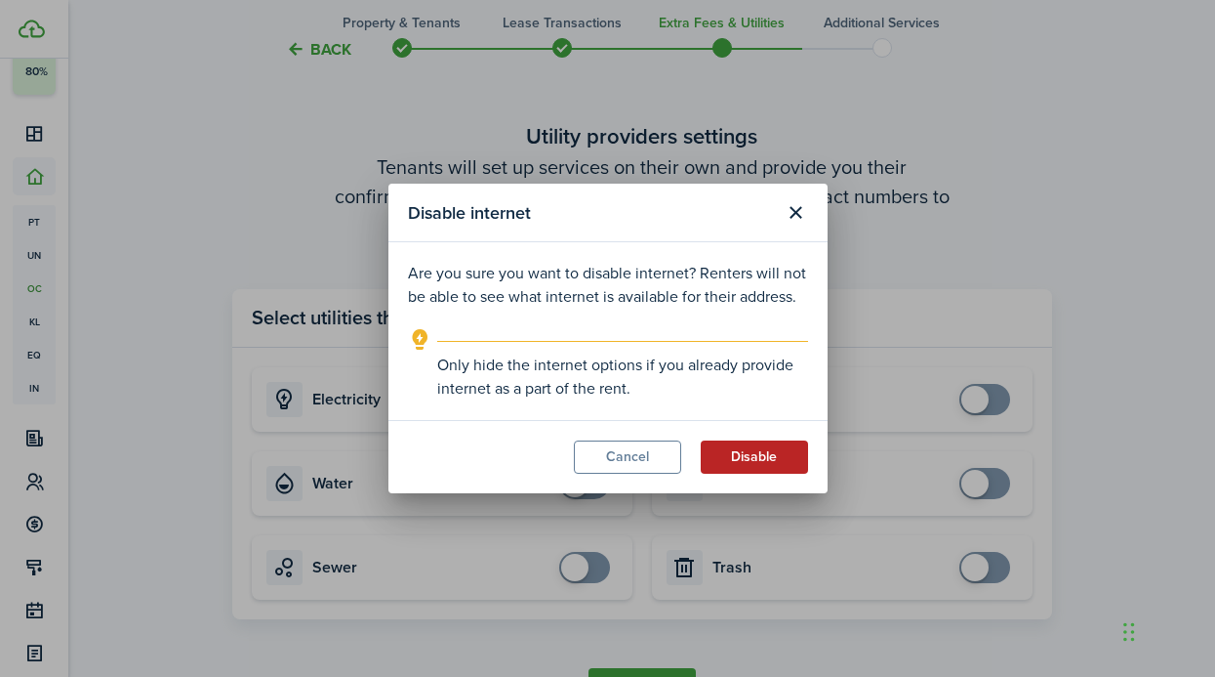
click at [756, 461] on button "Disable" at bounding box center [754, 456] width 107 height 33
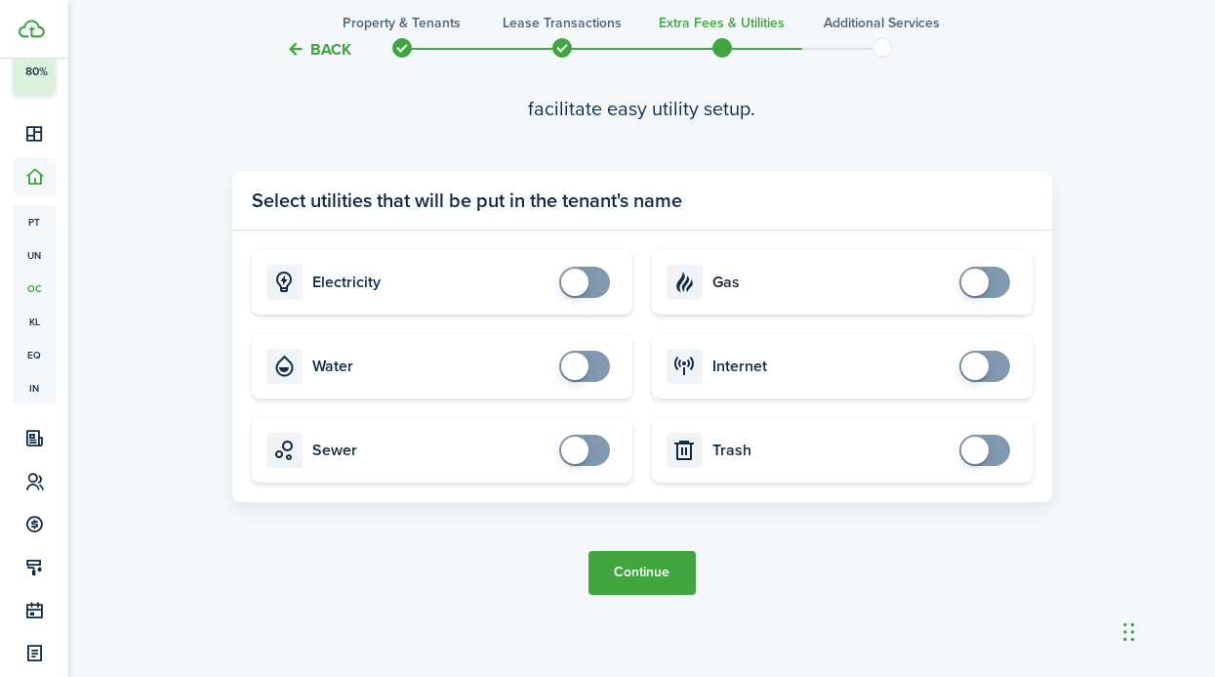
scroll to position [685, 0]
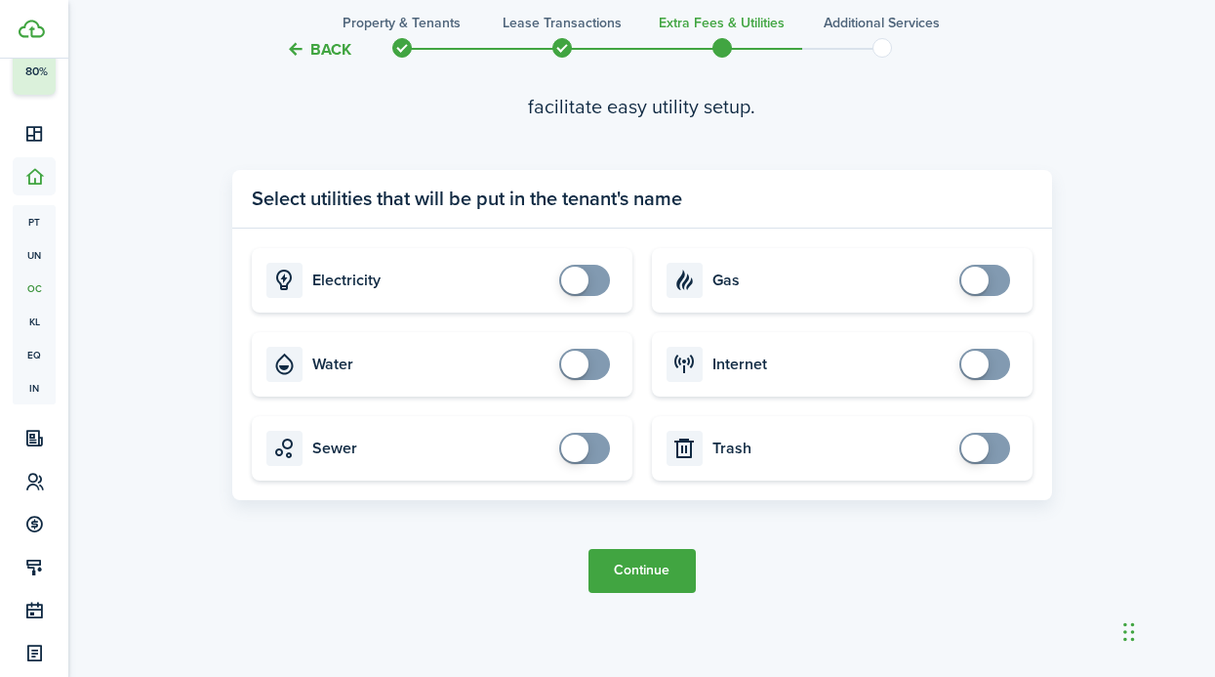
click at [654, 578] on button "Continue" at bounding box center [642, 571] width 107 height 44
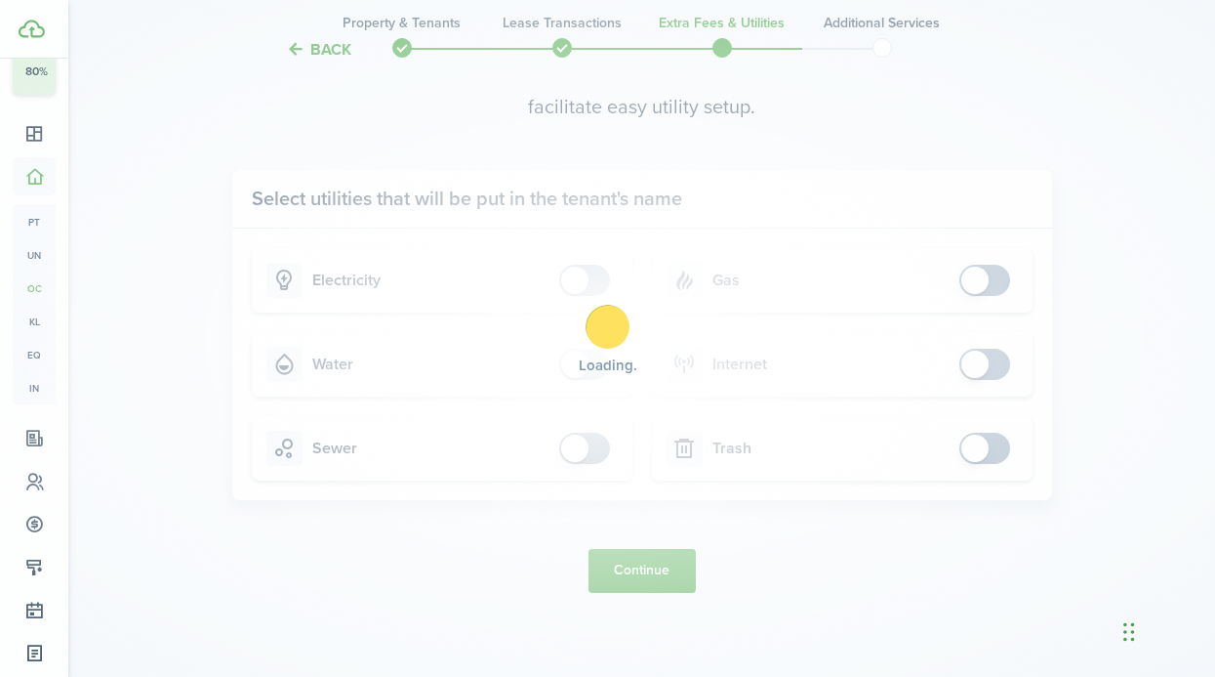
scroll to position [0, 0]
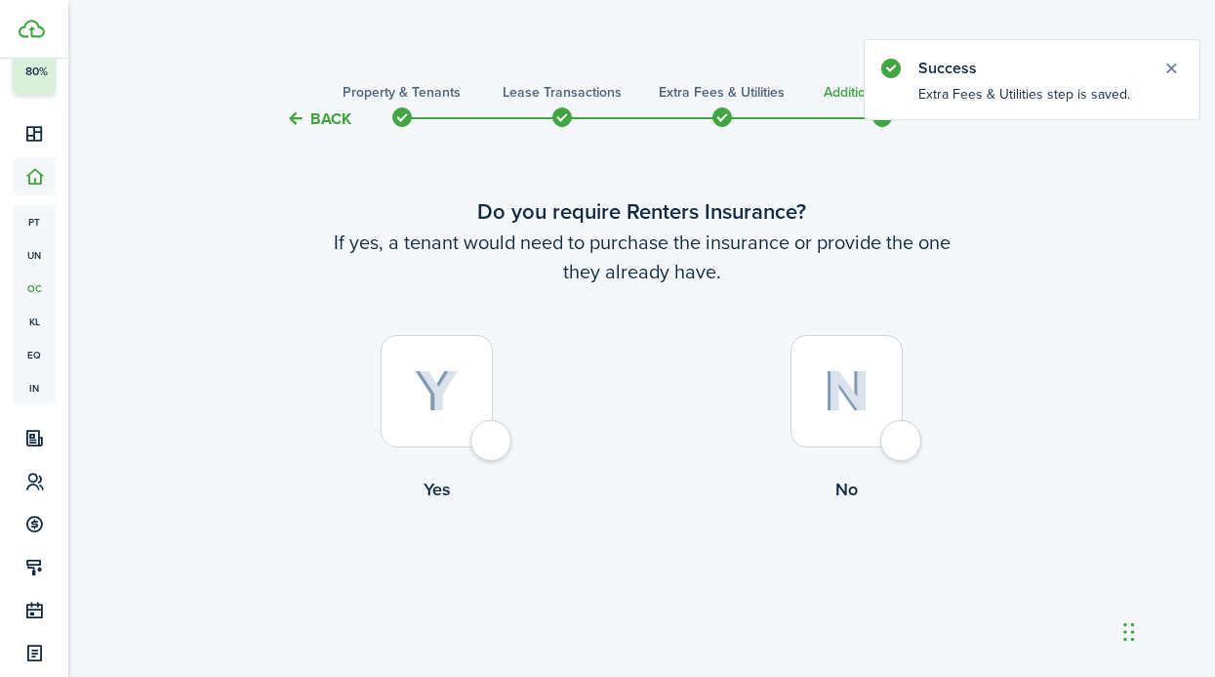
click at [884, 431] on div at bounding box center [847, 391] width 112 height 112
radio input "true"
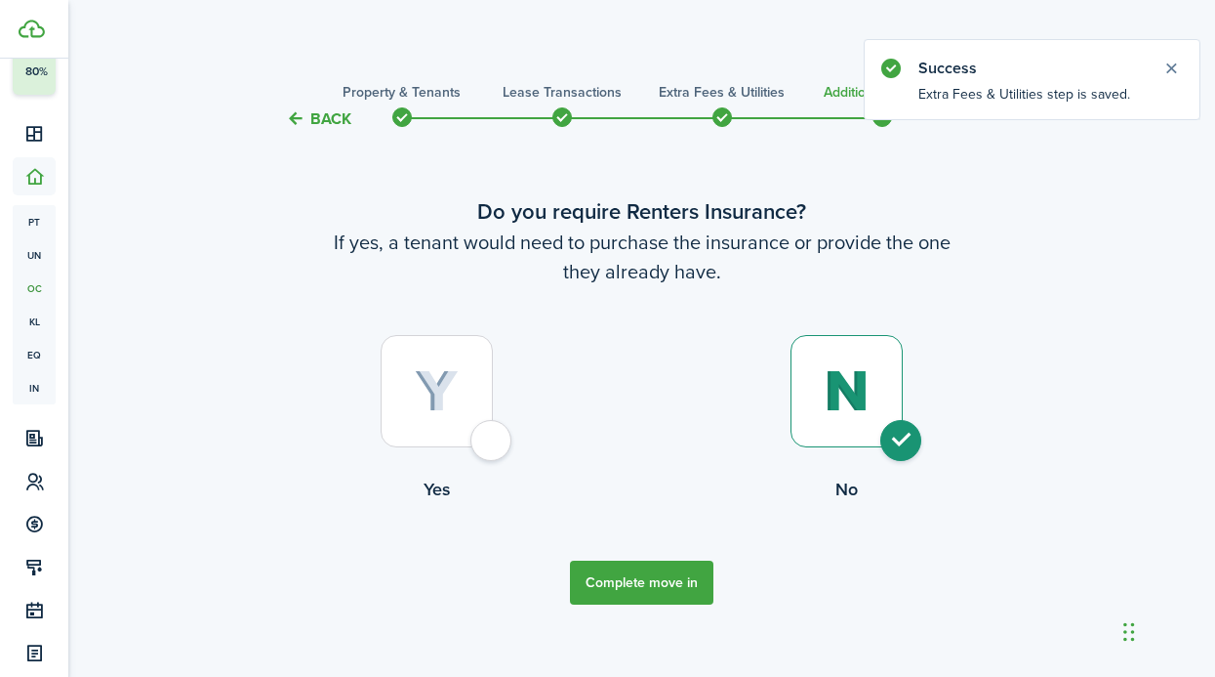
click at [658, 563] on button "Complete move in" at bounding box center [642, 582] width 144 height 44
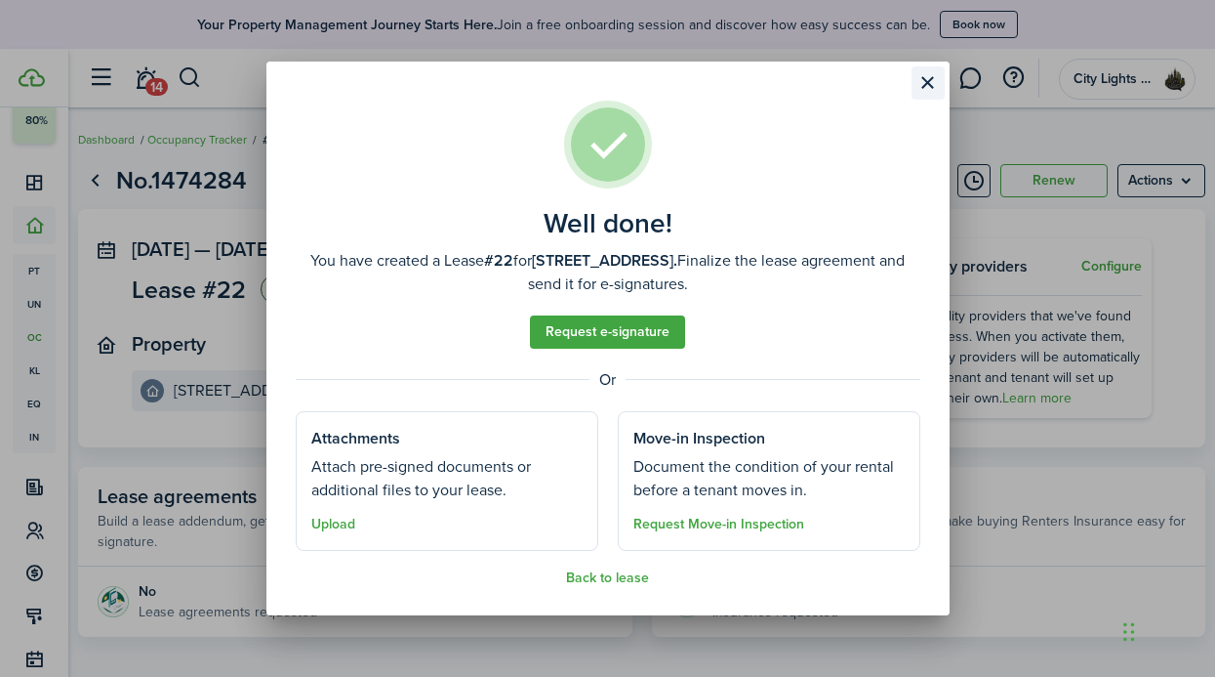
click at [934, 88] on button "Close modal" at bounding box center [928, 82] width 33 height 33
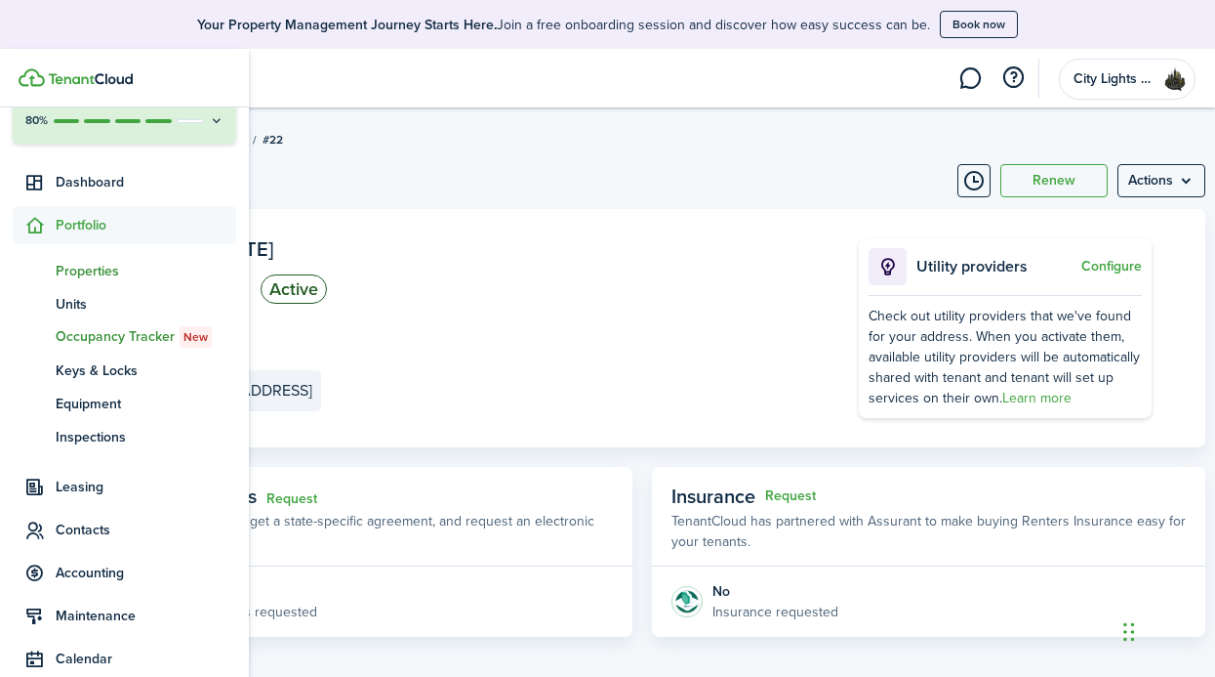
click at [105, 286] on link "pt Properties" at bounding box center [125, 270] width 224 height 33
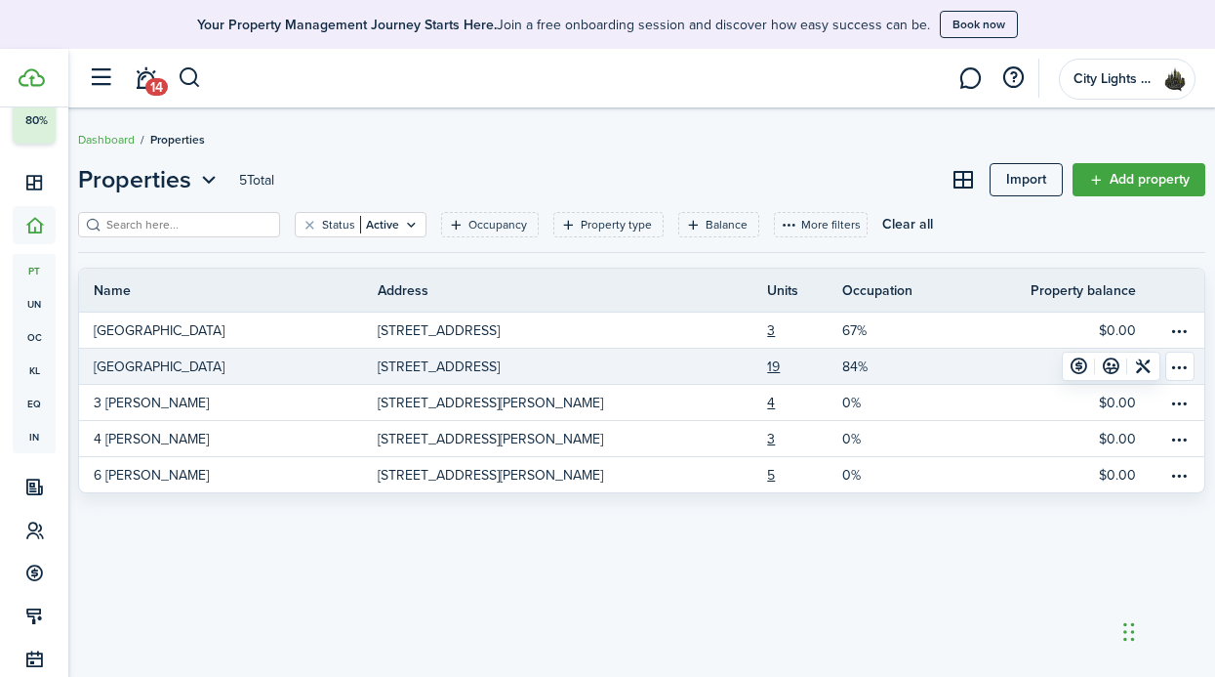
click at [454, 374] on p "[STREET_ADDRESS]" at bounding box center [439, 366] width 122 height 21
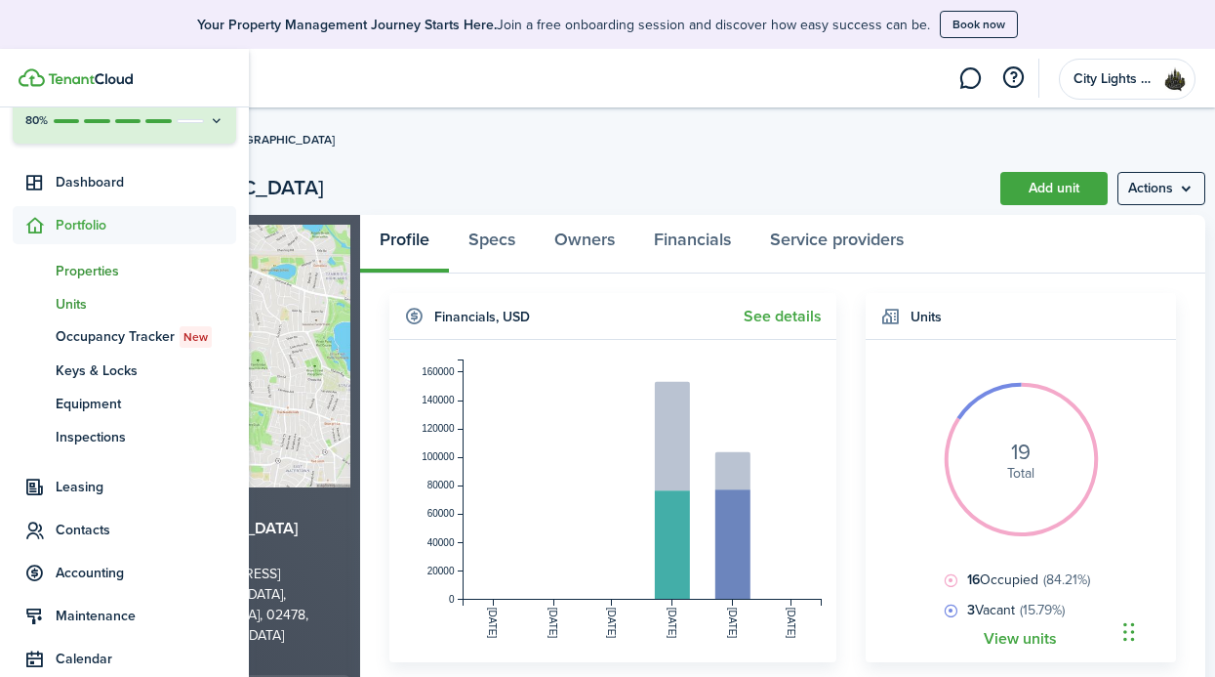
click at [52, 300] on span "un" at bounding box center [34, 303] width 43 height 33
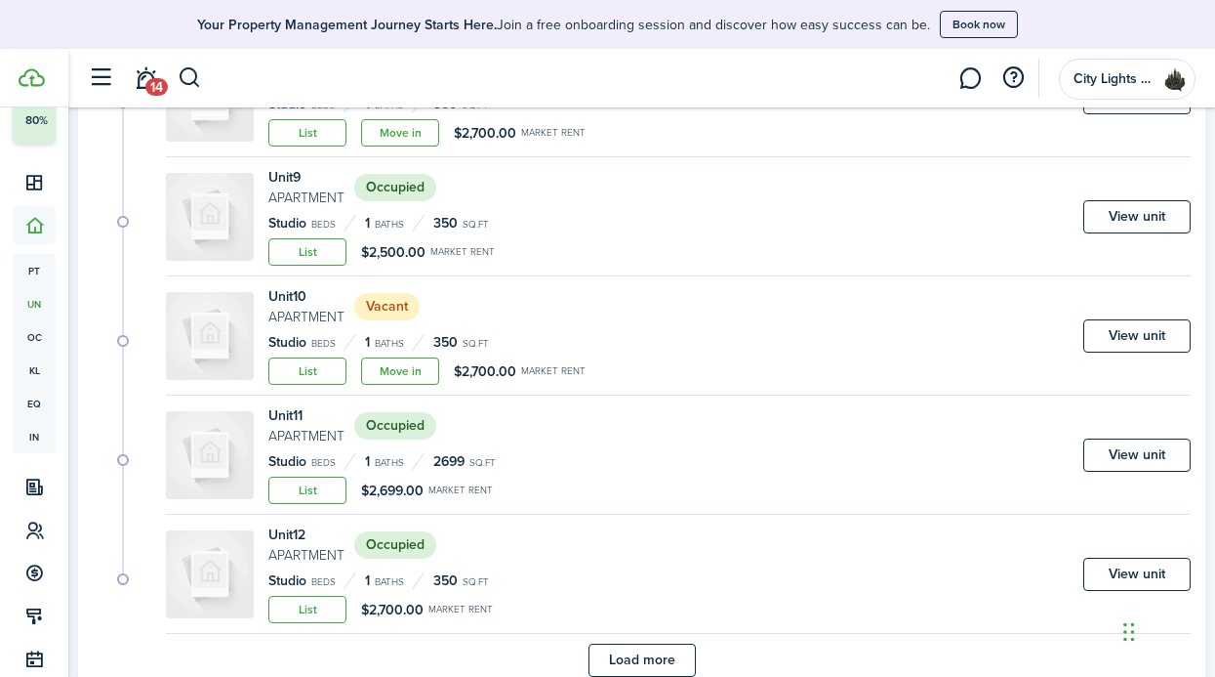
scroll to position [1787, 0]
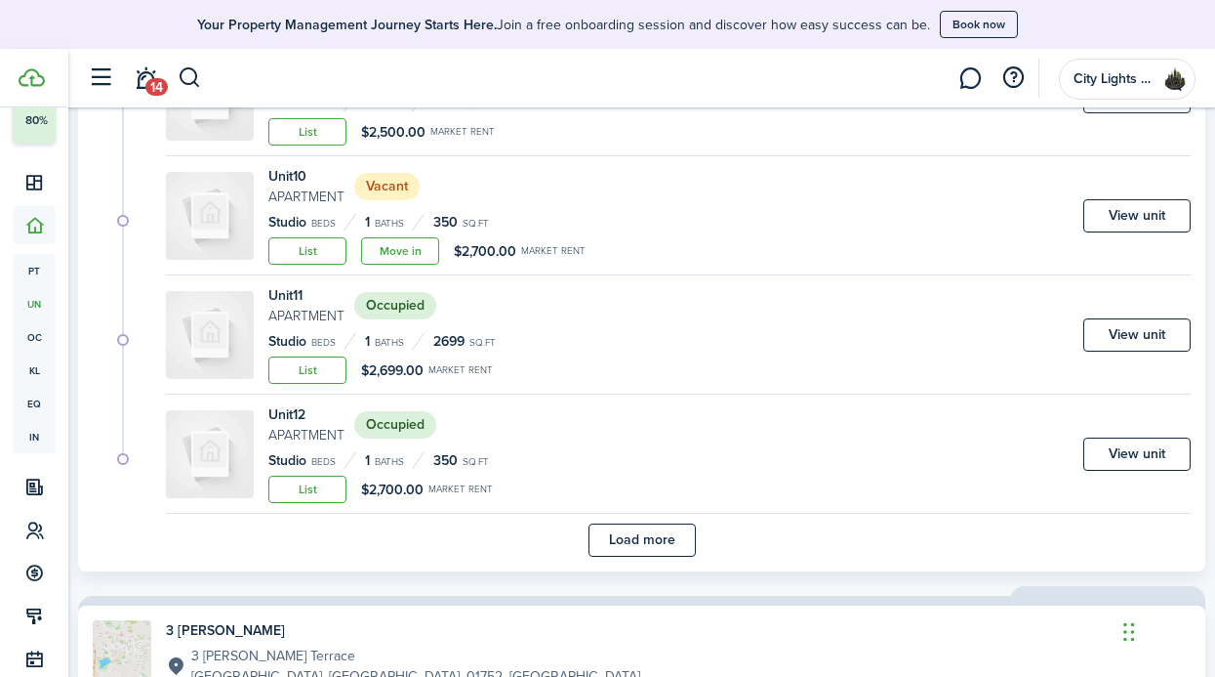
click at [699, 552] on div "Load more" at bounding box center [642, 539] width 1098 height 33
click at [687, 550] on button "Load more" at bounding box center [642, 539] width 107 height 33
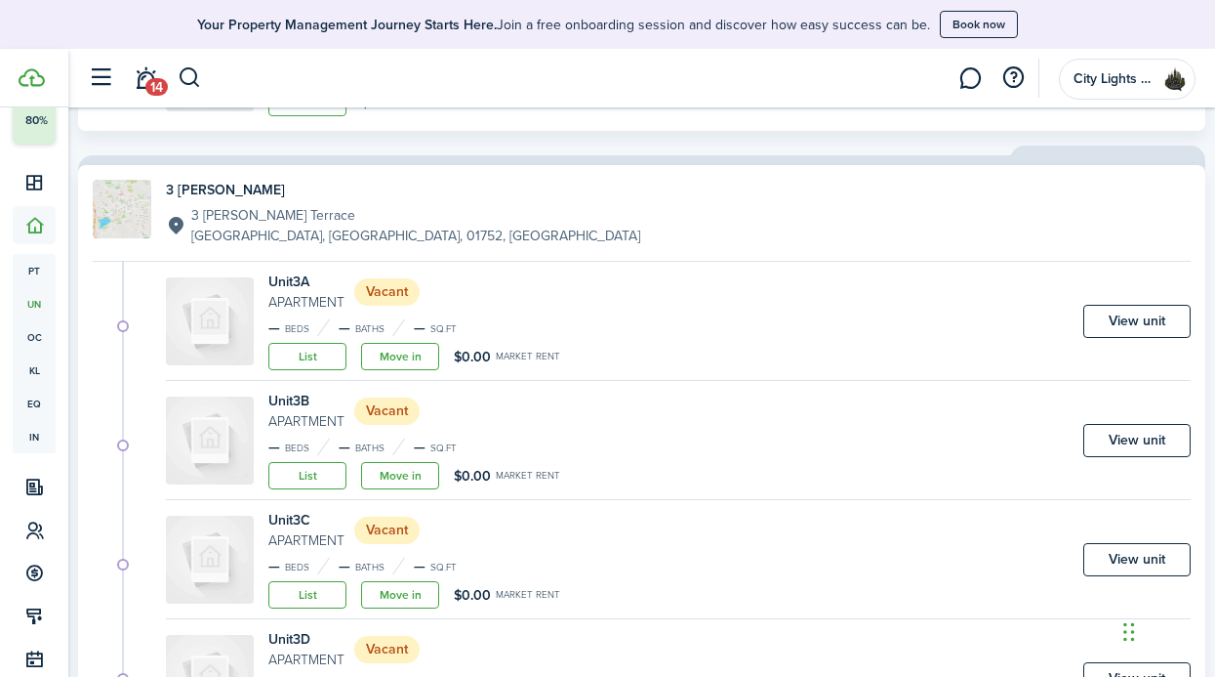
scroll to position [3020, 0]
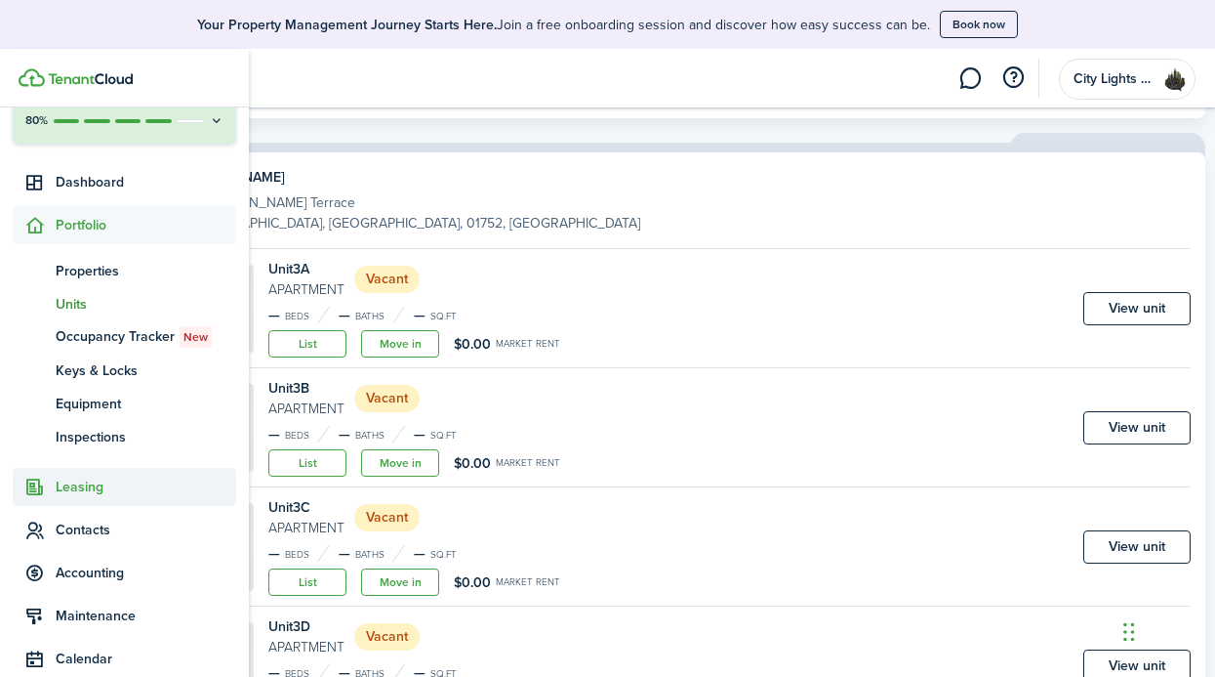
click at [130, 504] on span "Leasing" at bounding box center [125, 487] width 224 height 38
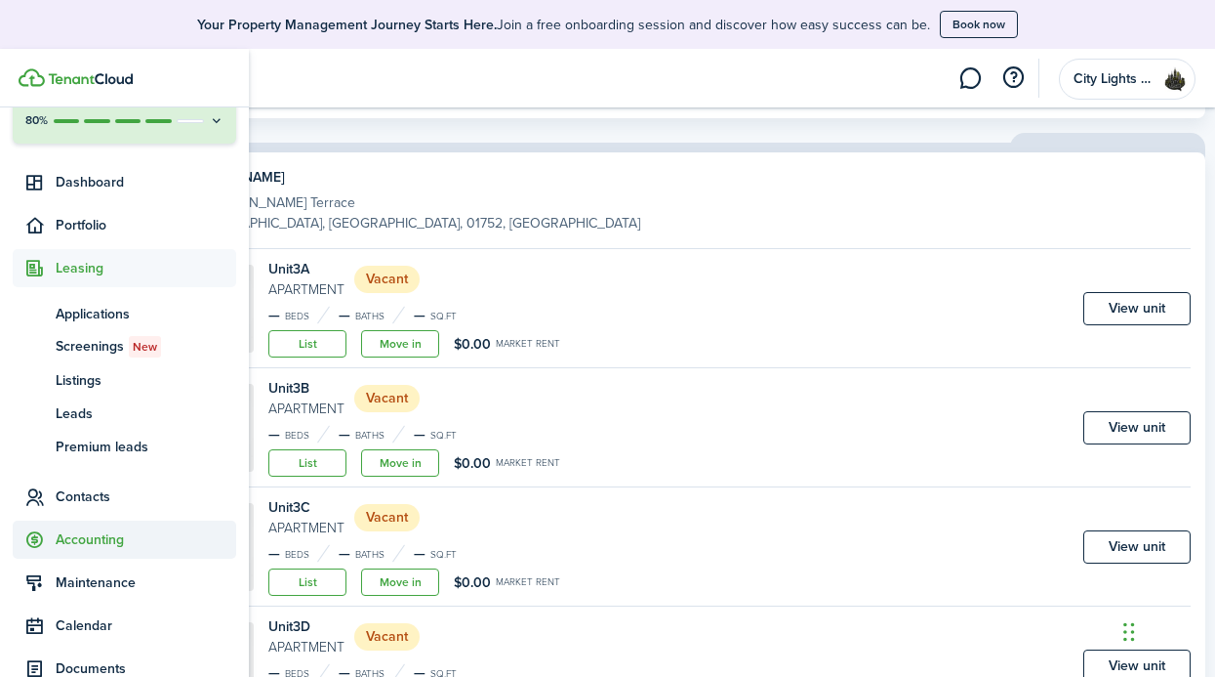
click at [105, 526] on span "Accounting" at bounding box center [125, 539] width 224 height 38
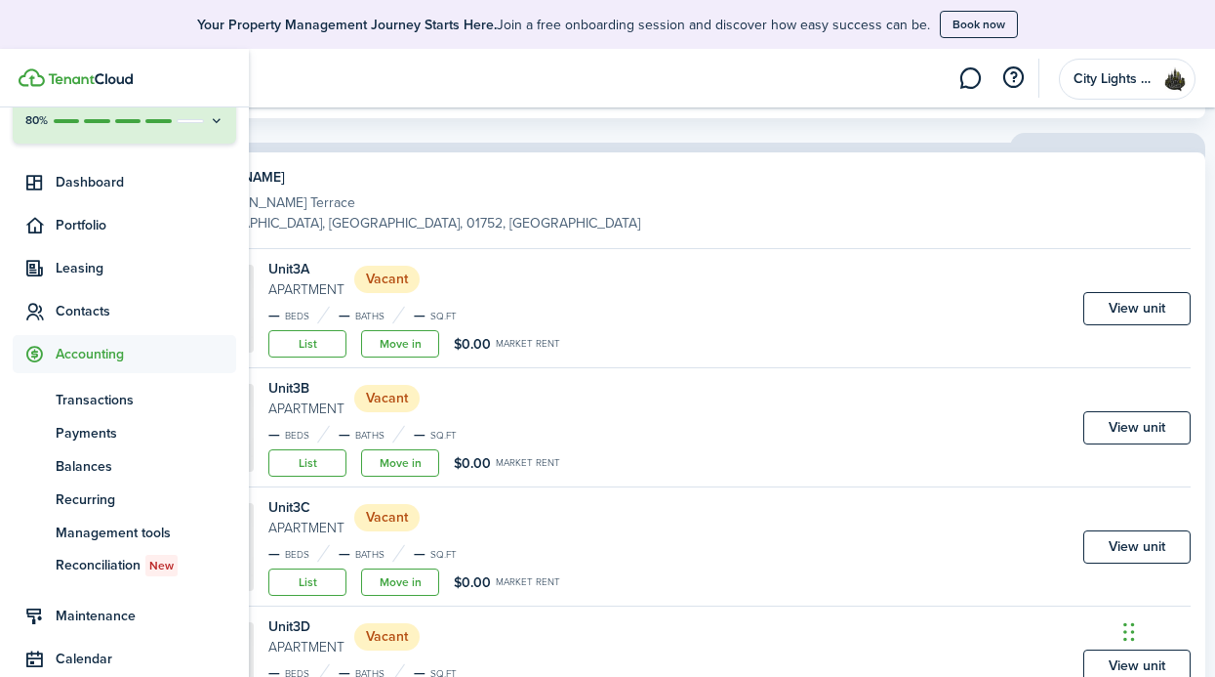
click at [135, 338] on span "Accounting" at bounding box center [125, 354] width 224 height 38
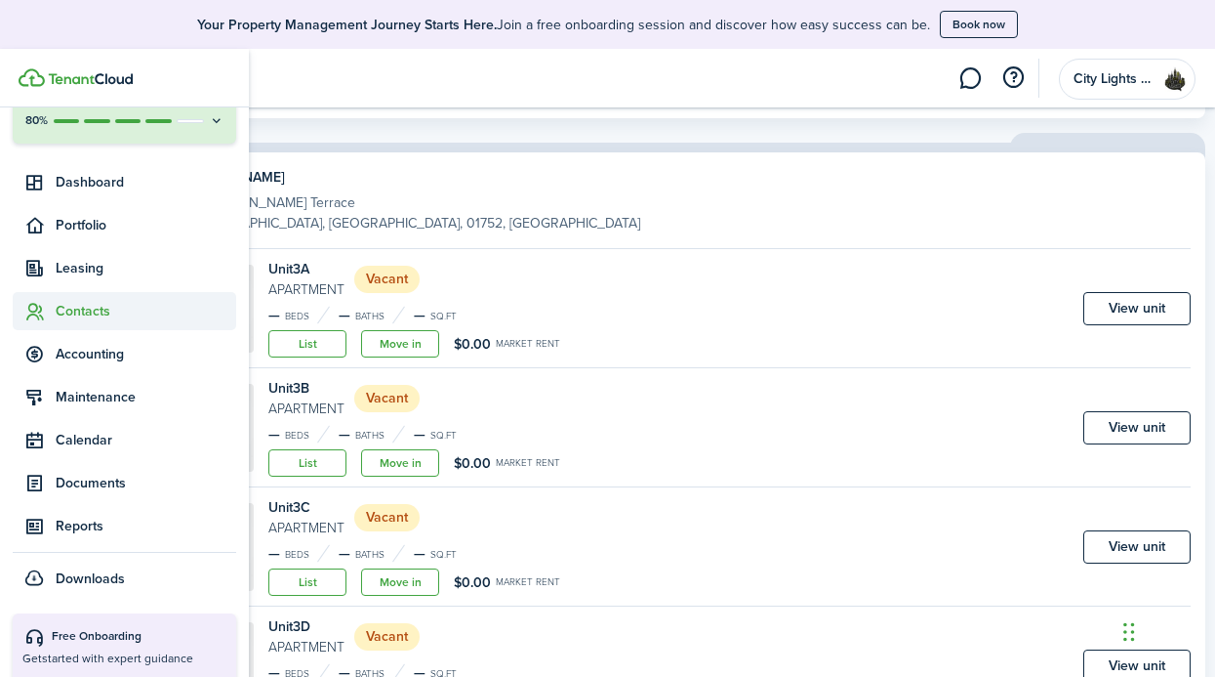
click at [123, 304] on span "Contacts" at bounding box center [146, 311] width 181 height 21
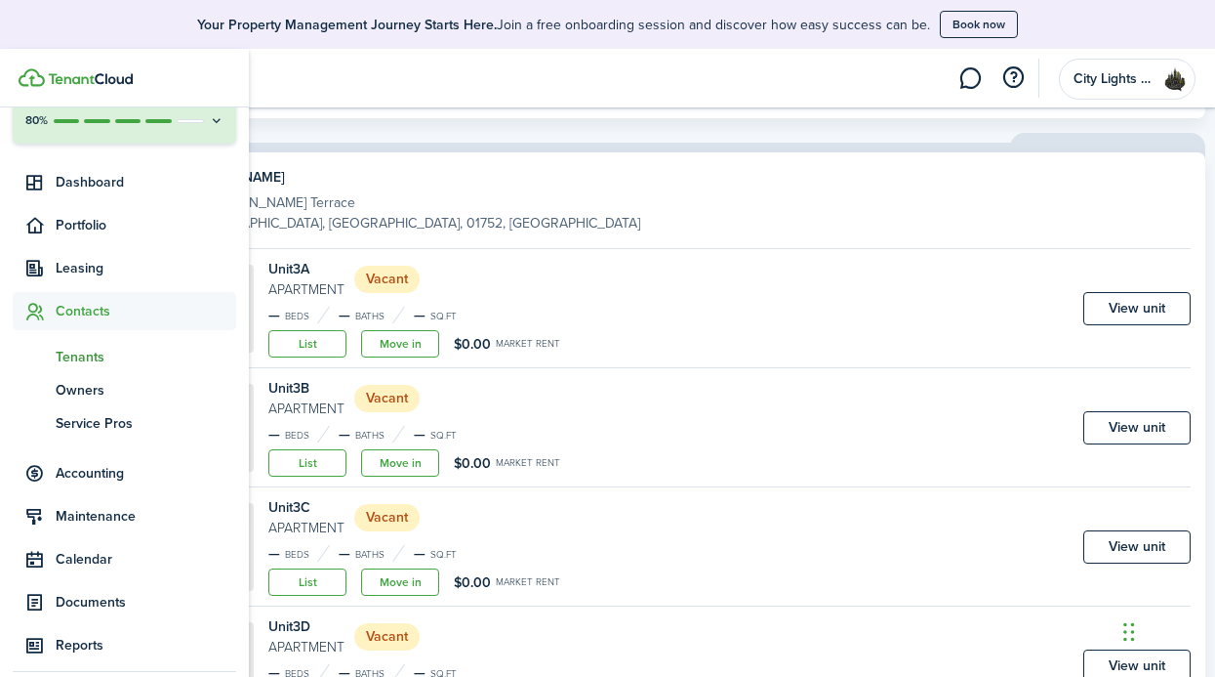
click at [111, 350] on span "Tenants" at bounding box center [146, 357] width 181 height 21
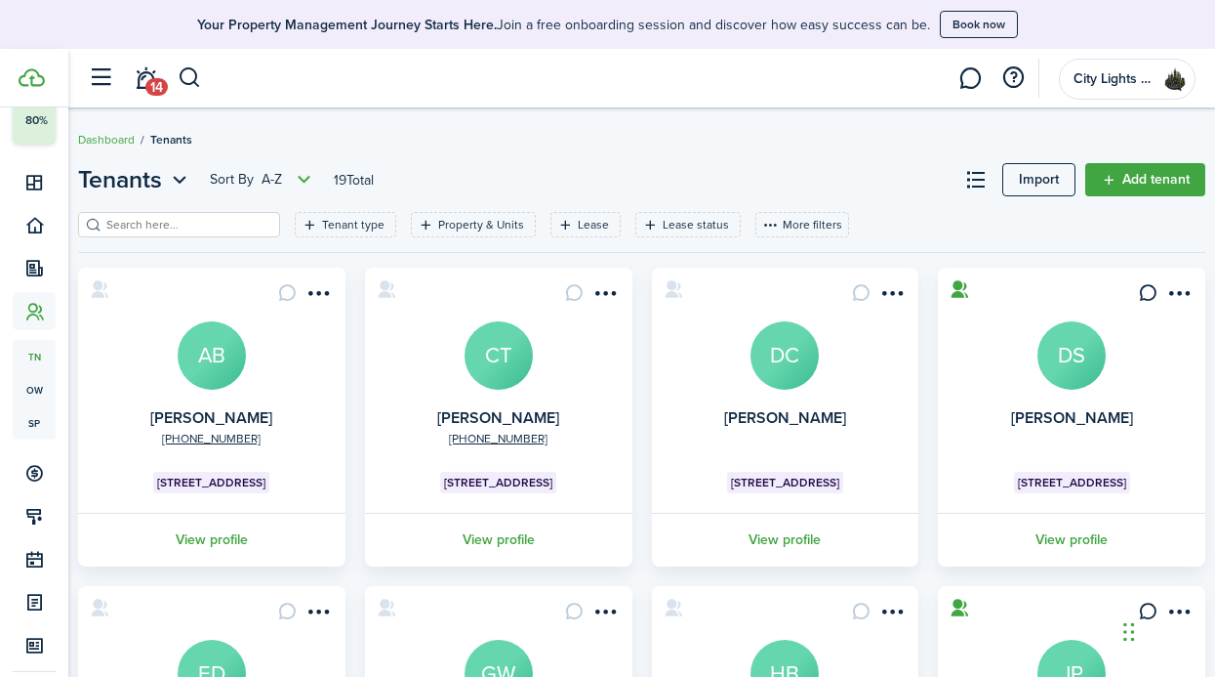
click at [617, 184] on header-page "Tenants Sort by A-Z 19 Total Import Add tenant" at bounding box center [642, 187] width 1128 height 50
click at [331, 297] on menu-btn-icon "Open menu" at bounding box center [319, 292] width 33 height 33
click at [267, 290] on card "+1 857-248-[GEOGRAPHIC_DATA][PERSON_NAME][STREET_ADDRESS] View profile" at bounding box center [211, 416] width 267 height 299
click at [191, 559] on link "View profile" at bounding box center [211, 540] width 273 height 54
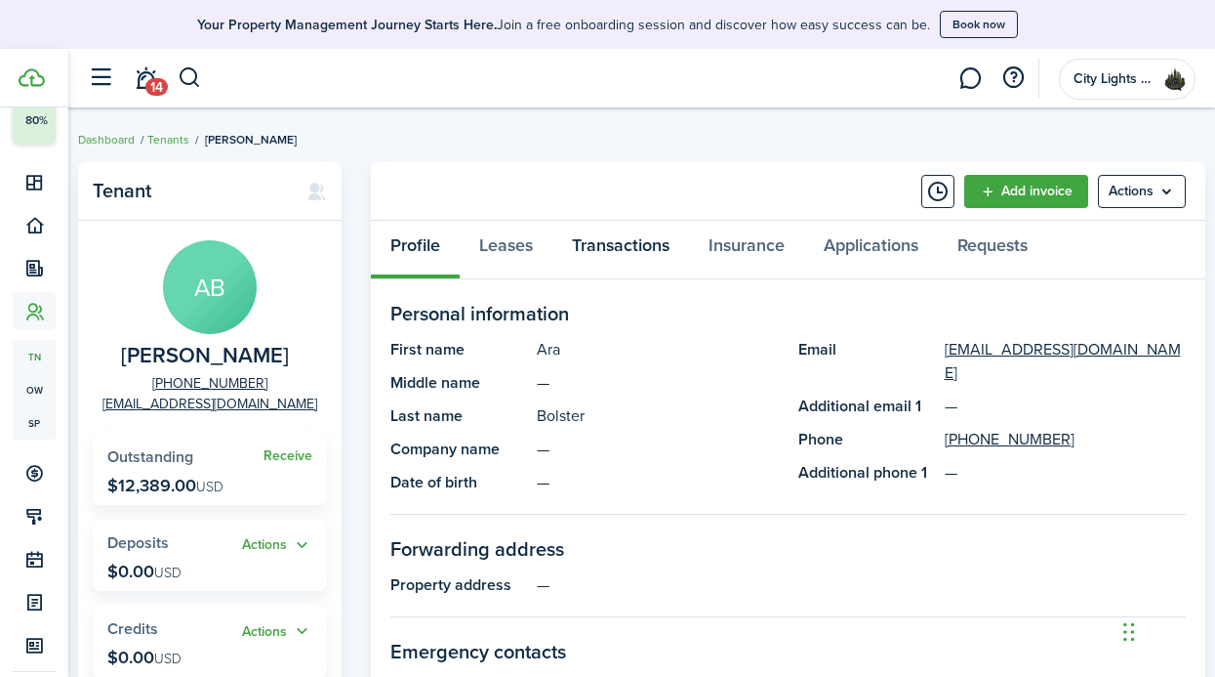
click at [611, 256] on link "Transactions" at bounding box center [621, 250] width 137 height 59
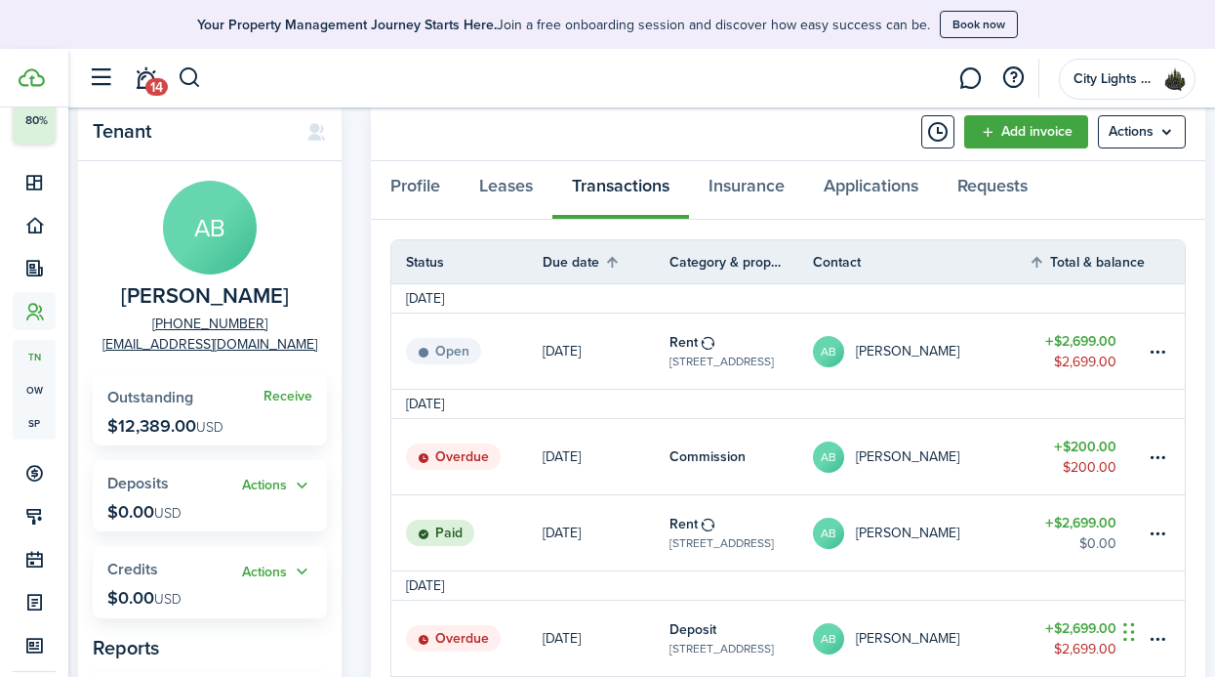
scroll to position [80, 0]
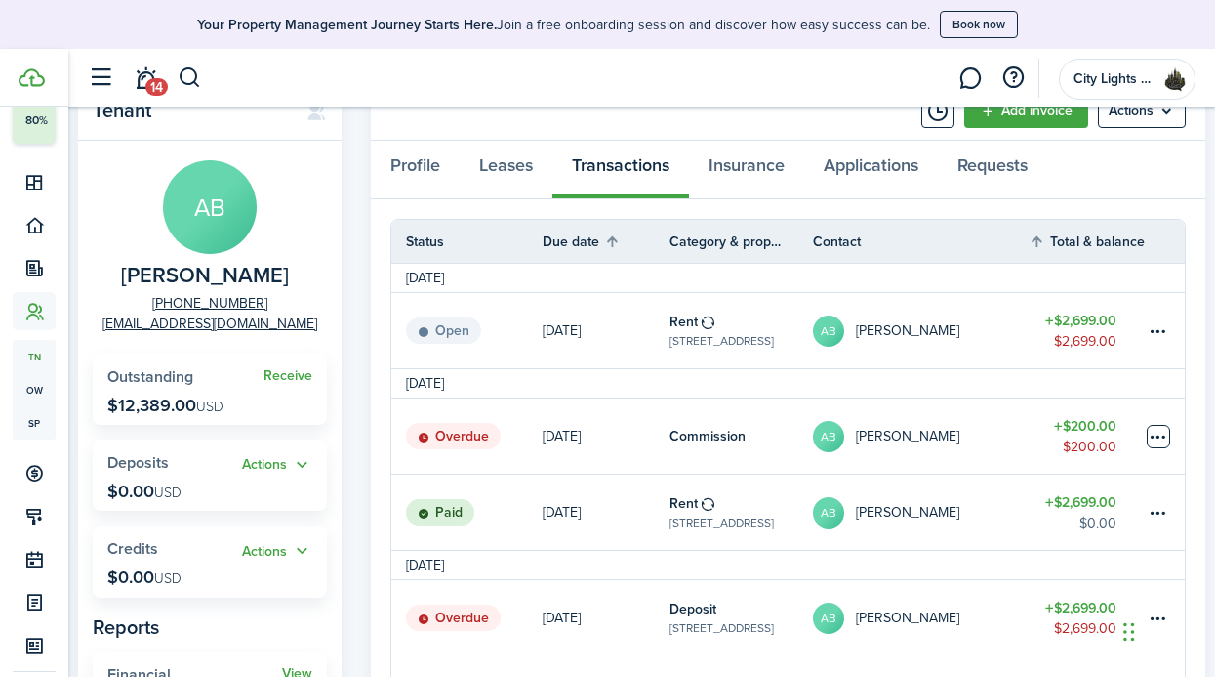
click at [1152, 448] on table-menu-btn-icon at bounding box center [1158, 436] width 23 height 23
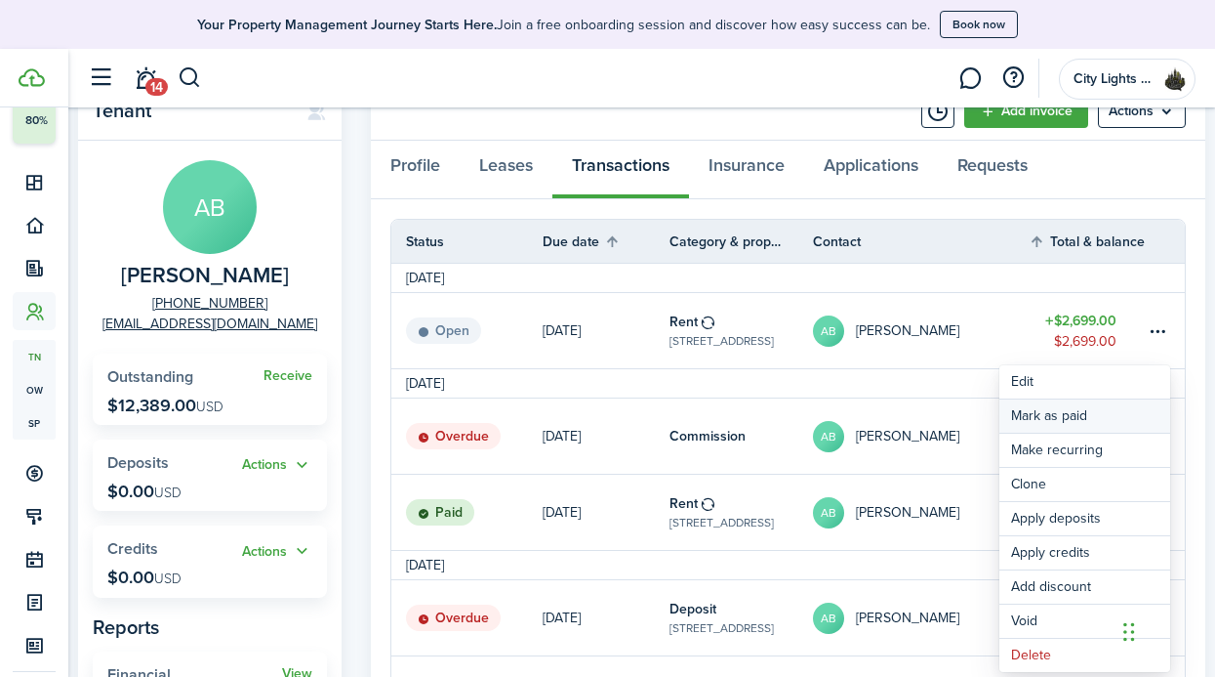
click at [1108, 427] on link "Mark as paid" at bounding box center [1085, 415] width 171 height 33
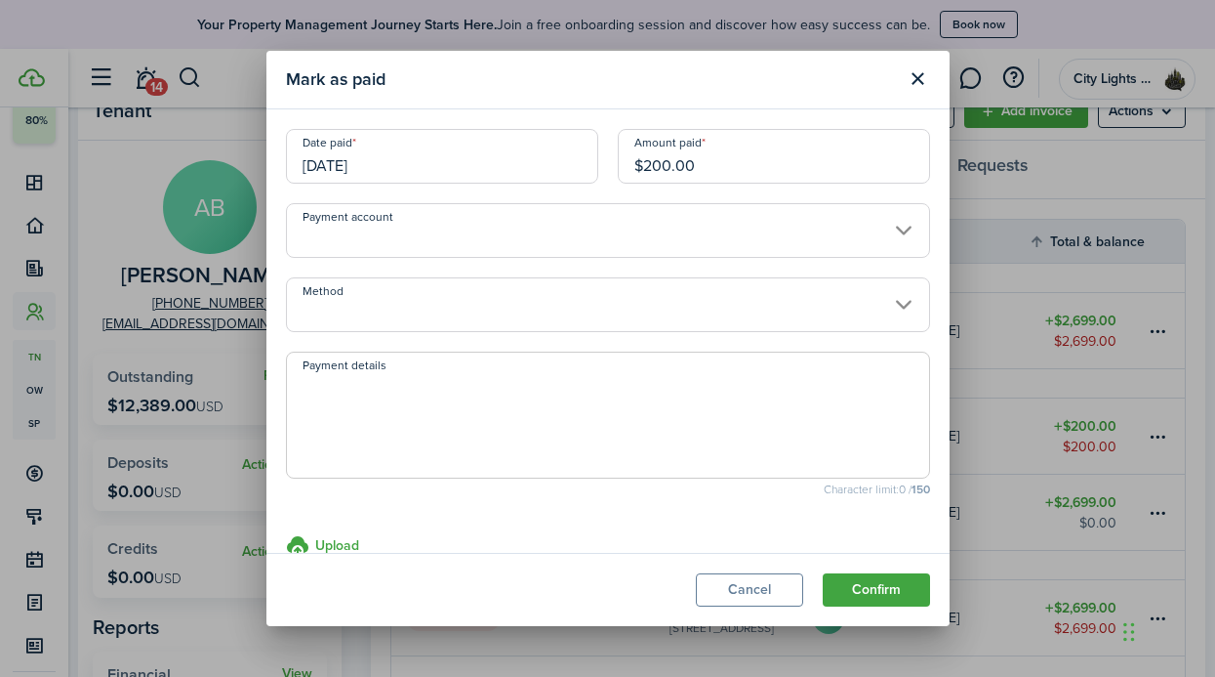
click at [823, 249] on input "Payment account" at bounding box center [608, 230] width 644 height 55
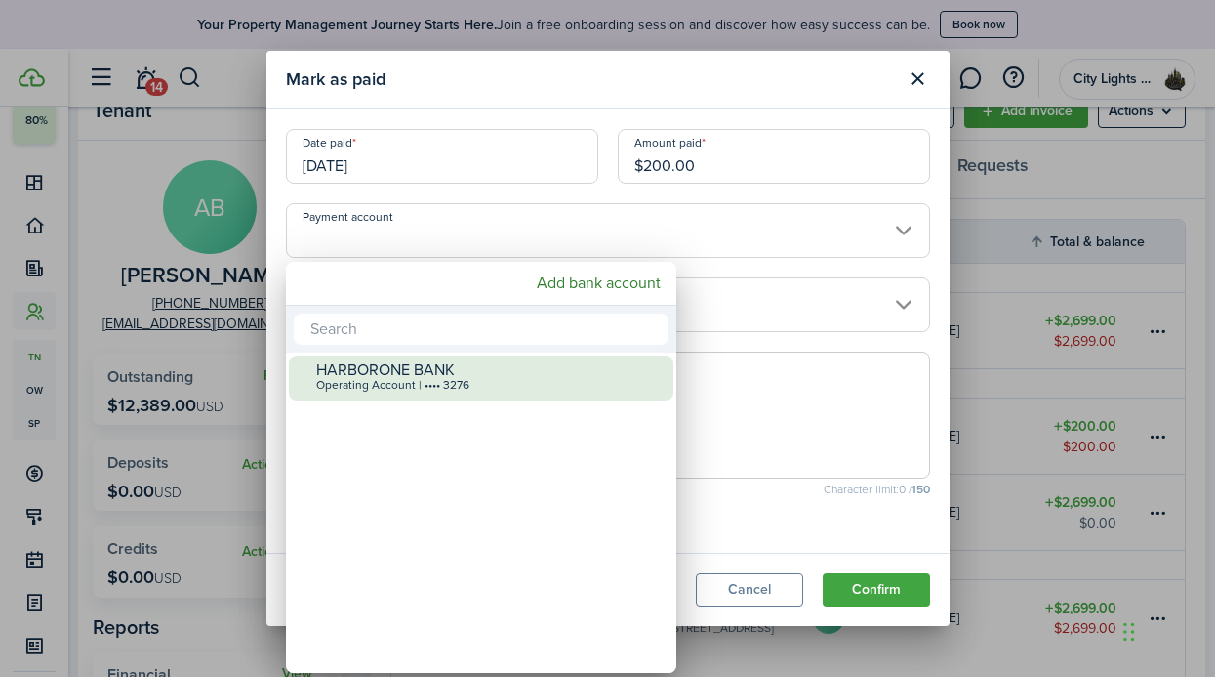
click at [539, 375] on div "HARBORONE BANK" at bounding box center [489, 370] width 346 height 18
type input "•••• •••• •••• 3276"
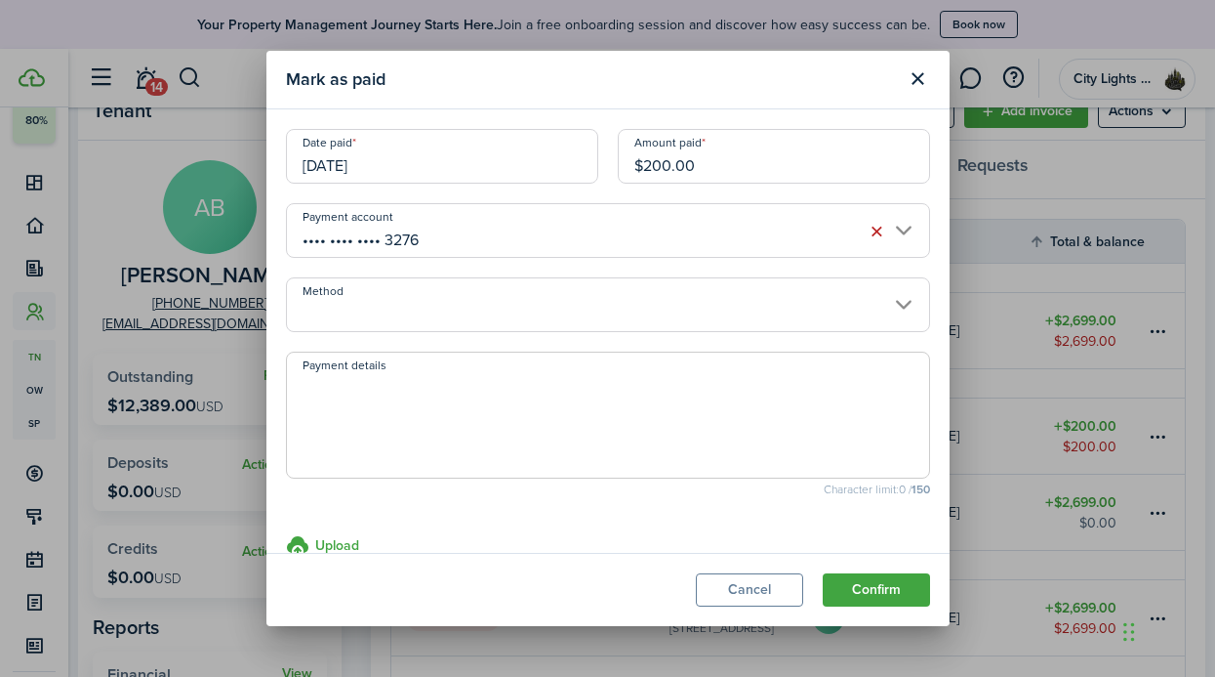
click at [569, 313] on input "Method" at bounding box center [608, 304] width 644 height 55
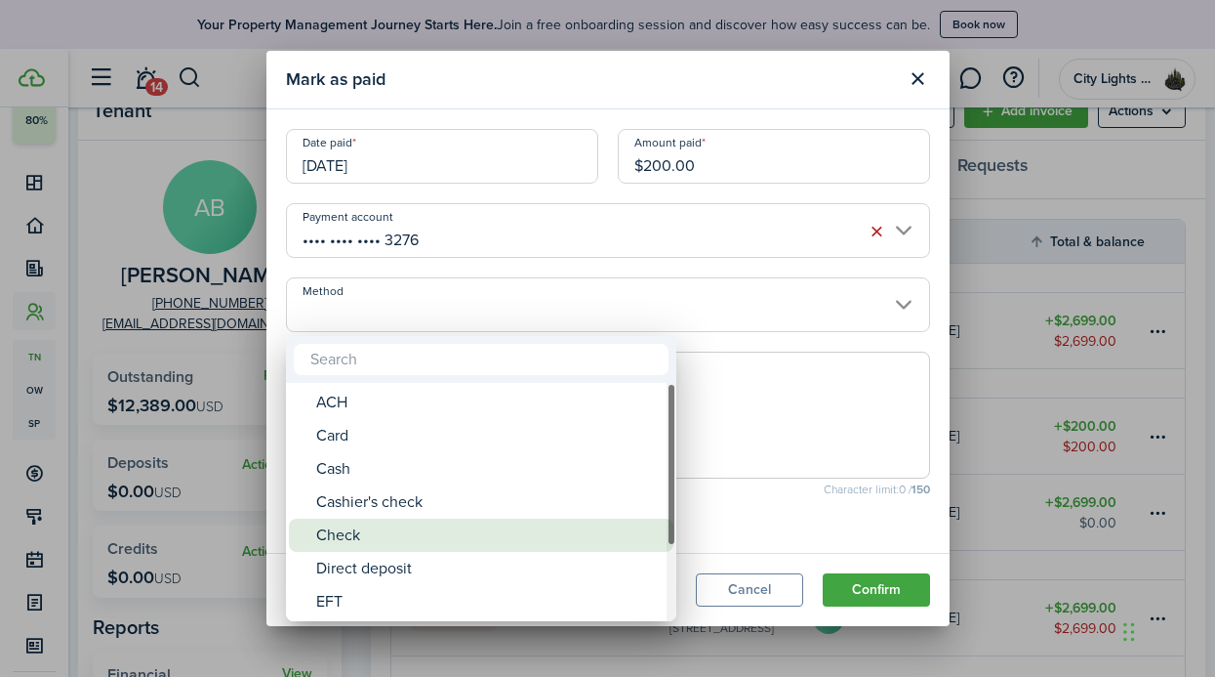
click at [391, 536] on div "Check" at bounding box center [489, 534] width 346 height 33
type input "Check"
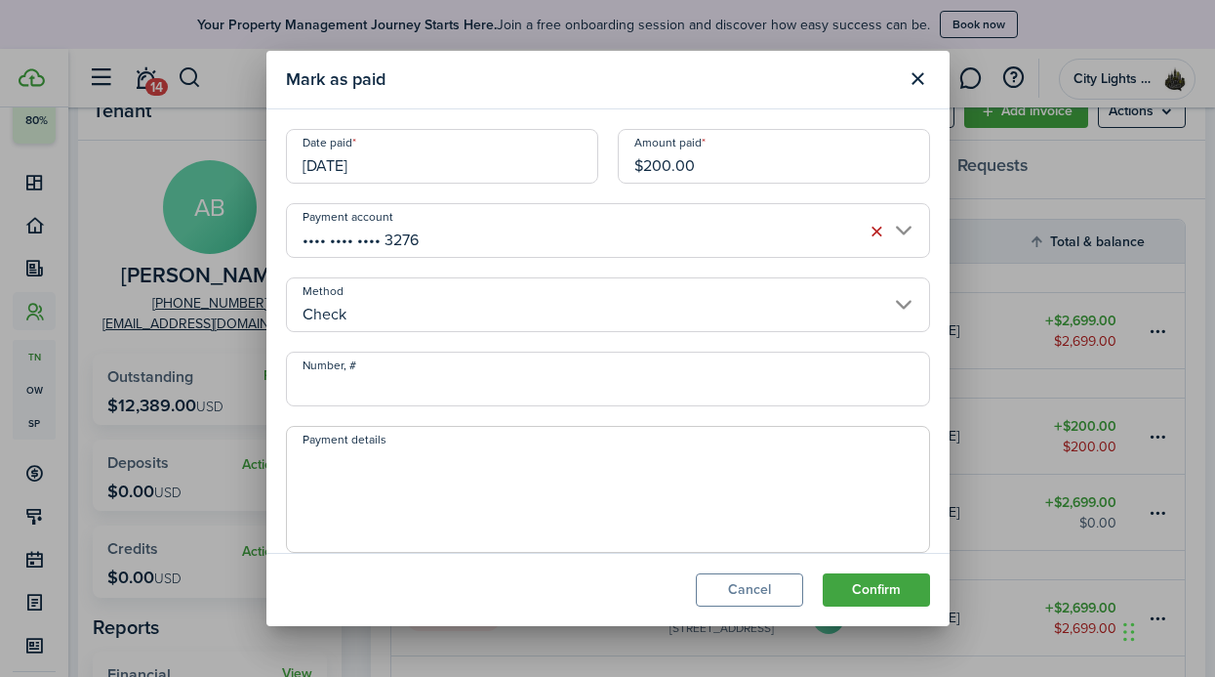
click at [431, 430] on span at bounding box center [608, 489] width 644 height 127
click at [426, 390] on input "Number, #" at bounding box center [608, 378] width 644 height 55
click at [407, 473] on textarea "Payment details" at bounding box center [608, 495] width 642 height 94
click at [432, 480] on textarea "To" at bounding box center [608, 495] width 642 height 94
type textarea "To business checking account"
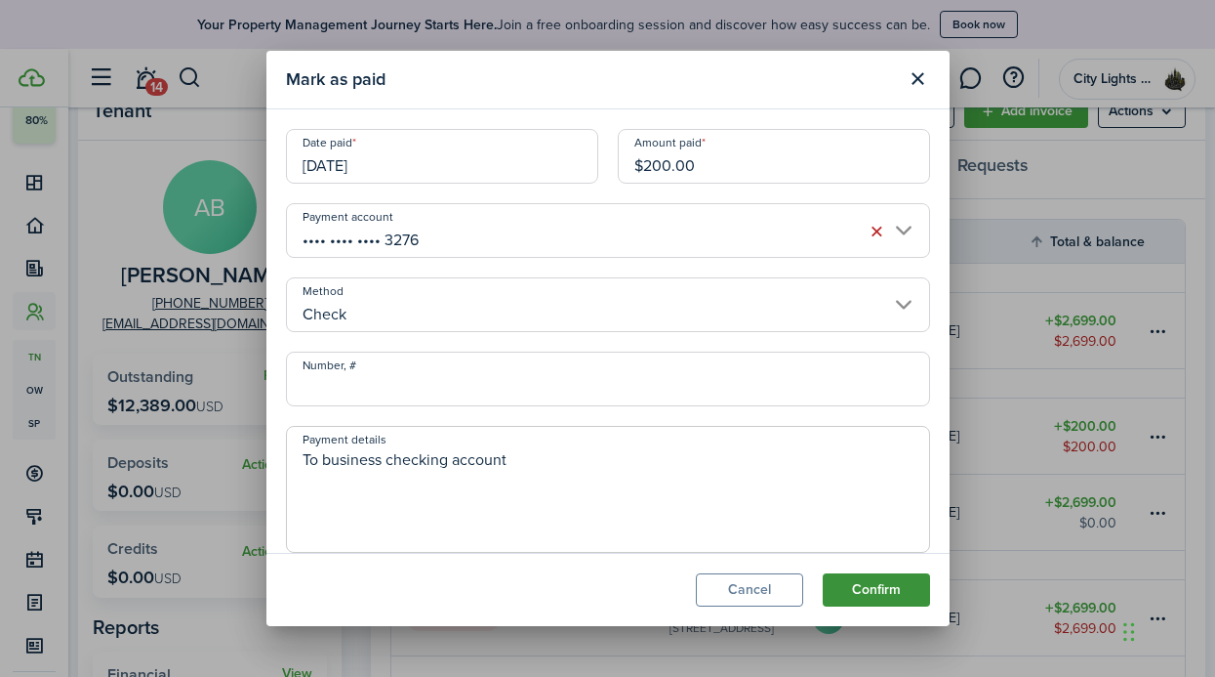
click at [916, 605] on button "Confirm" at bounding box center [876, 589] width 107 height 33
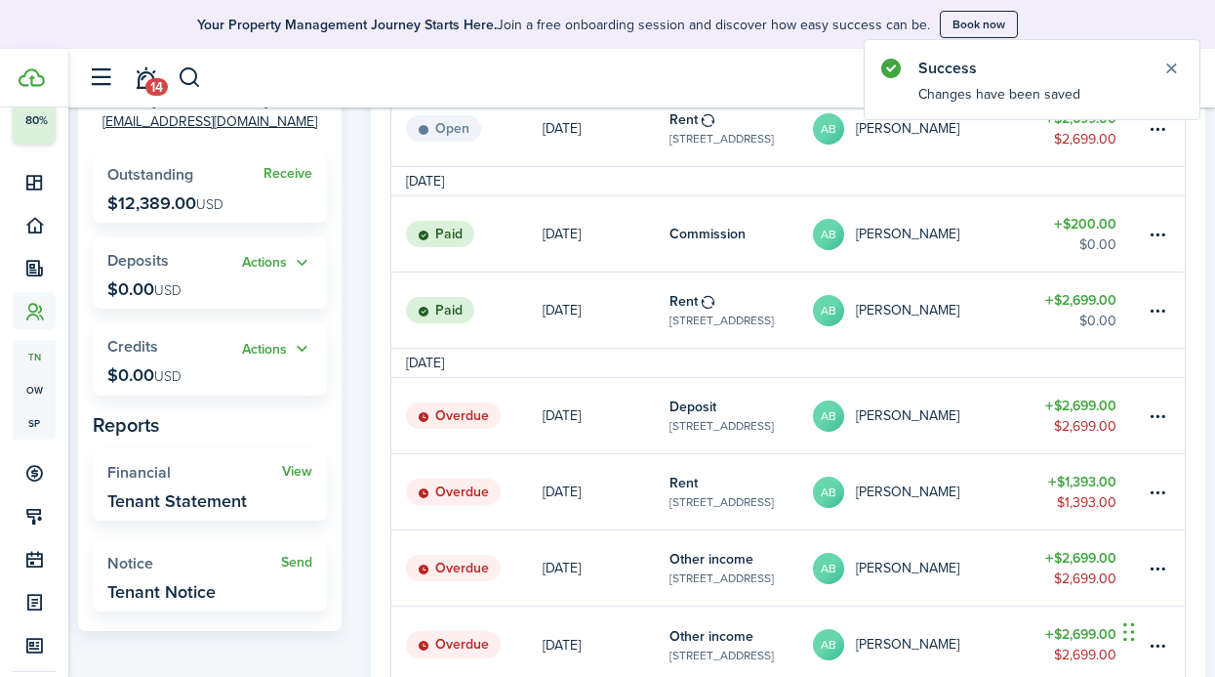
scroll to position [356, 0]
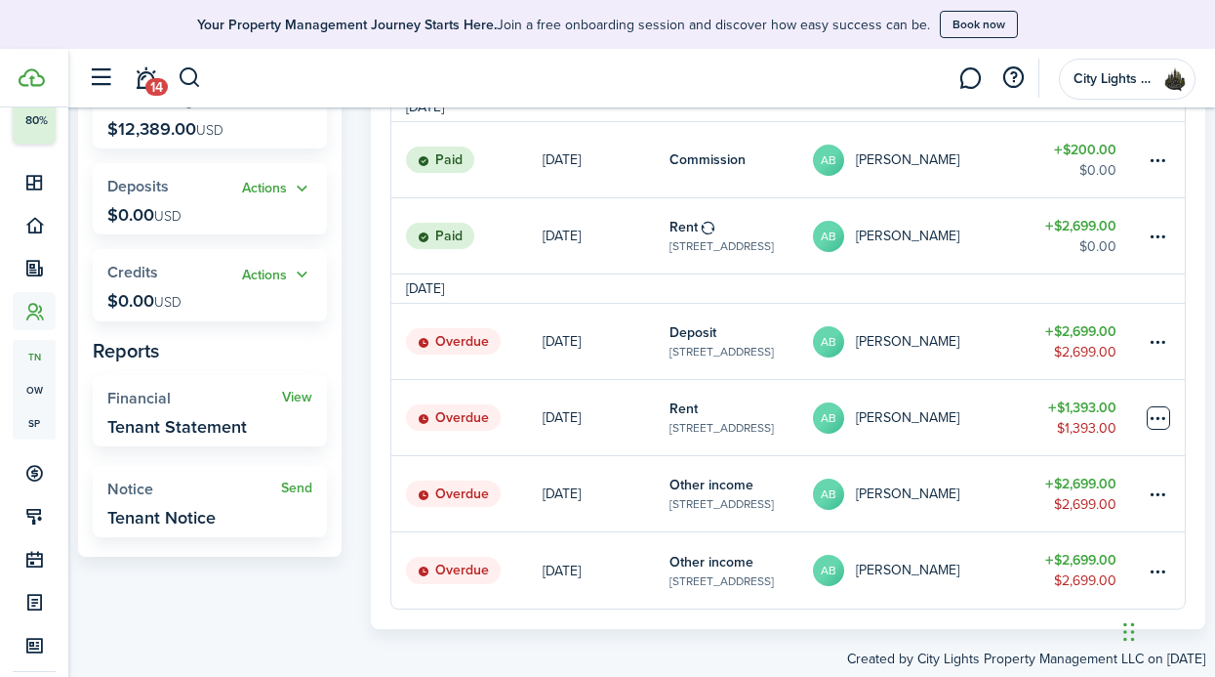
click at [1160, 417] on table-menu-btn-icon at bounding box center [1158, 417] width 23 height 23
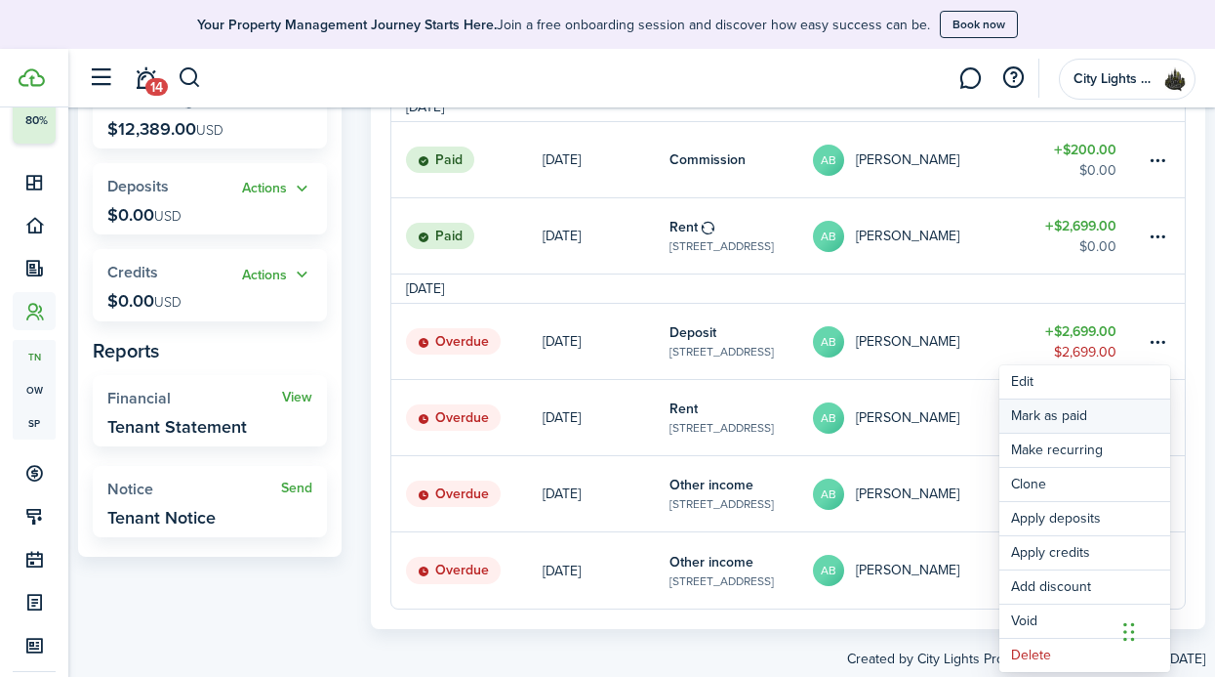
click at [1160, 417] on link "Mark as paid" at bounding box center [1085, 415] width 171 height 33
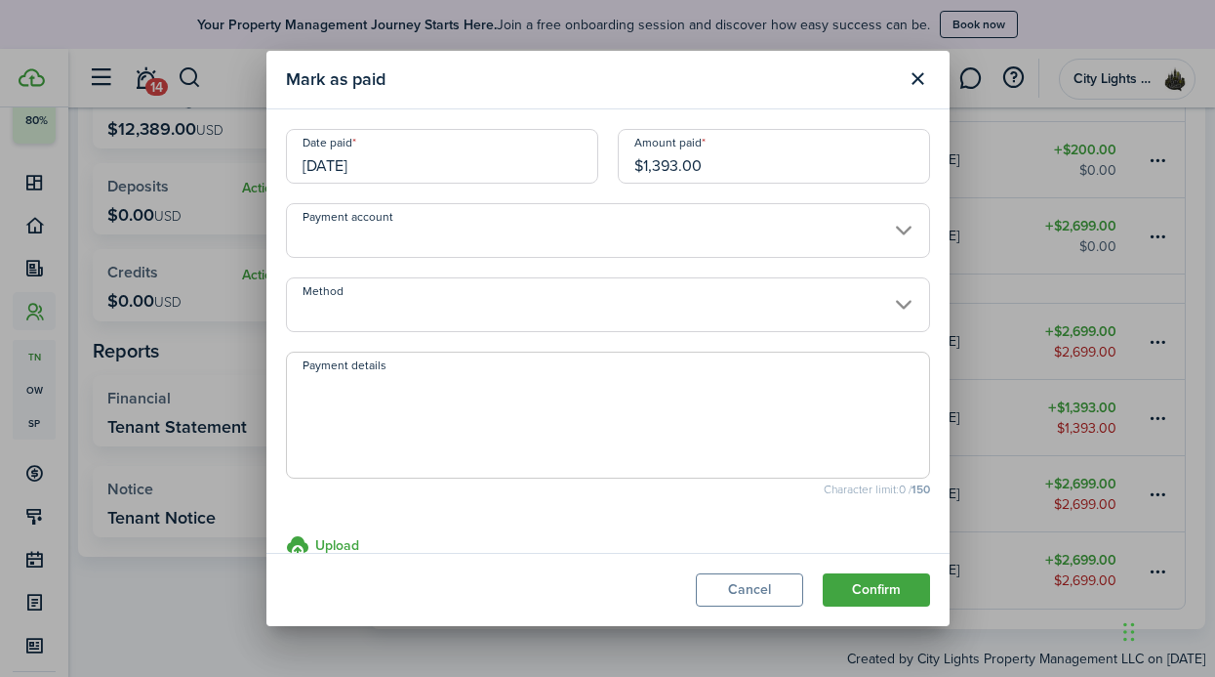
click at [843, 230] on input "Payment account" at bounding box center [608, 230] width 644 height 55
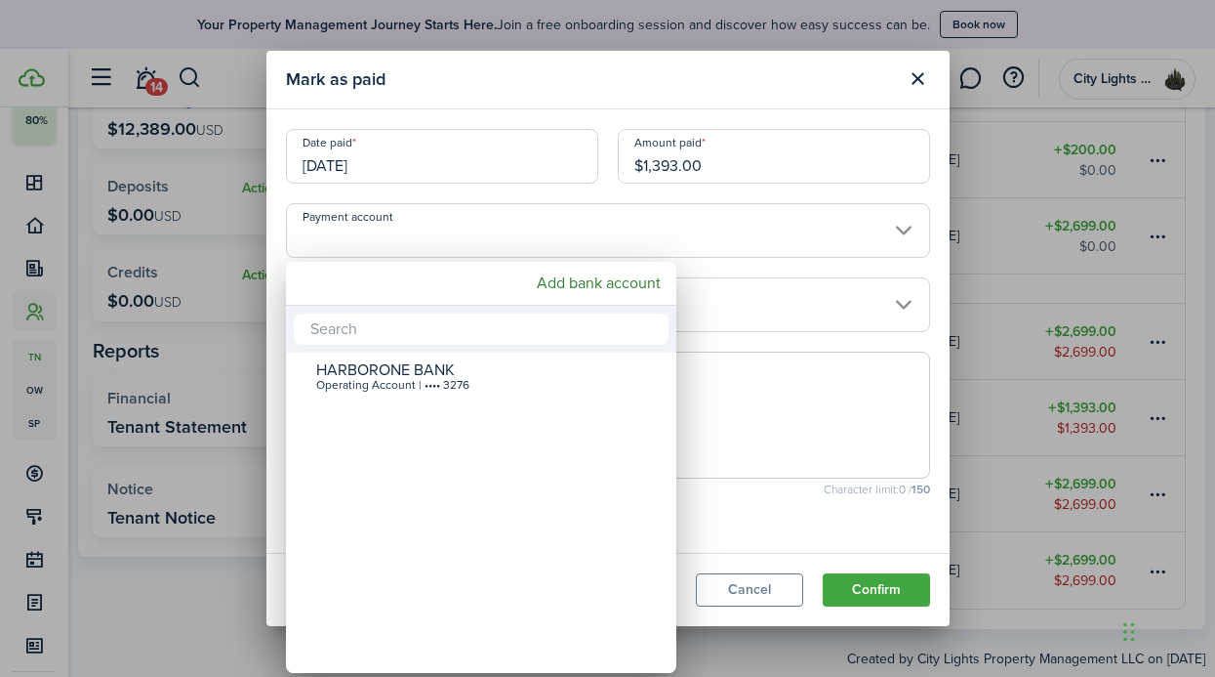
click at [862, 319] on div at bounding box center [608, 338] width 1528 height 989
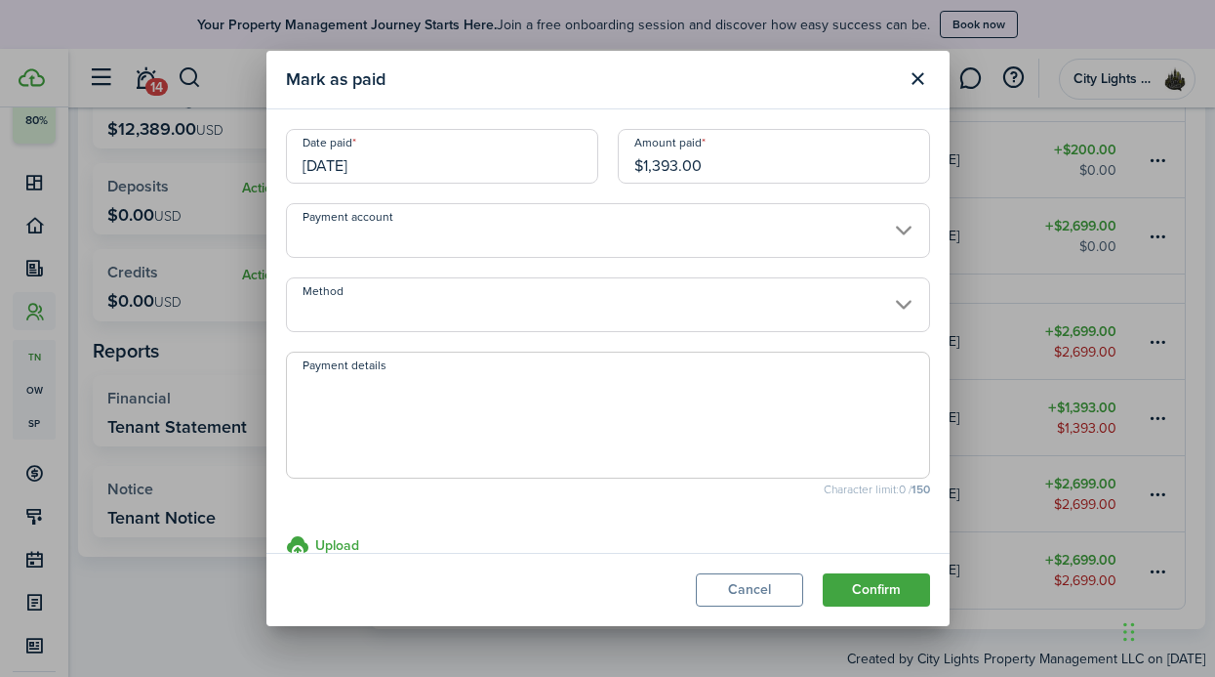
click at [637, 405] on textarea "Payment details" at bounding box center [608, 421] width 642 height 94
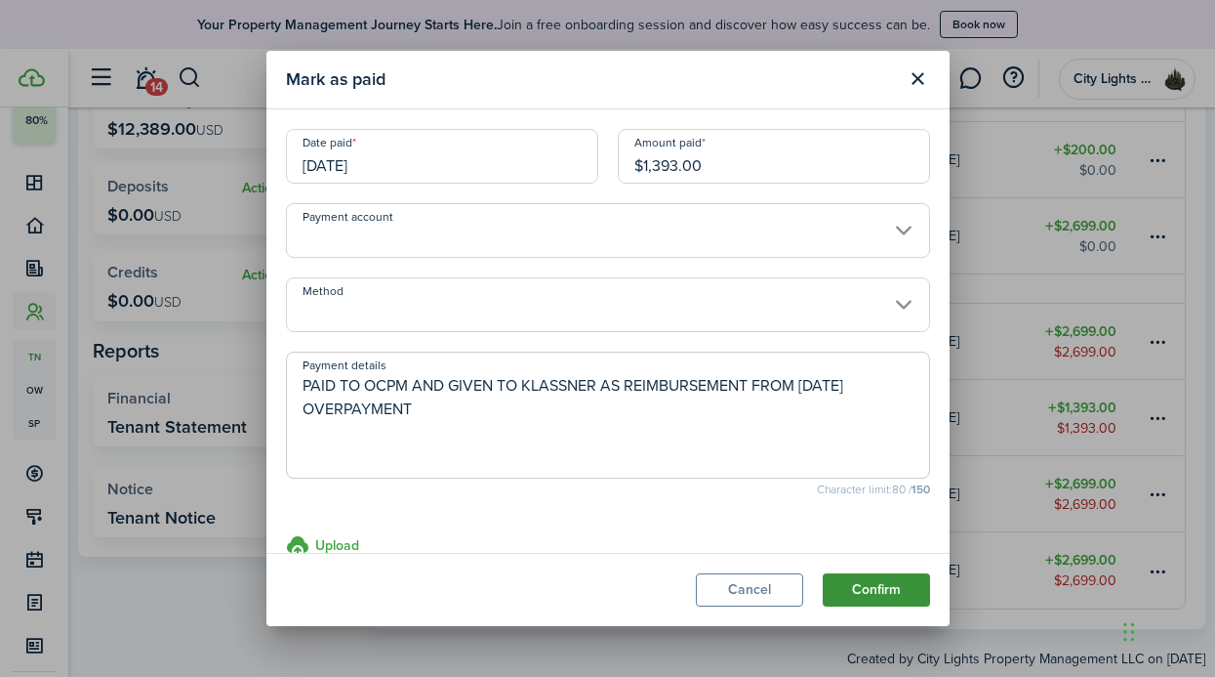
type textarea "PAID TO OCPM AND GIVEN TO KLASSNER AS REIMBURSEMENT FROM [DATE] OVERPAYMENT"
click at [914, 595] on button "Confirm" at bounding box center [876, 589] width 107 height 33
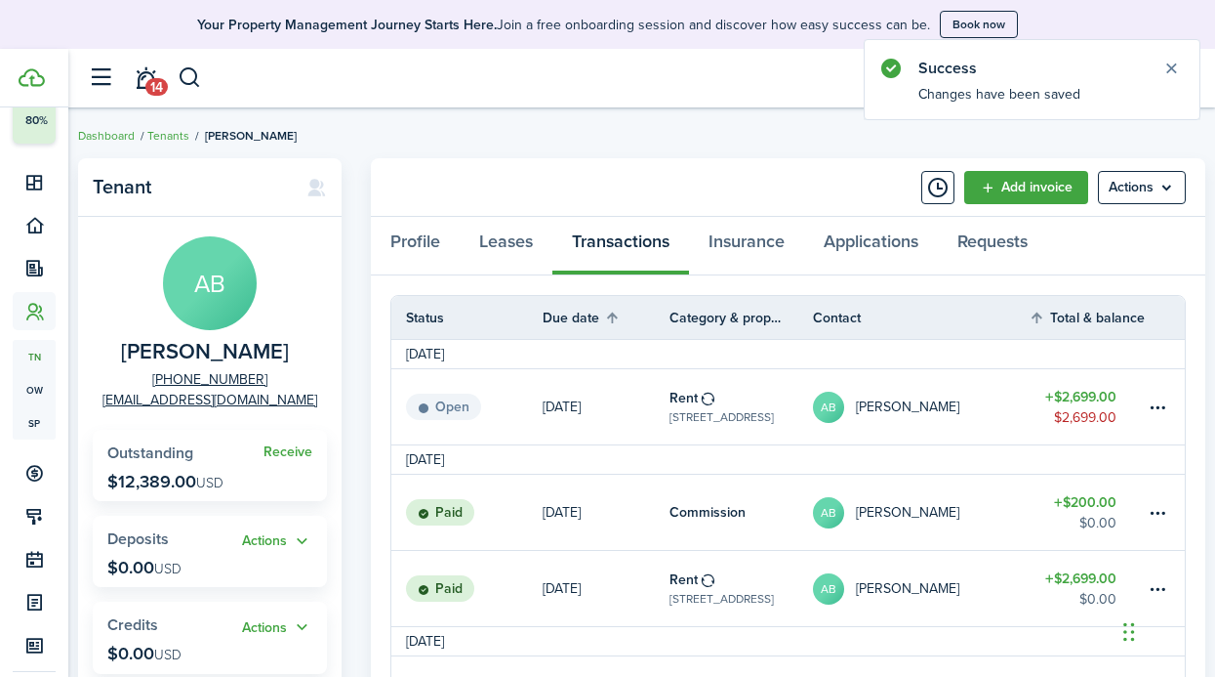
scroll to position [0, 0]
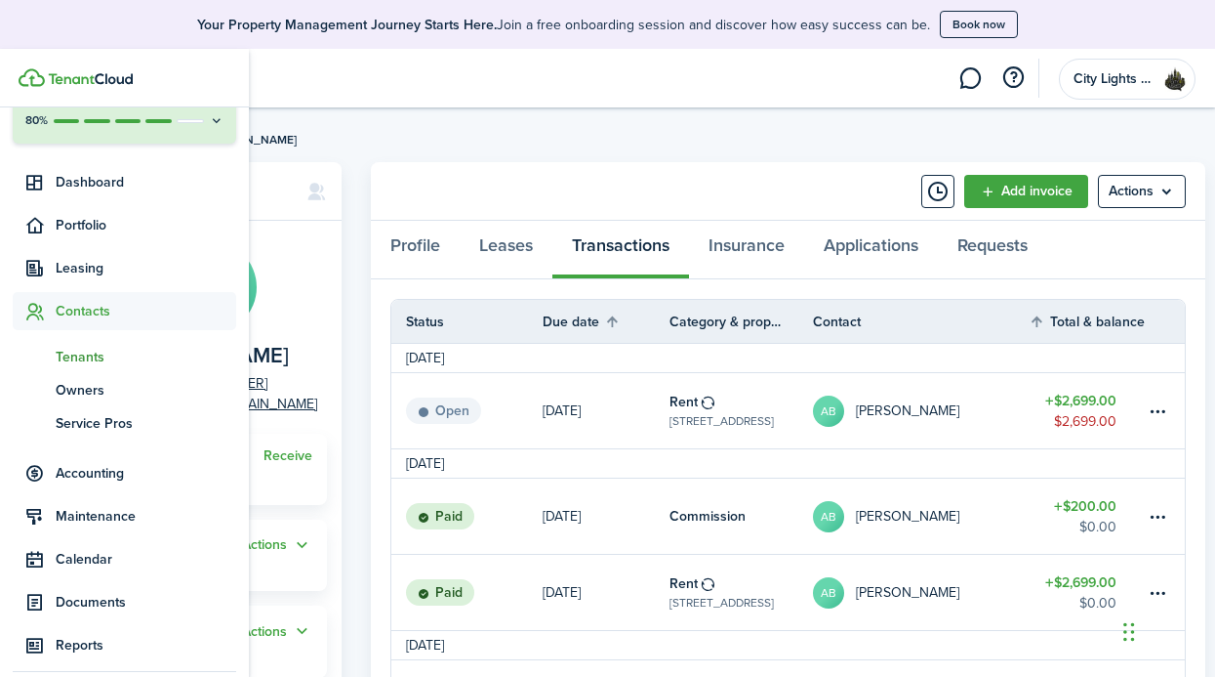
click at [101, 347] on span "Tenants" at bounding box center [146, 357] width 181 height 21
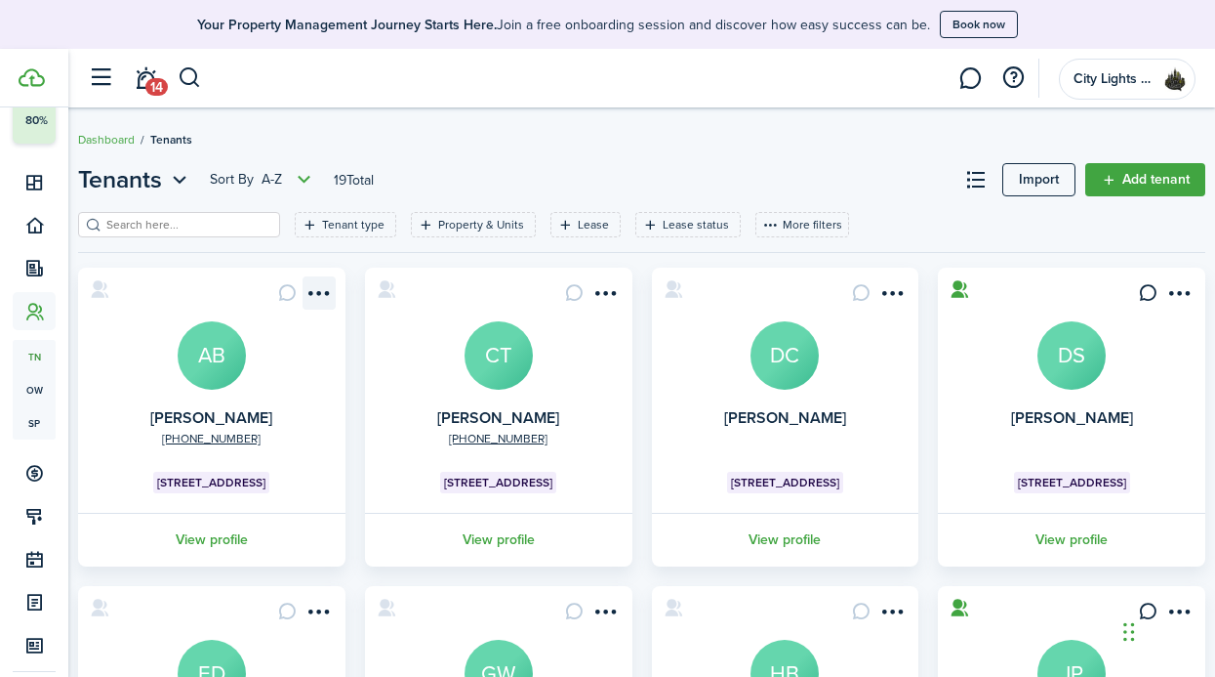
click at [318, 289] on menu-btn-icon "Open menu" at bounding box center [319, 292] width 33 height 33
click at [152, 362] on card "+1 857-248-[GEOGRAPHIC_DATA][PERSON_NAME][STREET_ADDRESS] View profile" at bounding box center [211, 416] width 267 height 299
click at [189, 516] on link "View profile" at bounding box center [211, 540] width 273 height 54
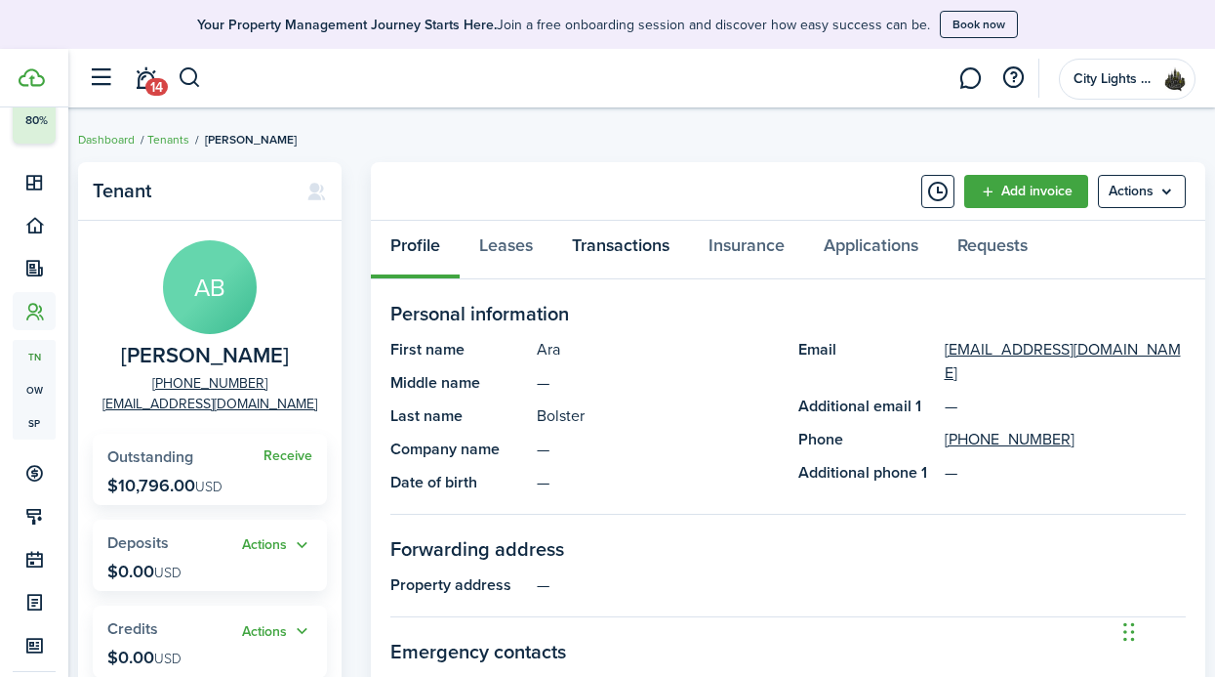
click at [614, 252] on link "Transactions" at bounding box center [621, 250] width 137 height 59
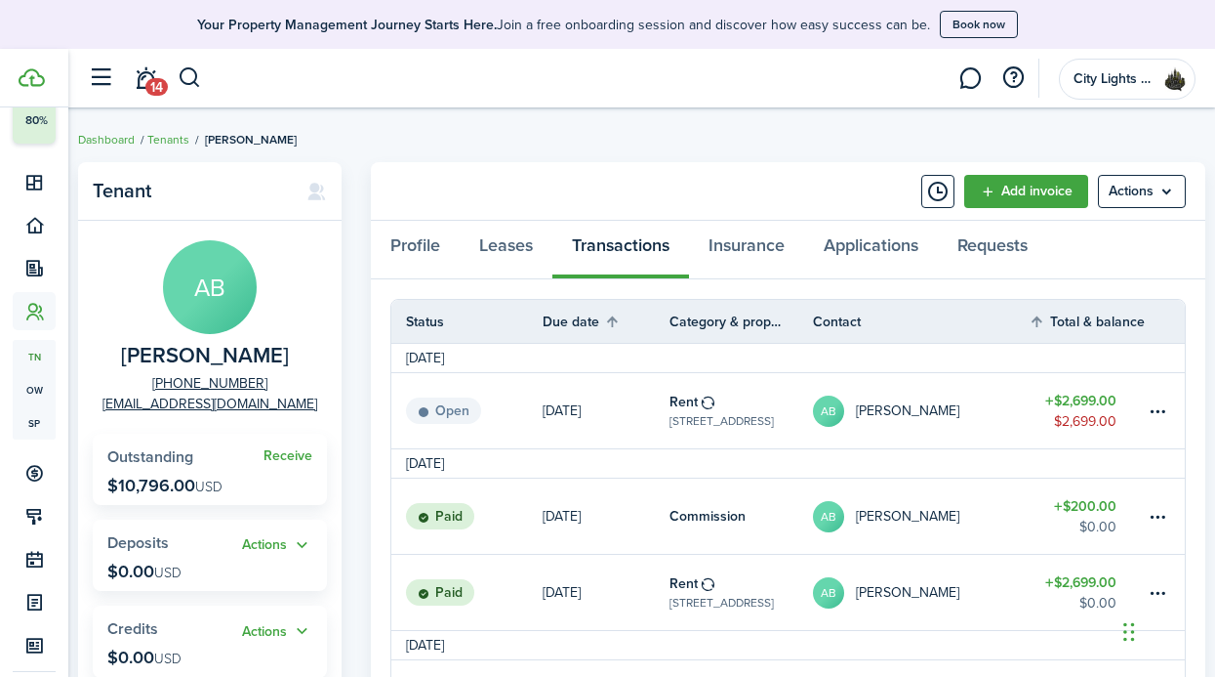
scroll to position [36, 0]
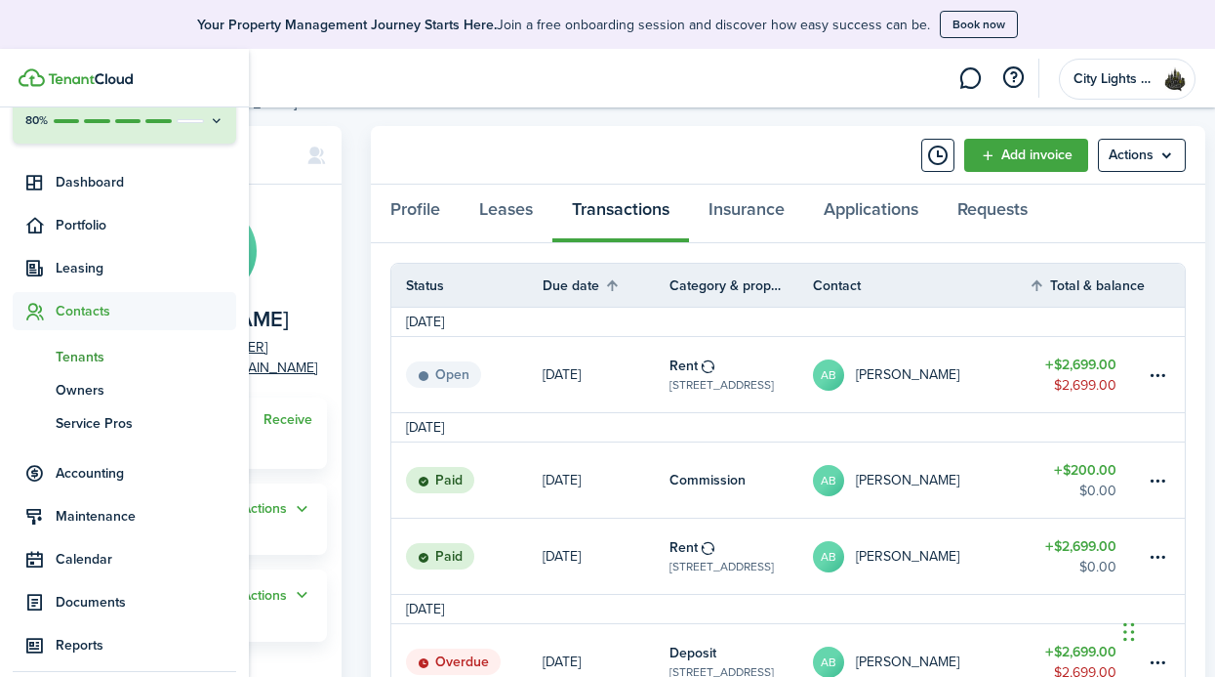
click at [92, 358] on span "Tenants" at bounding box center [146, 357] width 181 height 21
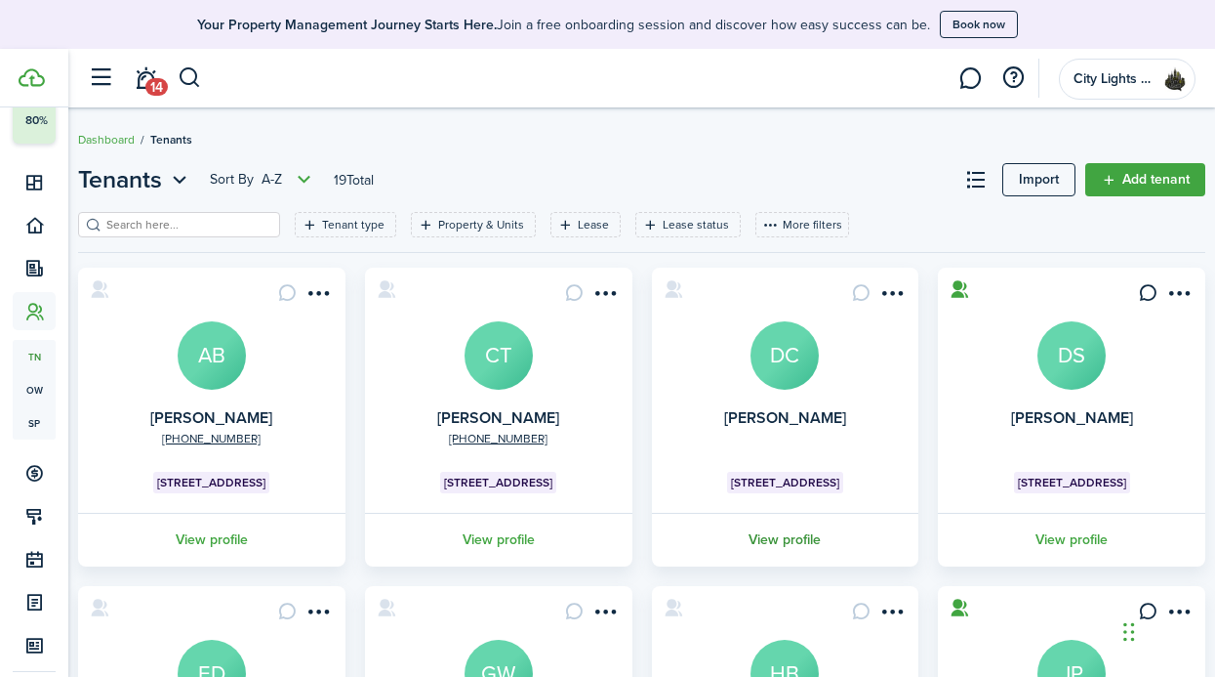
click at [843, 519] on link "View profile" at bounding box center [785, 540] width 273 height 54
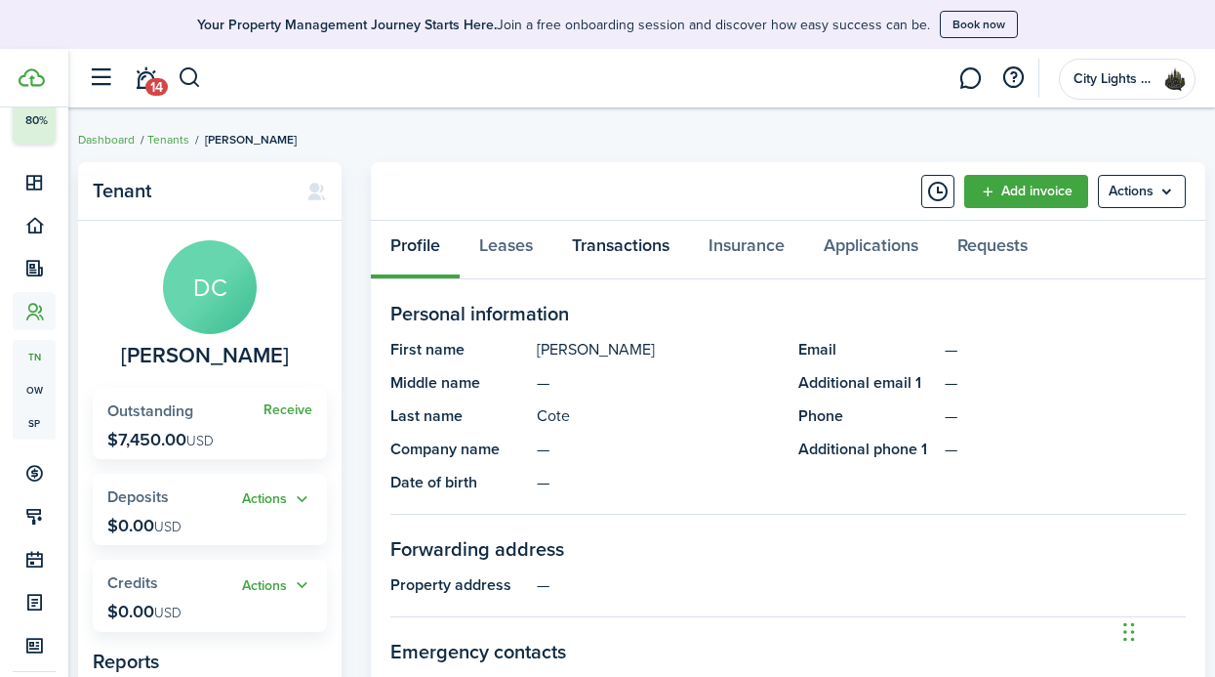
click at [621, 245] on link "Transactions" at bounding box center [621, 250] width 137 height 59
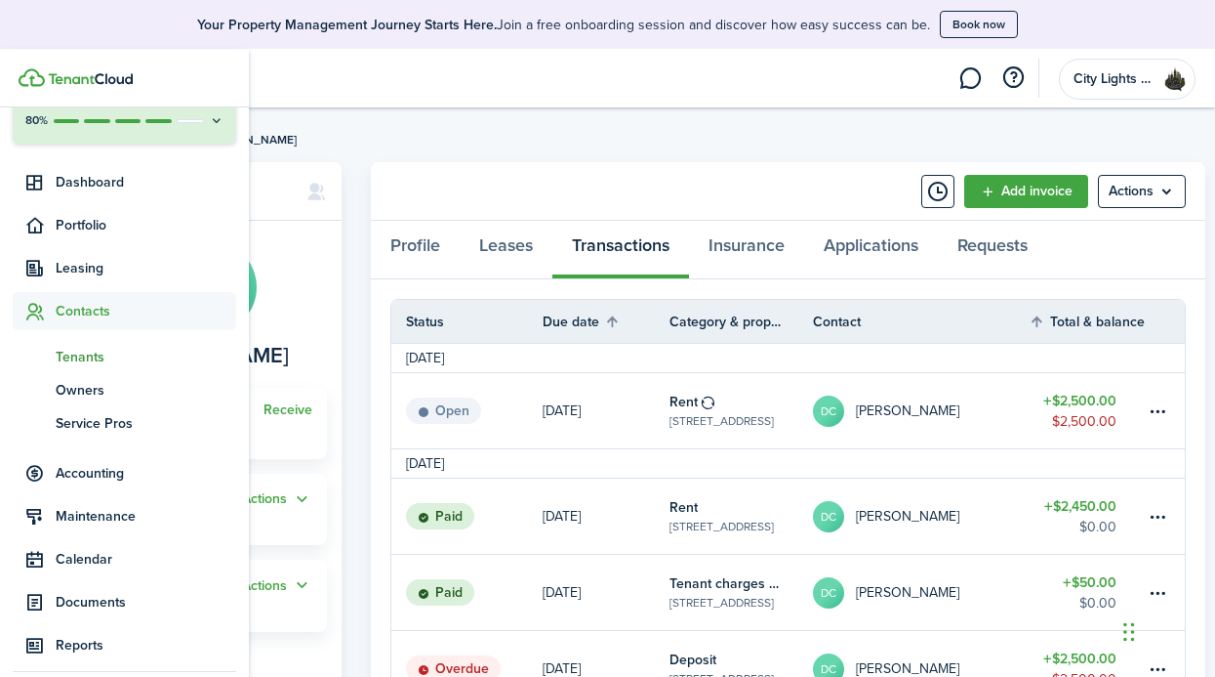
click at [65, 353] on span "Tenants" at bounding box center [146, 357] width 181 height 21
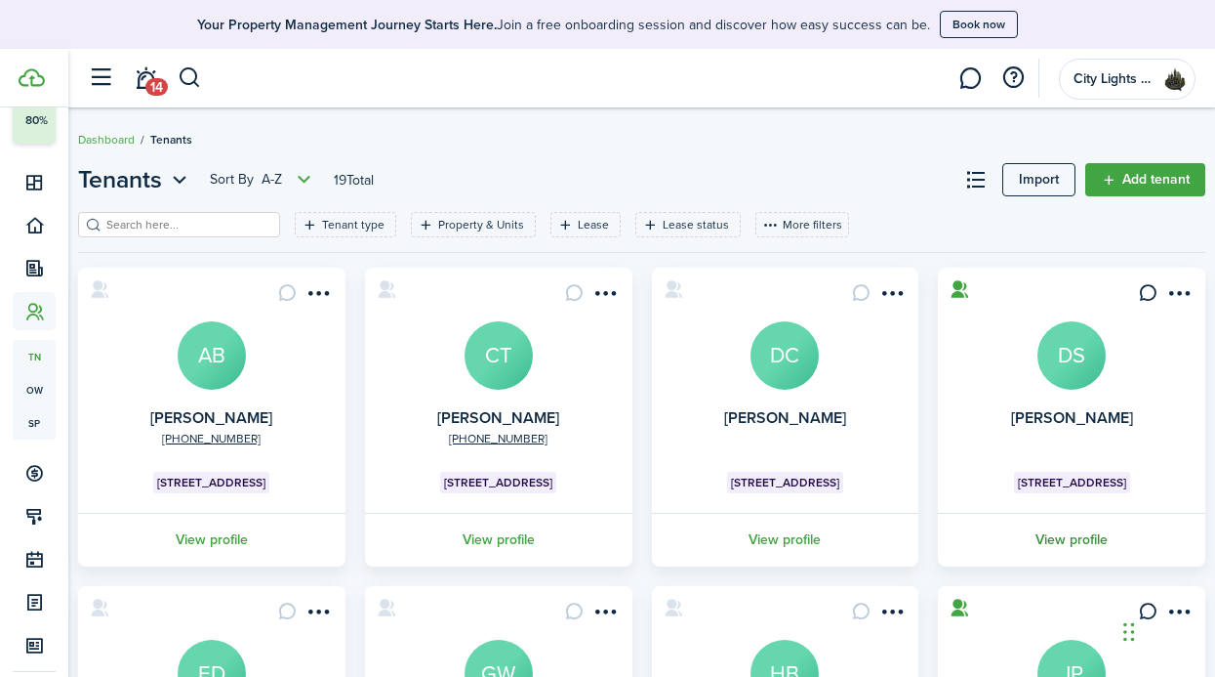
click at [1033, 552] on link "View profile" at bounding box center [1071, 540] width 273 height 54
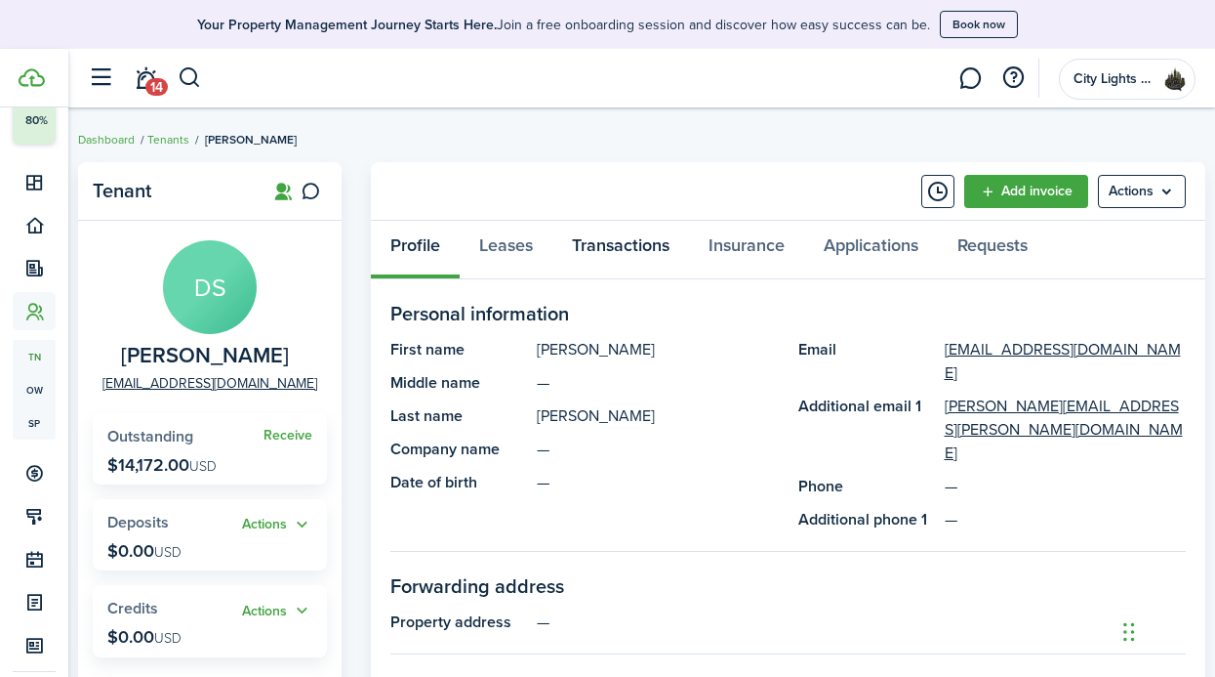
click at [642, 258] on link "Transactions" at bounding box center [621, 250] width 137 height 59
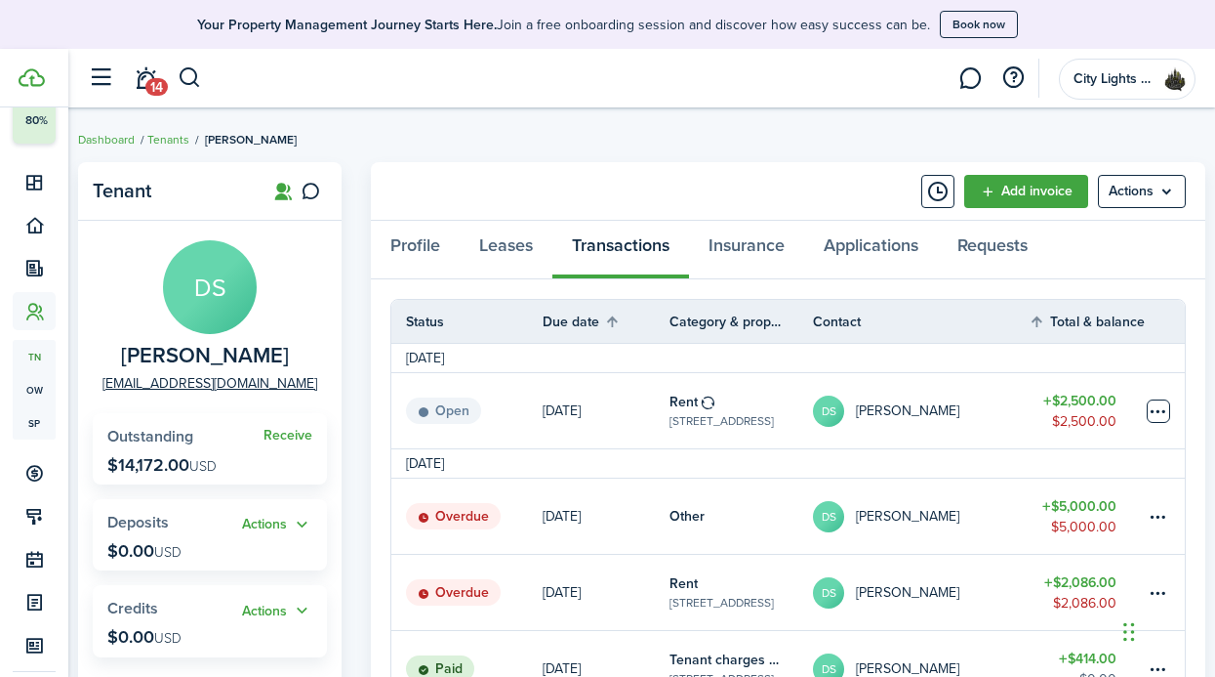
click at [1154, 416] on table-menu-btn-icon at bounding box center [1158, 410] width 23 height 23
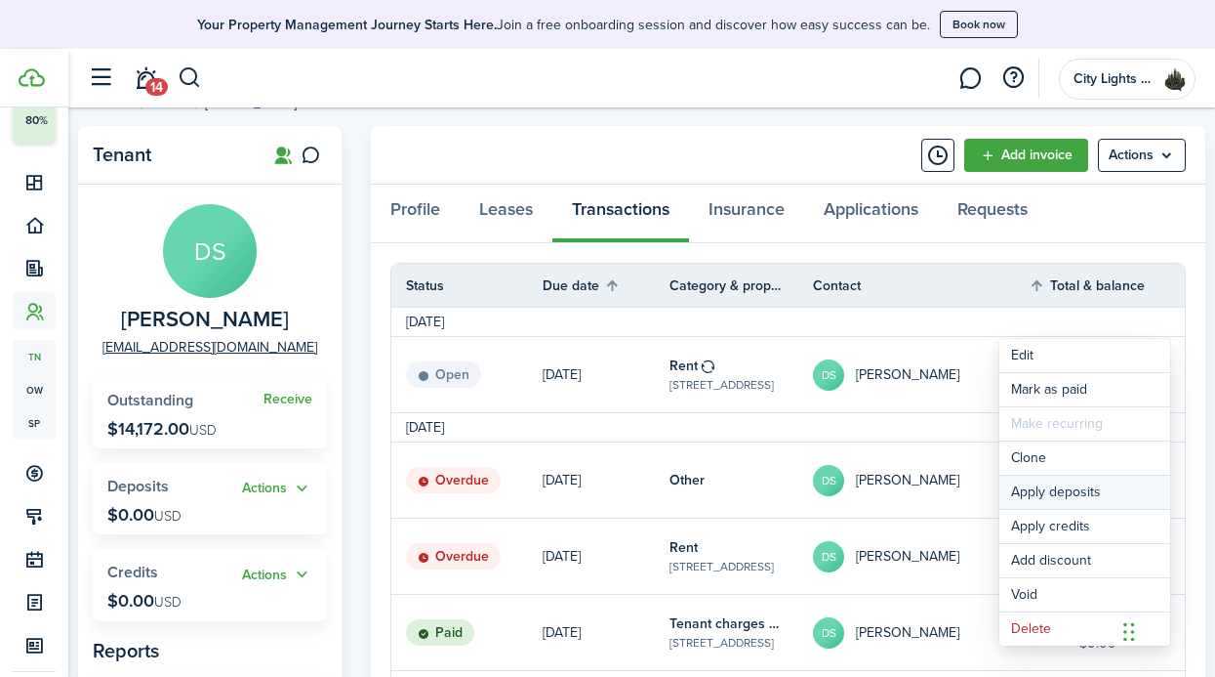
scroll to position [39, 0]
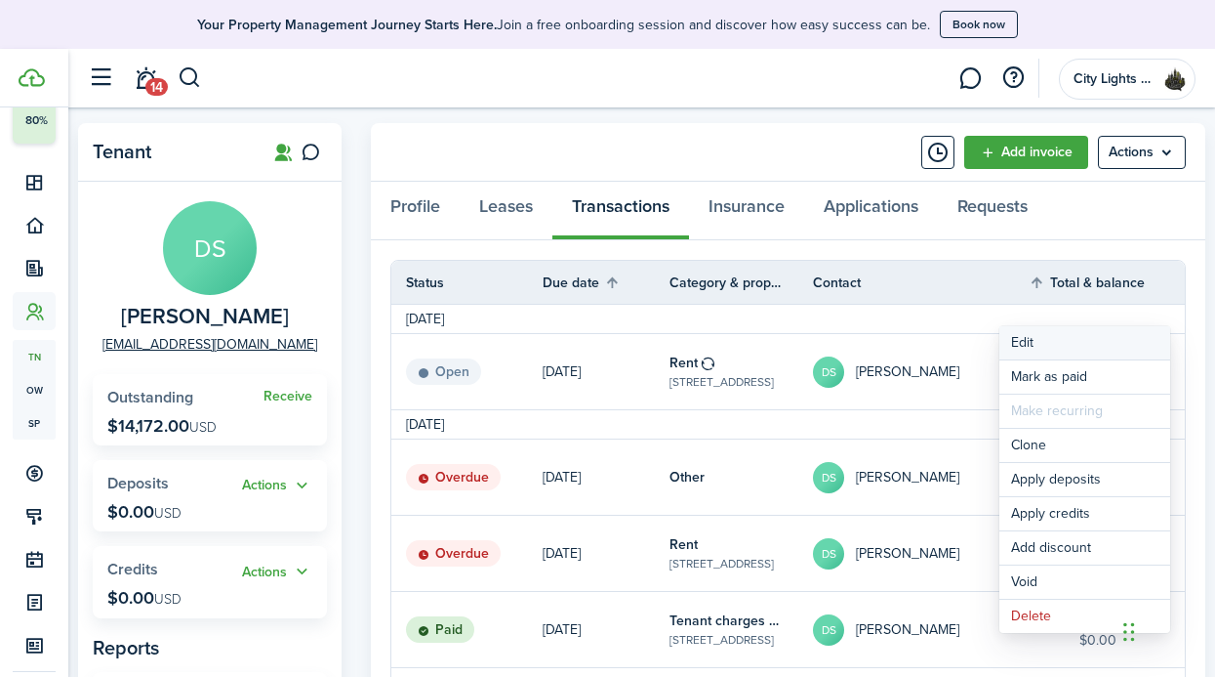
click at [1073, 334] on button "Edit" at bounding box center [1085, 342] width 171 height 33
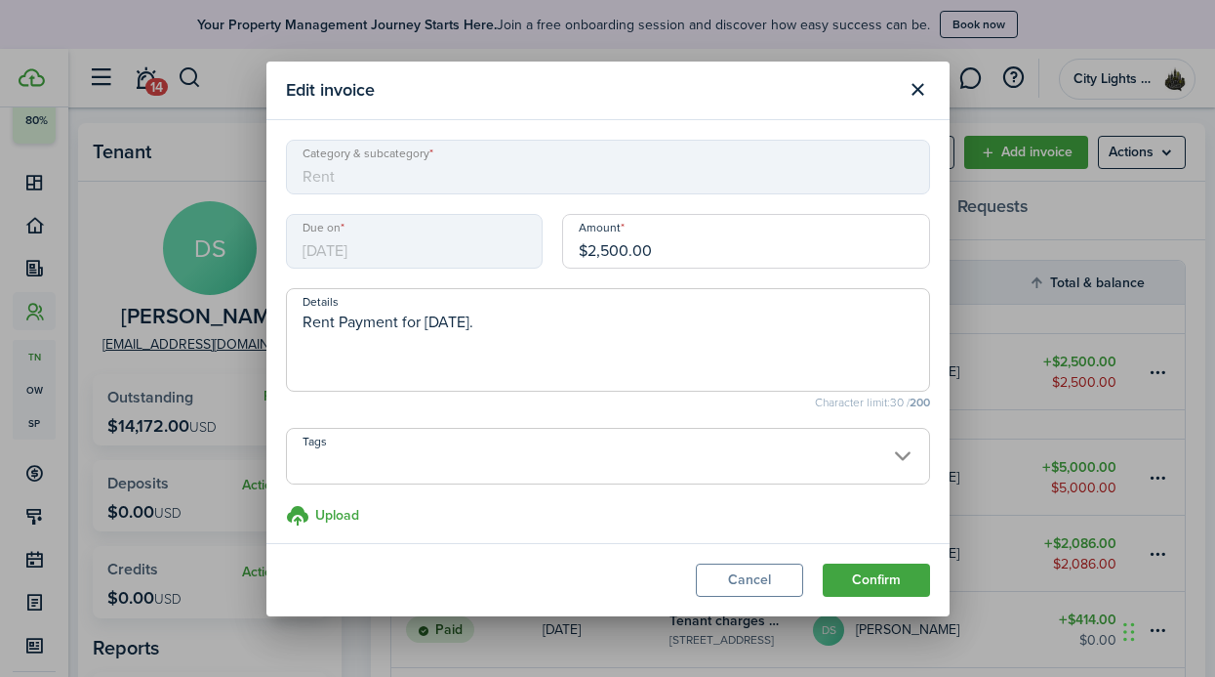
scroll to position [9, 0]
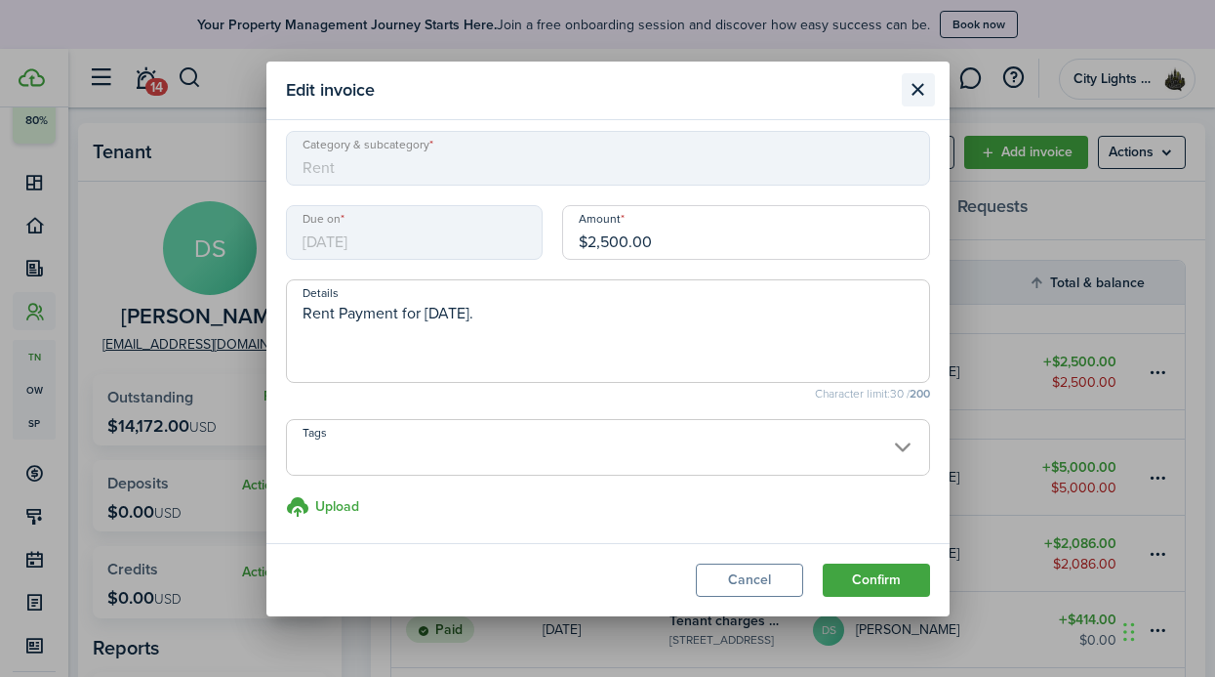
click at [908, 88] on button "Close modal" at bounding box center [918, 89] width 33 height 33
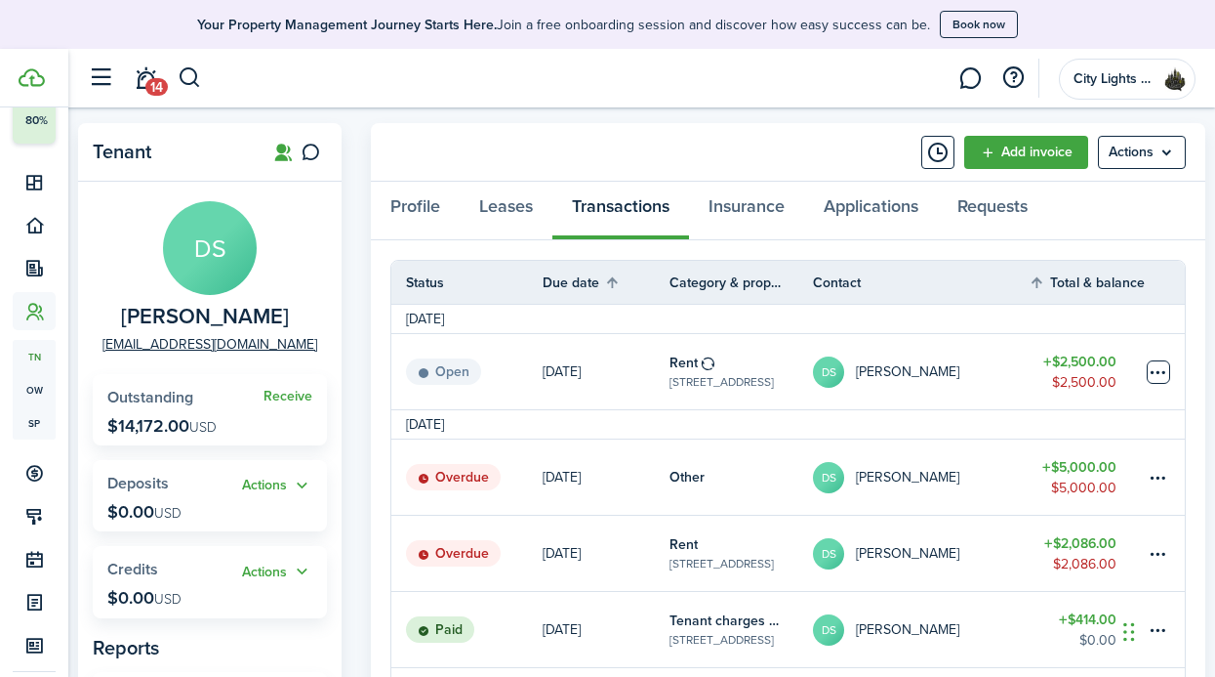
click at [1163, 364] on table-menu-btn-icon "Open menu" at bounding box center [1158, 371] width 23 height 23
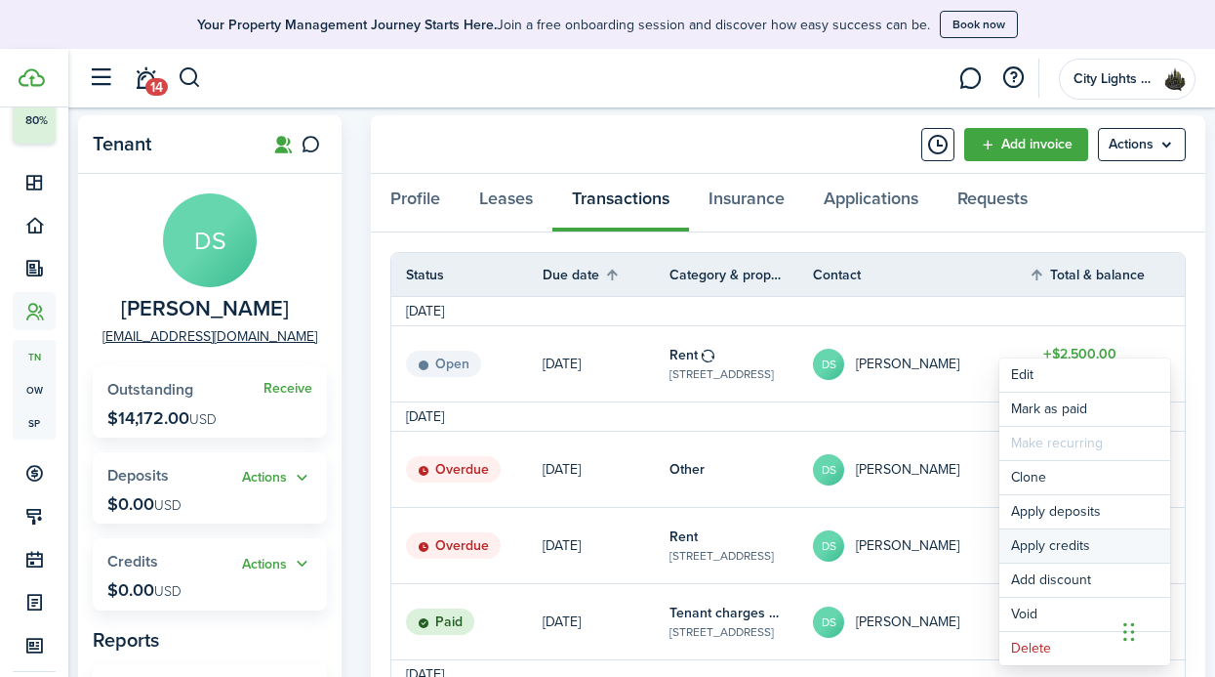
scroll to position [49, 0]
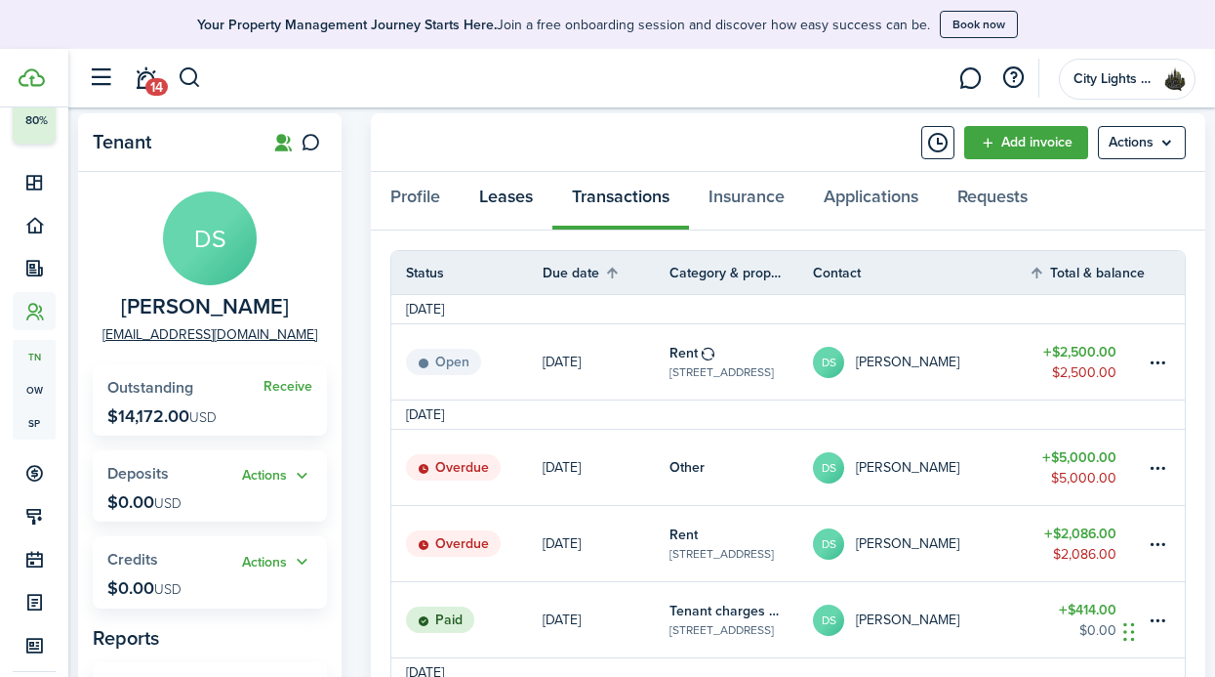
click at [467, 221] on link "Leases" at bounding box center [506, 201] width 93 height 59
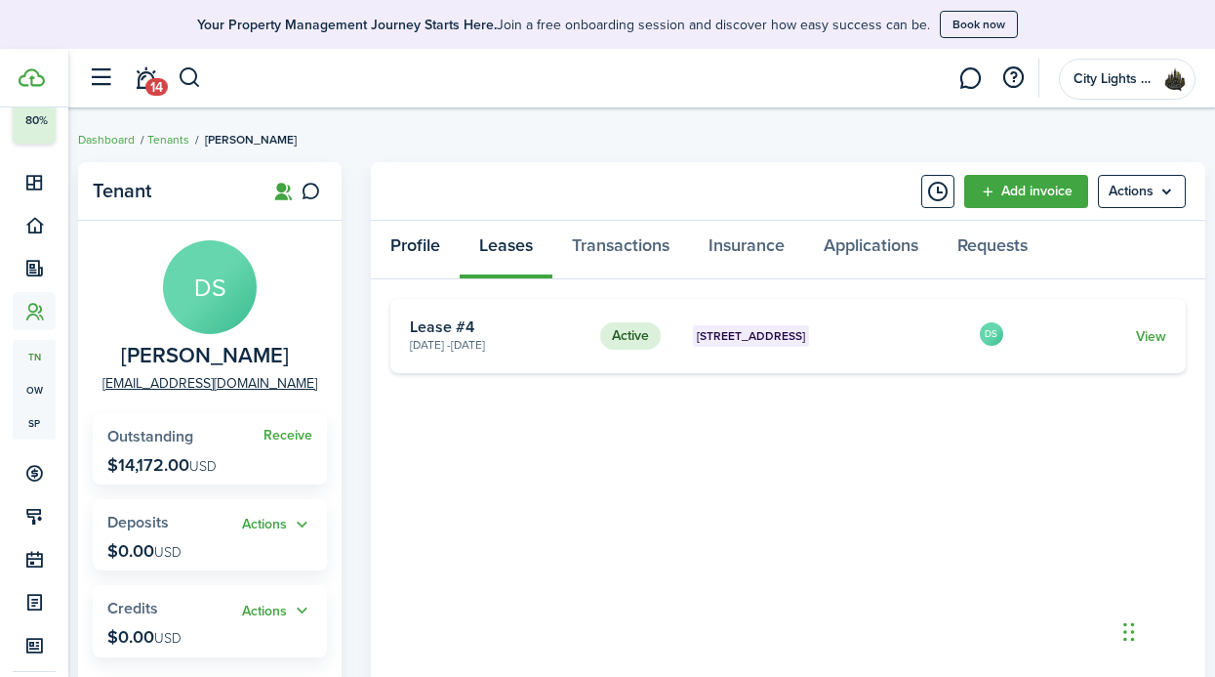
click at [432, 234] on link "Profile" at bounding box center [415, 250] width 89 height 59
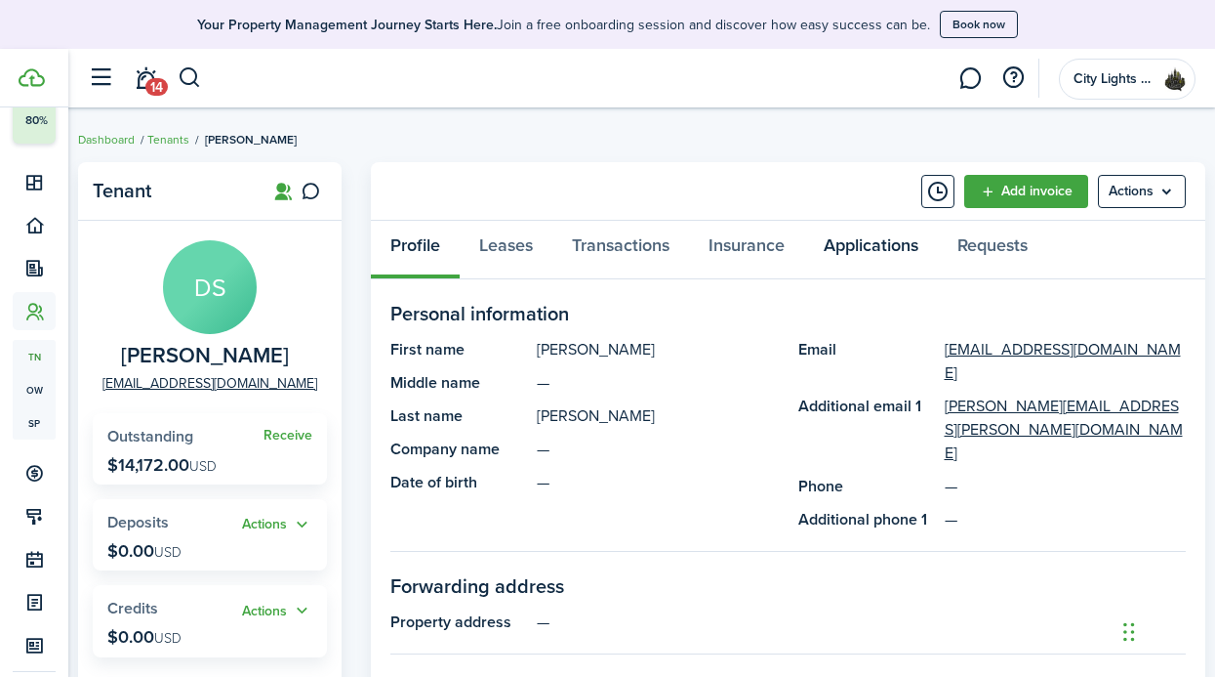
click at [905, 260] on link "Applications" at bounding box center [871, 250] width 134 height 59
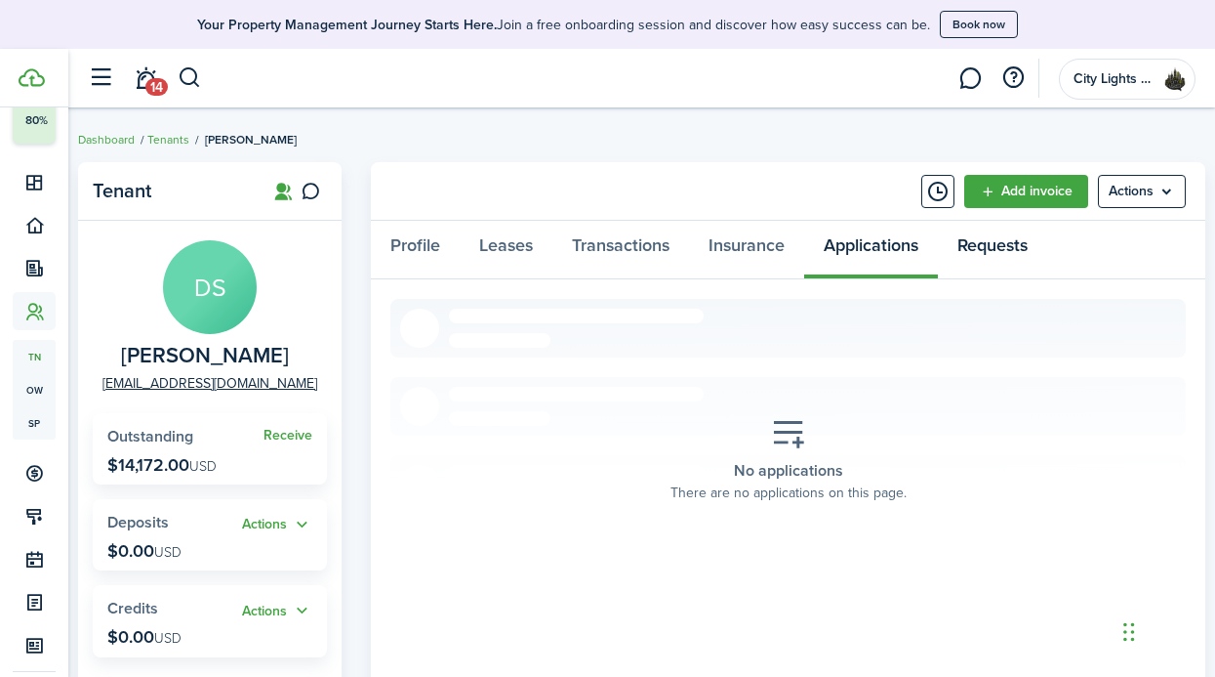
click at [1008, 273] on link "Requests" at bounding box center [992, 250] width 109 height 59
click at [1152, 213] on panel-main-header "Add invoice Actions" at bounding box center [788, 191] width 835 height 59
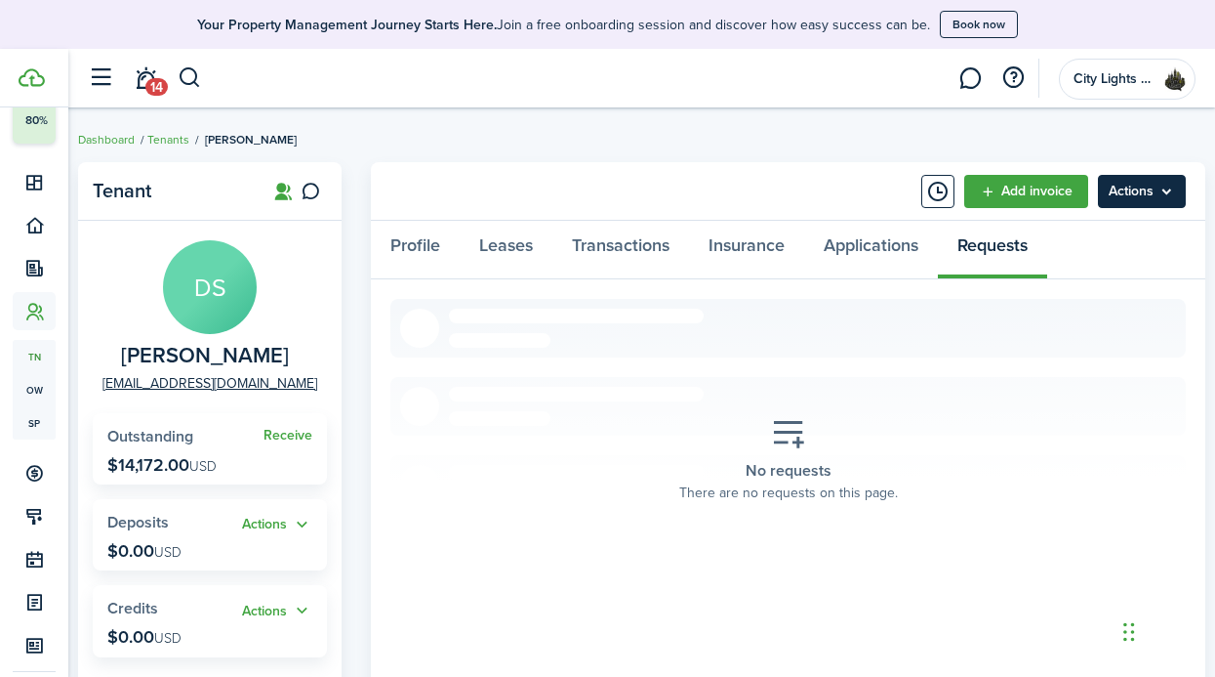
click at [1157, 192] on menu-btn "Actions" at bounding box center [1142, 191] width 88 height 33
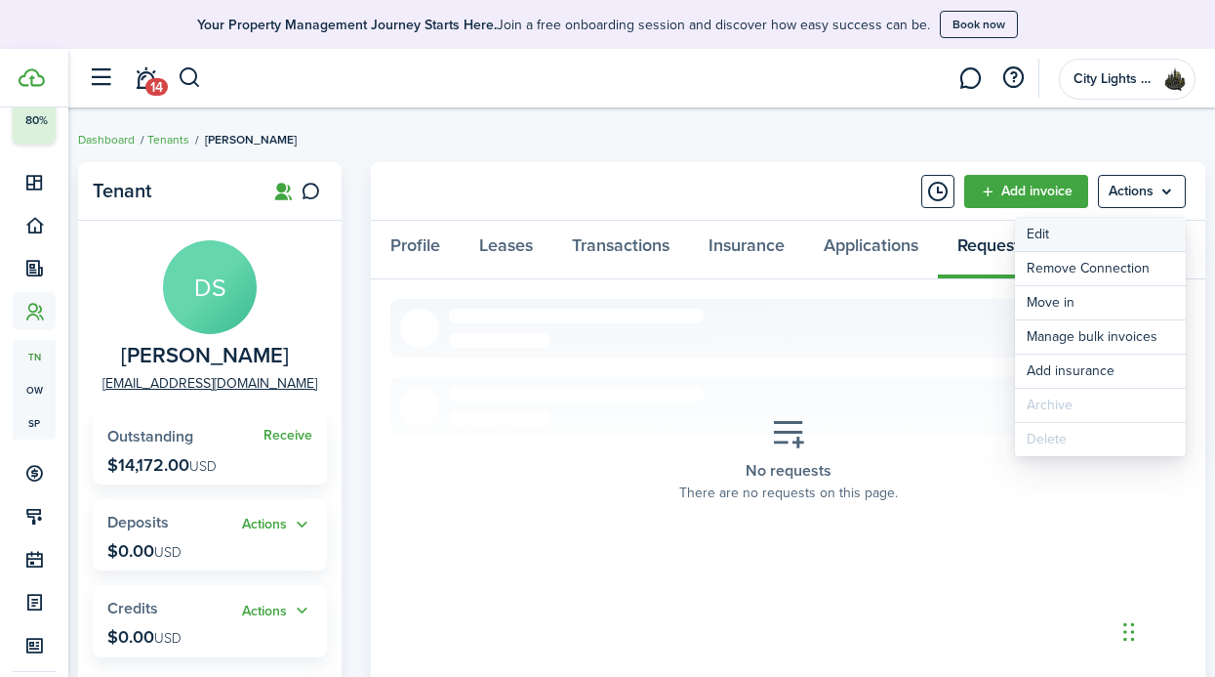
click at [1072, 234] on link "Edit" at bounding box center [1100, 234] width 171 height 33
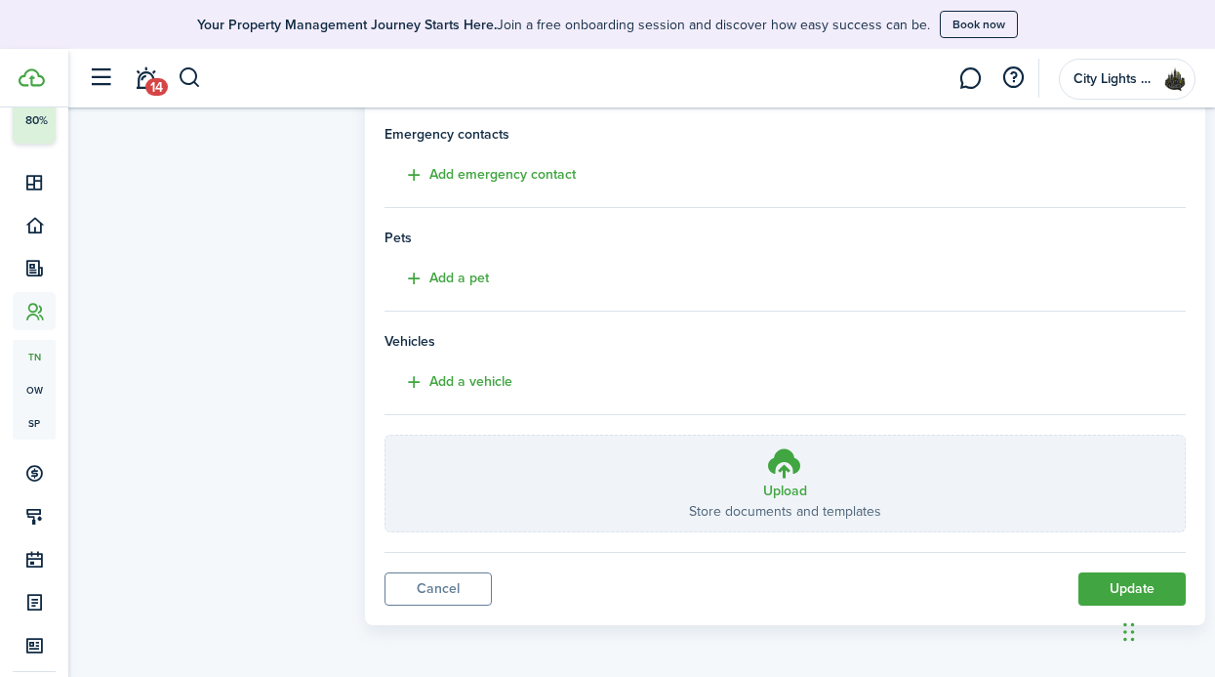
scroll to position [514, 0]
click at [451, 585] on link "Cancel" at bounding box center [438, 588] width 107 height 33
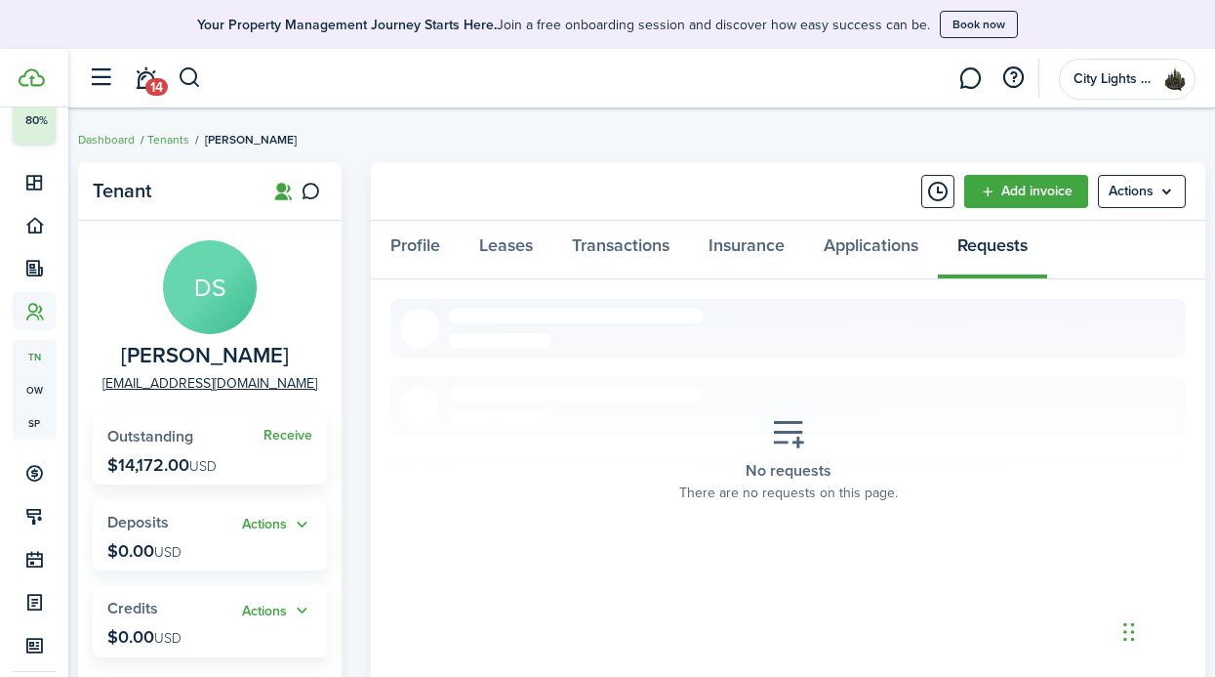
click at [627, 240] on link "Transactions" at bounding box center [621, 250] width 137 height 59
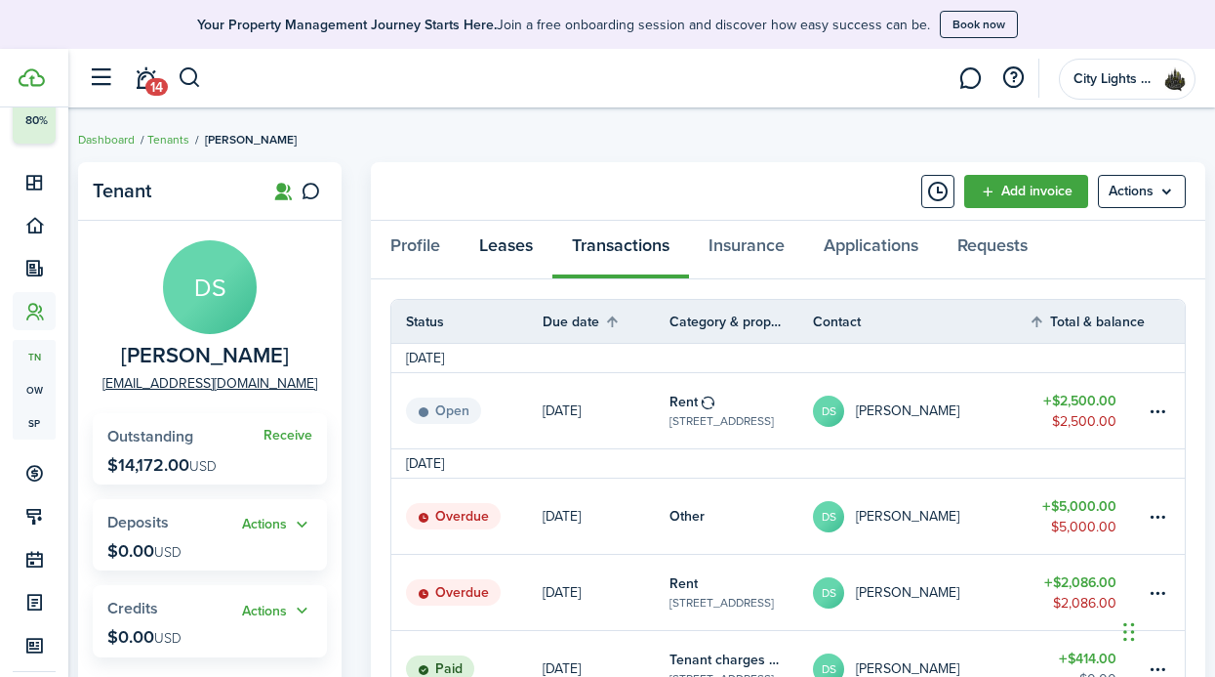
click at [512, 225] on link "Leases" at bounding box center [506, 250] width 93 height 59
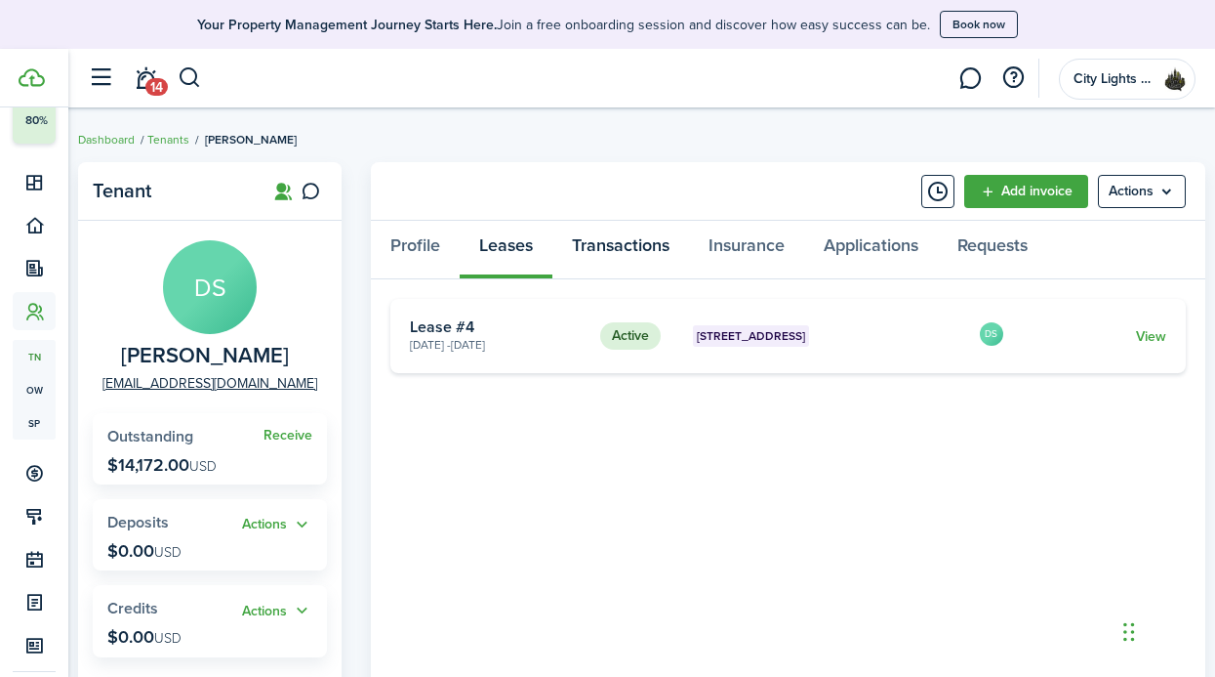
click at [631, 255] on link "Transactions" at bounding box center [621, 250] width 137 height 59
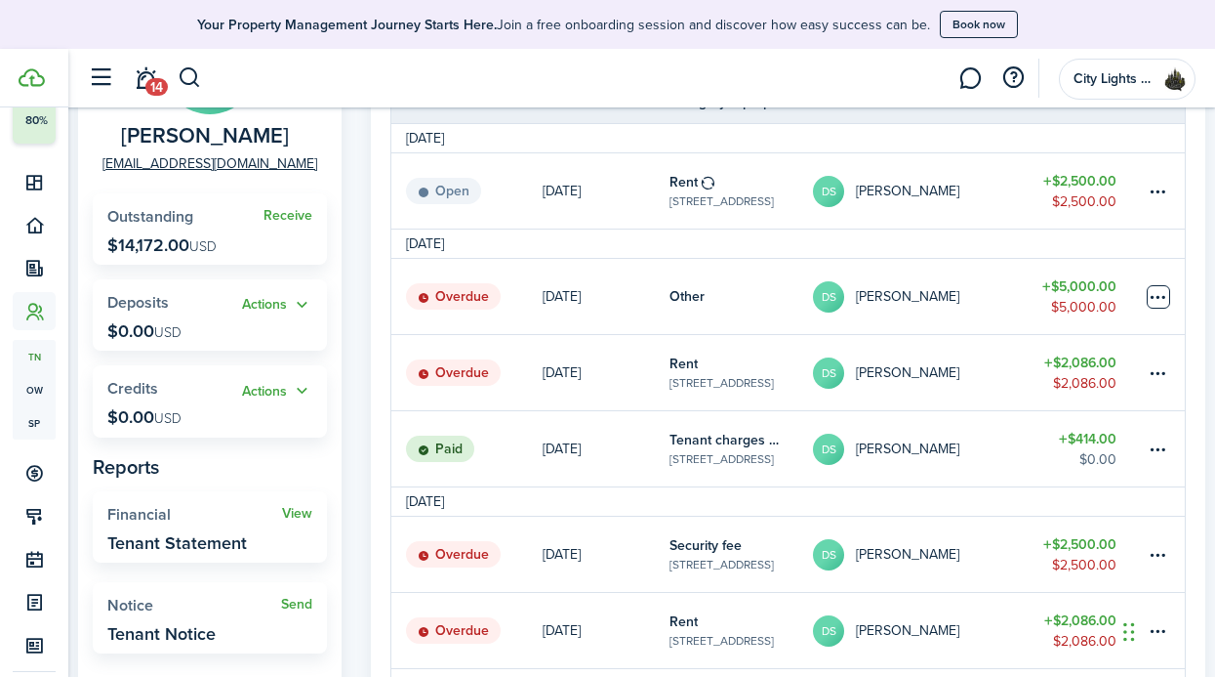
scroll to position [232, 0]
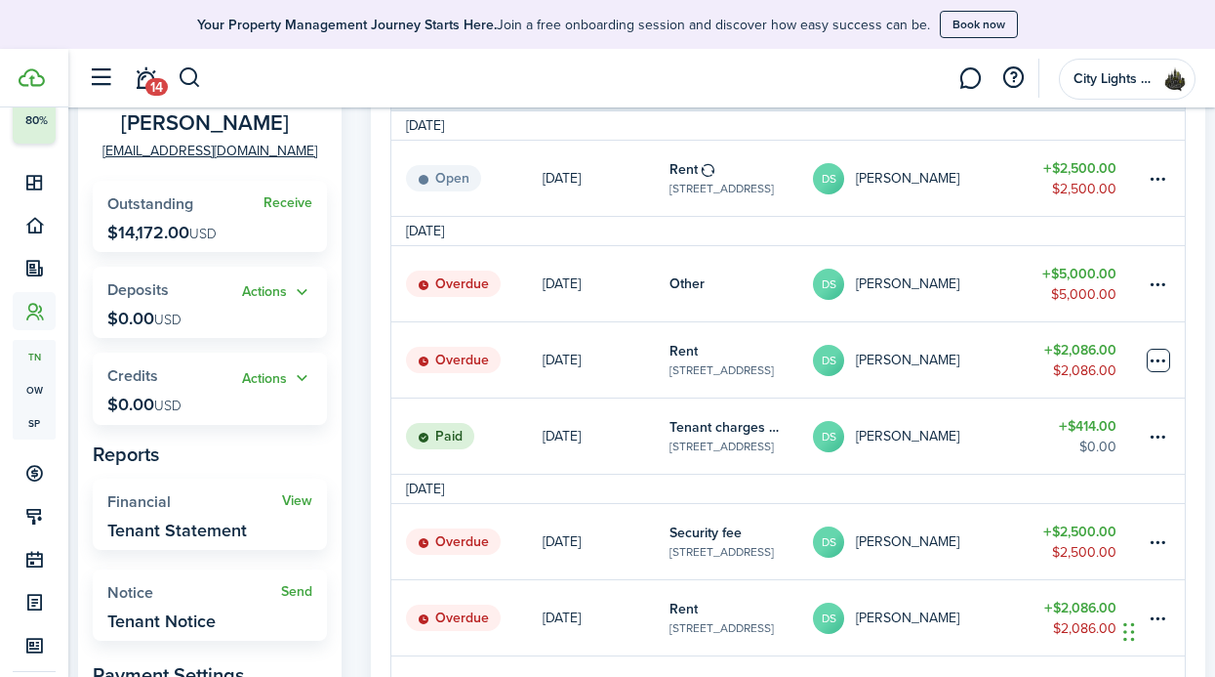
click at [1161, 350] on table-menu-btn-icon at bounding box center [1158, 360] width 23 height 23
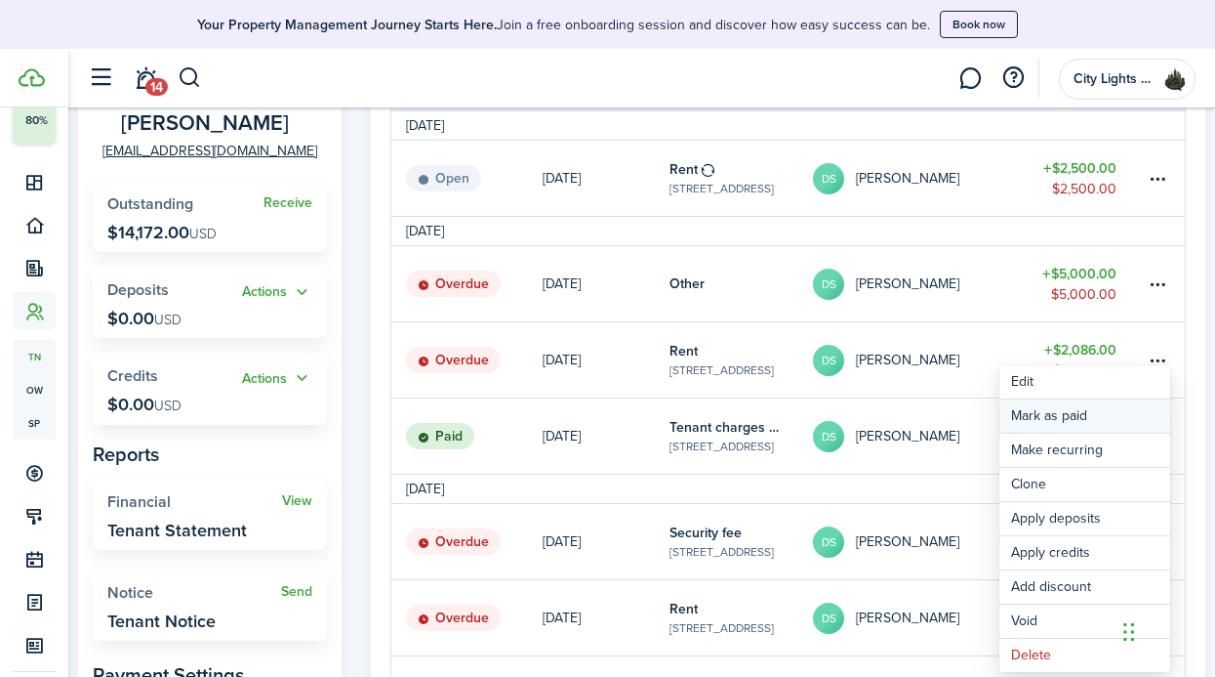
click at [1094, 403] on link "Mark as paid" at bounding box center [1085, 415] width 171 height 33
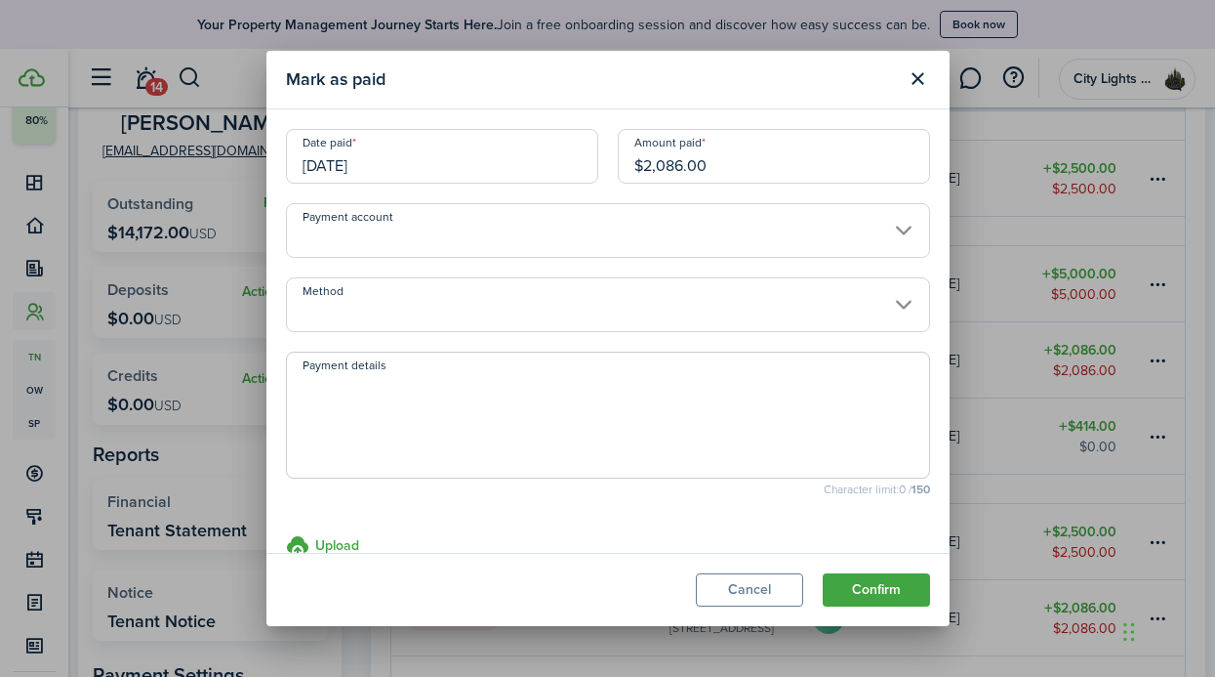
click at [797, 227] on input "Payment account" at bounding box center [608, 230] width 644 height 55
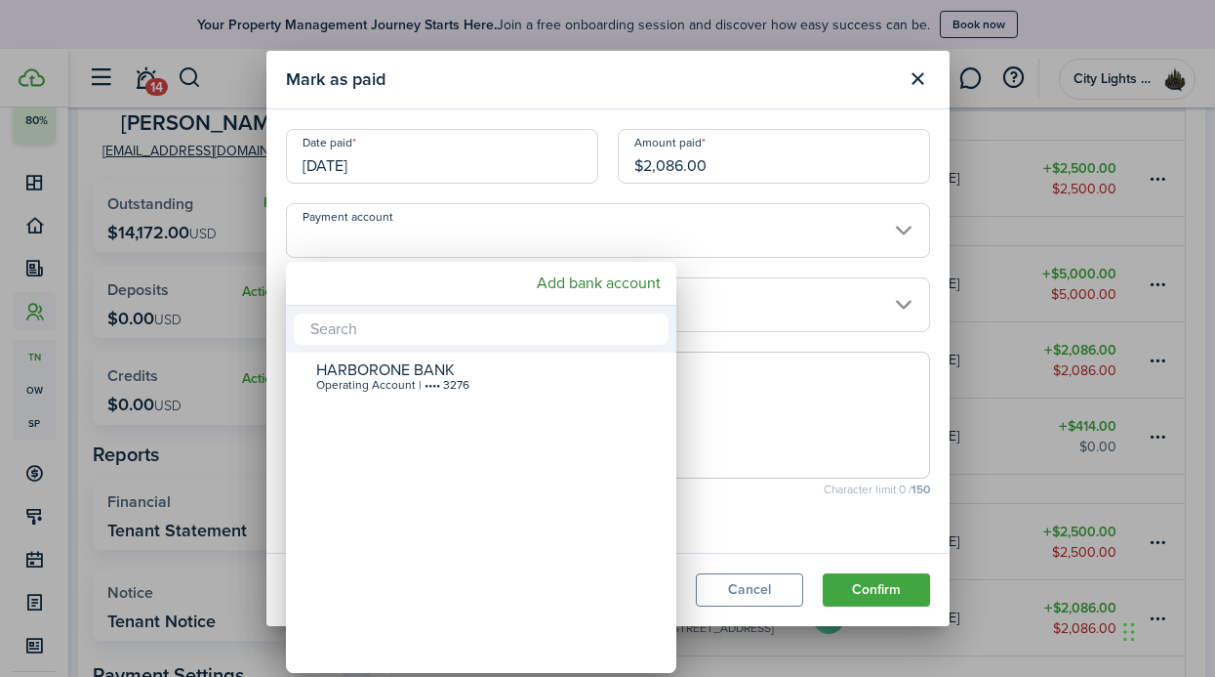
click at [850, 275] on div at bounding box center [608, 338] width 1528 height 989
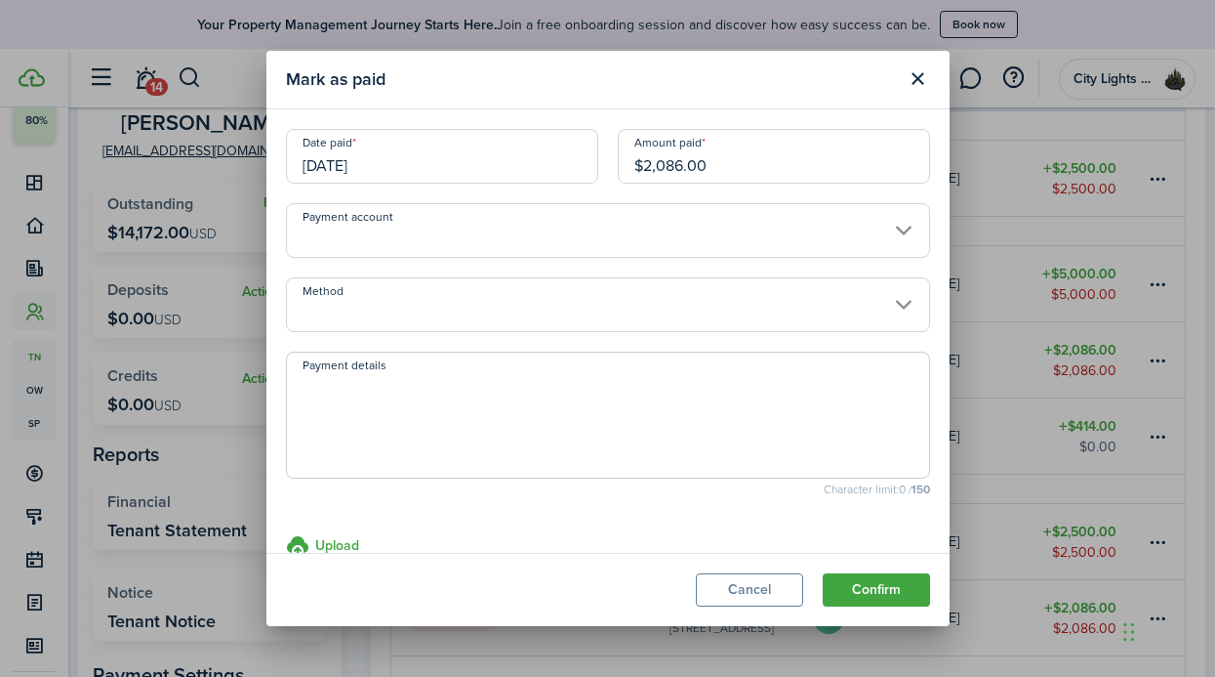
click at [687, 350] on modal-body "Date paid [DATE] Amount paid $2,086.00 Payment account Method Payment details C…" at bounding box center [608, 330] width 683 height 443
click at [681, 370] on span at bounding box center [608, 414] width 644 height 127
click at [665, 421] on textarea "Payment details" at bounding box center [608, 421] width 642 height 94
type textarea "PAID DIRECTLY TO [PERSON_NAME]"
click at [893, 581] on button "Confirm" at bounding box center [876, 589] width 107 height 33
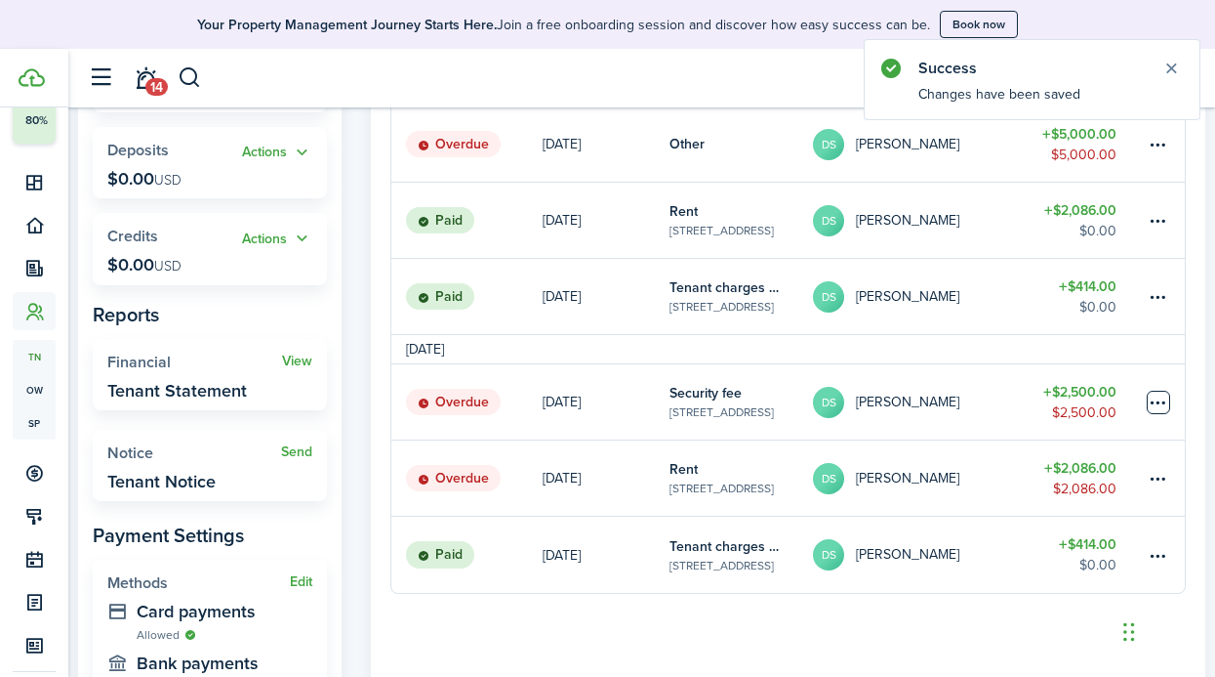
scroll to position [376, 0]
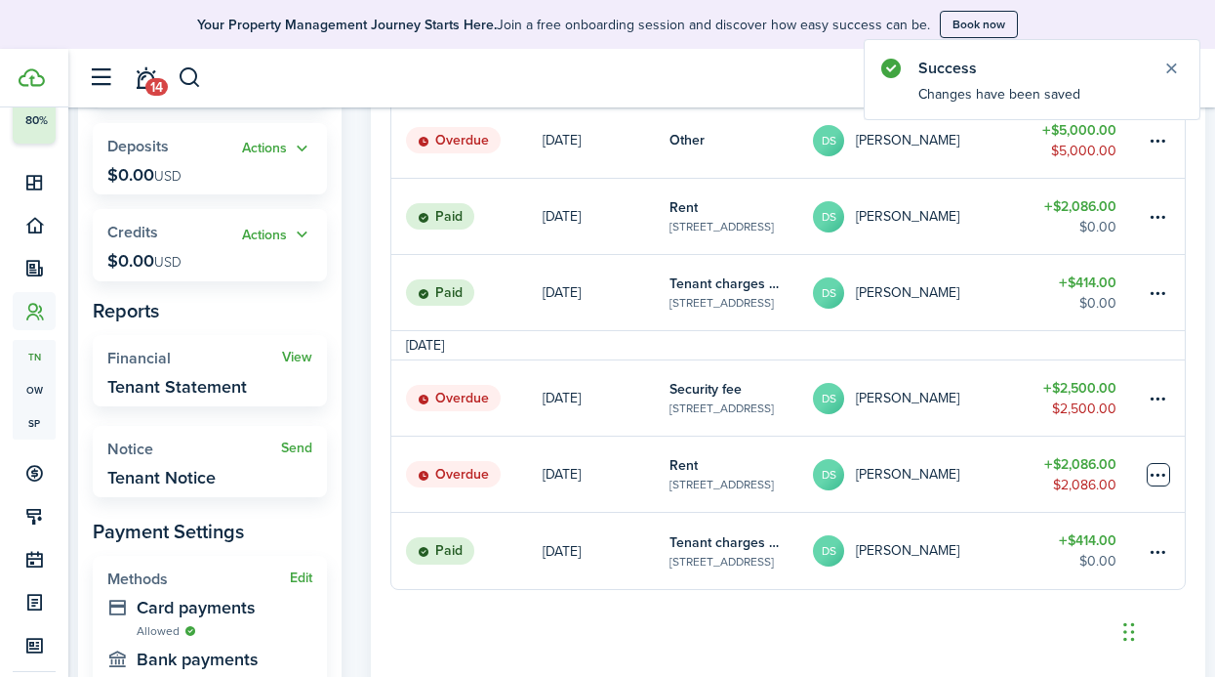
click at [1162, 472] on table-menu-btn-icon at bounding box center [1158, 474] width 23 height 23
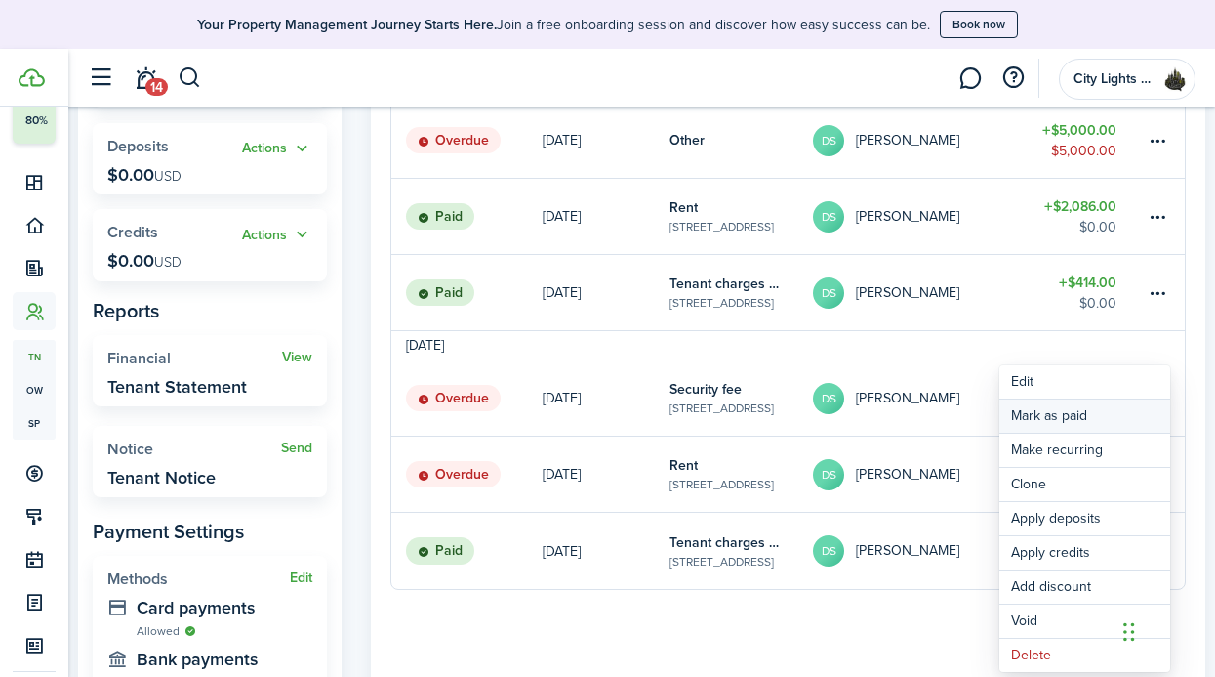
click at [1067, 428] on link "Mark as paid" at bounding box center [1085, 415] width 171 height 33
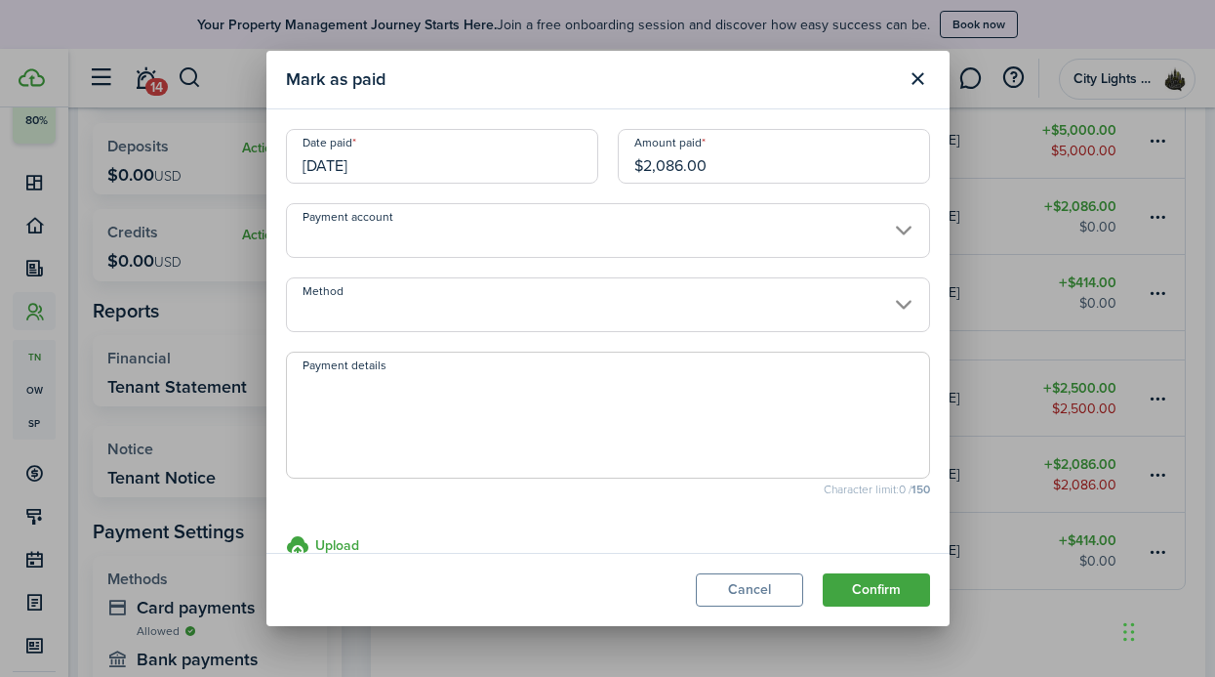
click at [540, 432] on textarea "Payment details" at bounding box center [608, 421] width 642 height 94
type textarea "PAID DIRECTLY TO [PERSON_NAME]"
click at [902, 591] on button "Confirm" at bounding box center [876, 589] width 107 height 33
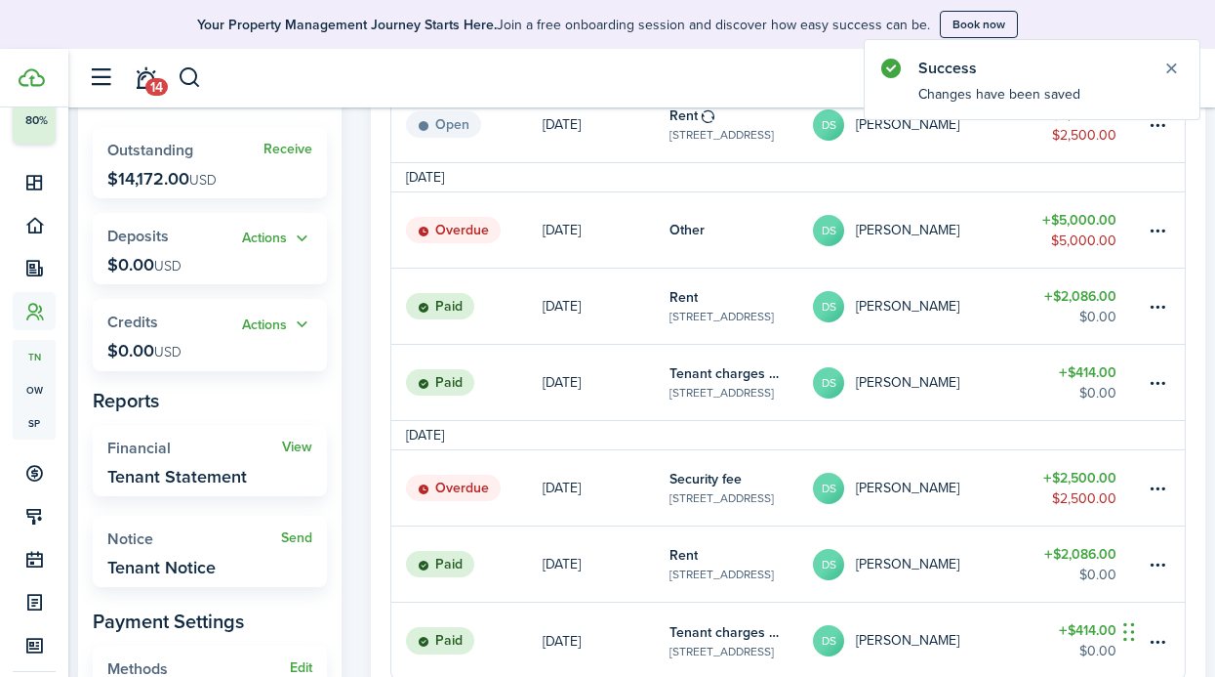
scroll to position [268, 0]
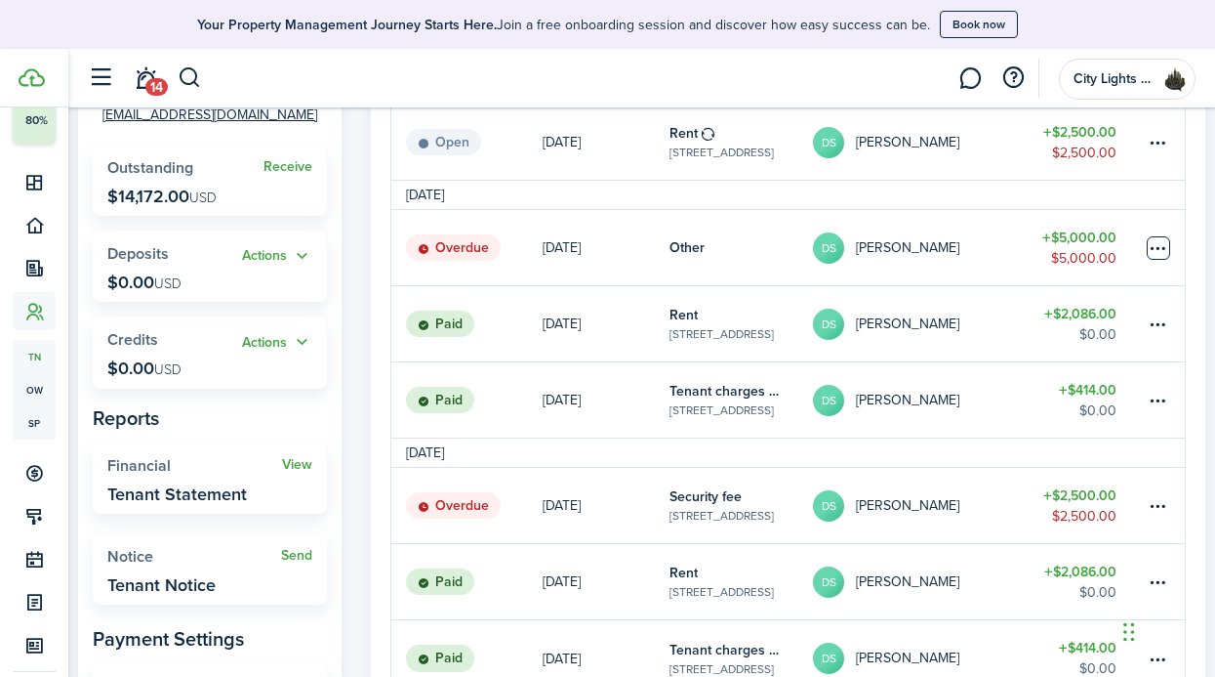
click at [1147, 248] on table-menu-btn-icon at bounding box center [1158, 247] width 23 height 23
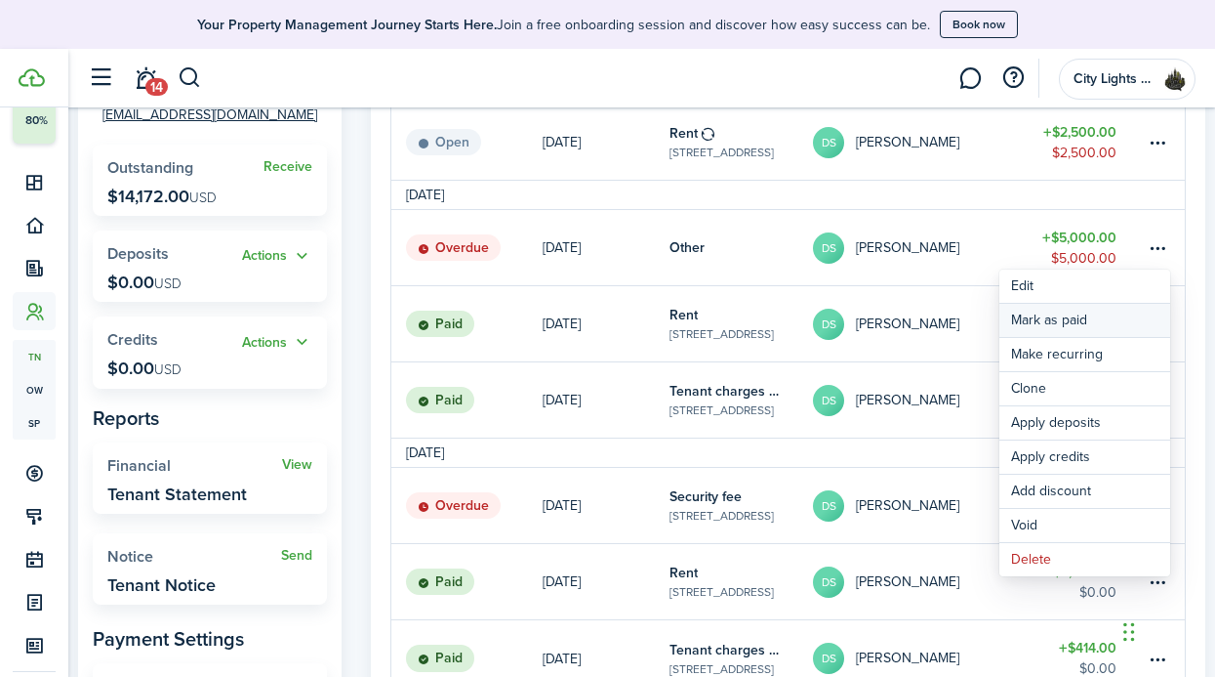
click at [1078, 330] on link "Mark as paid" at bounding box center [1085, 320] width 171 height 33
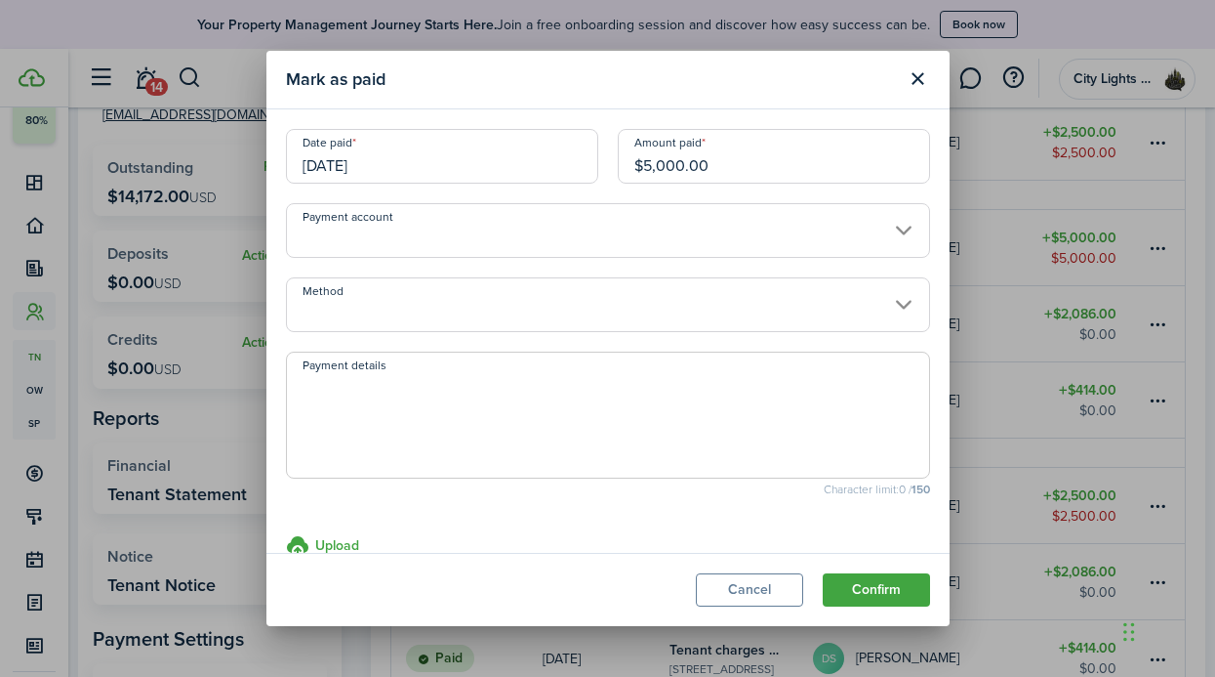
click at [745, 243] on input "Payment account" at bounding box center [608, 230] width 644 height 55
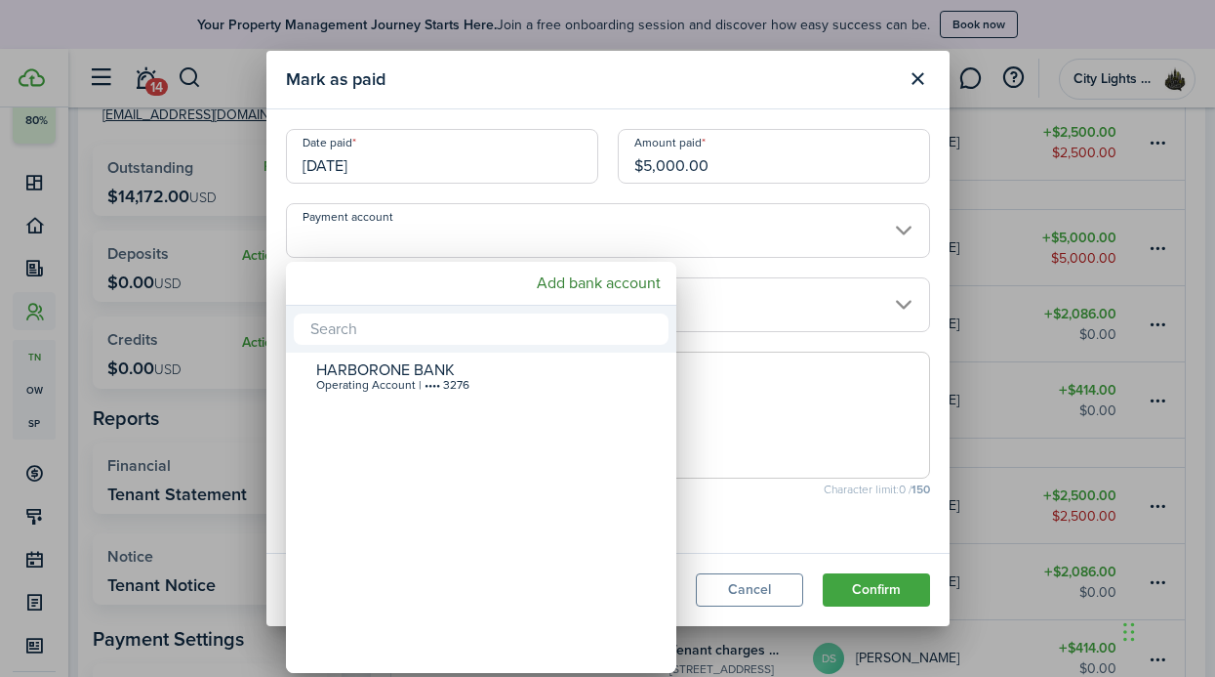
click at [745, 243] on div at bounding box center [608, 338] width 1528 height 989
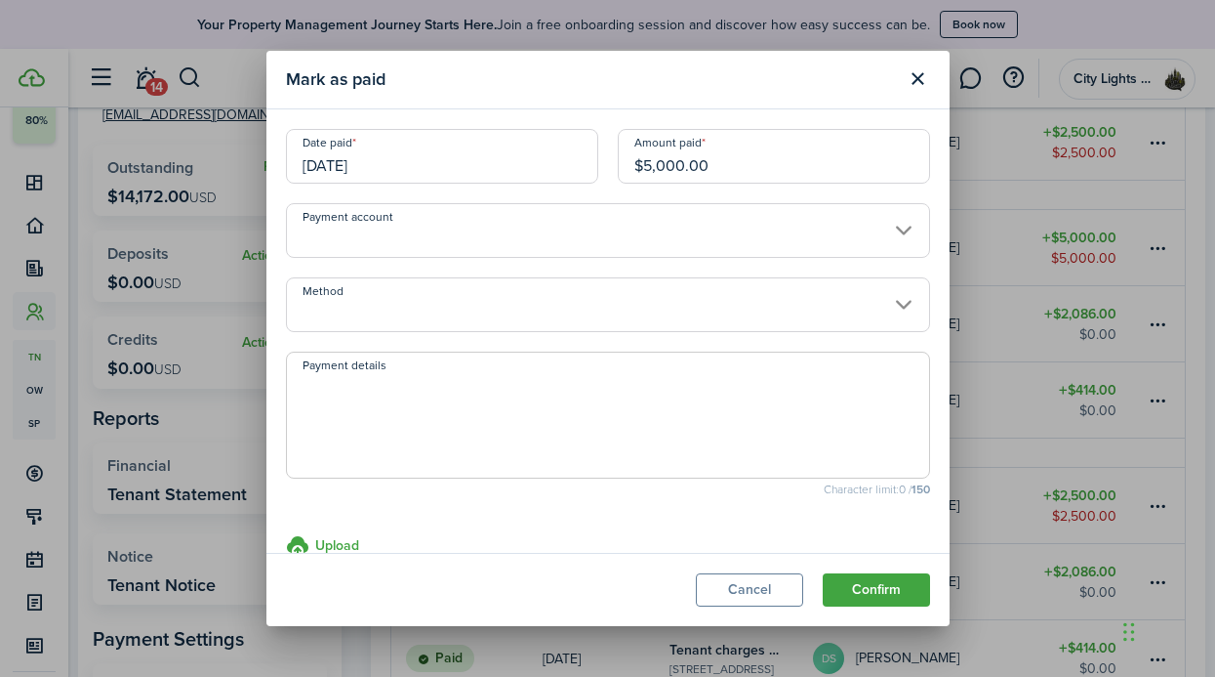
click at [702, 384] on textarea "Payment details" at bounding box center [608, 421] width 642 height 94
type textarea "PAID DIRECTLY TO [PERSON_NAME]"
click at [882, 602] on button "Confirm" at bounding box center [876, 589] width 107 height 33
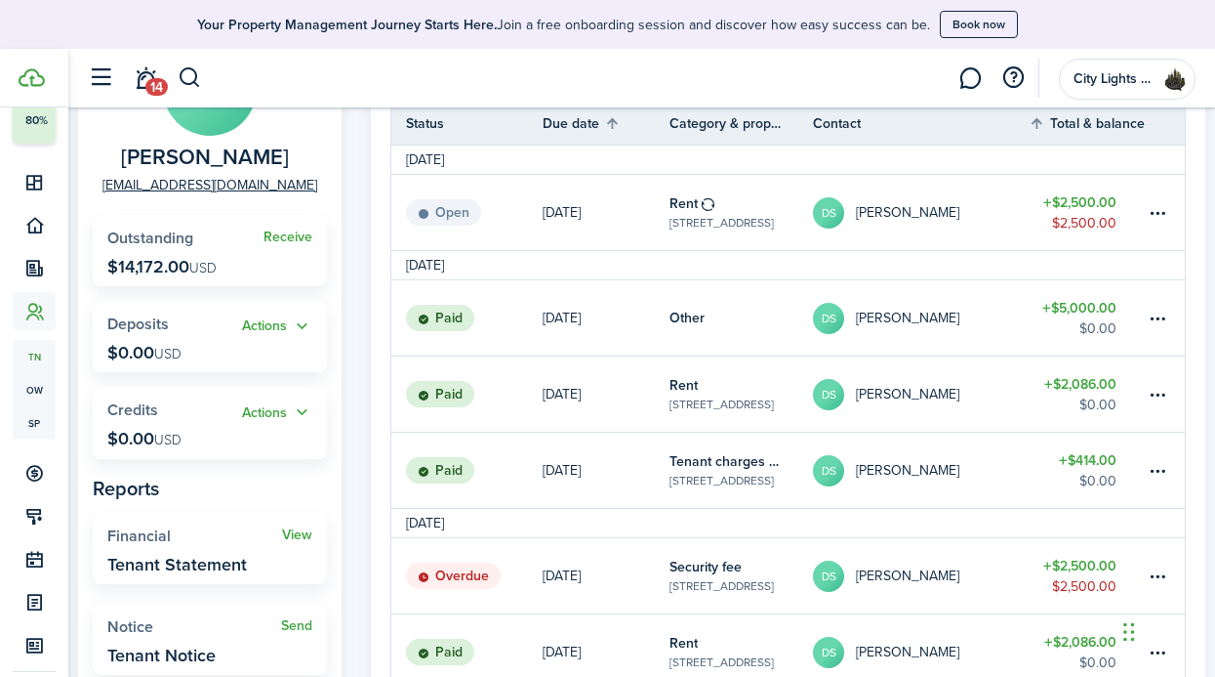
scroll to position [164, 0]
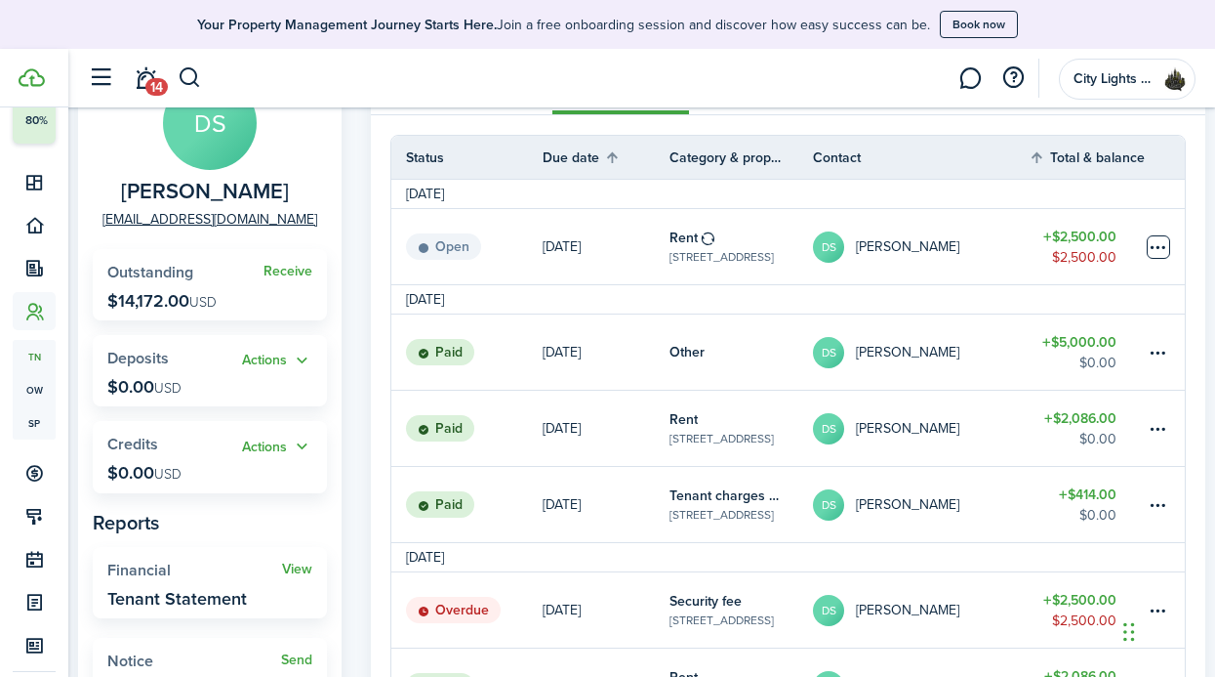
click at [1163, 244] on table-menu-btn-icon at bounding box center [1158, 246] width 23 height 23
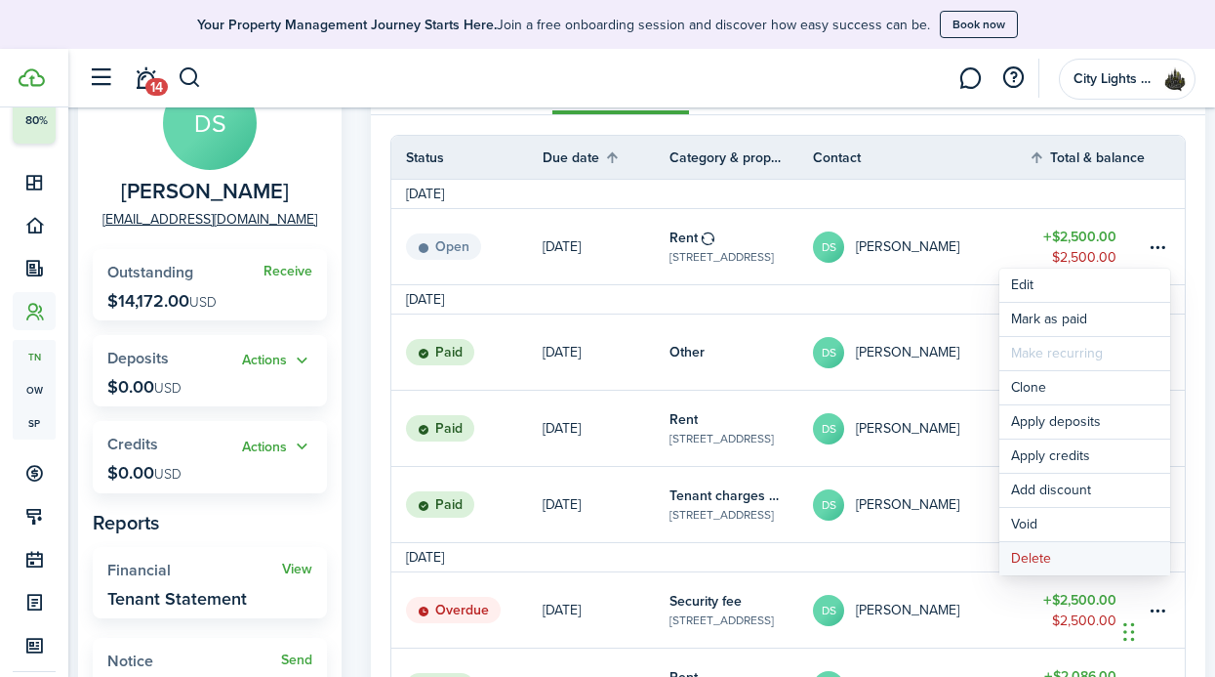
click at [1053, 554] on button "Delete" at bounding box center [1085, 558] width 171 height 33
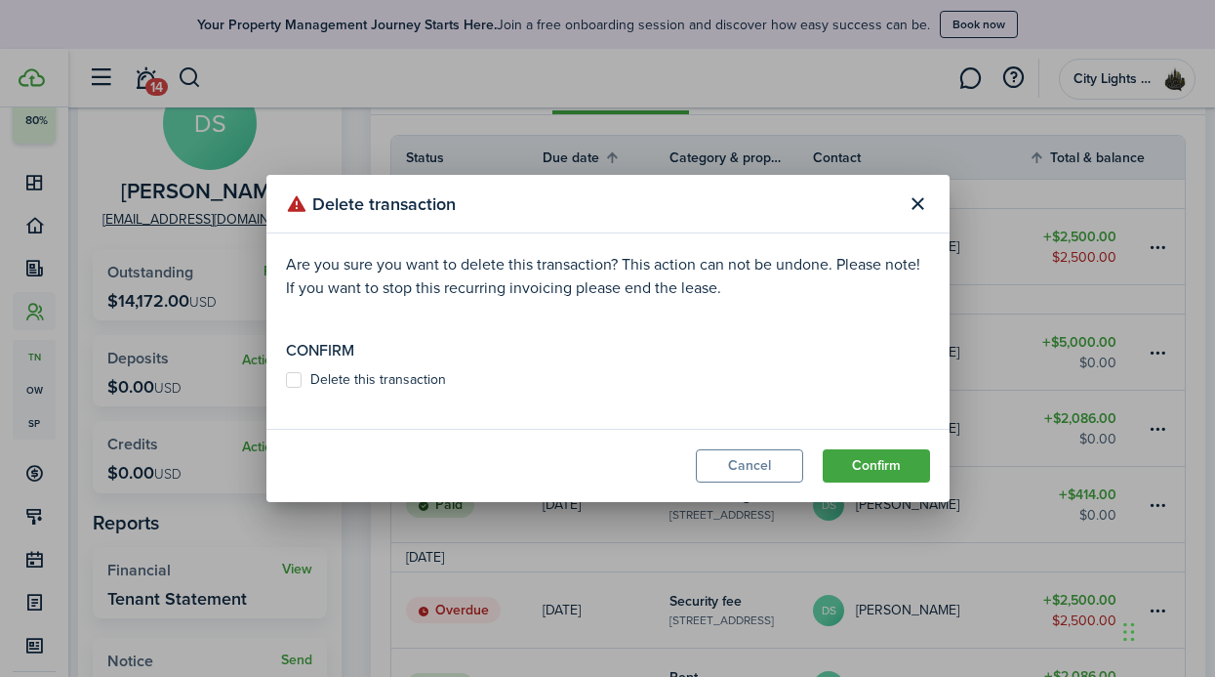
click at [445, 395] on modal-body "Are you sure you want to delete this transaction? This action can not be undone…" at bounding box center [608, 330] width 683 height 195
click at [379, 378] on label "Delete this transaction" at bounding box center [366, 380] width 160 height 16
click at [286, 380] on input "Delete this transaction" at bounding box center [285, 380] width 1 height 1
checkbox input "true"
click at [901, 470] on button "Confirm" at bounding box center [876, 465] width 107 height 33
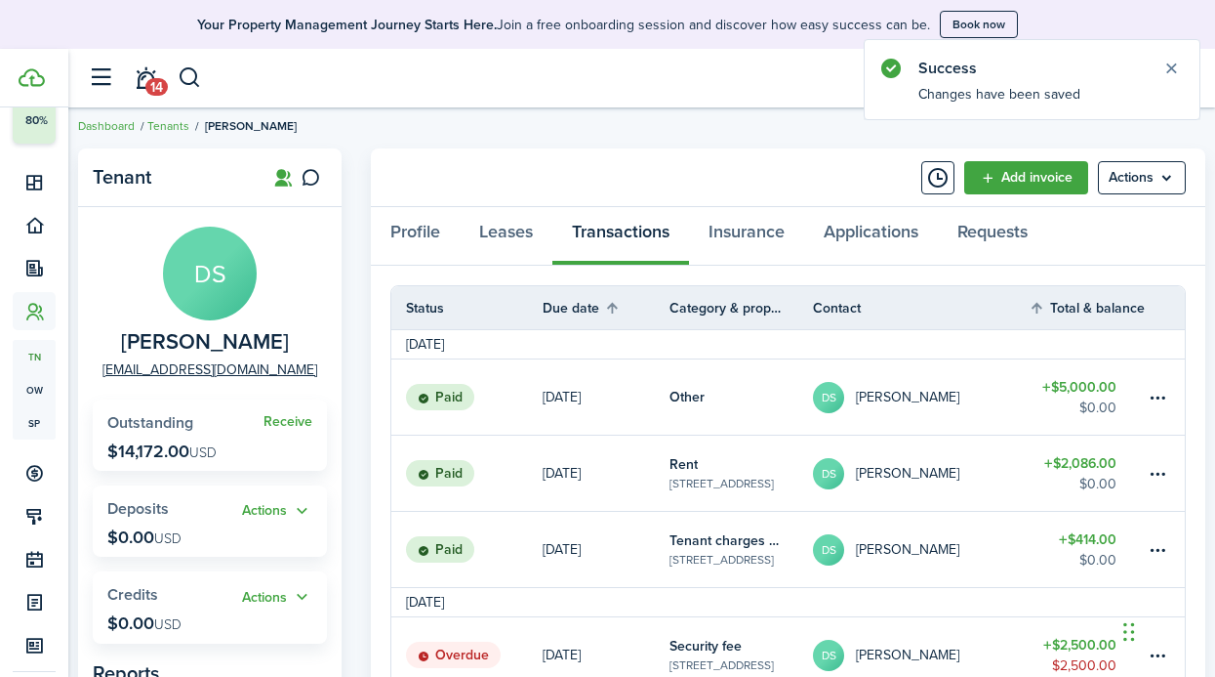
scroll to position [13, 0]
click at [1028, 191] on link "Add invoice" at bounding box center [1027, 178] width 124 height 33
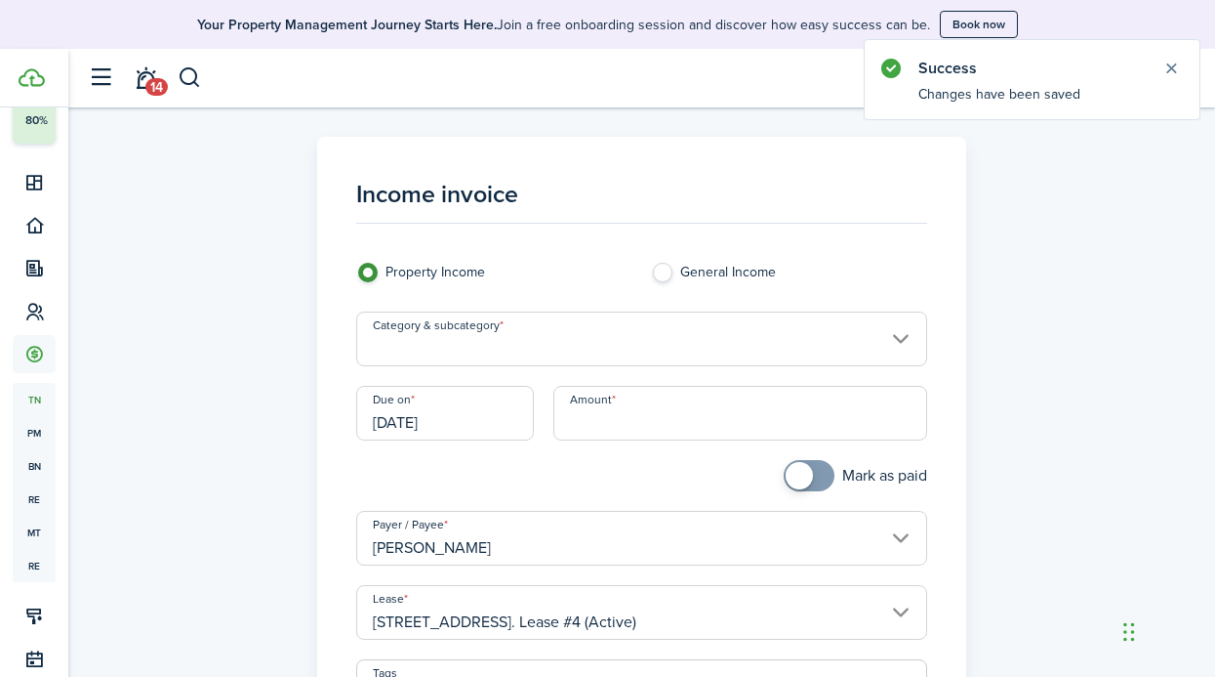
click at [648, 423] on input "Amount" at bounding box center [741, 413] width 375 height 55
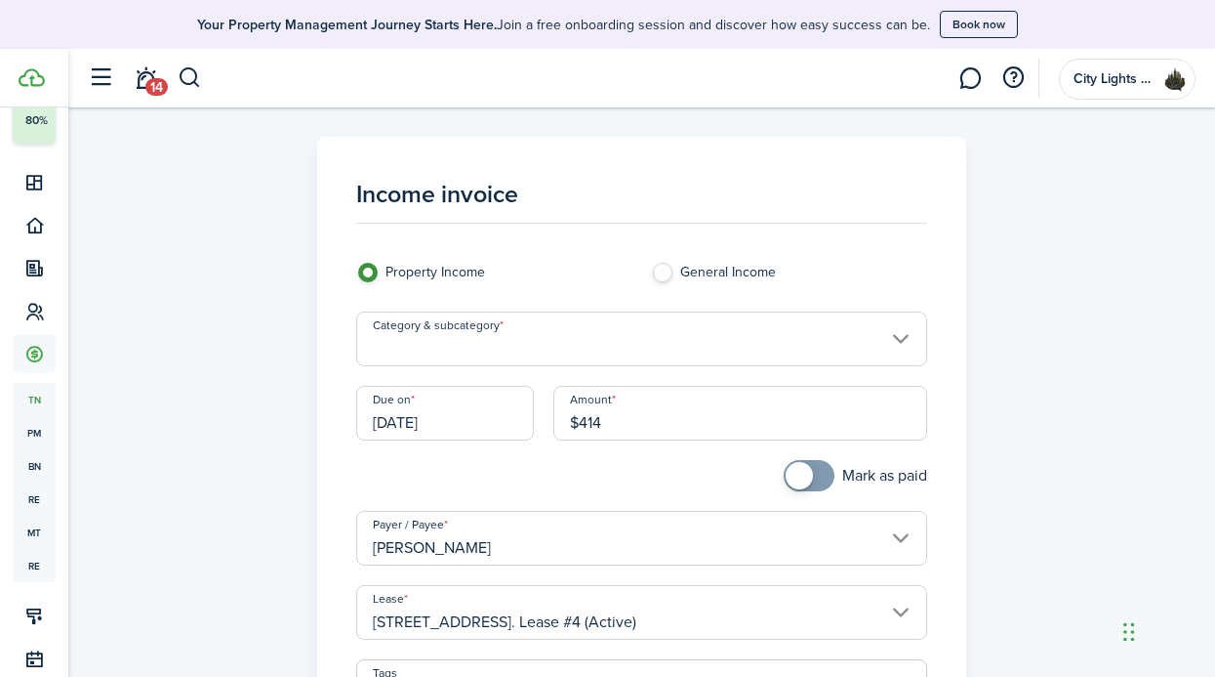
type input "$414.00"
click at [423, 417] on input "[DATE]" at bounding box center [445, 413] width 178 height 55
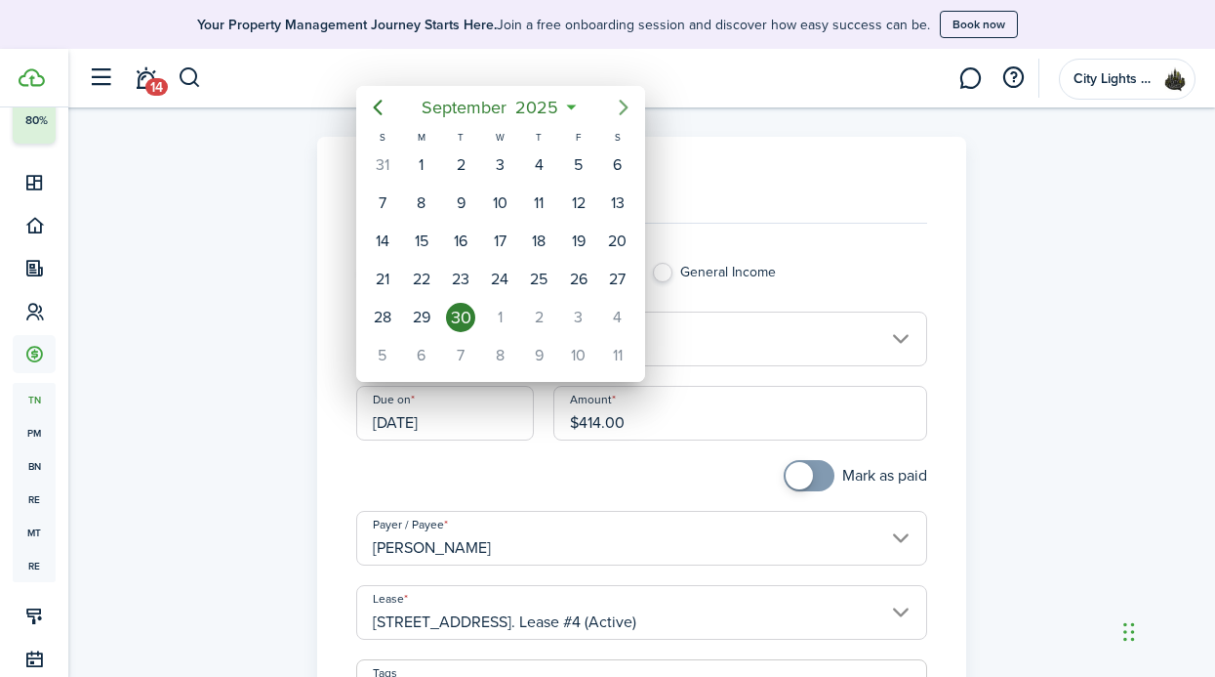
click at [623, 108] on icon "Next page" at bounding box center [623, 107] width 23 height 23
click at [491, 162] on div "1" at bounding box center [499, 164] width 29 height 29
type input "[DATE]"
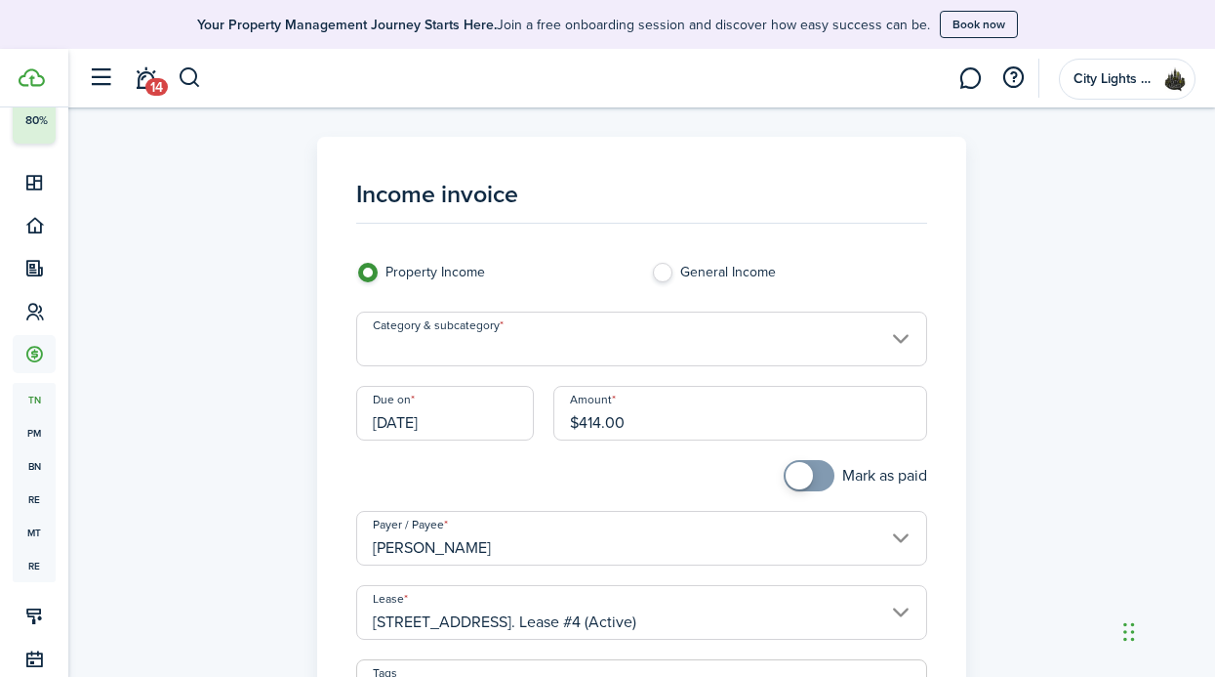
click at [583, 341] on input "Category & subcategory" at bounding box center [641, 338] width 571 height 55
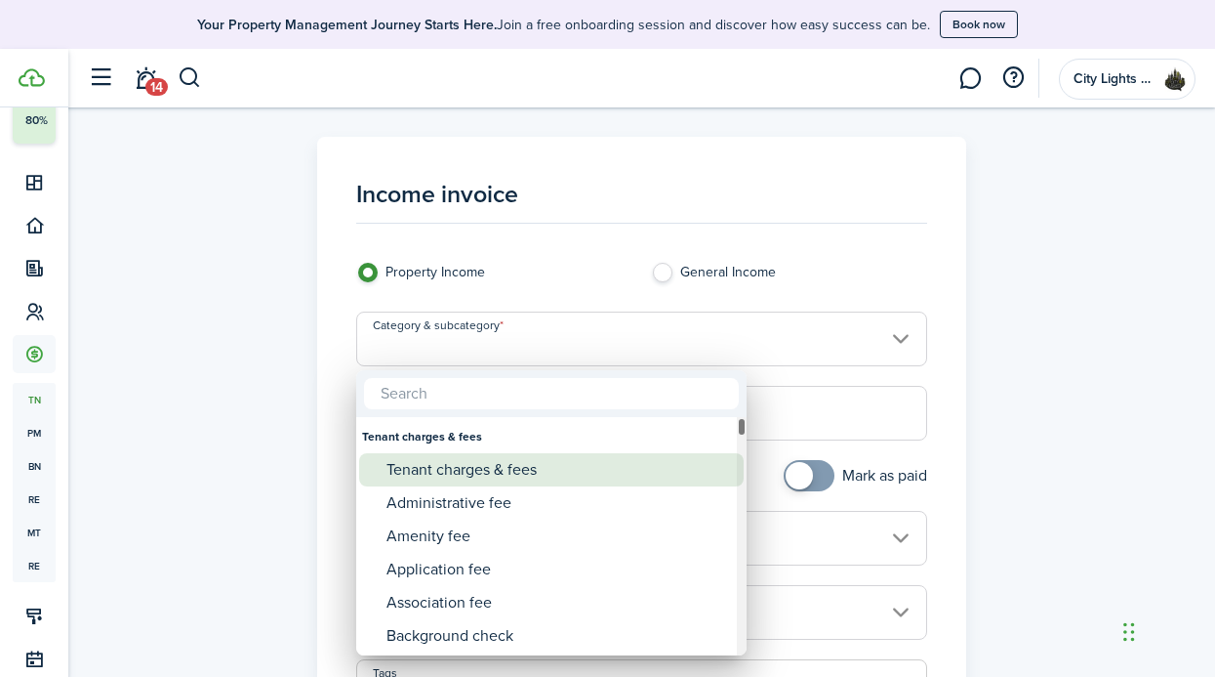
click at [554, 464] on div "Tenant charges & fees" at bounding box center [560, 469] width 346 height 33
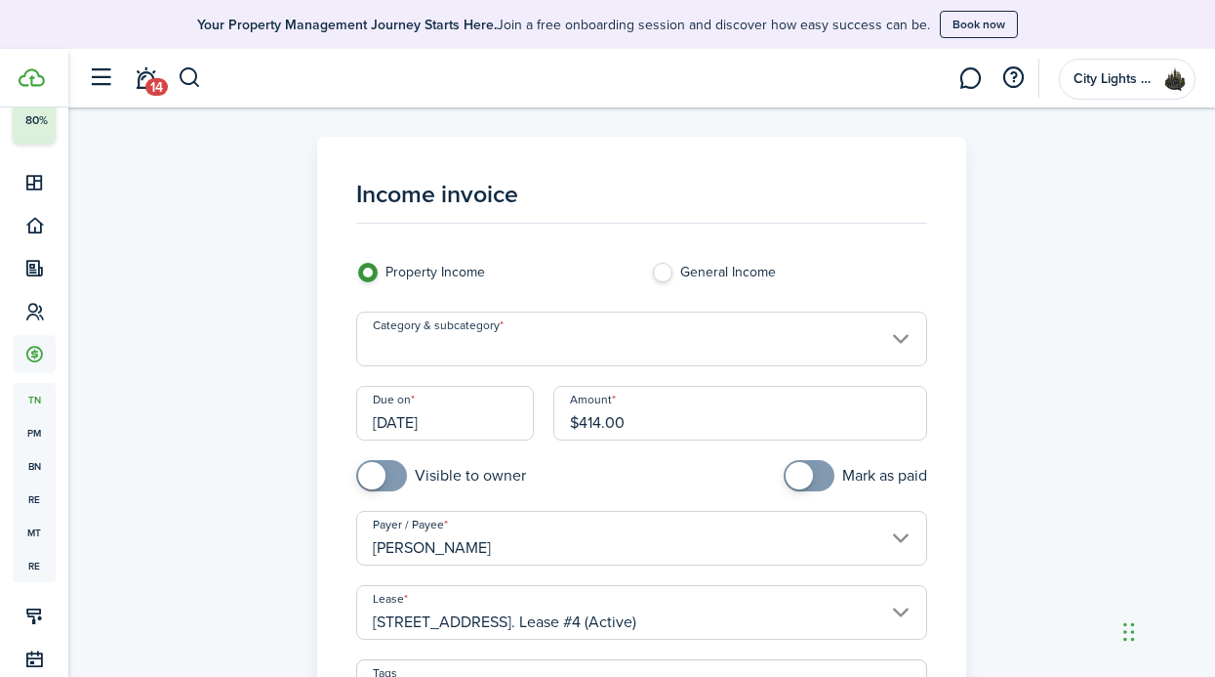
type input "Tenant charges & fees"
click at [648, 475] on div "Mark as paid" at bounding box center [789, 485] width 296 height 51
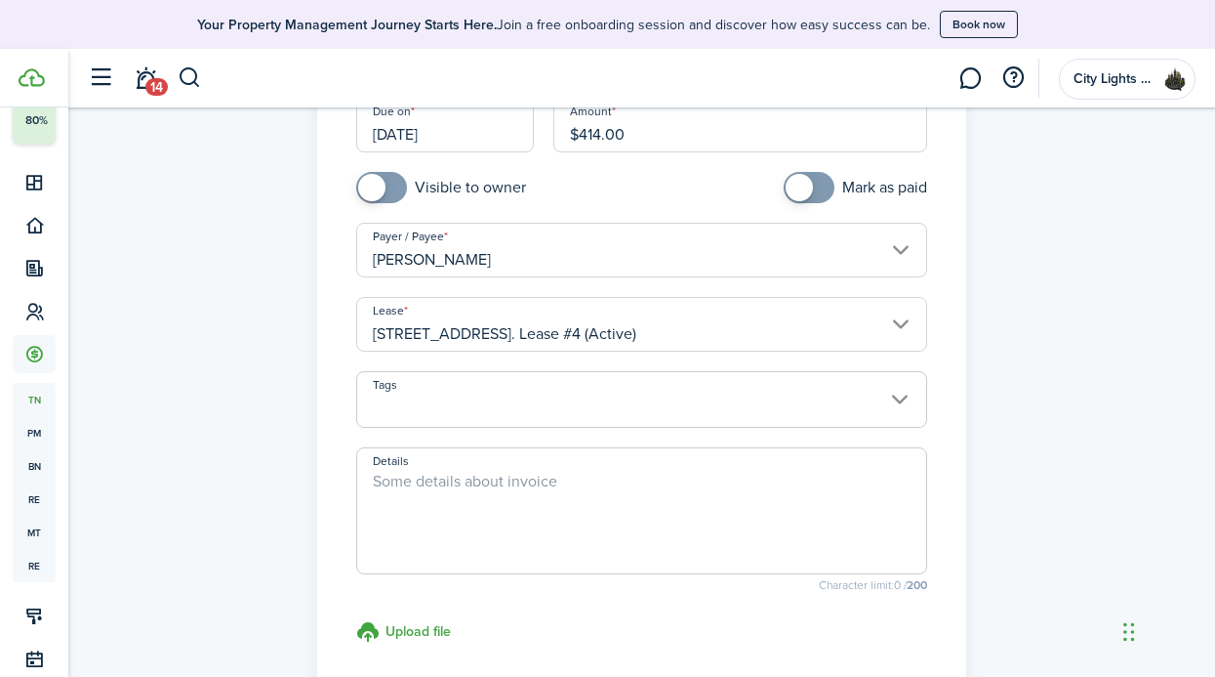
scroll to position [292, 0]
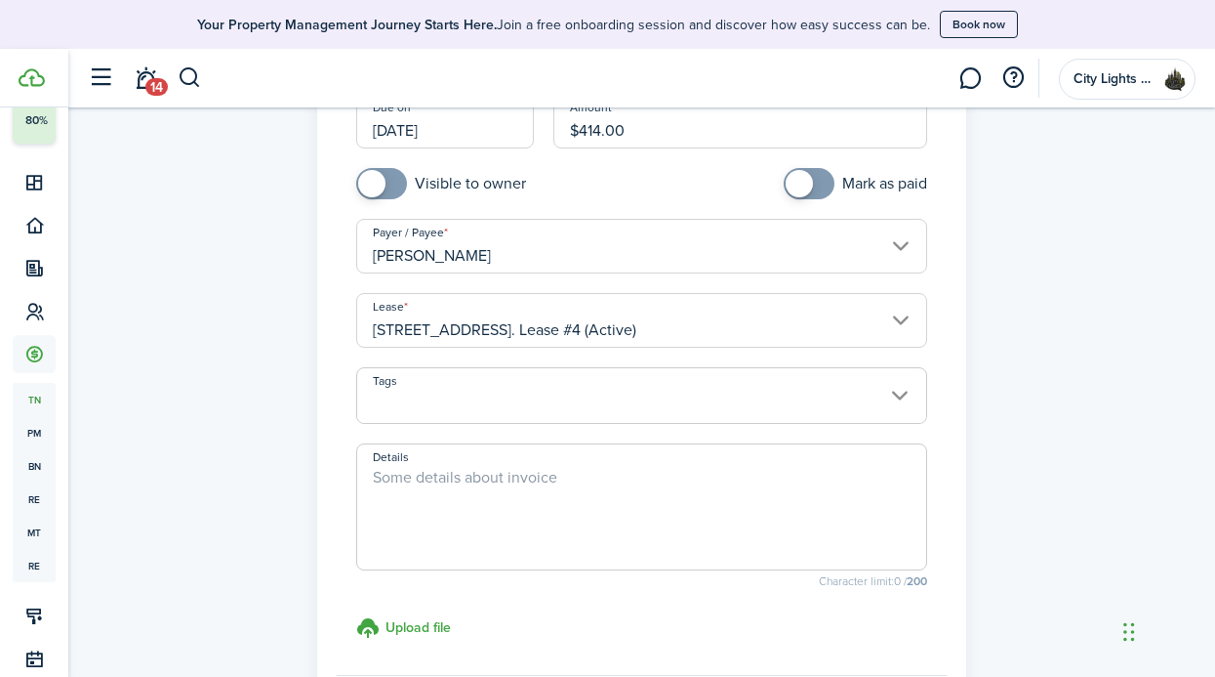
click at [648, 475] on textarea "Details" at bounding box center [641, 513] width 569 height 94
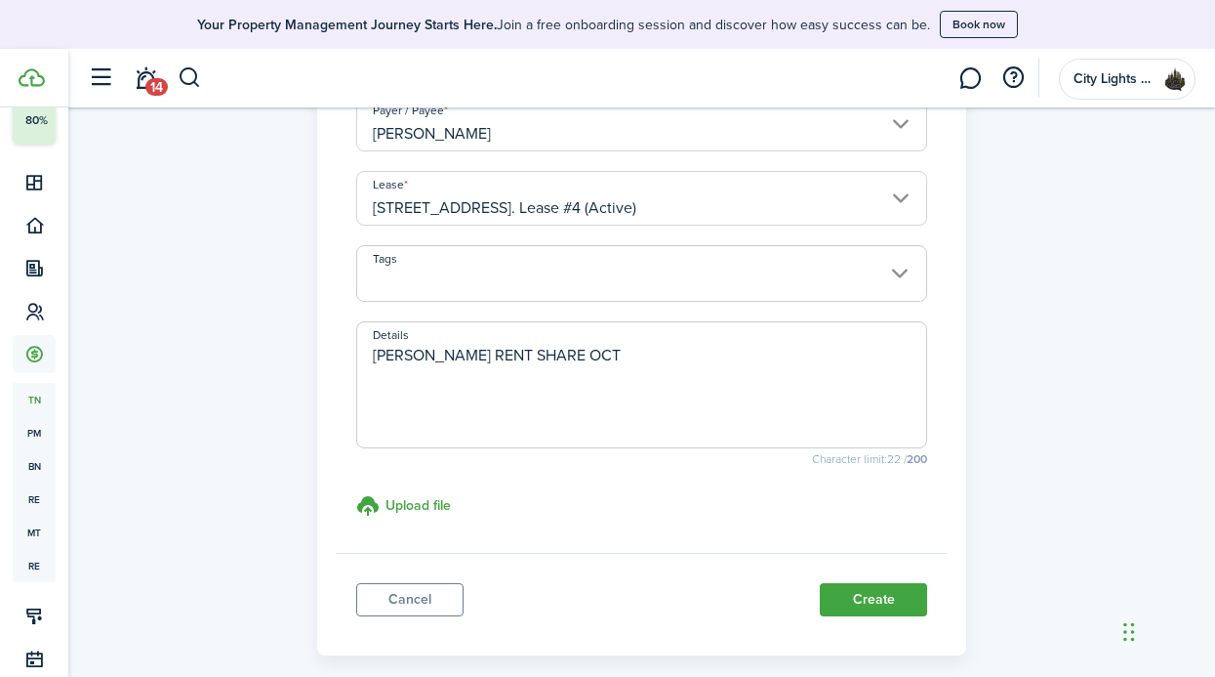
scroll to position [419, 0]
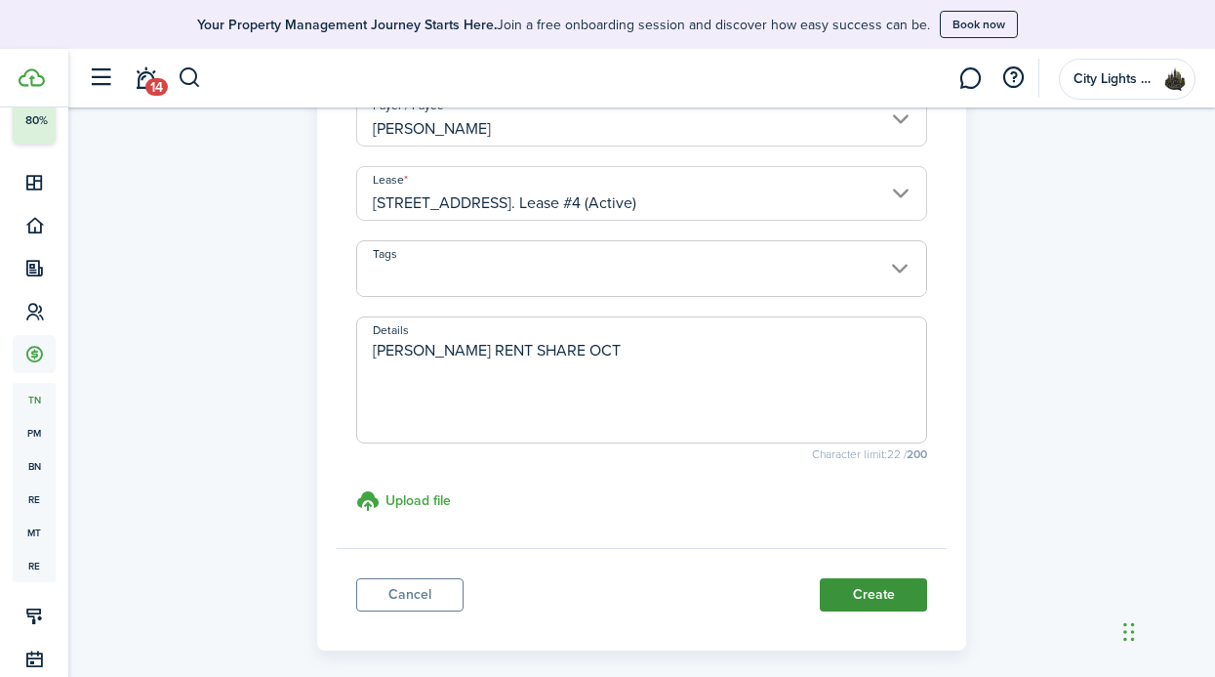
type textarea "[PERSON_NAME] RENT SHARE OCT"
click at [888, 578] on button "Create" at bounding box center [873, 594] width 107 height 33
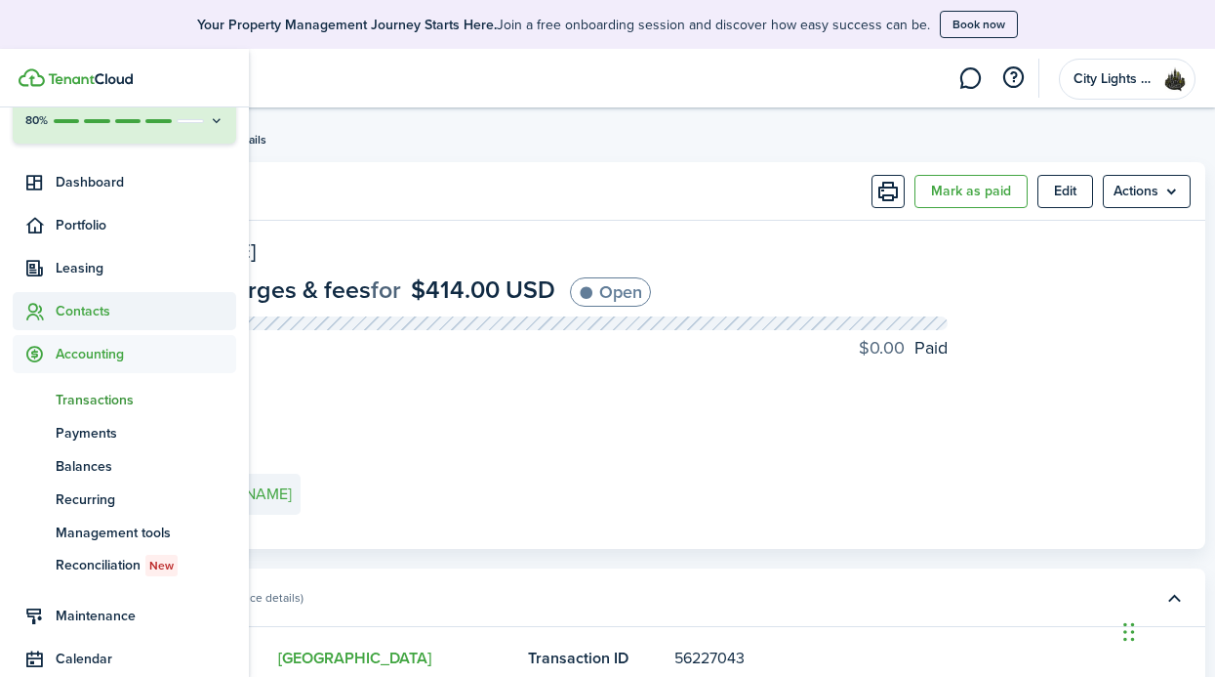
click at [107, 308] on span "Contacts" at bounding box center [146, 311] width 181 height 21
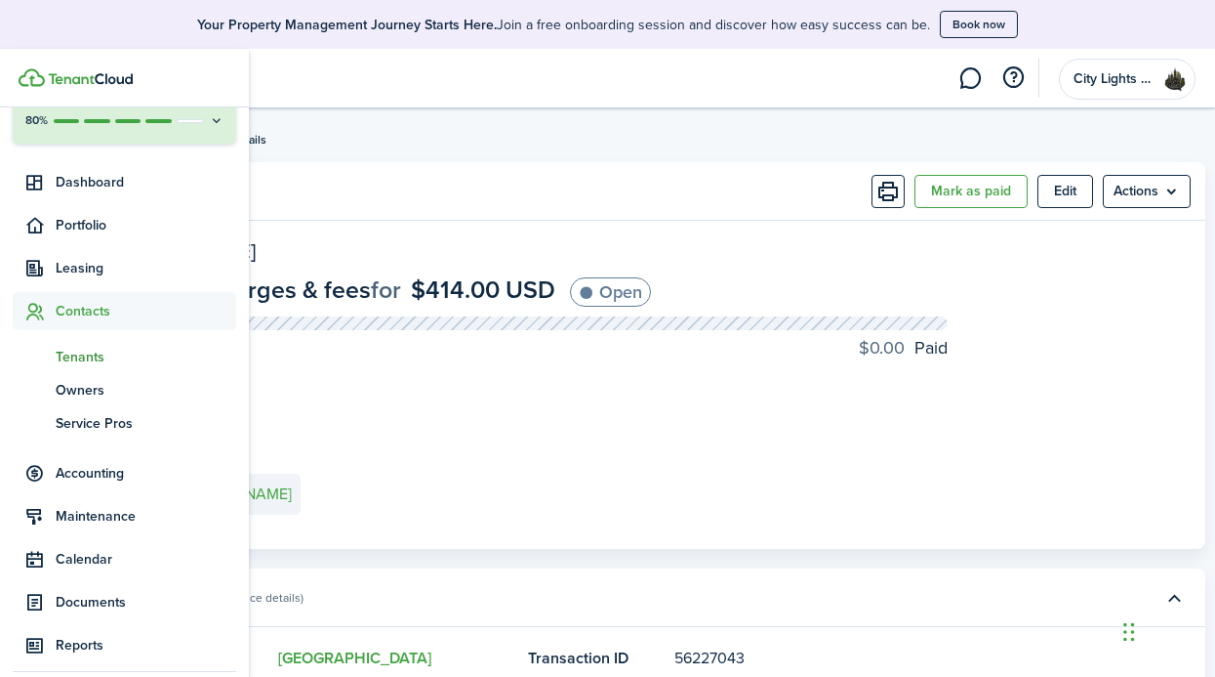
click at [107, 360] on span "Tenants" at bounding box center [146, 357] width 181 height 21
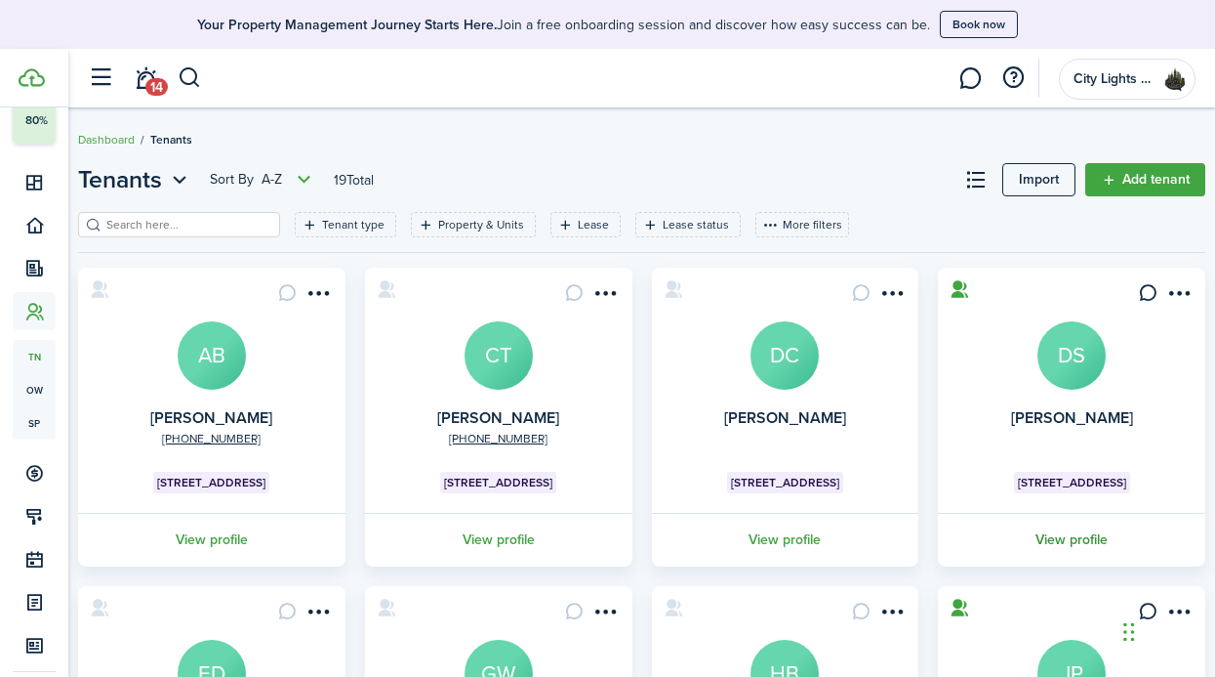
click at [1094, 514] on link "View profile" at bounding box center [1071, 540] width 273 height 54
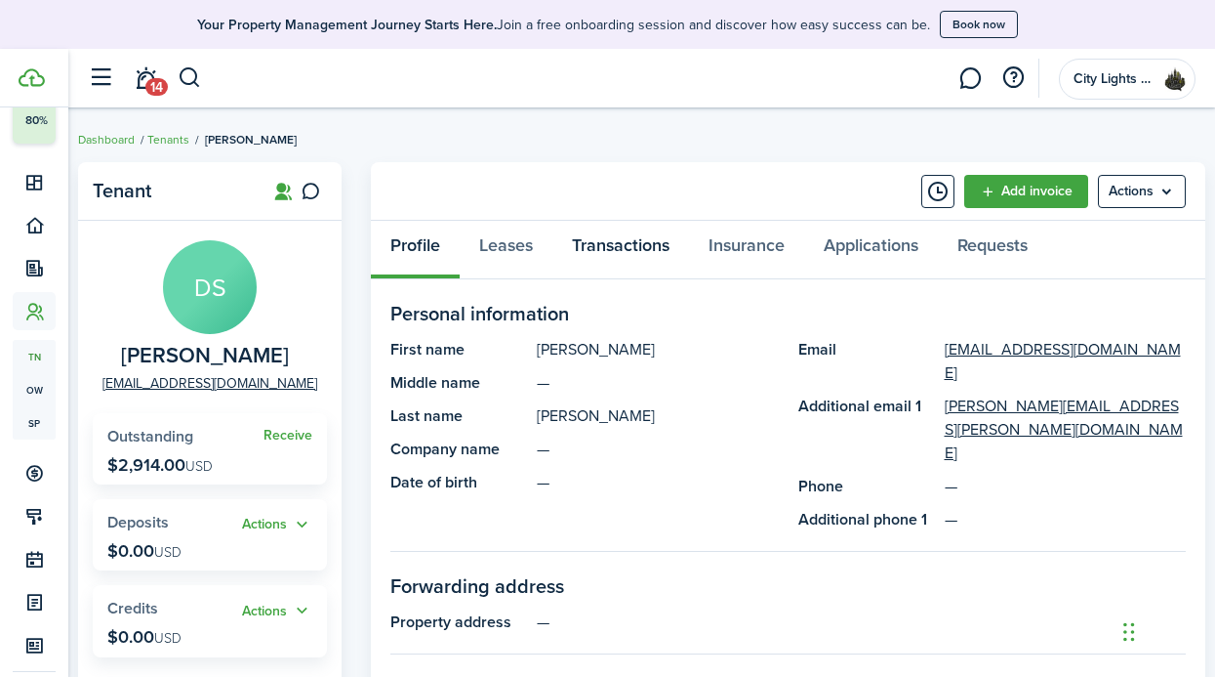
click at [621, 244] on link "Transactions" at bounding box center [621, 250] width 137 height 59
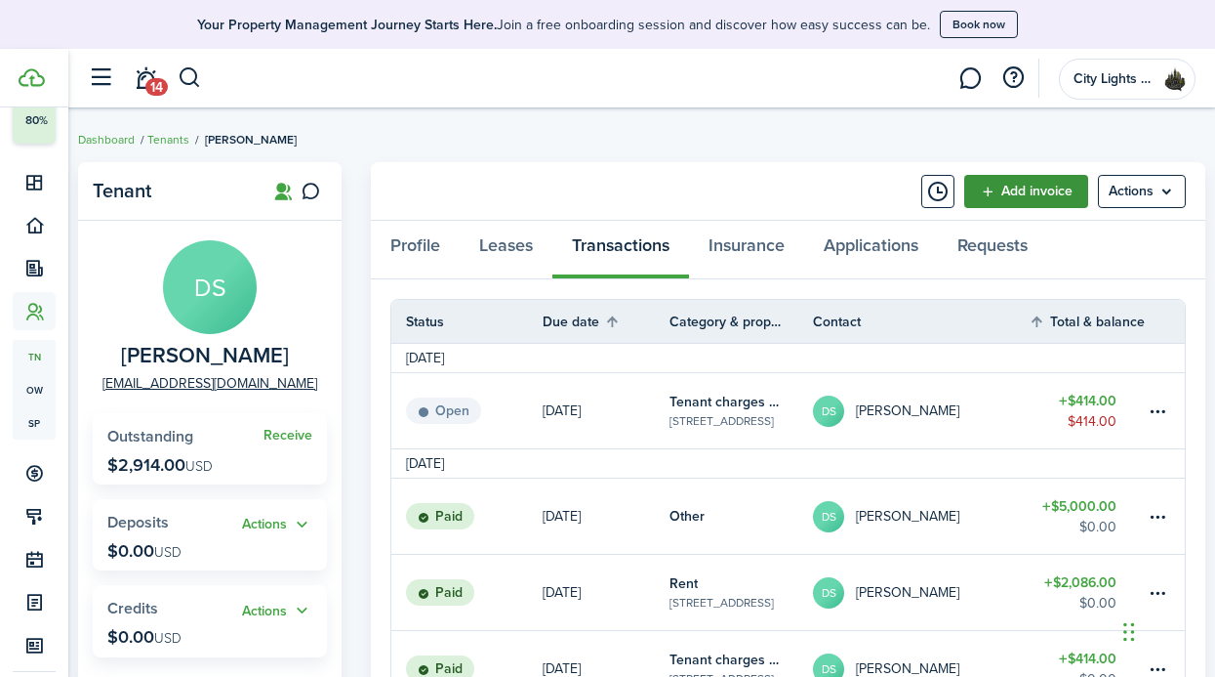
click at [1006, 178] on link "Add invoice" at bounding box center [1027, 191] width 124 height 33
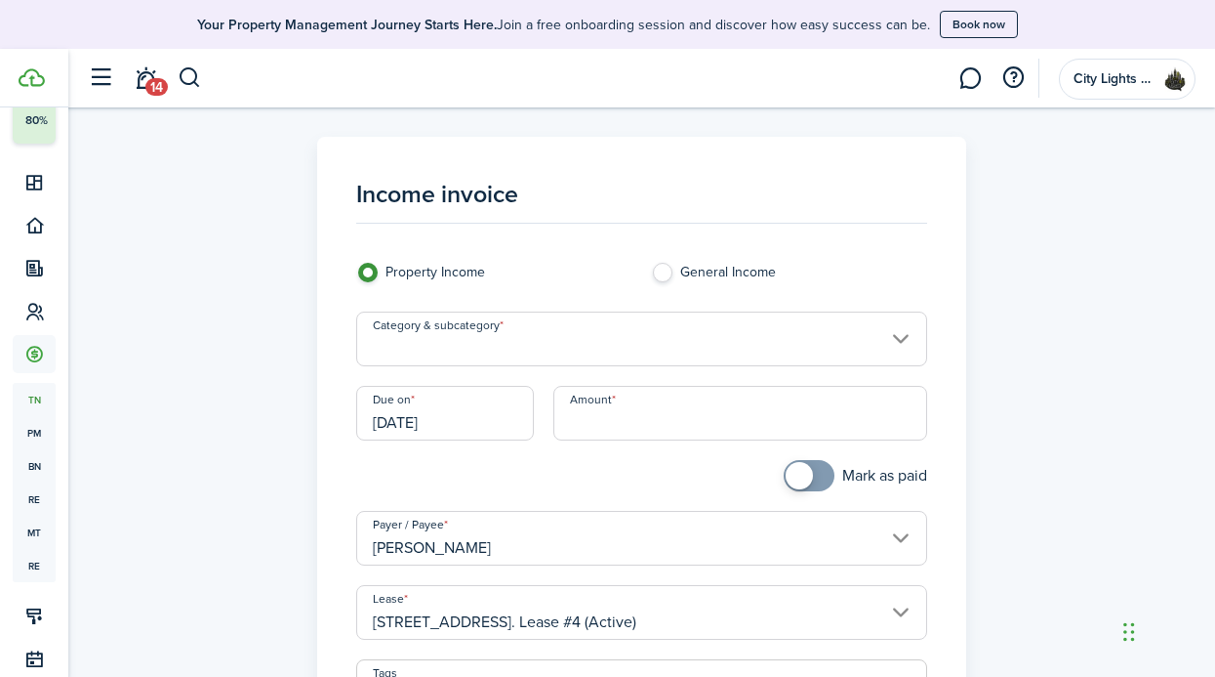
click at [674, 359] on input "Category & subcategory" at bounding box center [641, 338] width 571 height 55
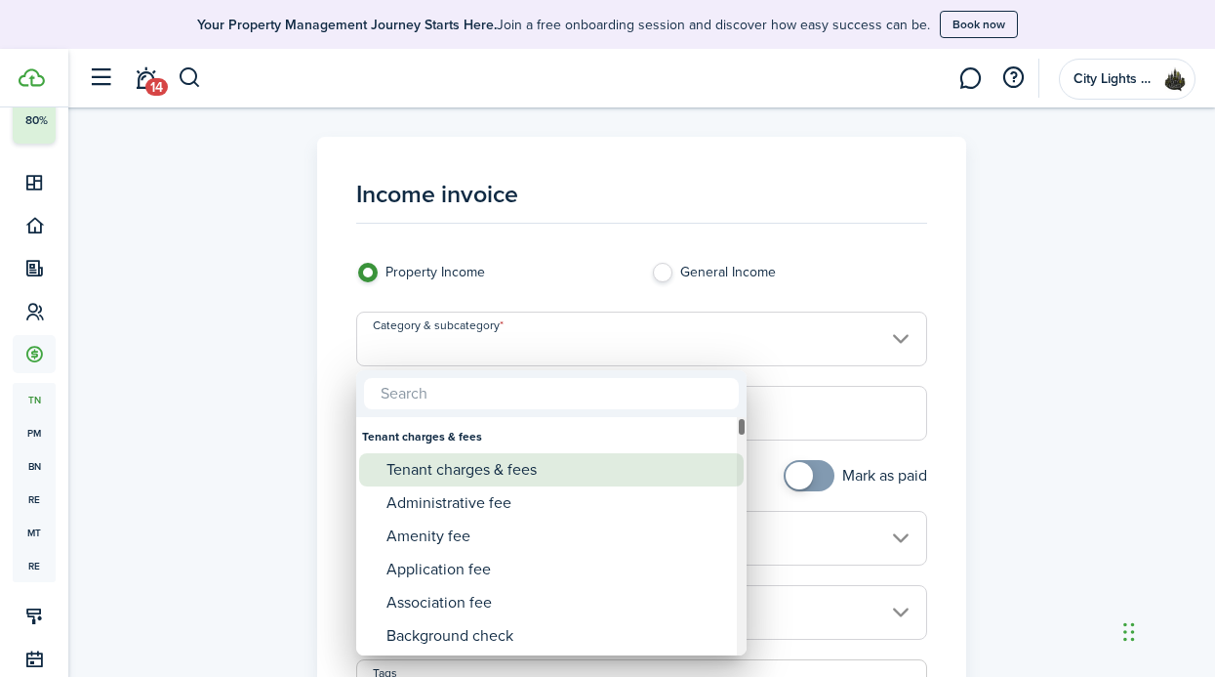
click at [599, 456] on div "Tenant charges & fees" at bounding box center [560, 469] width 346 height 33
type input "Tenant charges & fees"
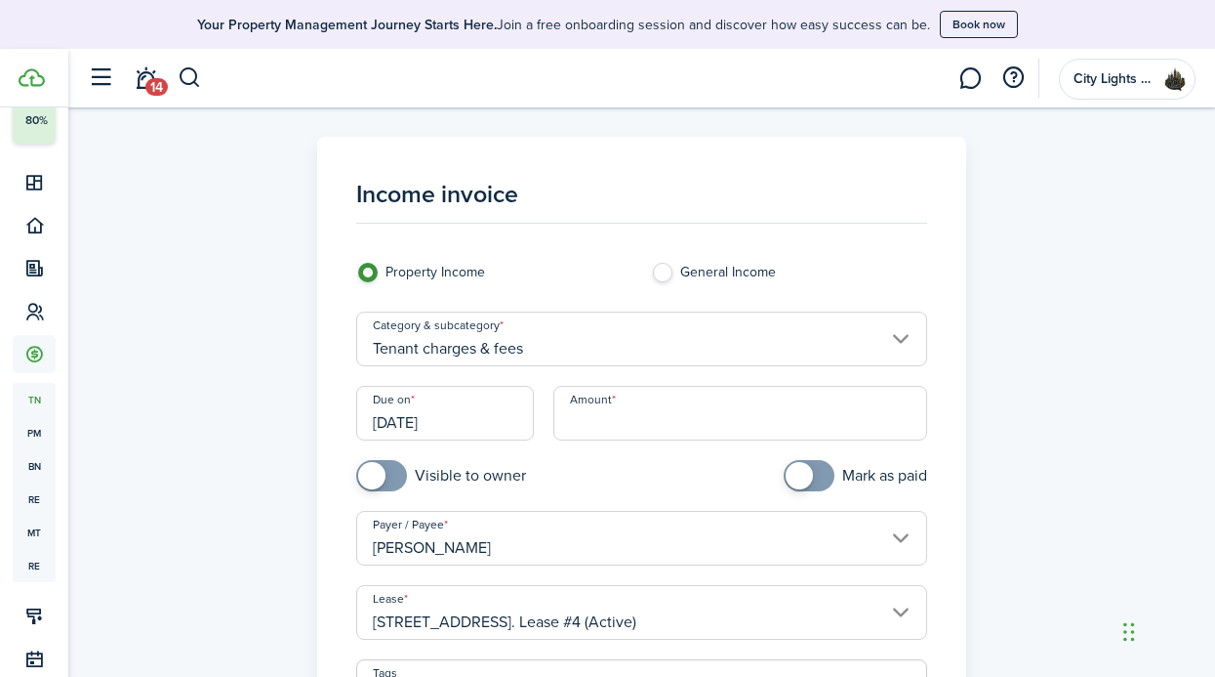
click at [634, 414] on input "Amount" at bounding box center [741, 413] width 375 height 55
click at [514, 424] on input "[DATE]" at bounding box center [445, 413] width 178 height 55
type input "$2,086.00"
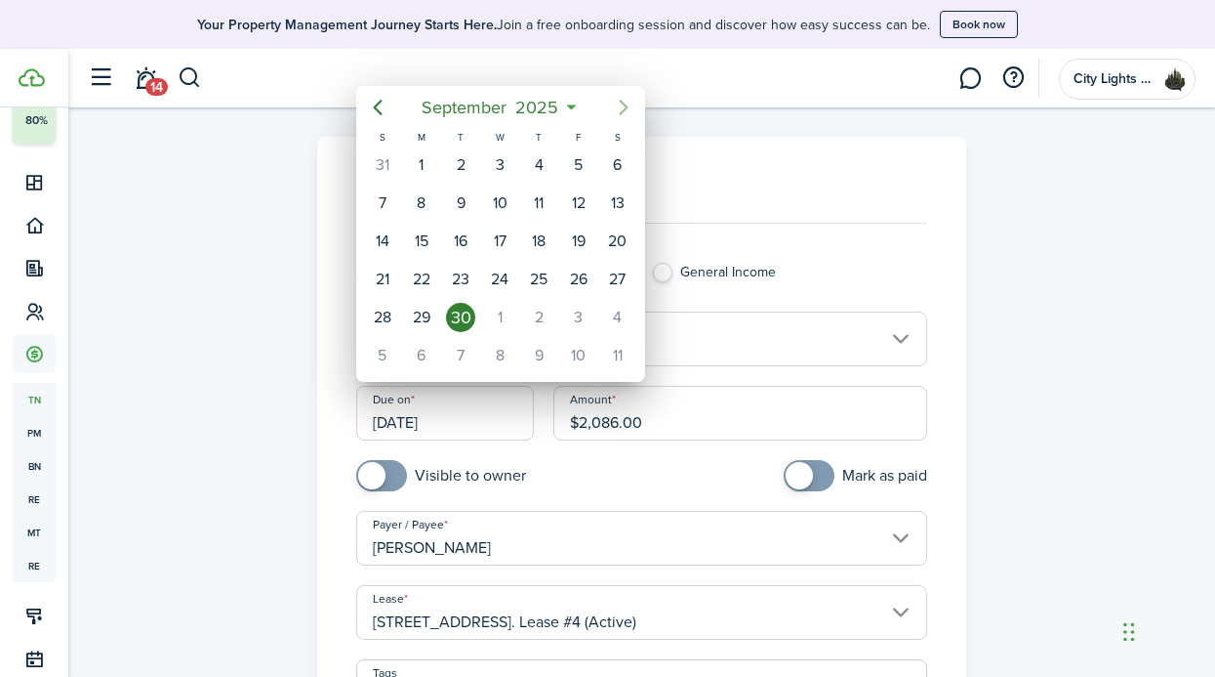
click at [610, 112] on mbsc-button "Next page" at bounding box center [623, 107] width 39 height 39
click at [508, 161] on div "1" at bounding box center [499, 164] width 29 height 29
type input "[DATE]"
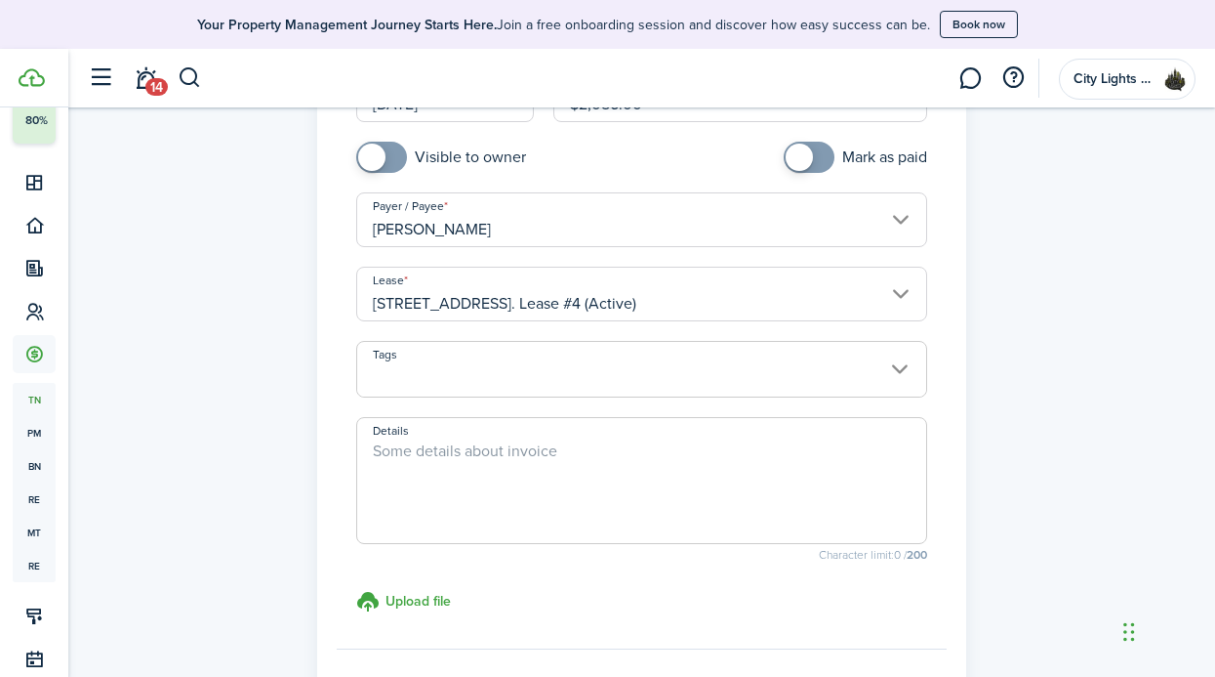
scroll to position [329, 0]
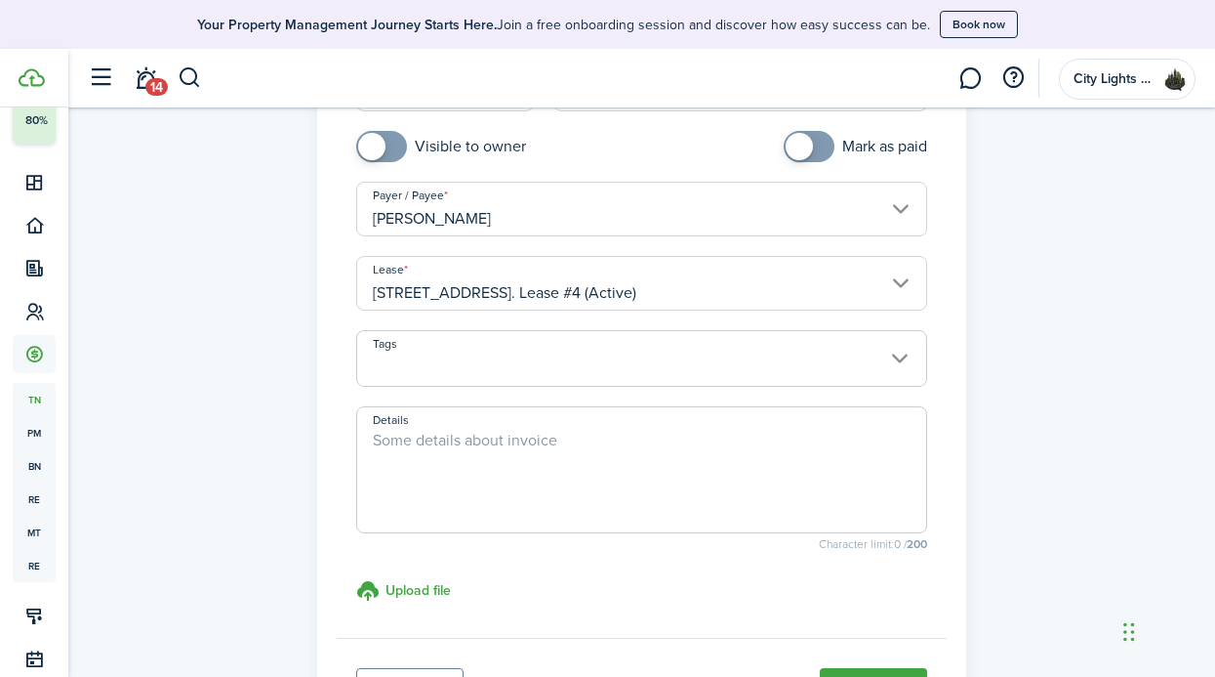
click at [523, 463] on textarea "Details" at bounding box center [641, 476] width 569 height 94
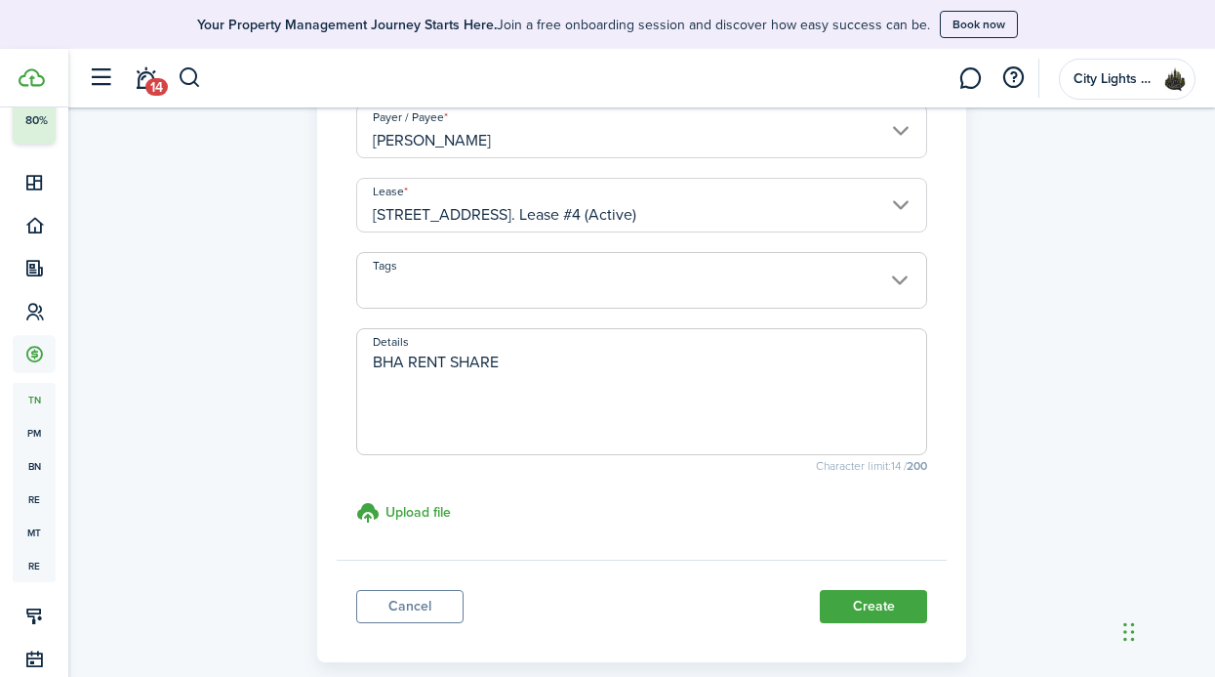
scroll to position [416, 0]
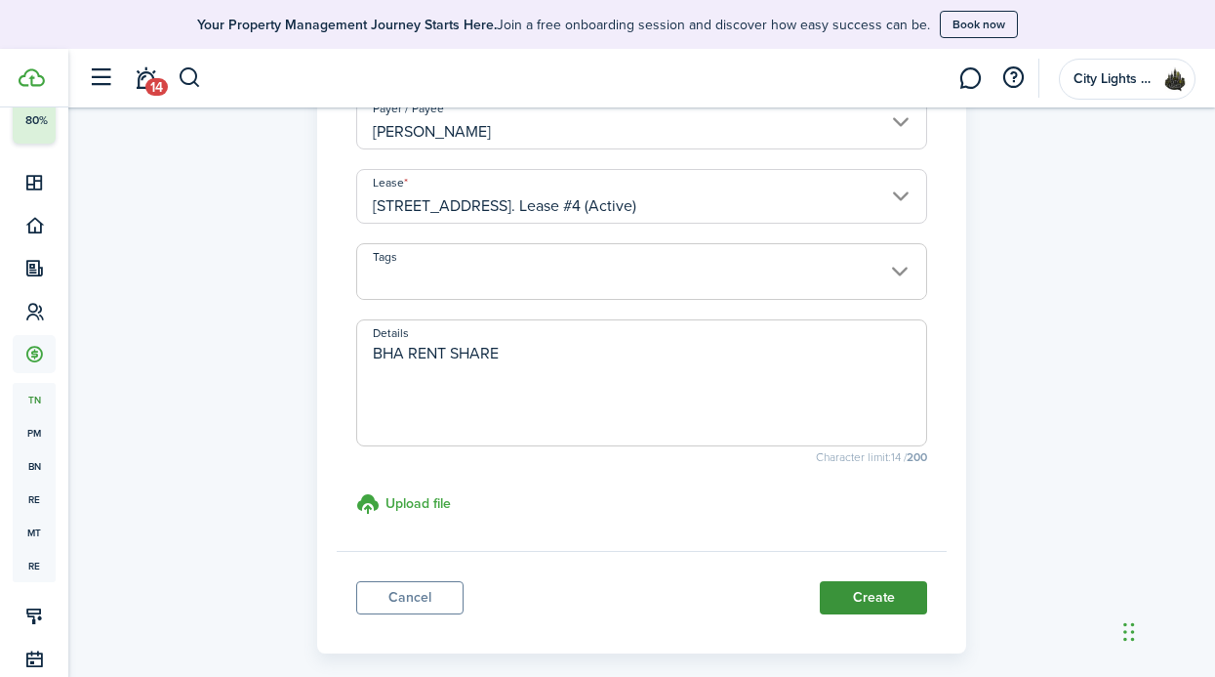
type textarea "BHA RENT SHARE"
click at [891, 612] on button "Create" at bounding box center [873, 597] width 107 height 33
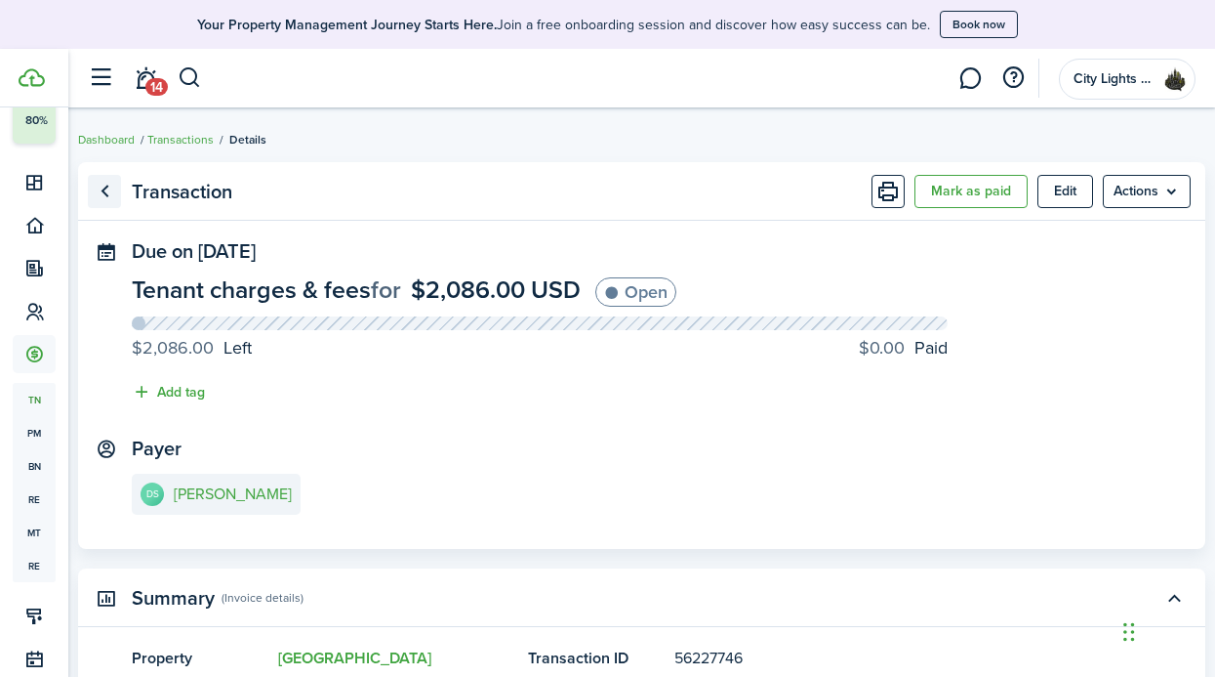
click at [104, 199] on link "Go back" at bounding box center [104, 191] width 33 height 33
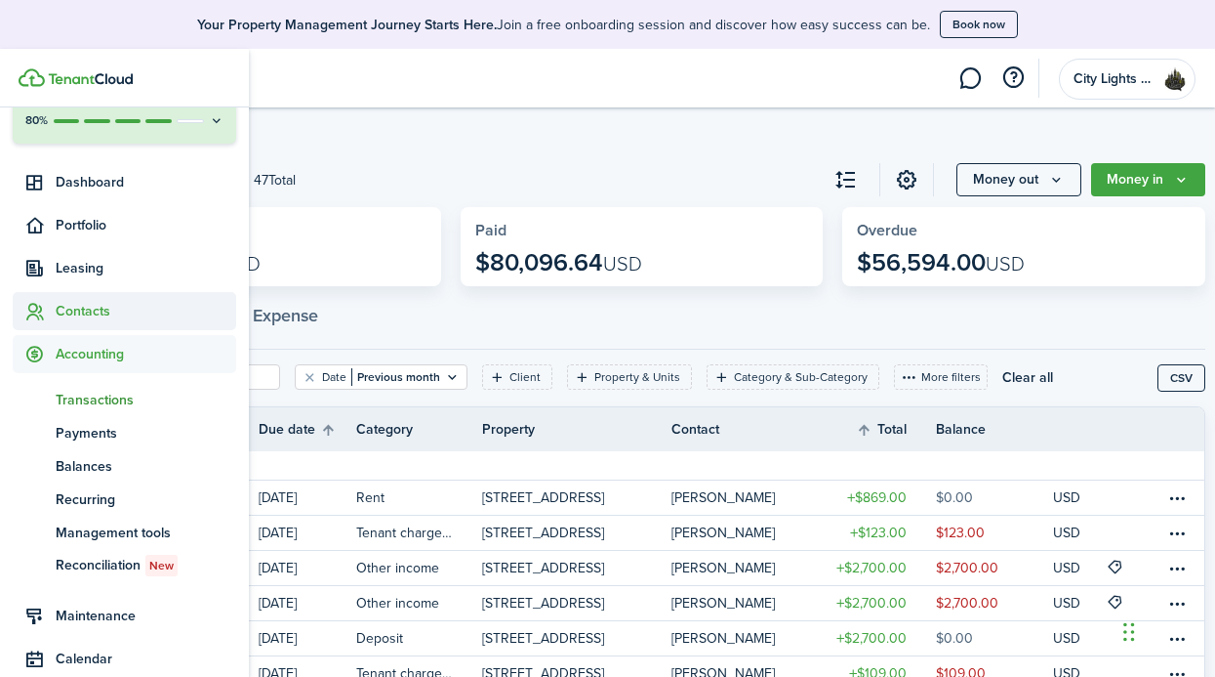
click at [103, 325] on span "Contacts" at bounding box center [125, 311] width 224 height 38
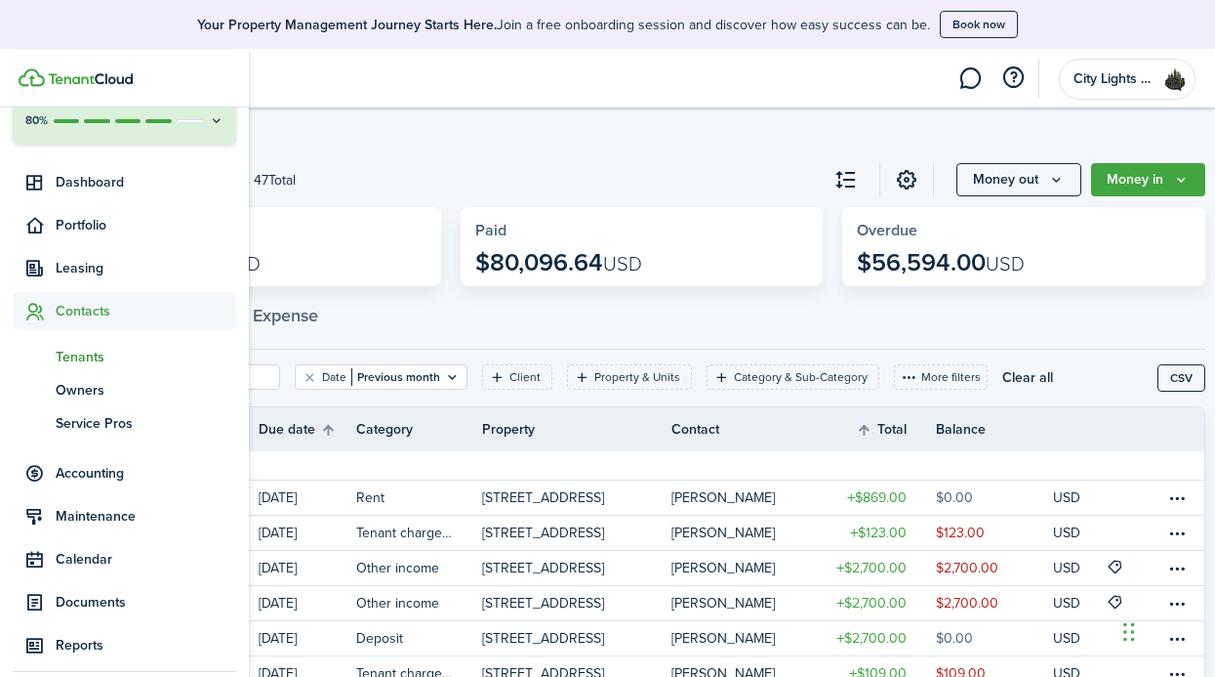
click at [104, 355] on span "Tenants" at bounding box center [146, 357] width 181 height 21
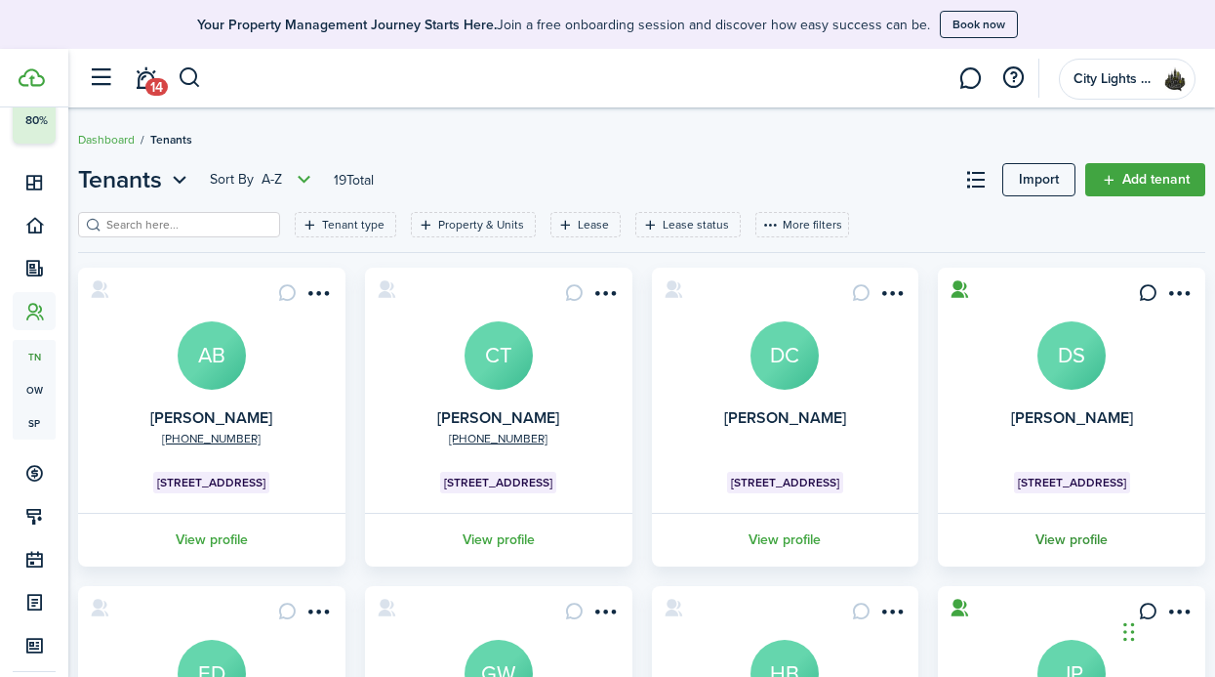
click at [1028, 550] on link "View profile" at bounding box center [1071, 540] width 273 height 54
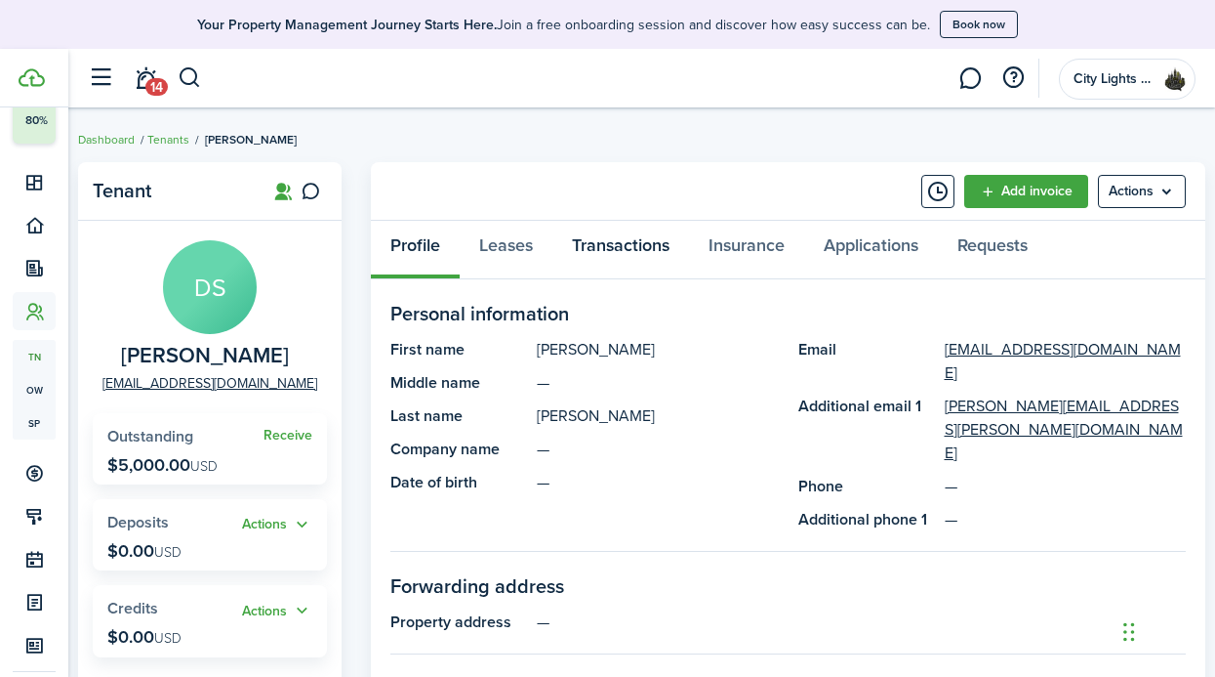
click at [617, 239] on link "Transactions" at bounding box center [621, 250] width 137 height 59
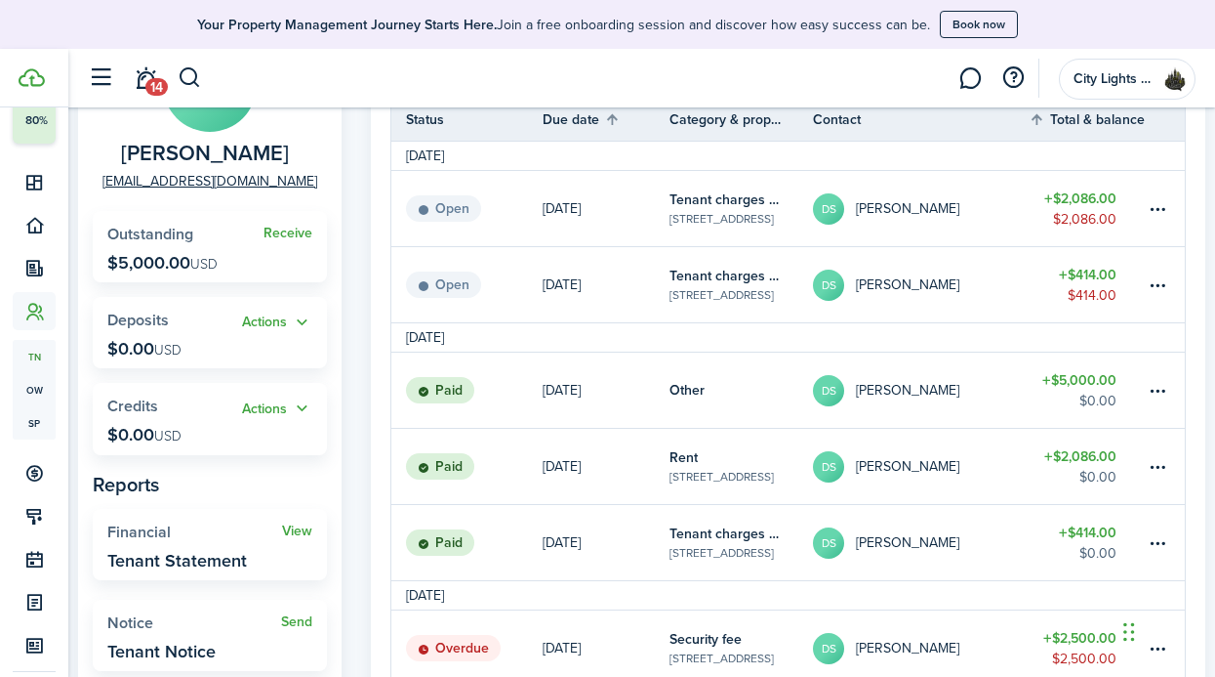
scroll to position [148, 0]
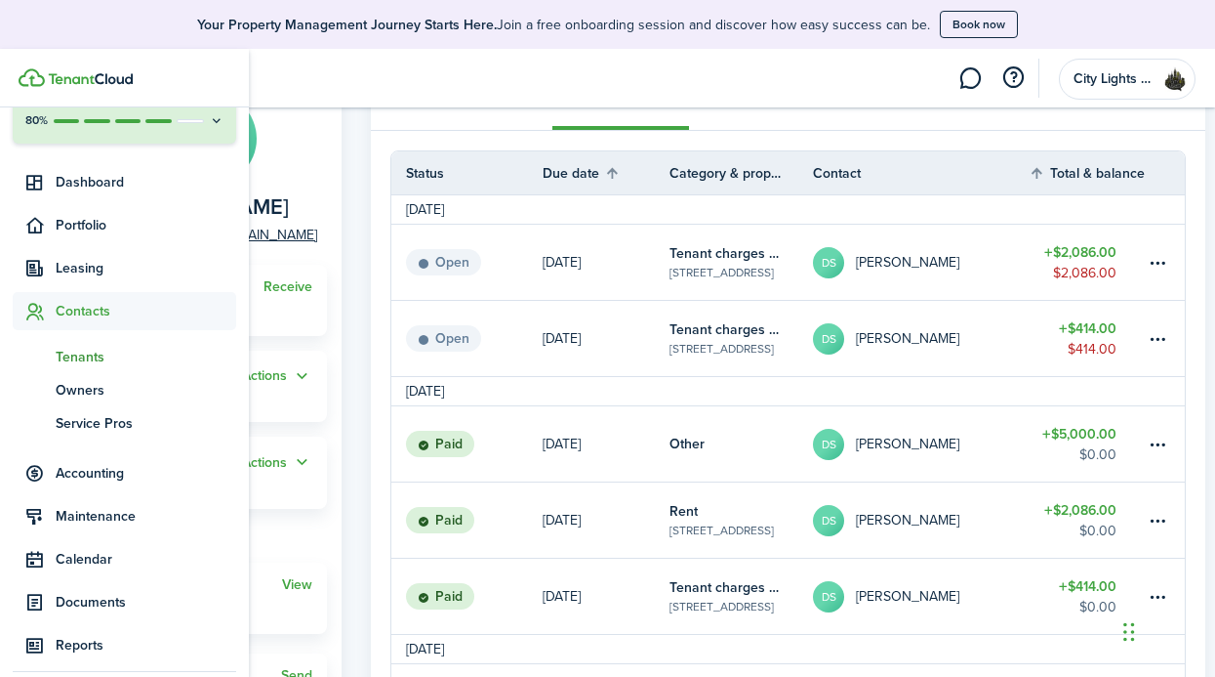
click at [62, 316] on span "Contacts" at bounding box center [146, 311] width 181 height 21
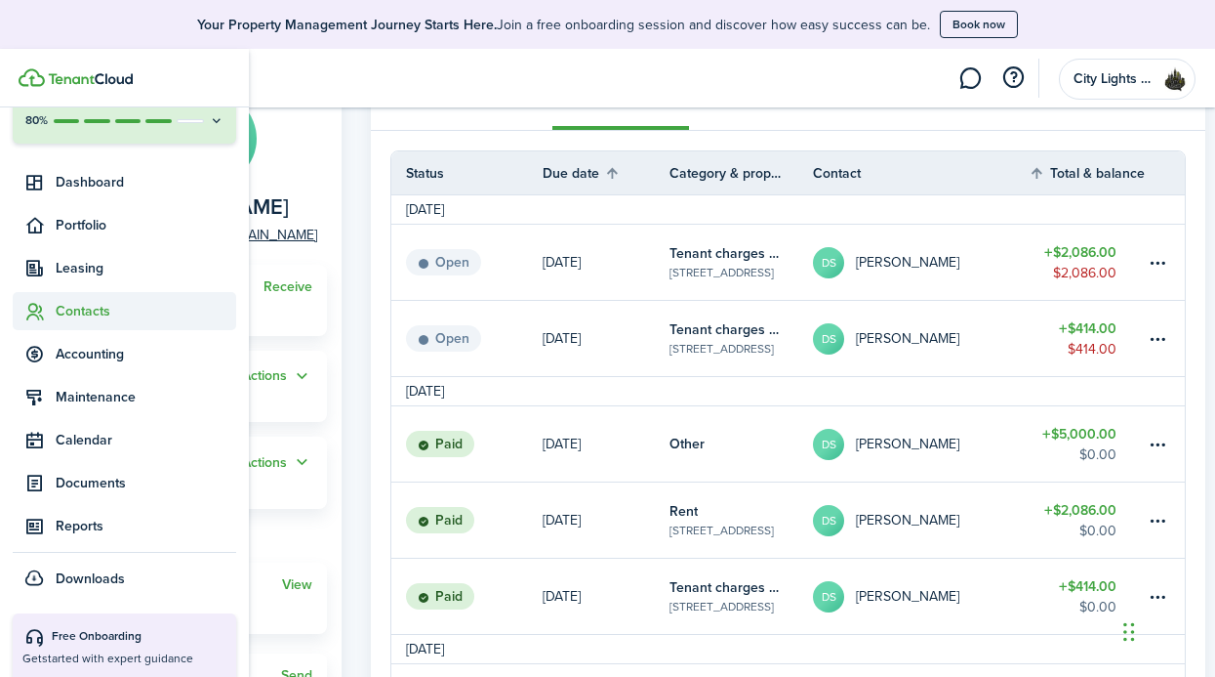
click at [62, 316] on span "Contacts" at bounding box center [146, 311] width 181 height 21
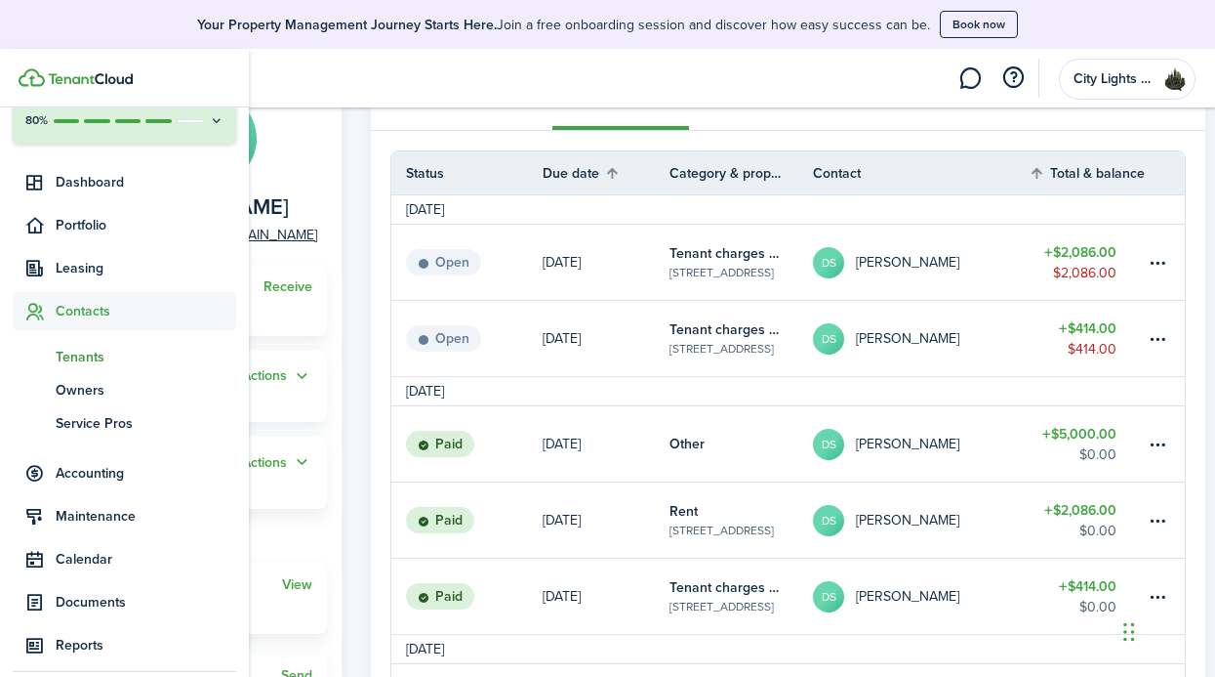
click at [85, 363] on span "Tenants" at bounding box center [146, 357] width 181 height 21
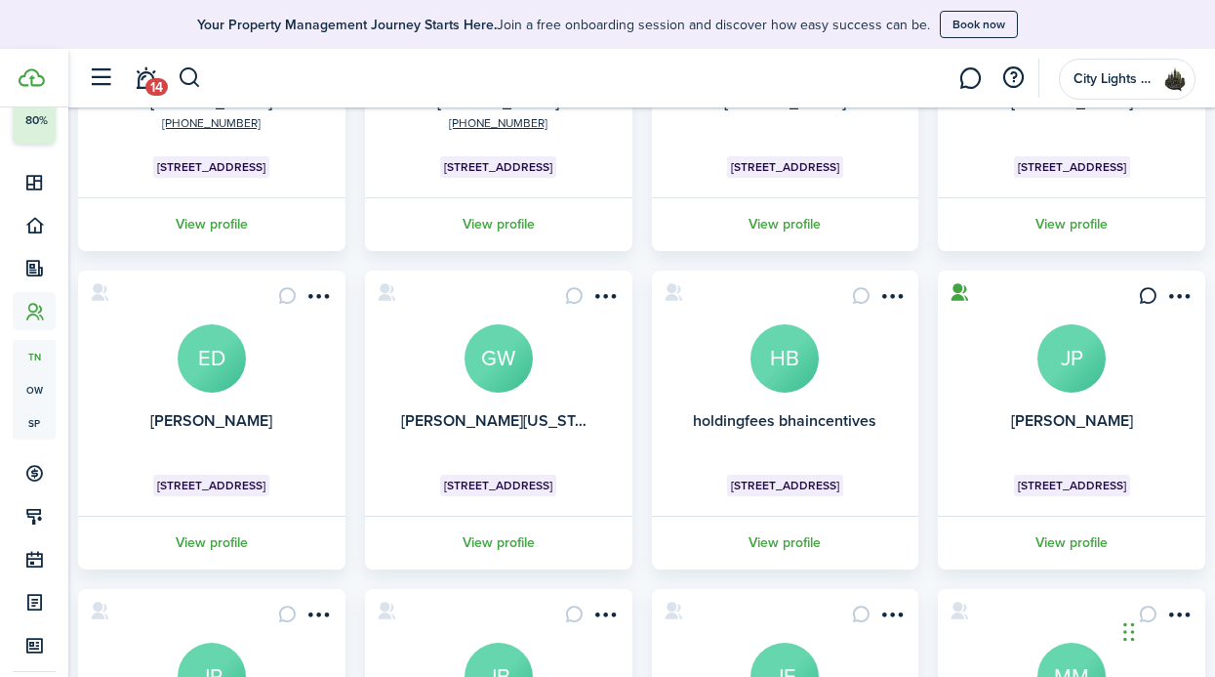
scroll to position [314, 0]
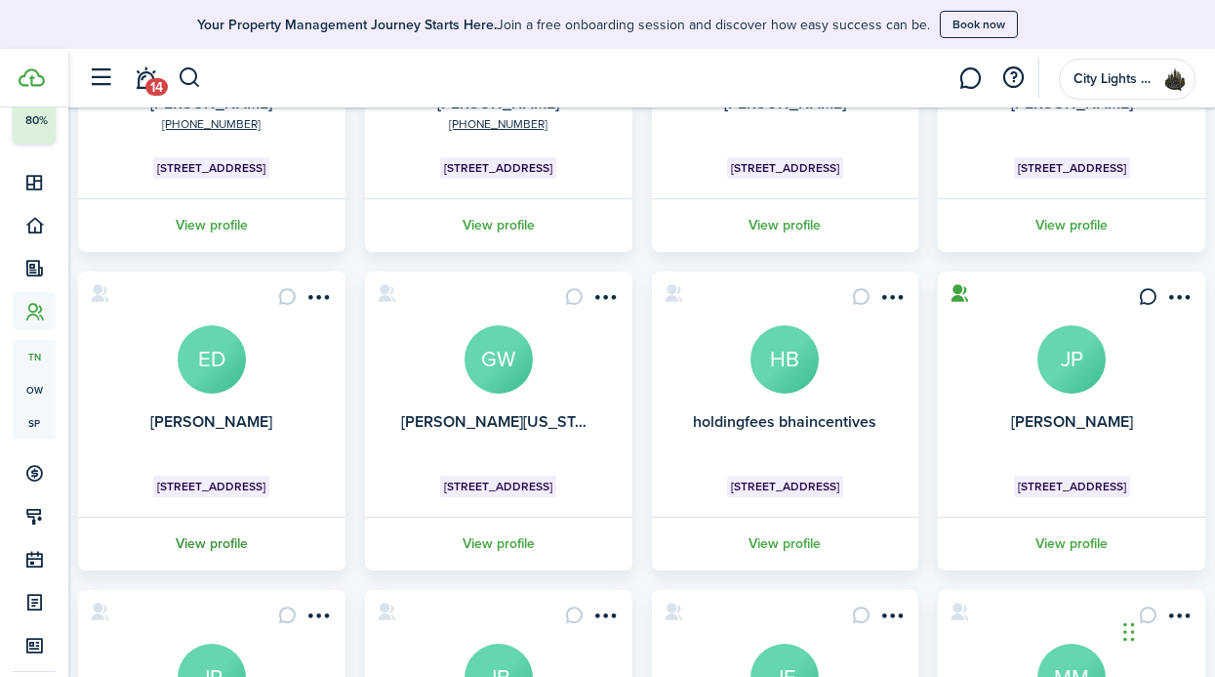
click at [265, 527] on link "View profile" at bounding box center [211, 543] width 273 height 54
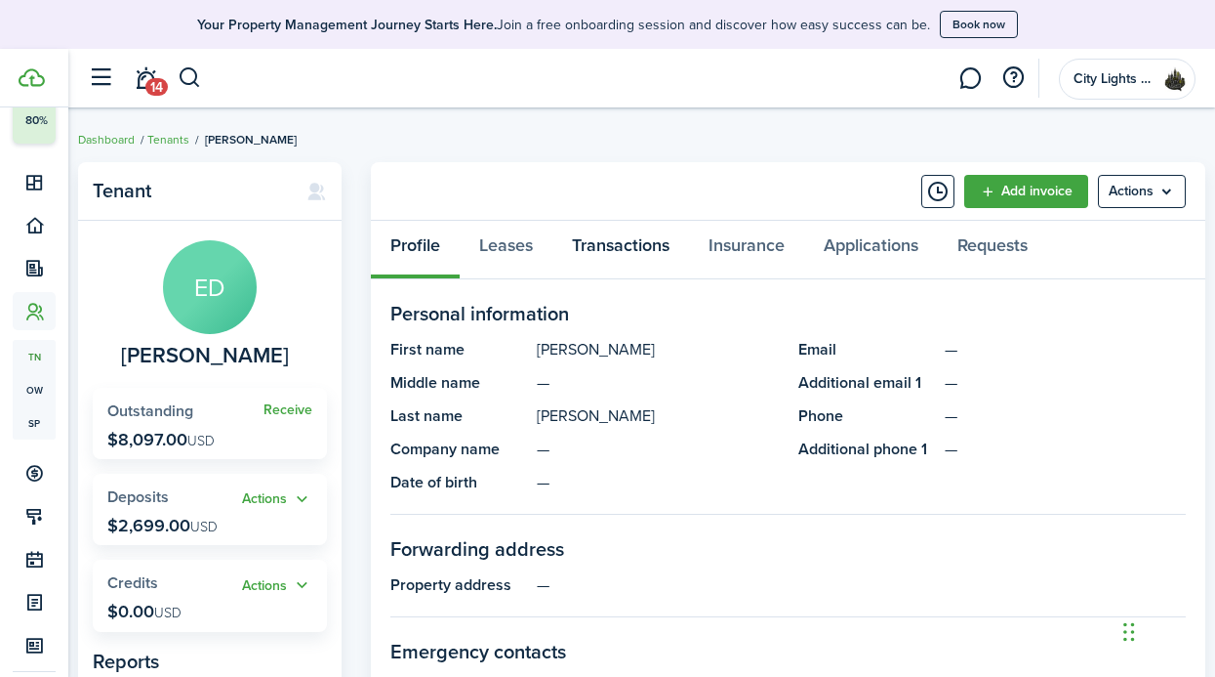
click at [638, 246] on link "Transactions" at bounding box center [621, 250] width 137 height 59
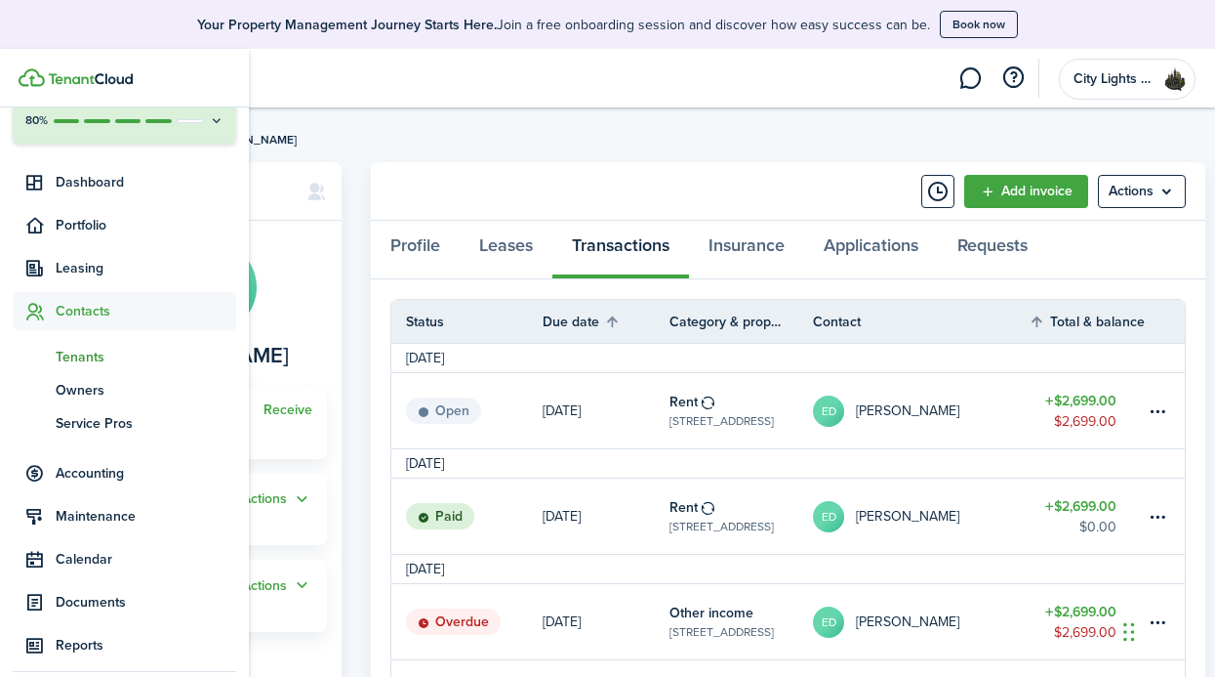
click at [89, 362] on span "Tenants" at bounding box center [146, 357] width 181 height 21
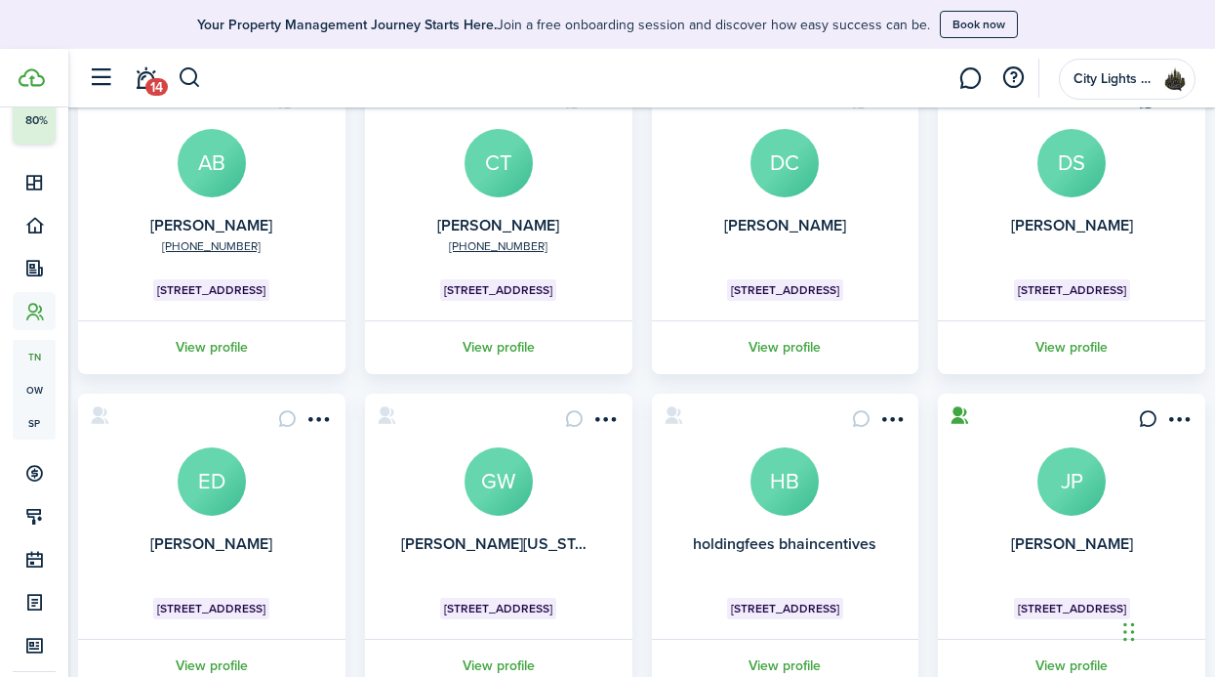
scroll to position [346, 0]
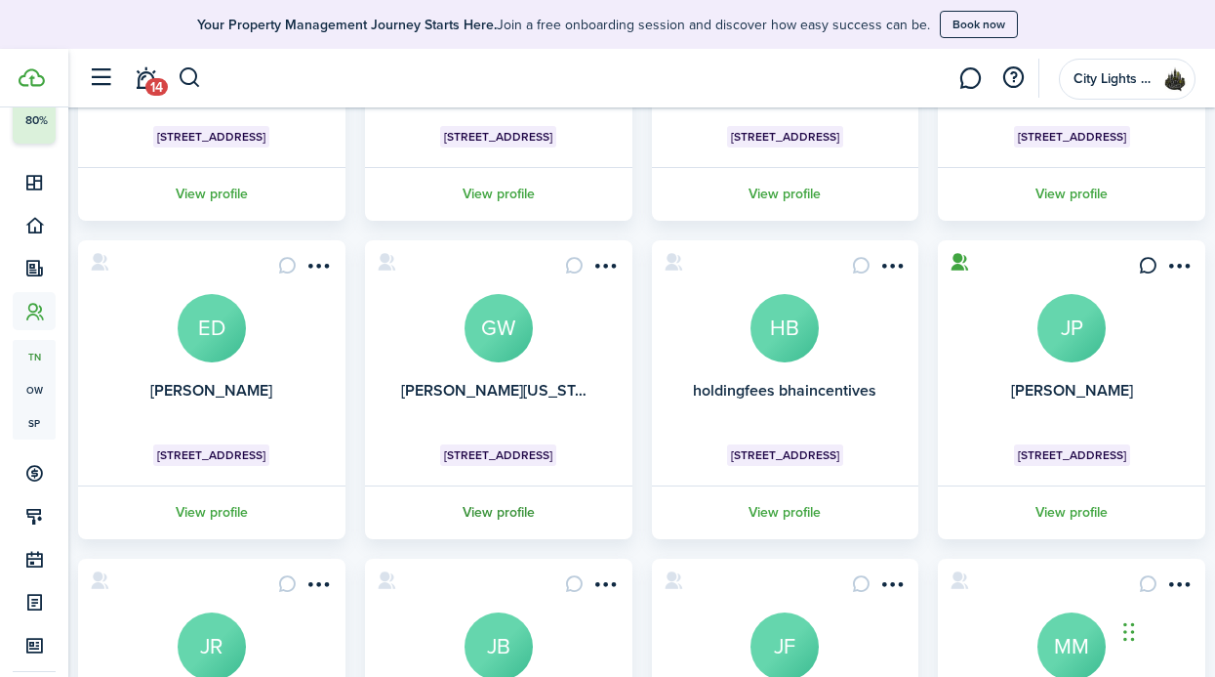
click at [519, 525] on link "View profile" at bounding box center [498, 512] width 273 height 54
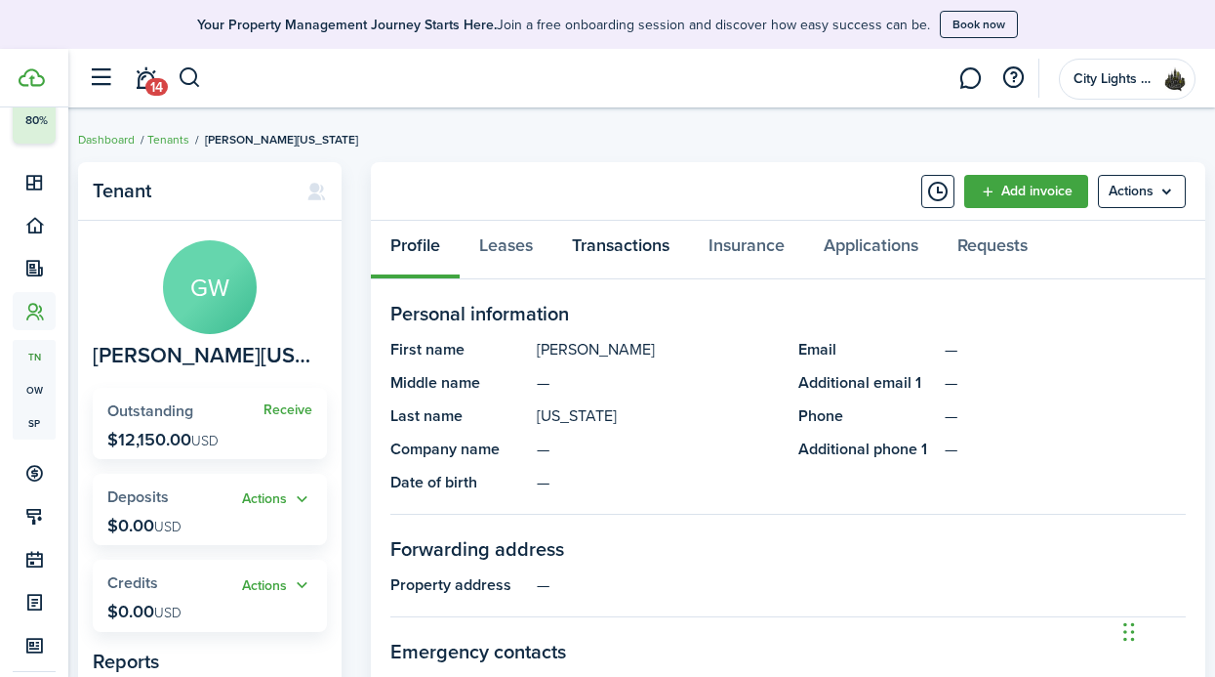
click at [638, 228] on link "Transactions" at bounding box center [621, 250] width 137 height 59
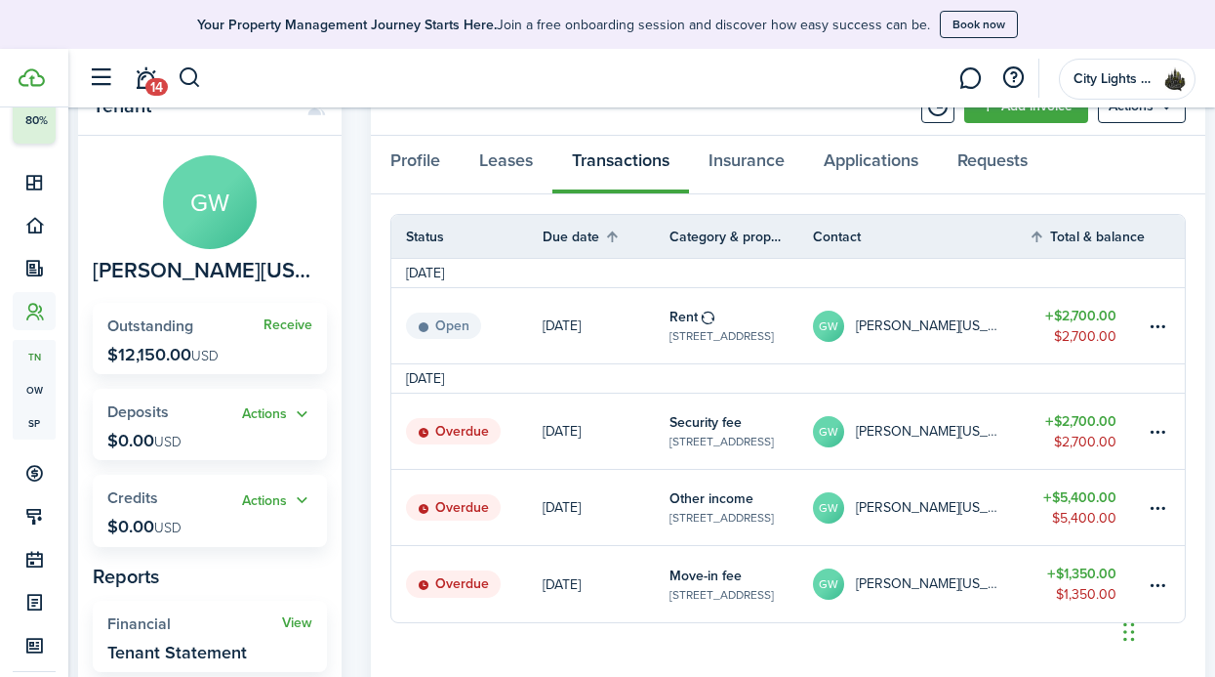
scroll to position [86, 0]
click at [1156, 504] on table-menu-btn-icon at bounding box center [1158, 506] width 23 height 23
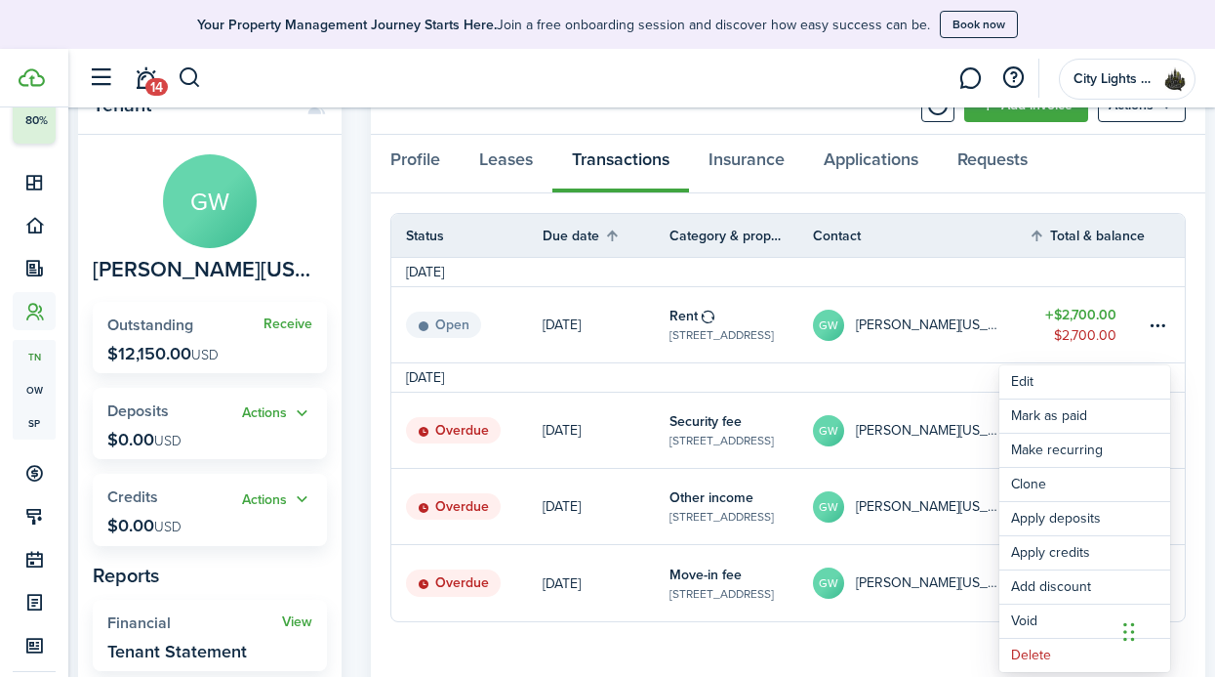
click at [916, 459] on link "GW [PERSON_NAME][US_STATE]" at bounding box center [921, 429] width 216 height 75
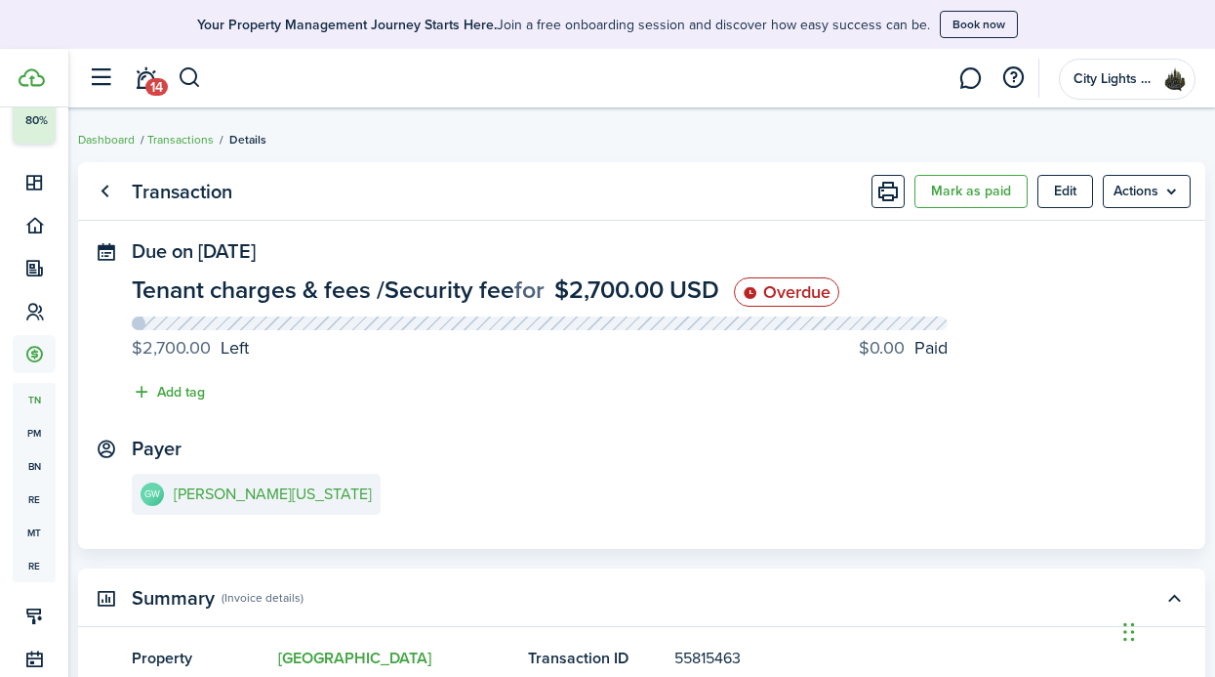
click at [379, 234] on panel-main "Transaction Mark as paid Edit Actions Due on [DATE] Tenant charges & fees / Sec…" at bounding box center [642, 355] width 1128 height 387
click at [97, 182] on link "Go back" at bounding box center [104, 191] width 33 height 33
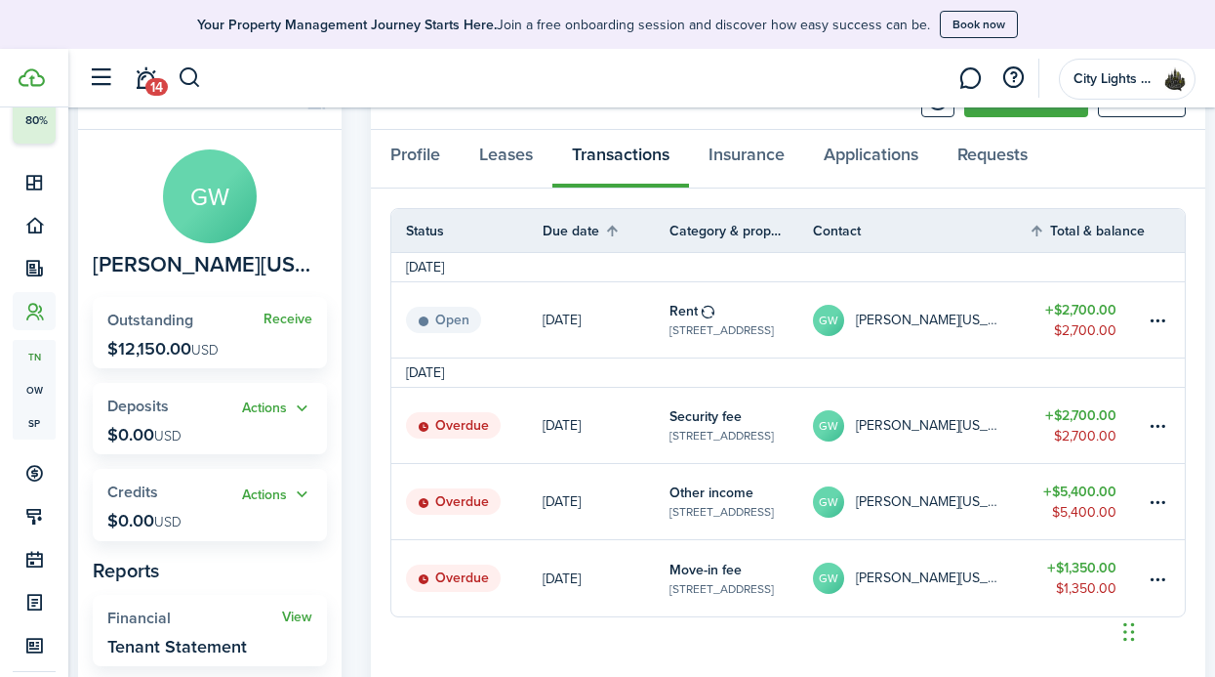
scroll to position [94, 0]
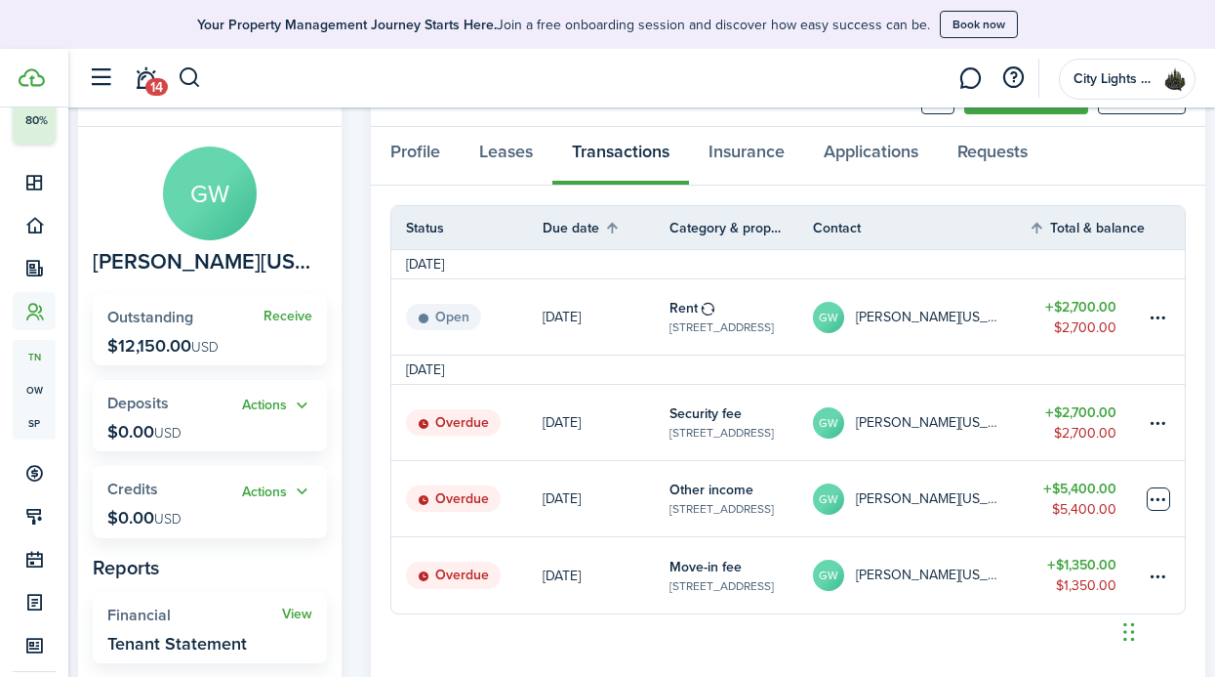
click at [1152, 491] on table-menu-btn-icon at bounding box center [1158, 498] width 23 height 23
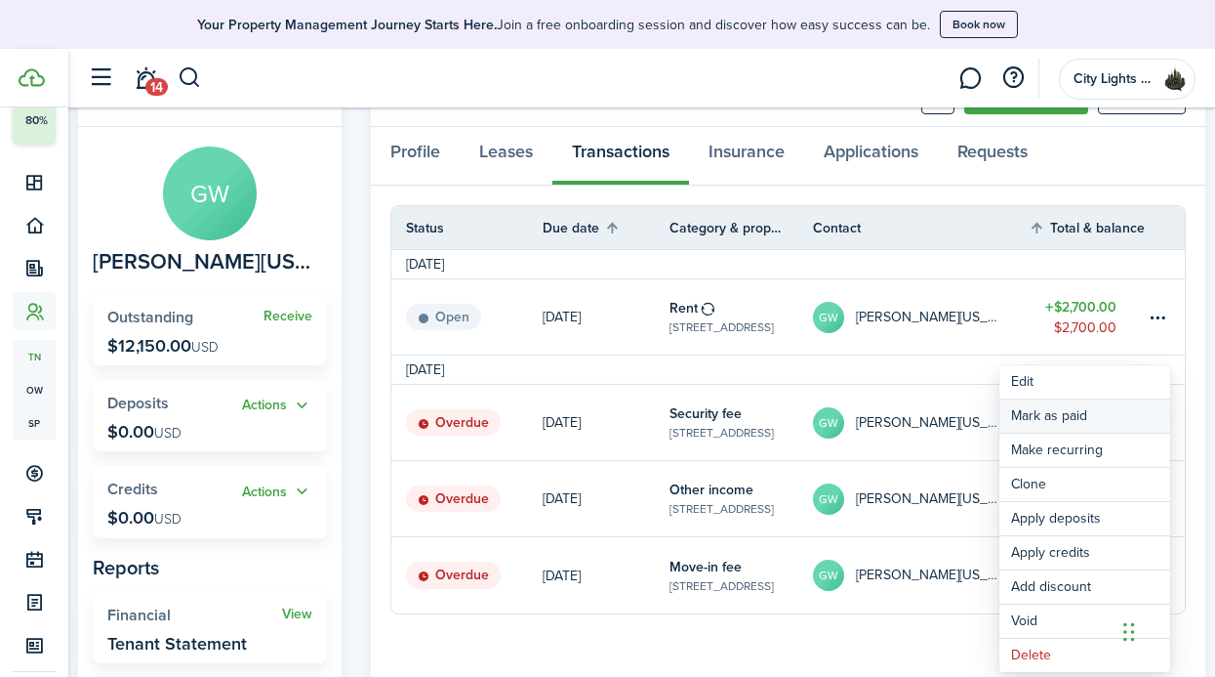
click at [1077, 430] on link "Mark as paid" at bounding box center [1085, 415] width 171 height 33
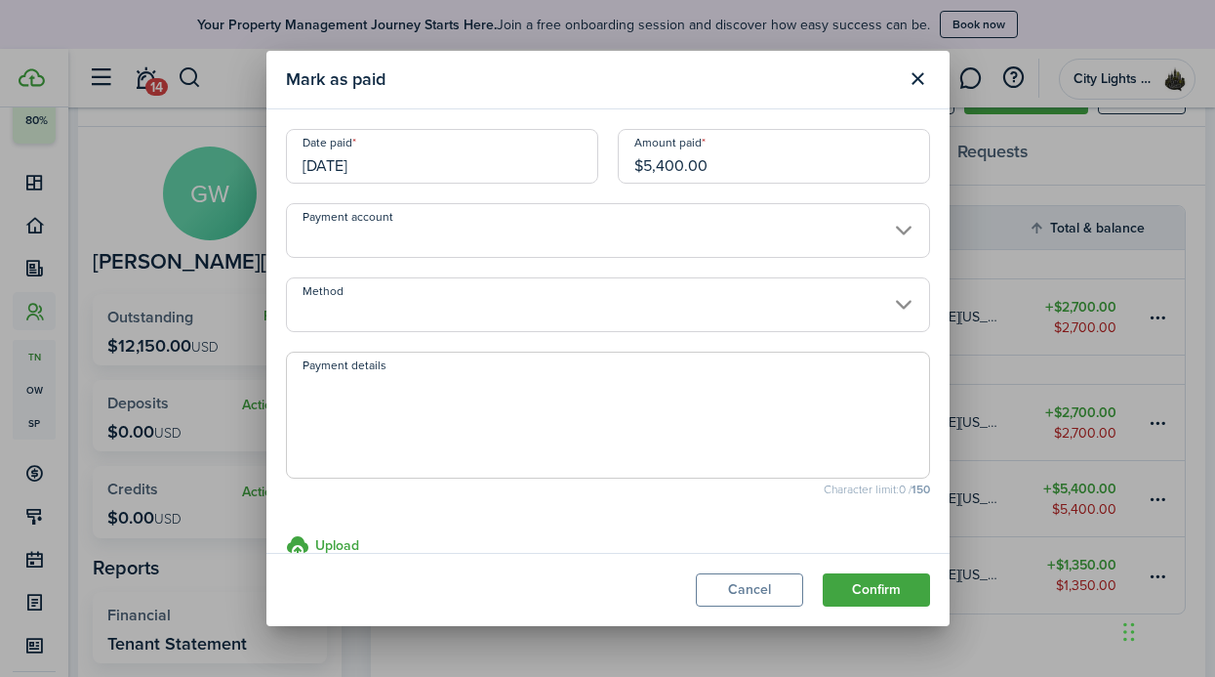
click at [832, 418] on textarea "Payment details" at bounding box center [608, 421] width 642 height 94
click at [877, 239] on input "Payment account" at bounding box center [608, 230] width 644 height 55
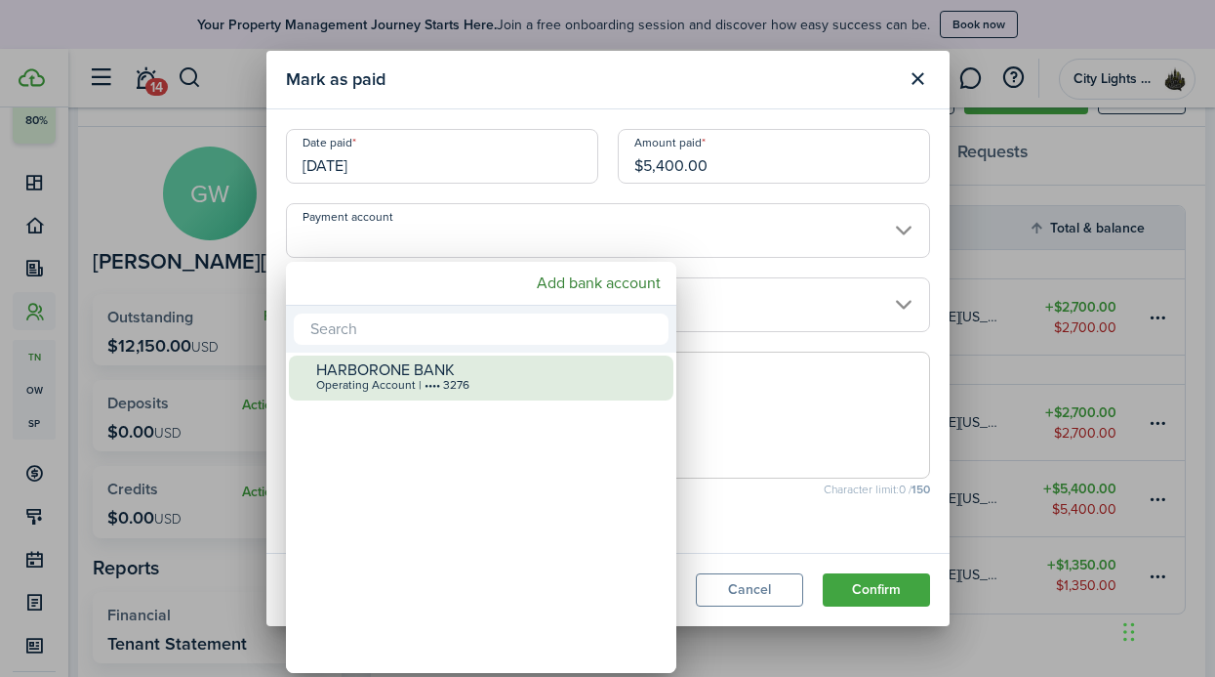
click at [586, 371] on div "HARBORONE BANK" at bounding box center [489, 370] width 346 height 18
type input "•••• •••• •••• 3276"
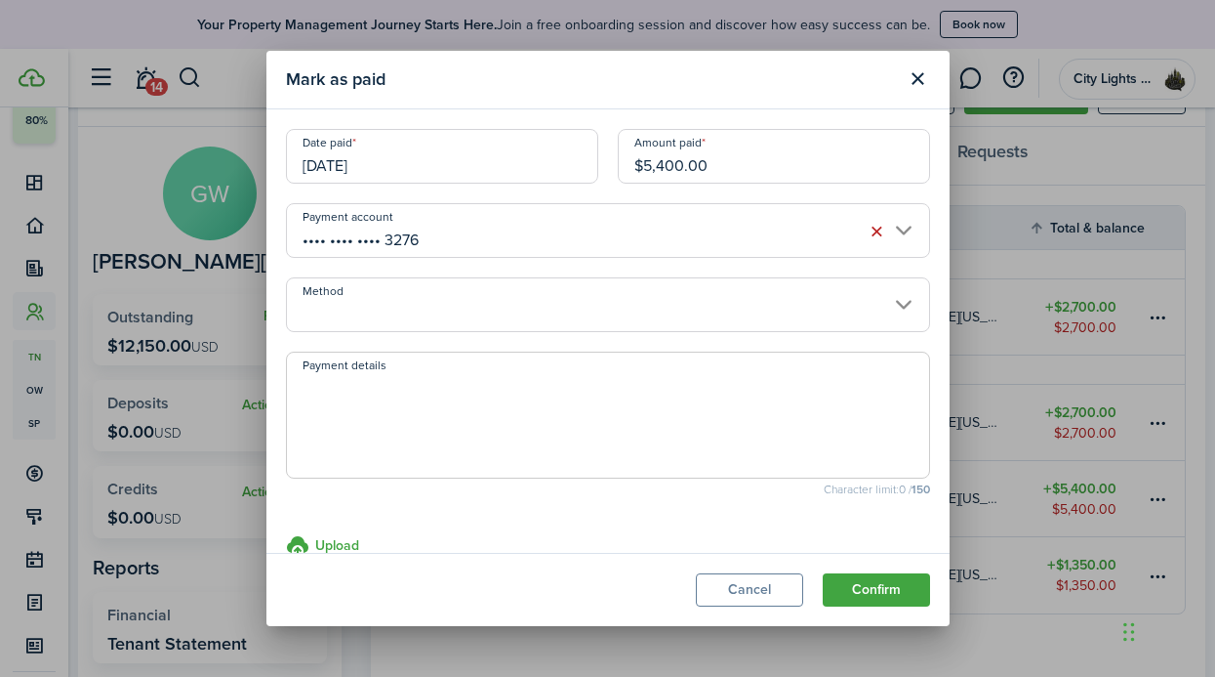
click at [785, 293] on input "Method" at bounding box center [608, 304] width 644 height 55
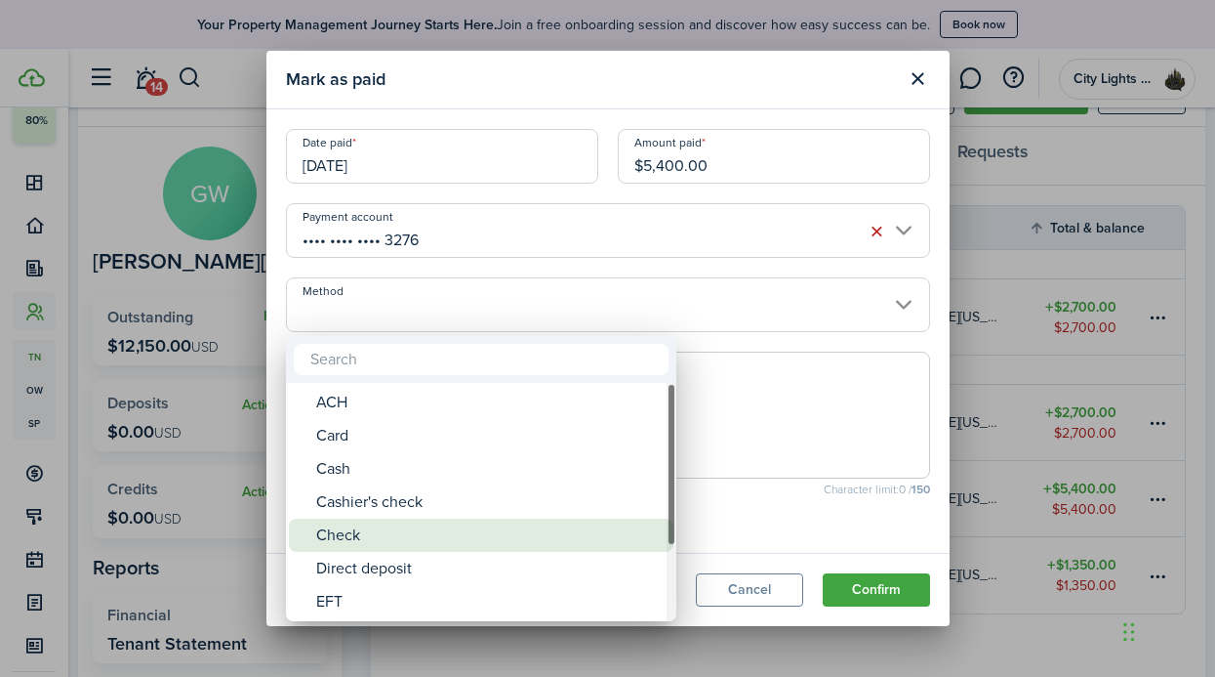
click at [390, 534] on div "Check" at bounding box center [489, 534] width 346 height 33
type input "Check"
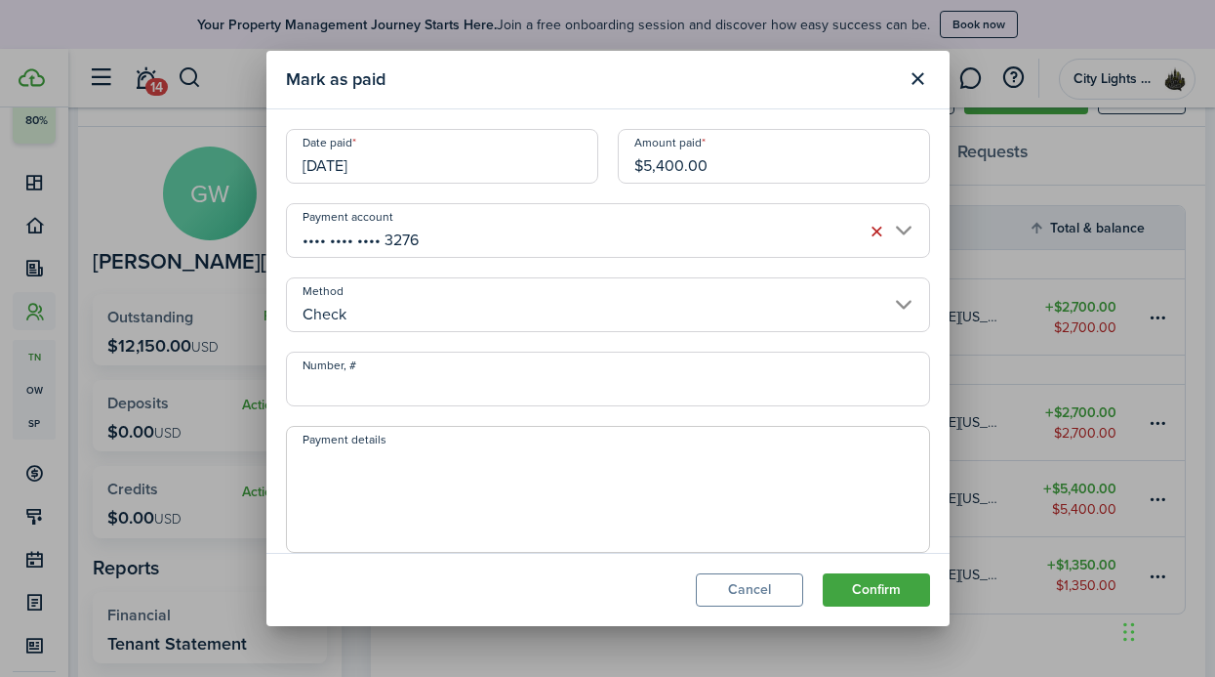
click at [840, 614] on modal-footer "Cancel Confirm" at bounding box center [608, 589] width 683 height 73
click at [866, 593] on button "Confirm" at bounding box center [876, 589] width 107 height 33
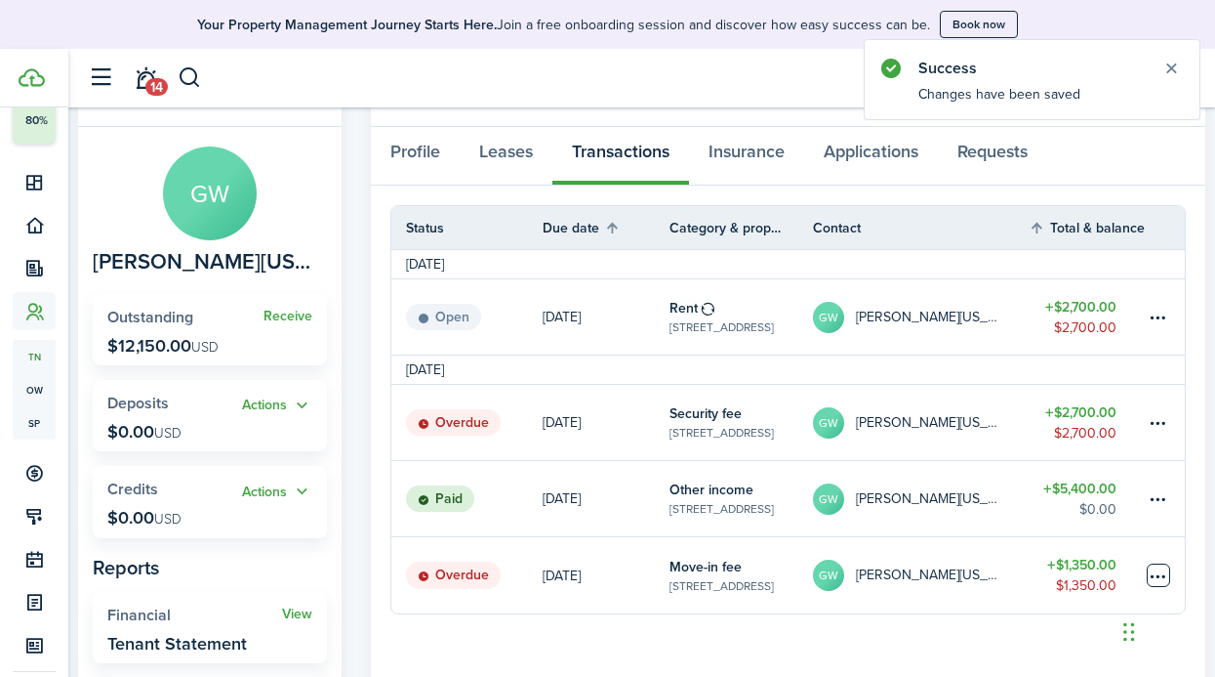
click at [1149, 567] on table-menu-btn-icon at bounding box center [1158, 574] width 23 height 23
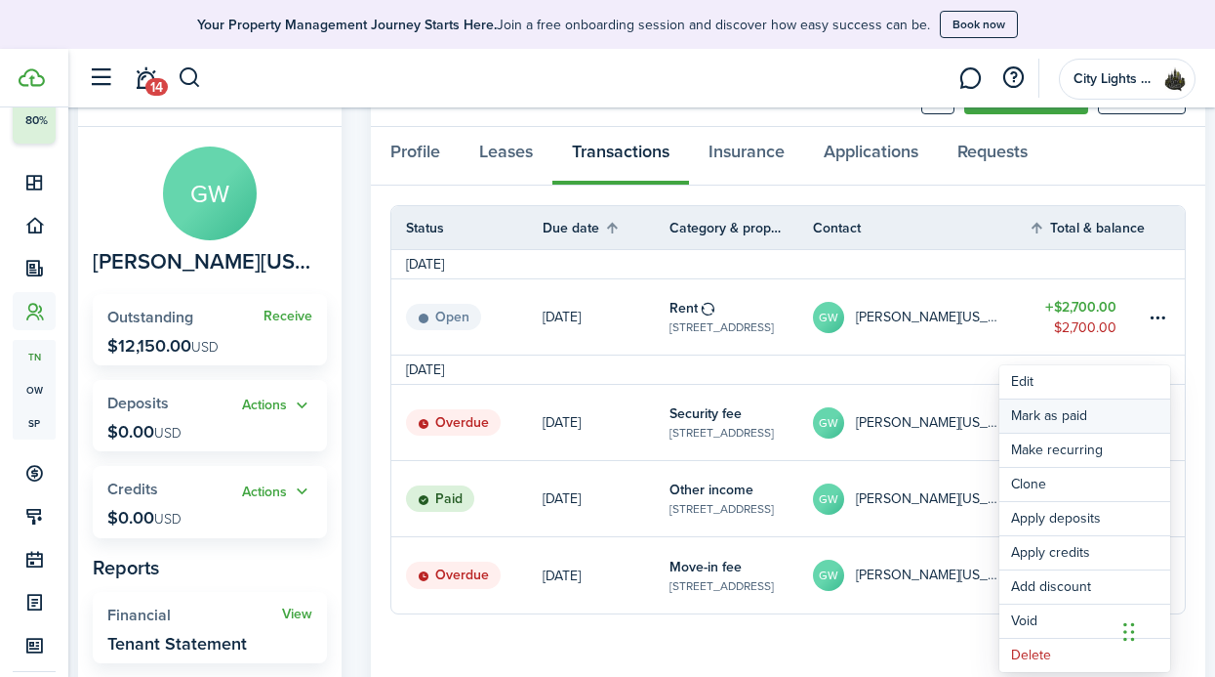
click at [1044, 427] on link "Mark as paid" at bounding box center [1085, 415] width 171 height 33
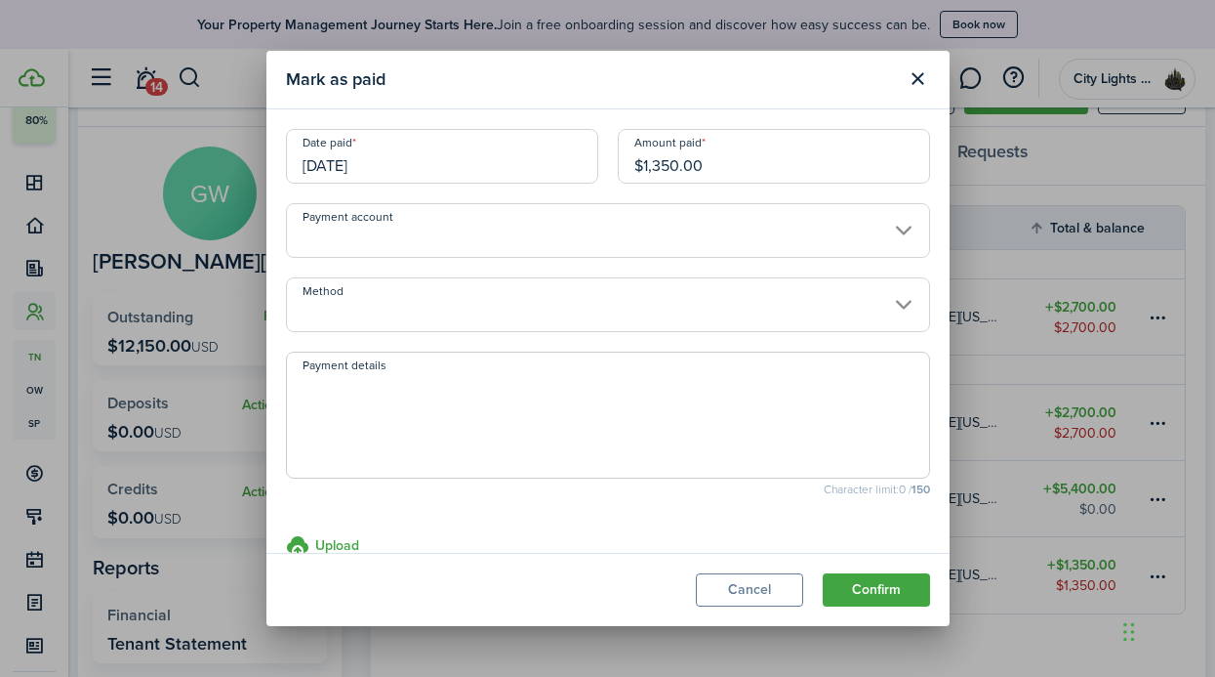
click at [622, 252] on input "Payment account" at bounding box center [608, 230] width 644 height 55
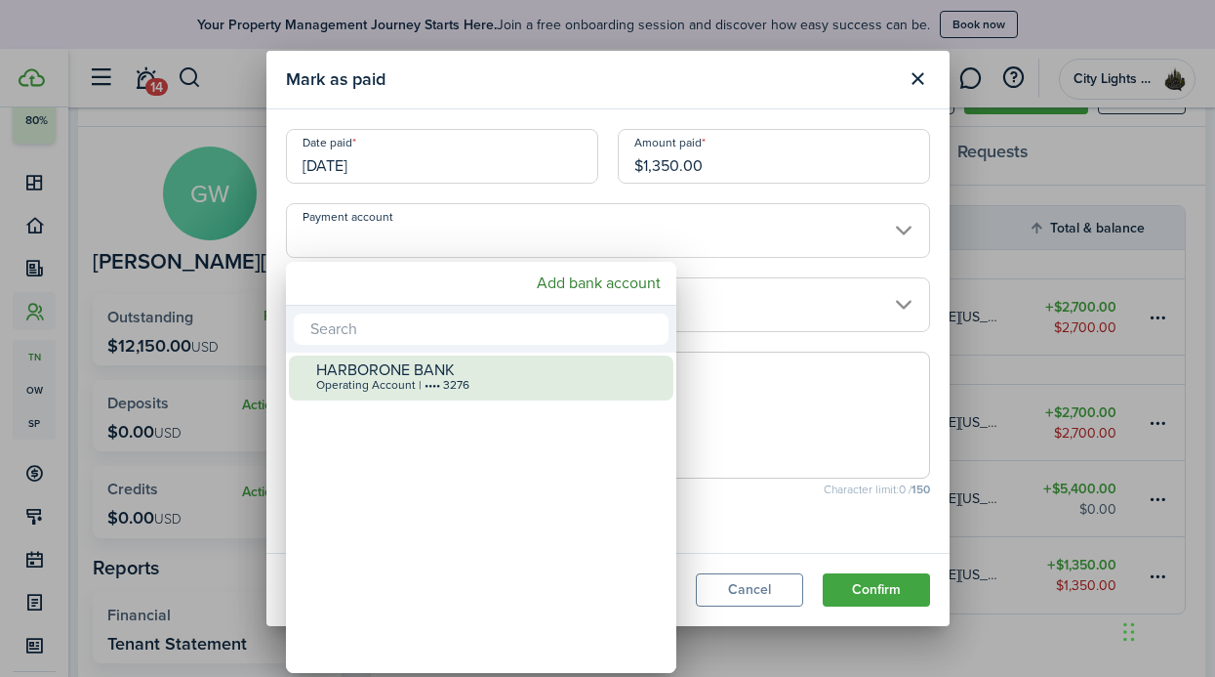
click at [474, 361] on div "HARBORONE BANK" at bounding box center [489, 370] width 346 height 18
type input "•••• •••• •••• 3276"
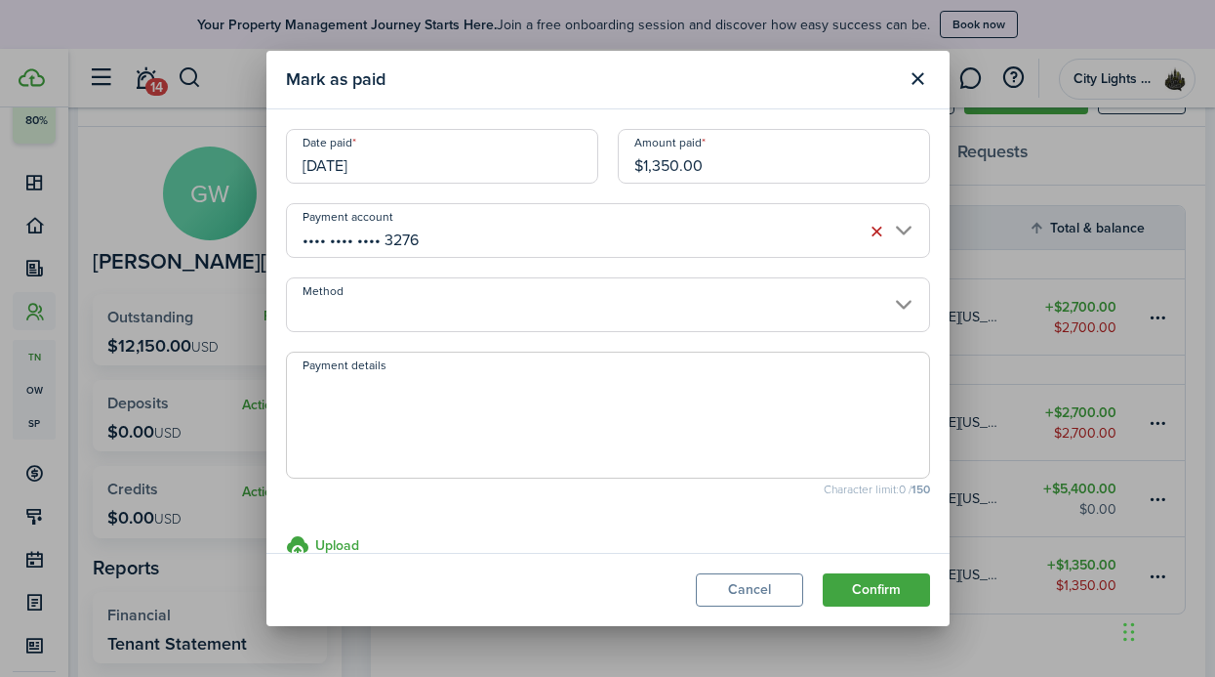
click at [533, 410] on textarea "Payment details" at bounding box center [608, 421] width 642 height 94
click at [810, 289] on input "Method" at bounding box center [608, 304] width 644 height 55
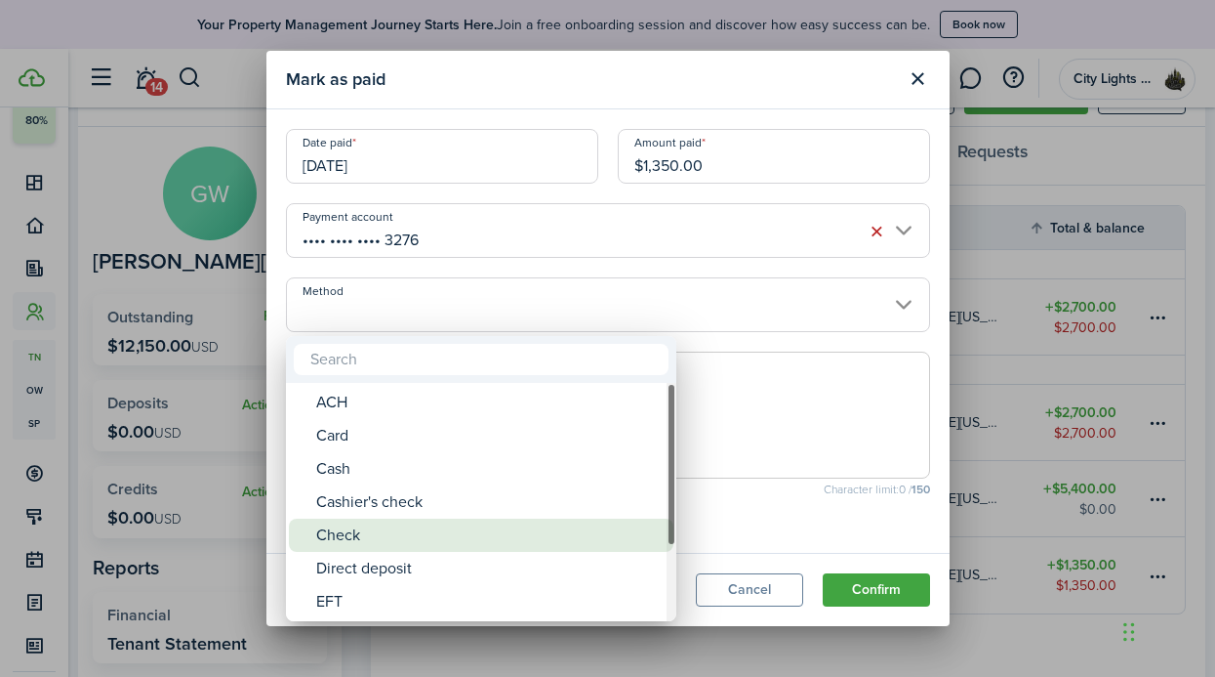
click at [432, 529] on div "Check" at bounding box center [489, 534] width 346 height 33
type input "Check"
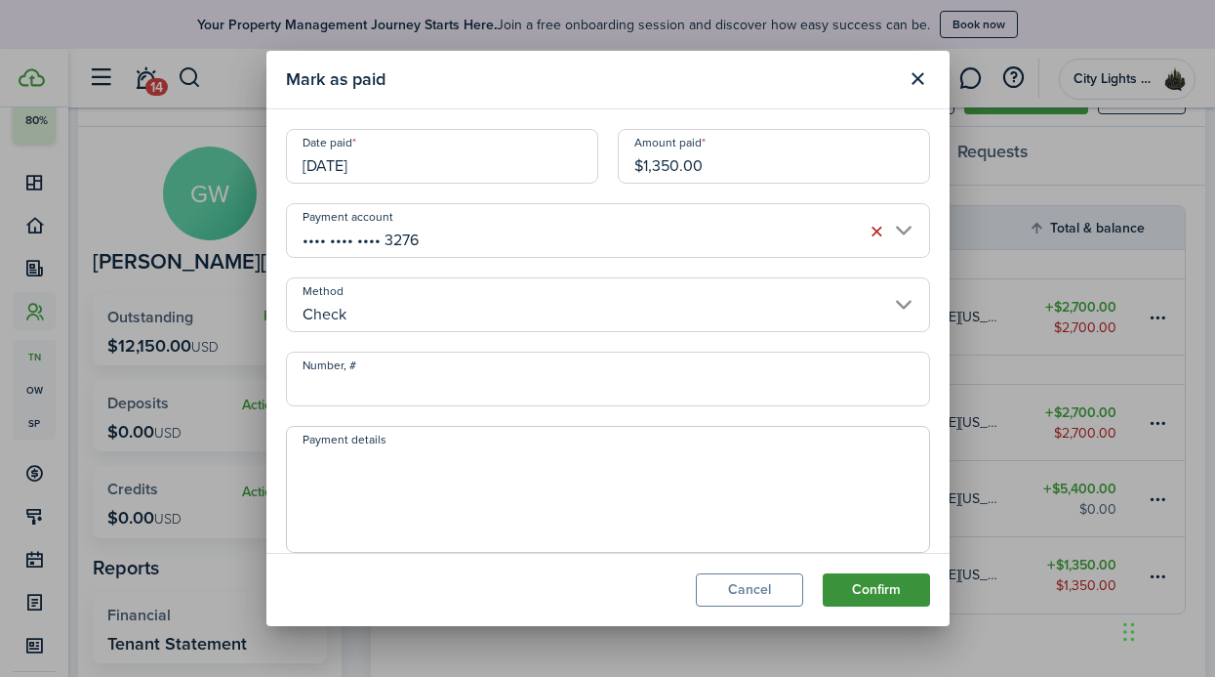
click at [871, 591] on button "Confirm" at bounding box center [876, 589] width 107 height 33
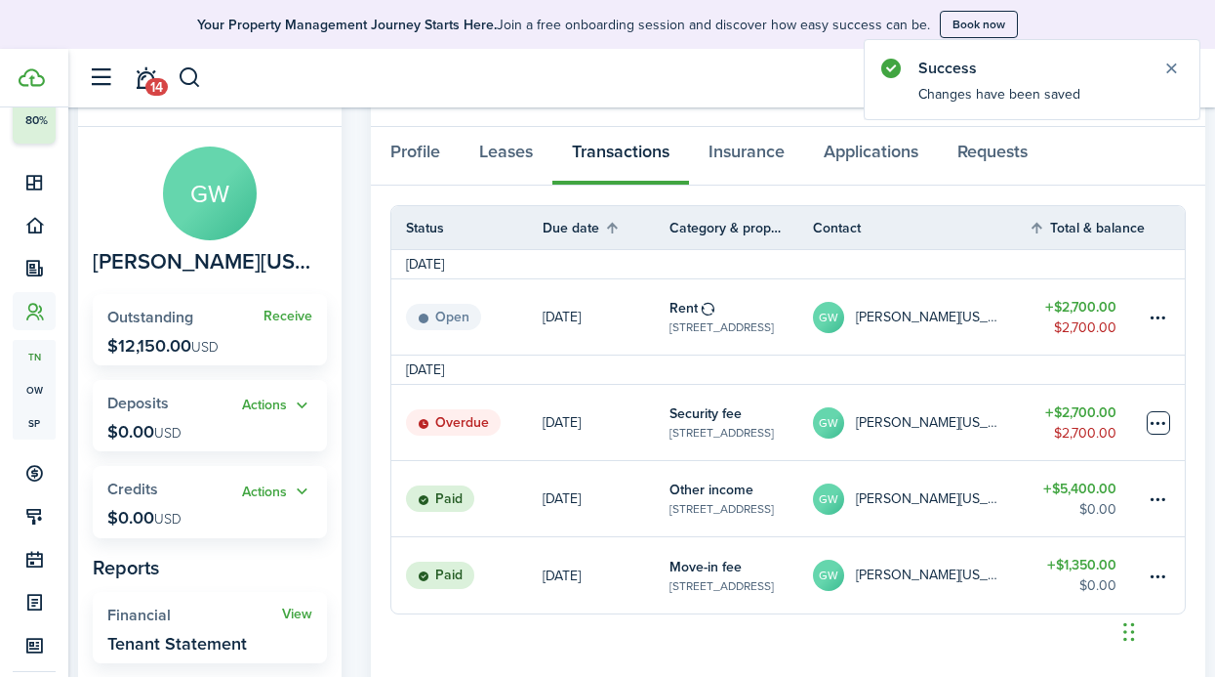
click at [1158, 414] on table-menu-btn-icon at bounding box center [1158, 422] width 23 height 23
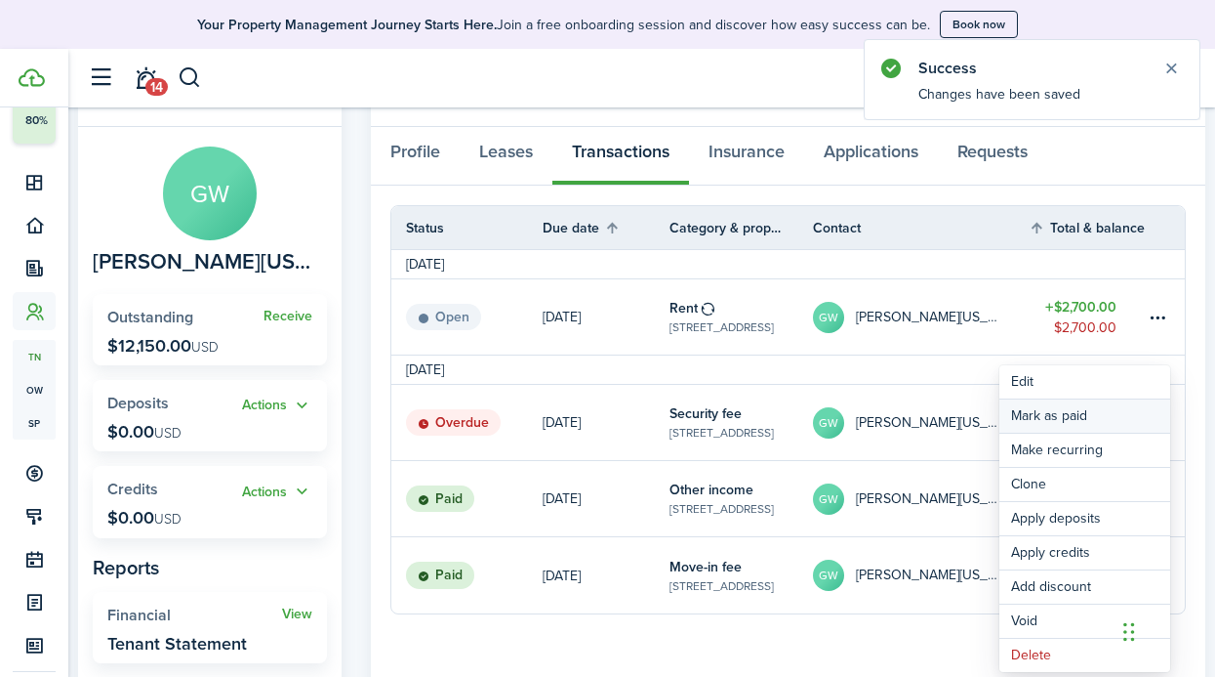
click at [1092, 412] on link "Mark as paid" at bounding box center [1085, 415] width 171 height 33
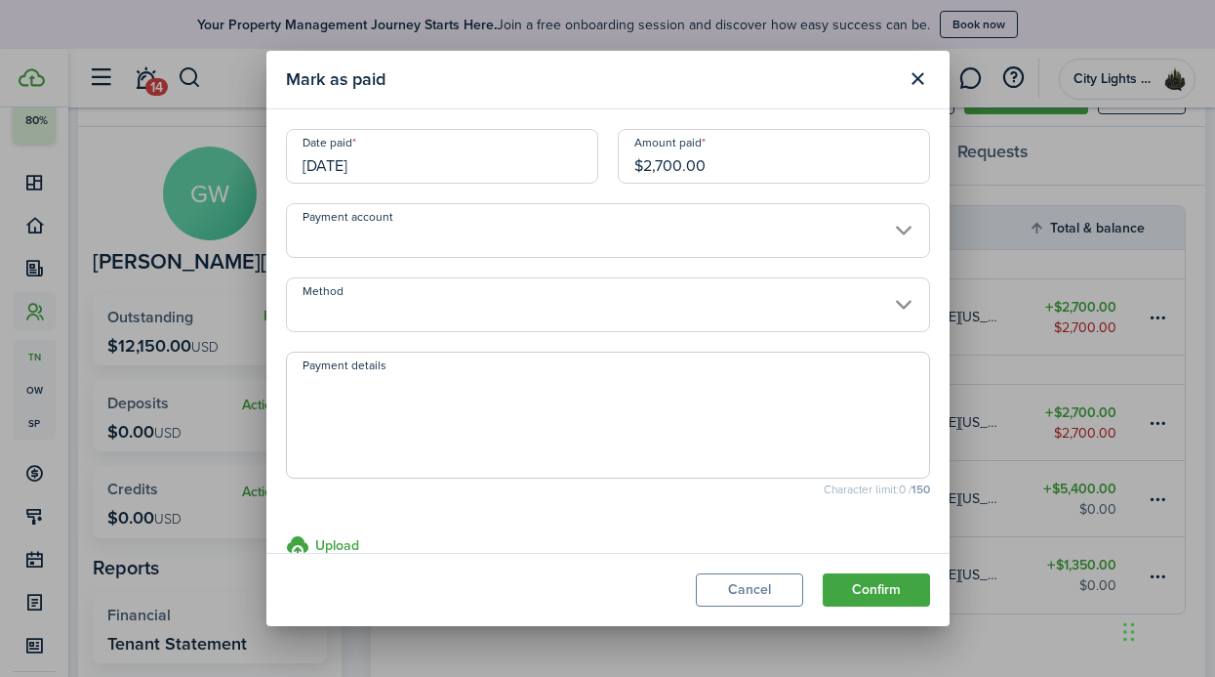
click at [700, 246] on input "Payment account" at bounding box center [608, 230] width 644 height 55
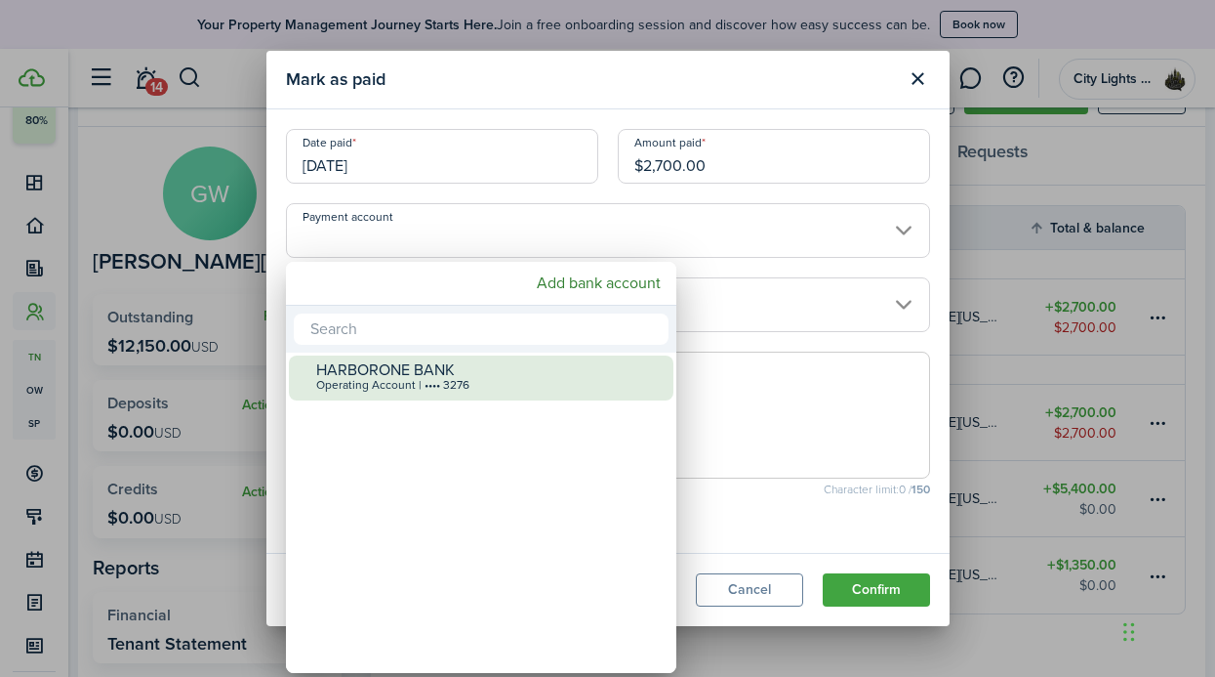
click at [540, 371] on div "HARBORONE BANK" at bounding box center [489, 370] width 346 height 18
type input "•••• •••• •••• 3276"
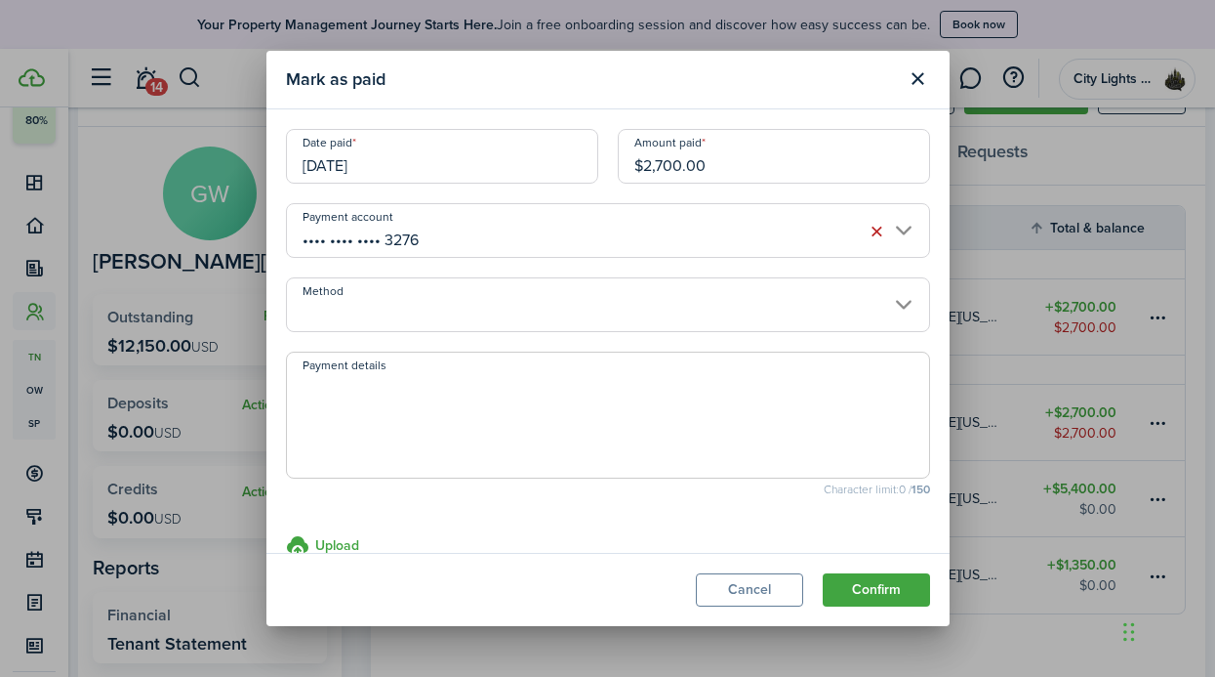
click at [686, 374] on textarea "Payment details" at bounding box center [608, 421] width 642 height 94
click at [696, 306] on input "Method" at bounding box center [608, 304] width 644 height 55
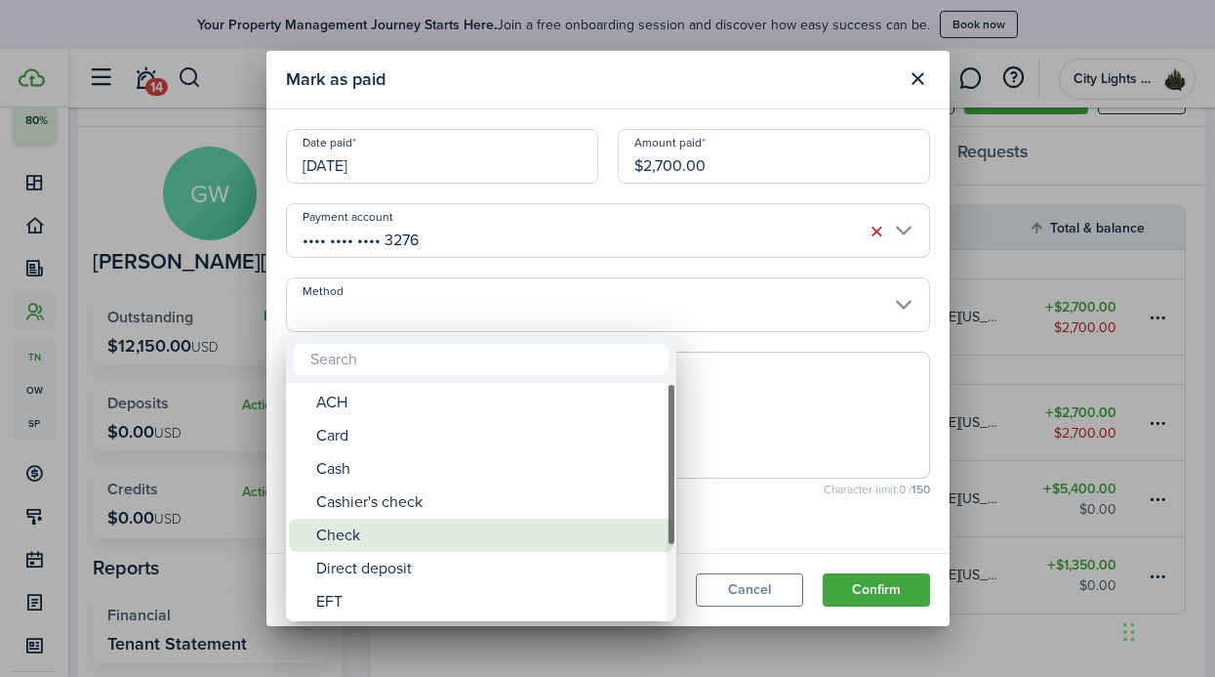
click at [391, 542] on div "Check" at bounding box center [489, 534] width 346 height 33
type input "Check"
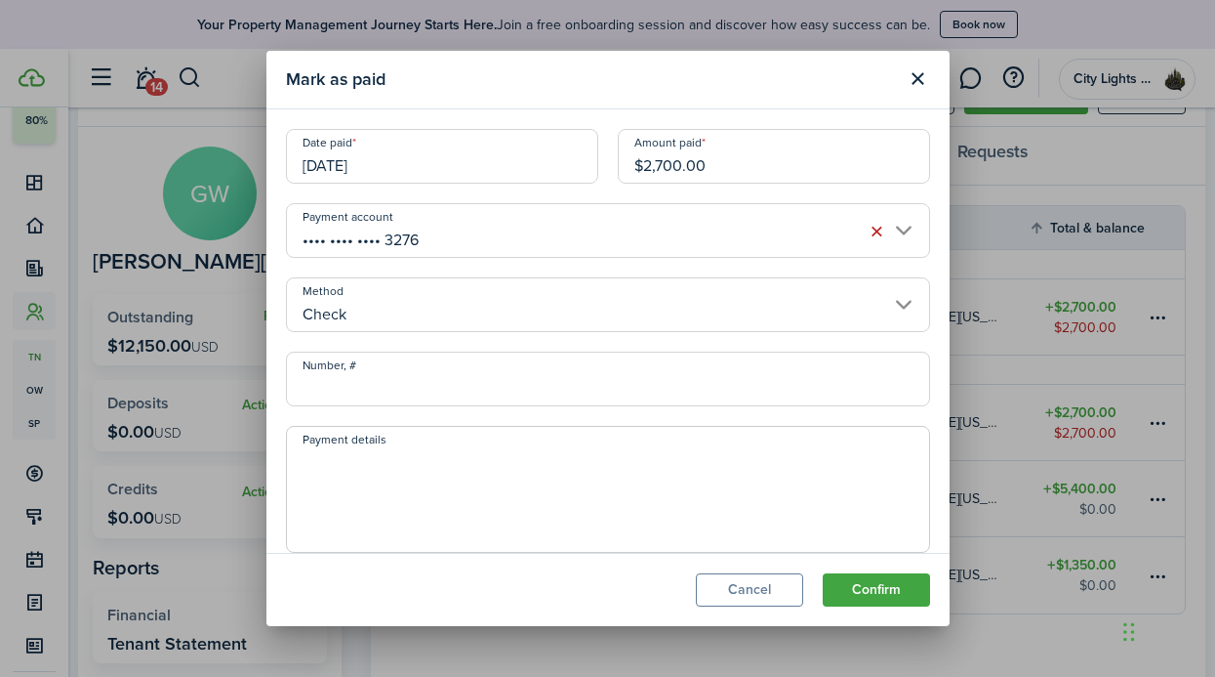
click at [844, 569] on modal-footer "Cancel Confirm" at bounding box center [608, 589] width 683 height 73
click at [844, 582] on button "Confirm" at bounding box center [876, 589] width 107 height 33
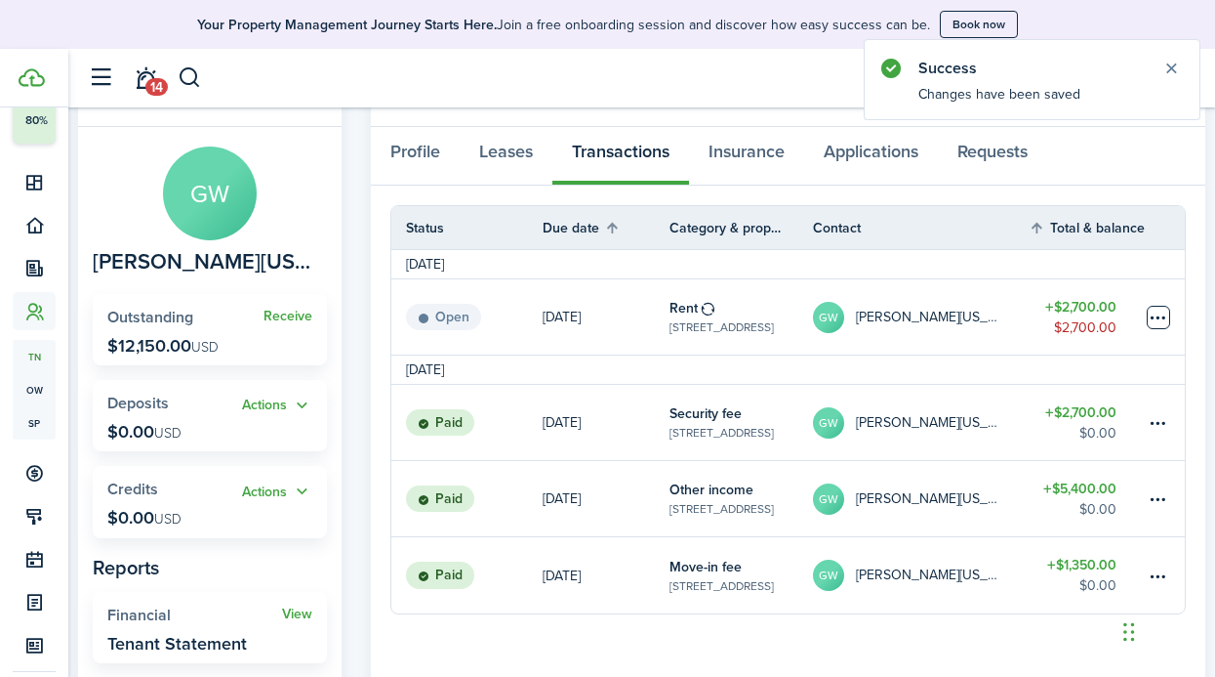
click at [1151, 314] on table-menu-btn-icon at bounding box center [1158, 317] width 23 height 23
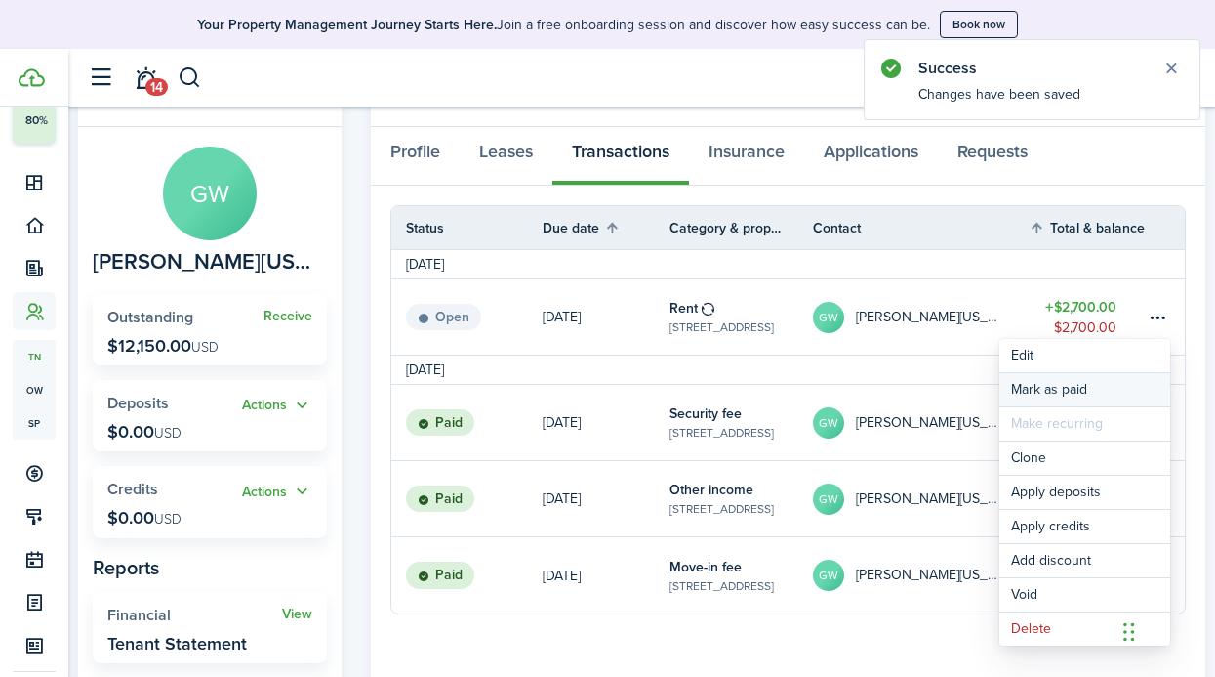
click at [1080, 383] on link "Mark as paid" at bounding box center [1085, 389] width 171 height 33
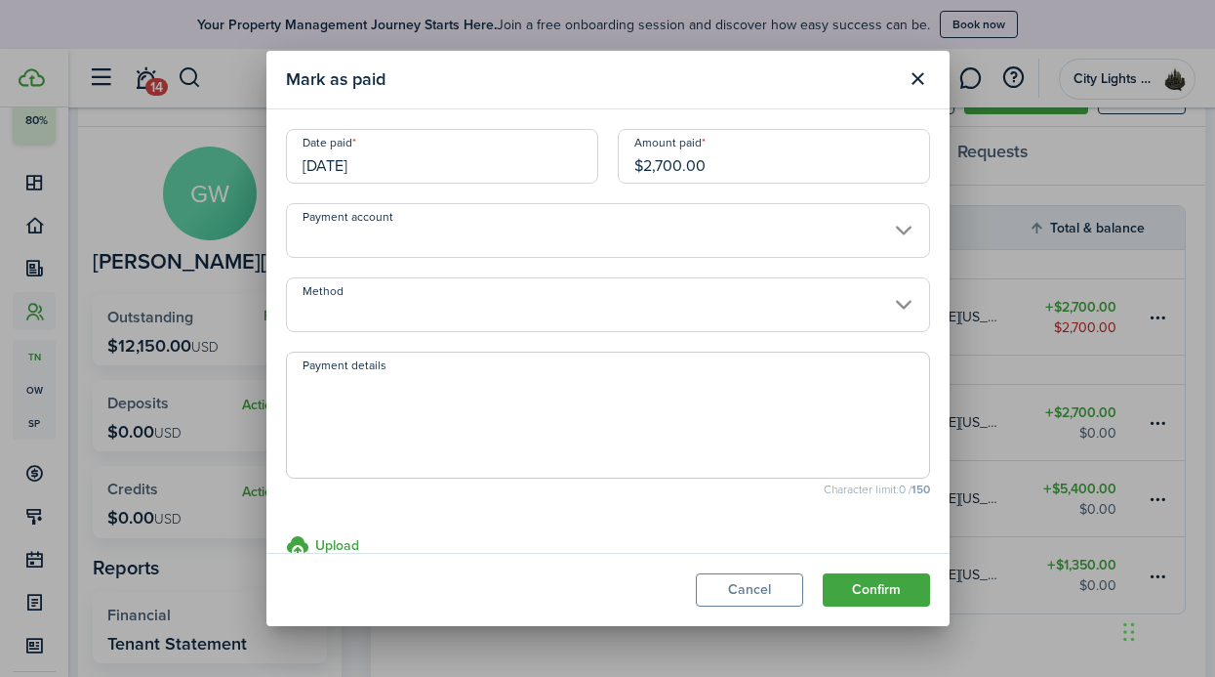
click at [855, 271] on reconciliation-bank-account-select "Payment account" at bounding box center [608, 240] width 644 height 74
click at [862, 245] on input "Payment account" at bounding box center [608, 230] width 644 height 55
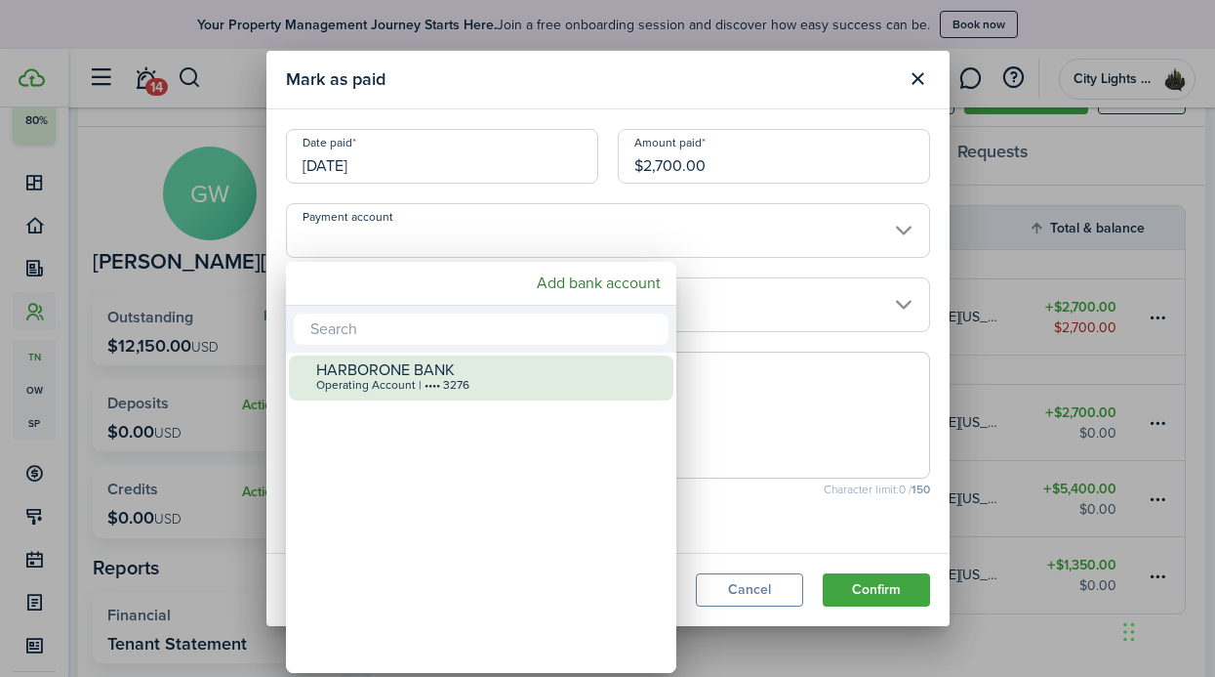
click at [508, 376] on div "HARBORONE BANK" at bounding box center [489, 370] width 346 height 18
type input "•••• •••• •••• 3276"
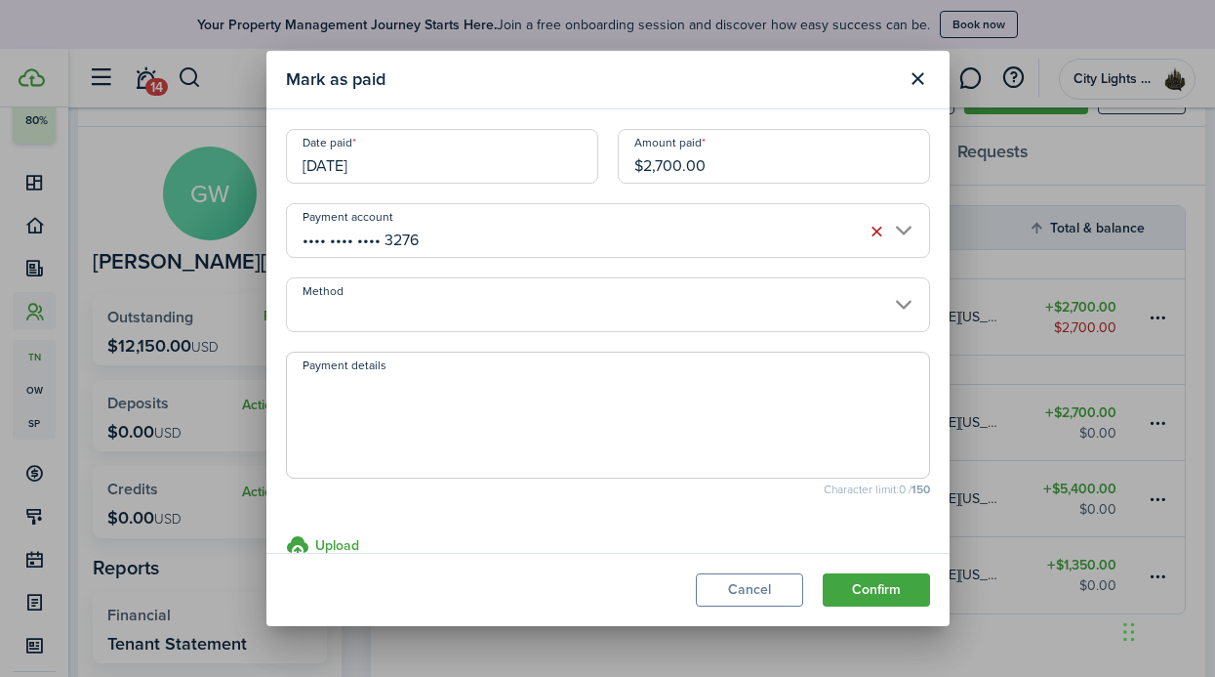
click at [732, 428] on textarea "Payment details" at bounding box center [608, 421] width 642 height 94
click at [841, 301] on input "Method" at bounding box center [608, 304] width 644 height 55
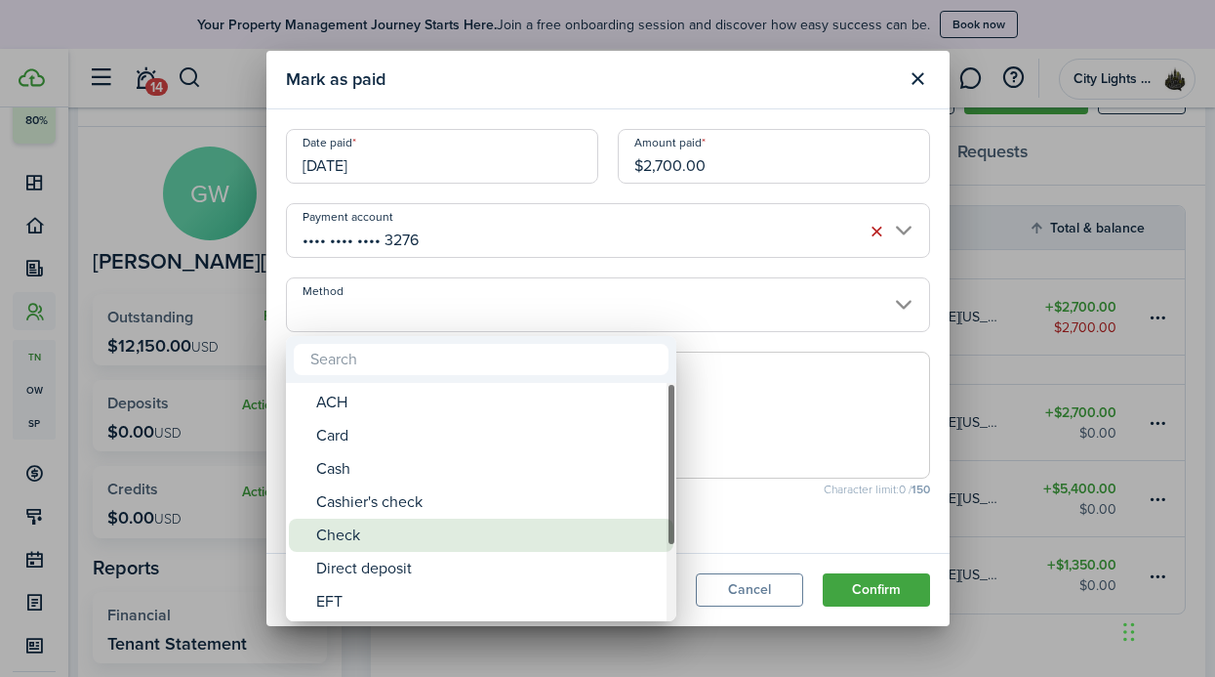
click at [507, 535] on div "Check" at bounding box center [489, 534] width 346 height 33
type input "Check"
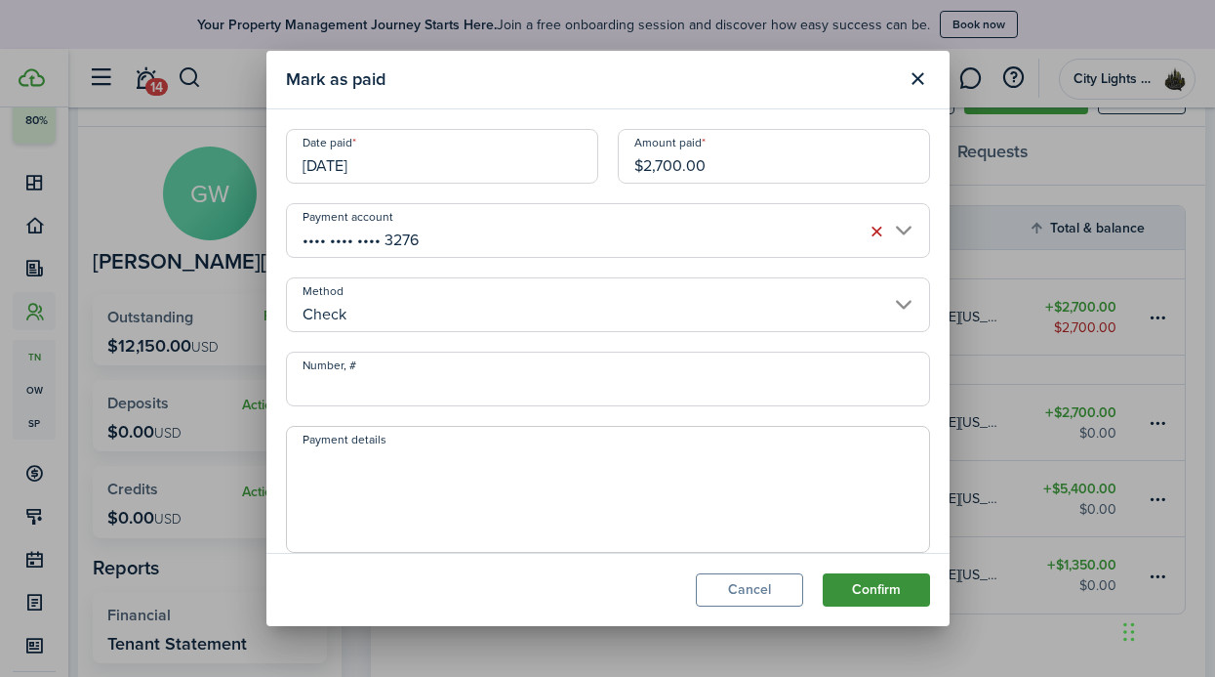
click at [854, 592] on button "Confirm" at bounding box center [876, 589] width 107 height 33
